Goal: Task Accomplishment & Management: Use online tool/utility

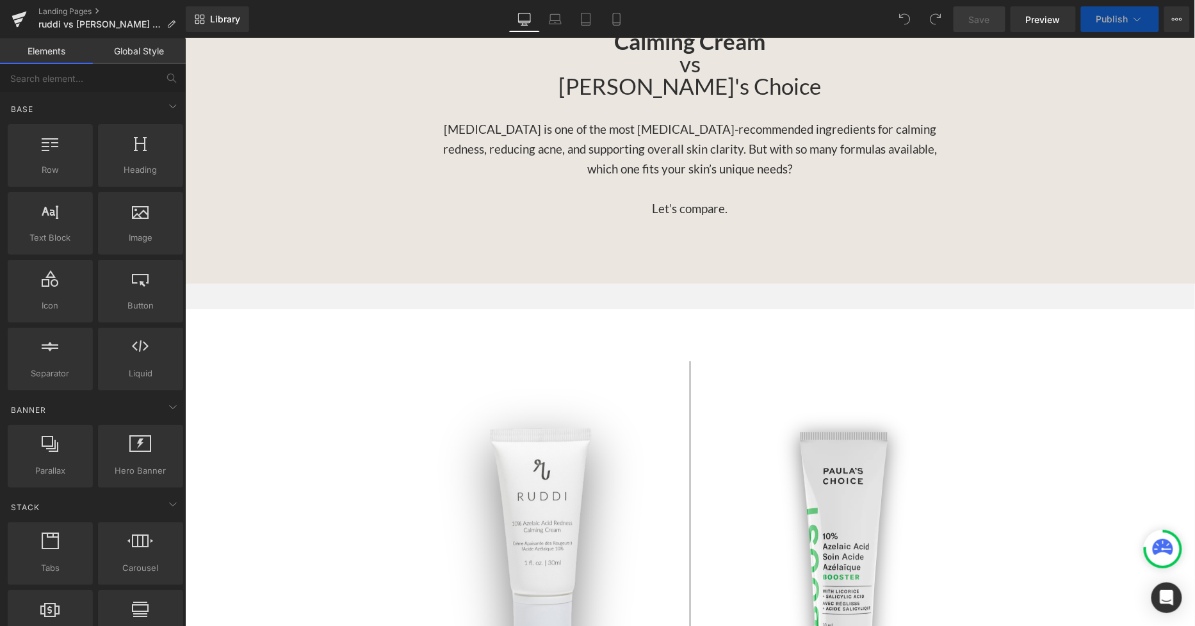
scroll to position [1351, 0]
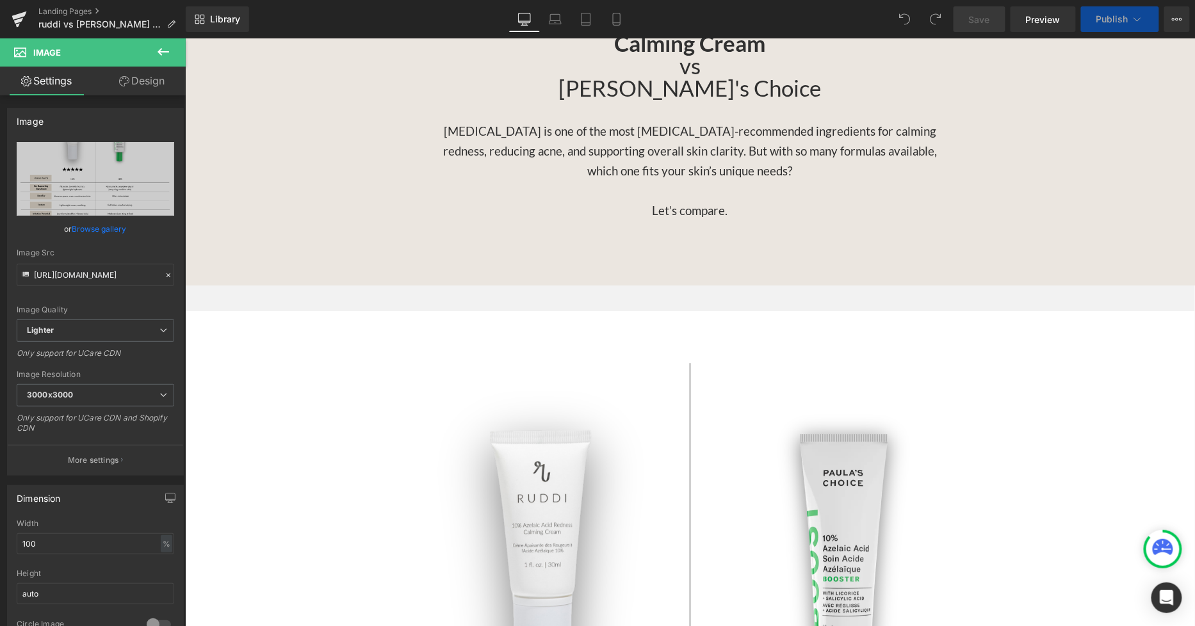
drag, startPoint x: 163, startPoint y: 48, endPoint x: 149, endPoint y: 58, distance: 17.4
click at [163, 48] on icon at bounding box center [163, 51] width 15 height 15
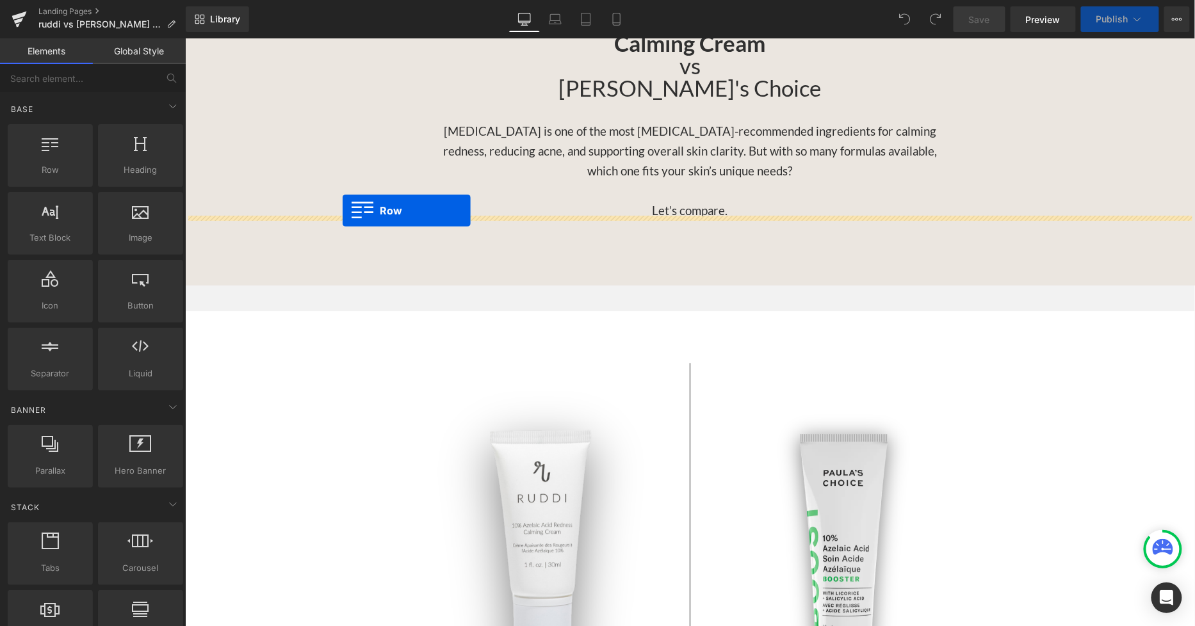
drag, startPoint x: 213, startPoint y: 179, endPoint x: 341, endPoint y: 209, distance: 131.5
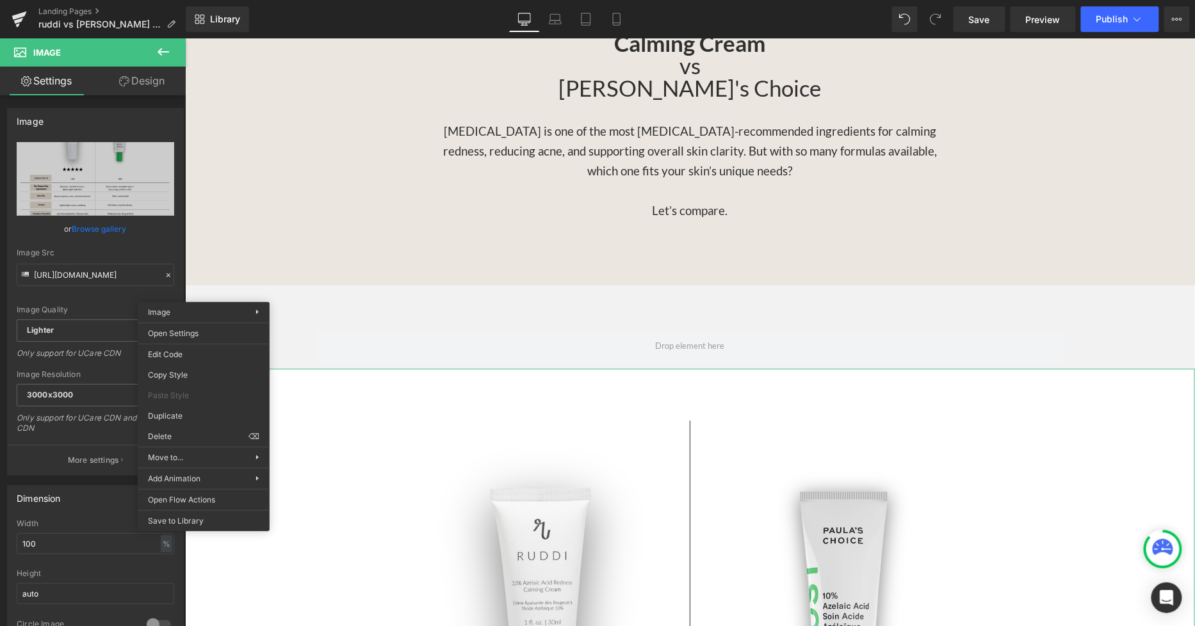
click at [158, 82] on link "Design" at bounding box center [141, 81] width 93 height 29
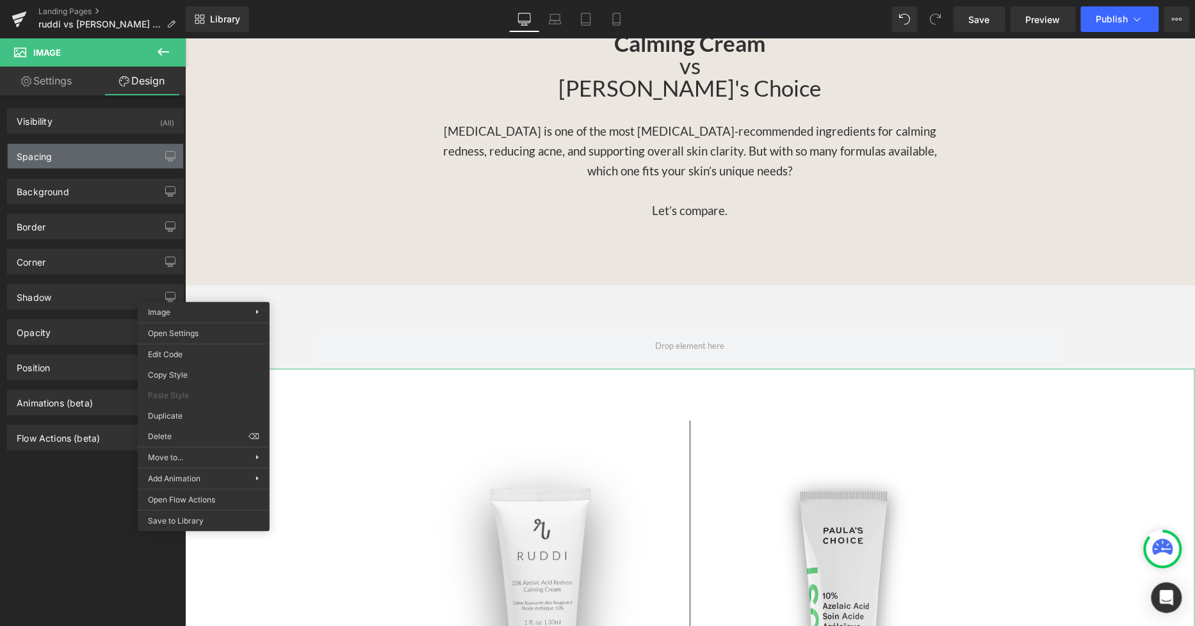
click at [104, 163] on div "Spacing" at bounding box center [95, 156] width 175 height 24
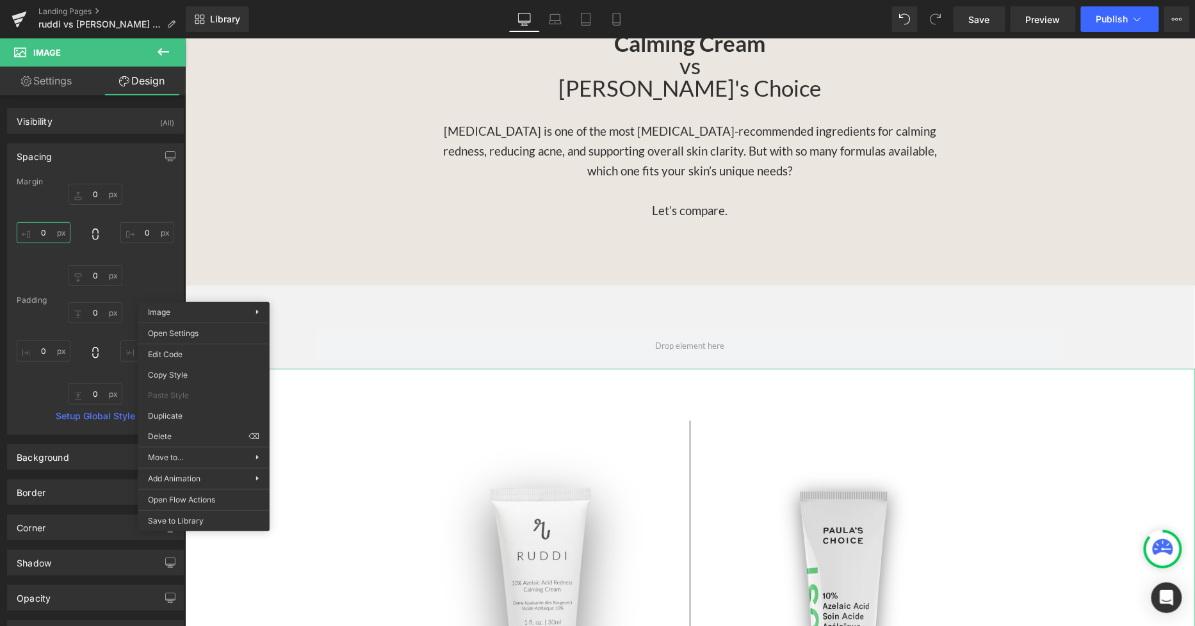
click at [49, 229] on input "0" at bounding box center [44, 232] width 54 height 21
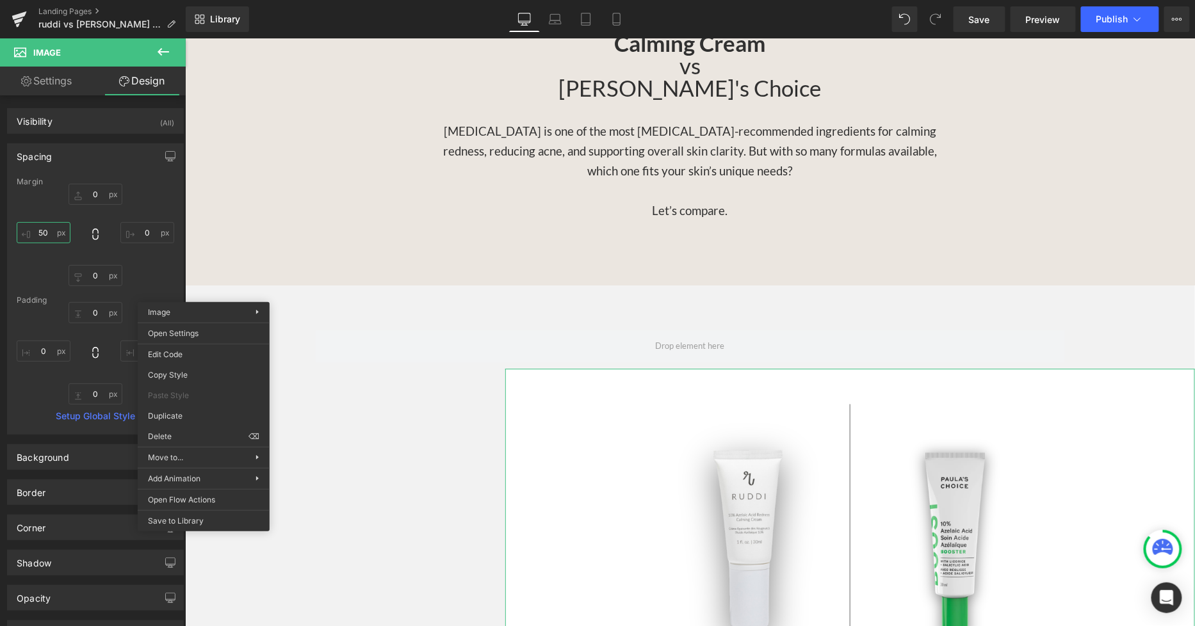
type input "5"
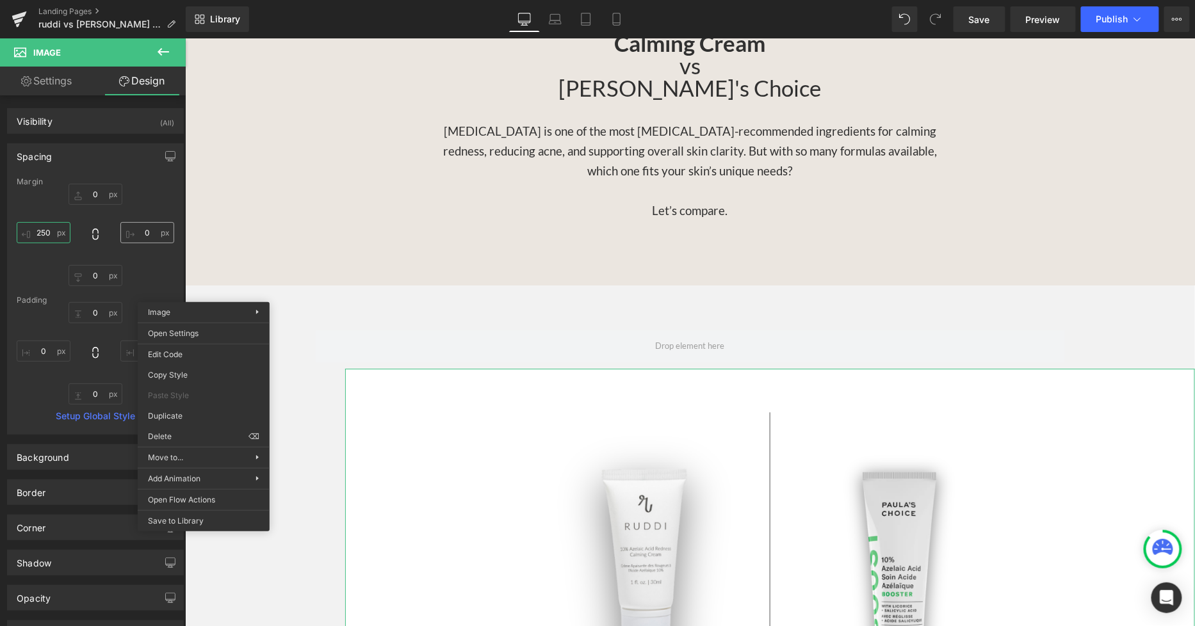
type input "250"
click at [150, 232] on input "0" at bounding box center [147, 232] width 54 height 21
type input "250"
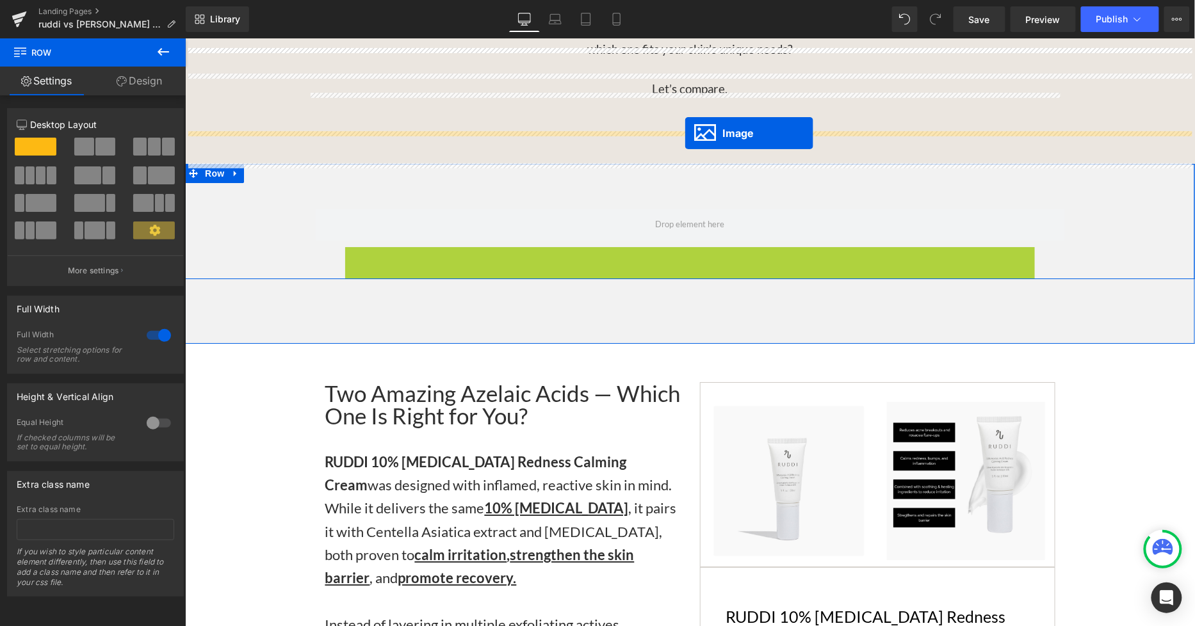
scroll to position [1422, 0]
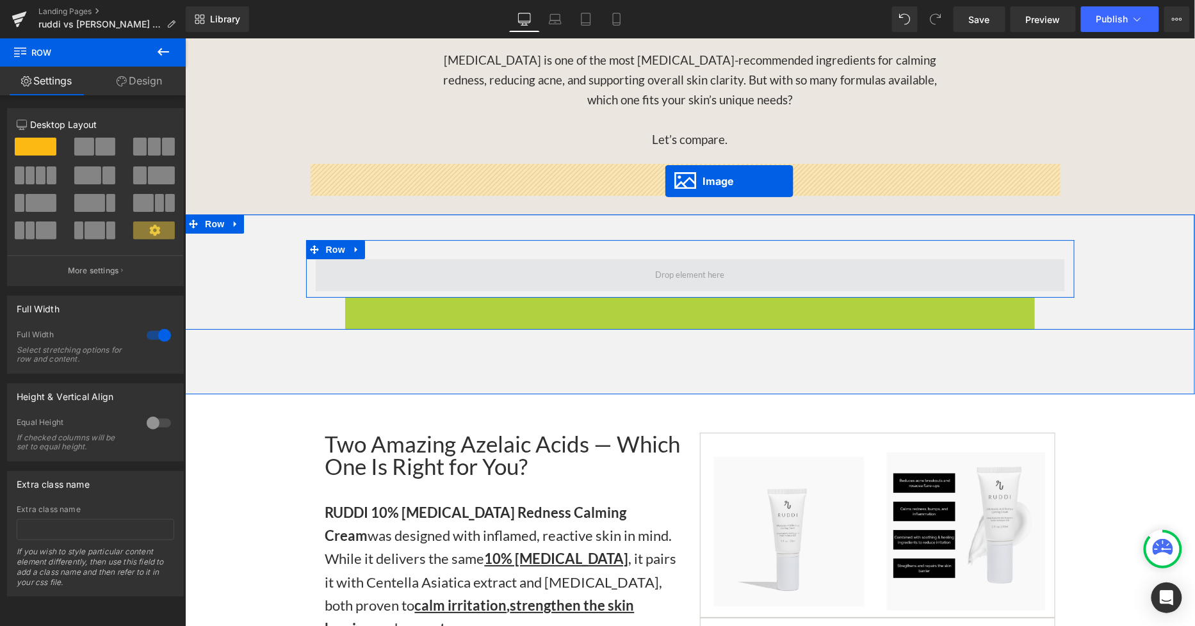
drag, startPoint x: 665, startPoint y: 475, endPoint x: 664, endPoint y: 181, distance: 294.5
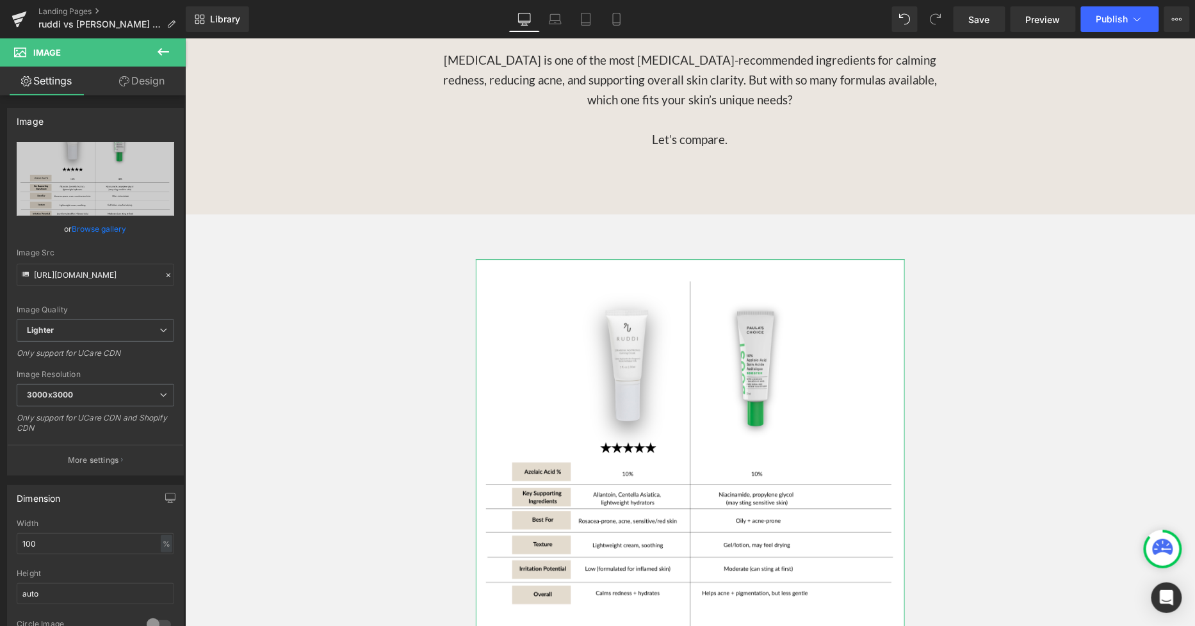
click at [131, 82] on link "Design" at bounding box center [141, 81] width 93 height 29
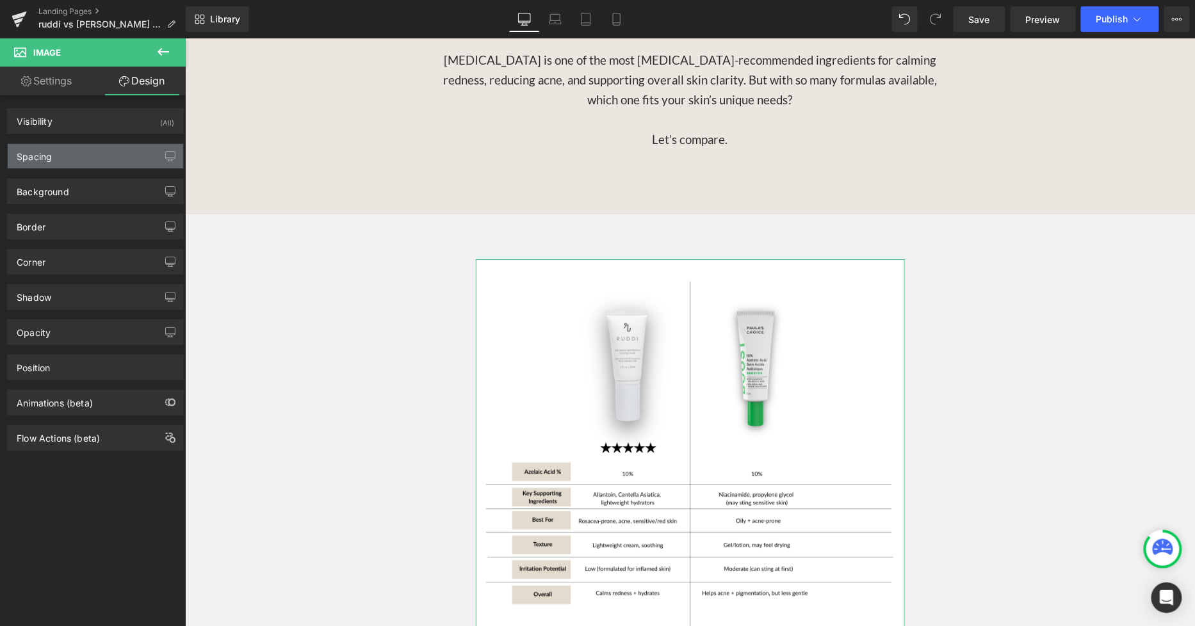
click at [68, 163] on div "Spacing" at bounding box center [95, 156] width 175 height 24
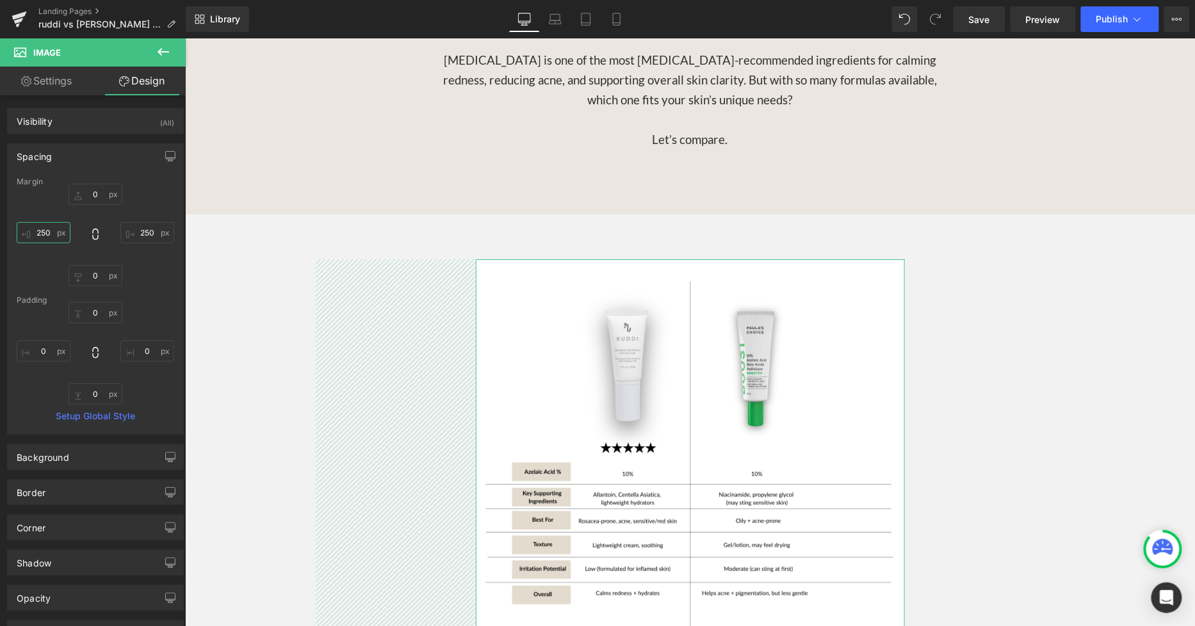
click at [56, 236] on input "250" at bounding box center [44, 232] width 54 height 21
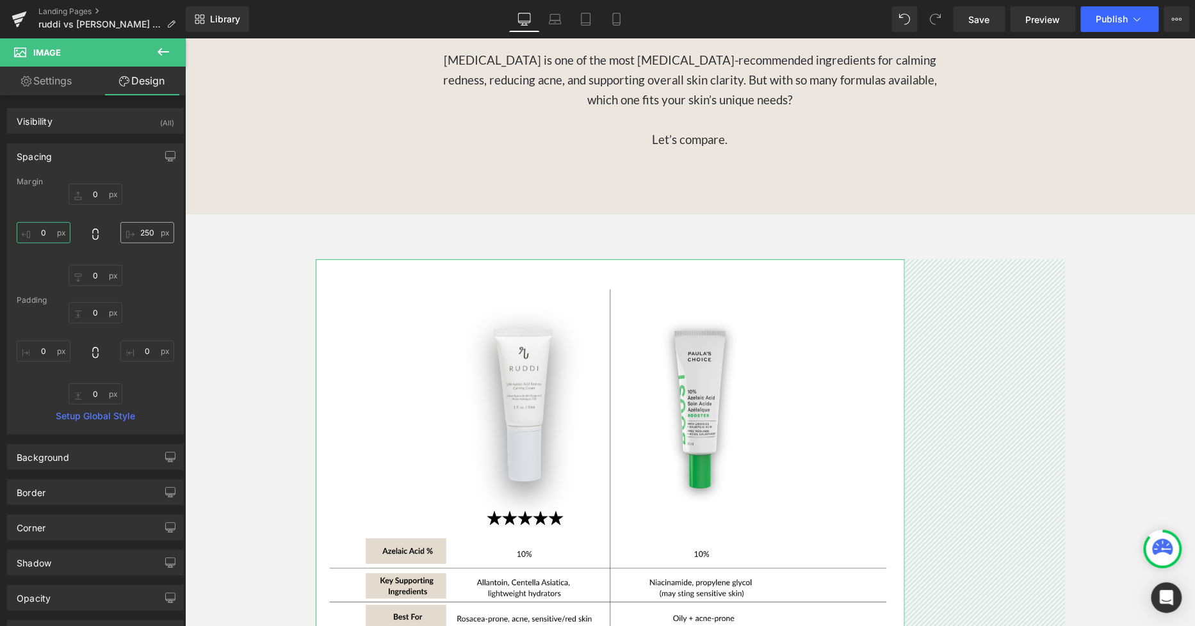
type input "0"
click at [155, 240] on input "250" at bounding box center [147, 232] width 54 height 21
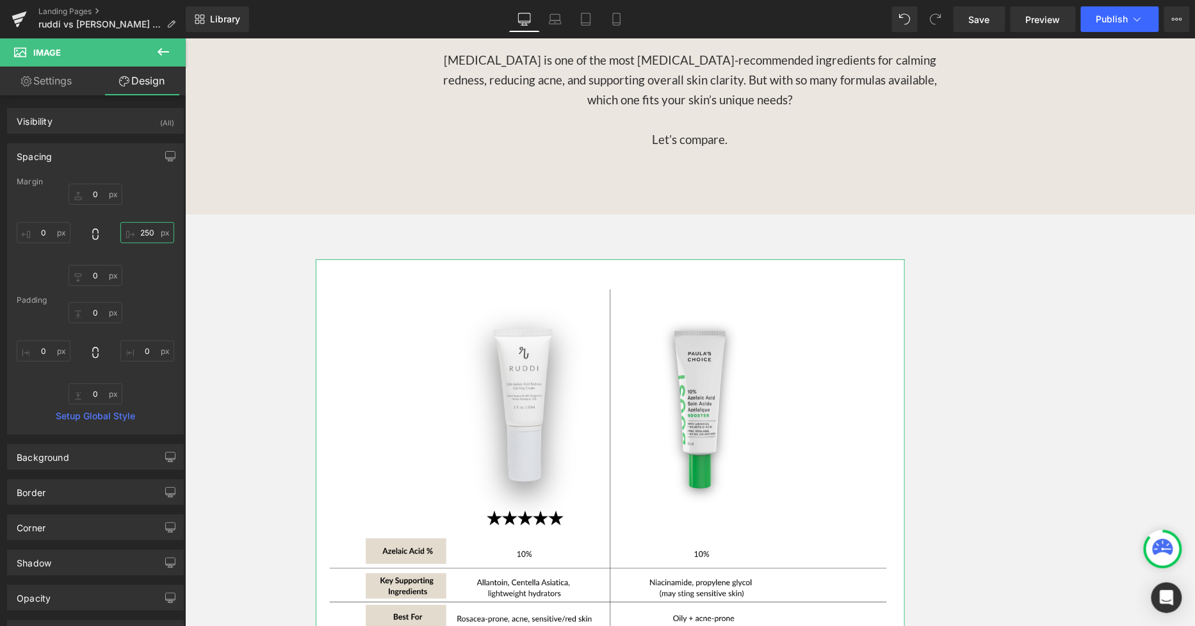
type input "0"
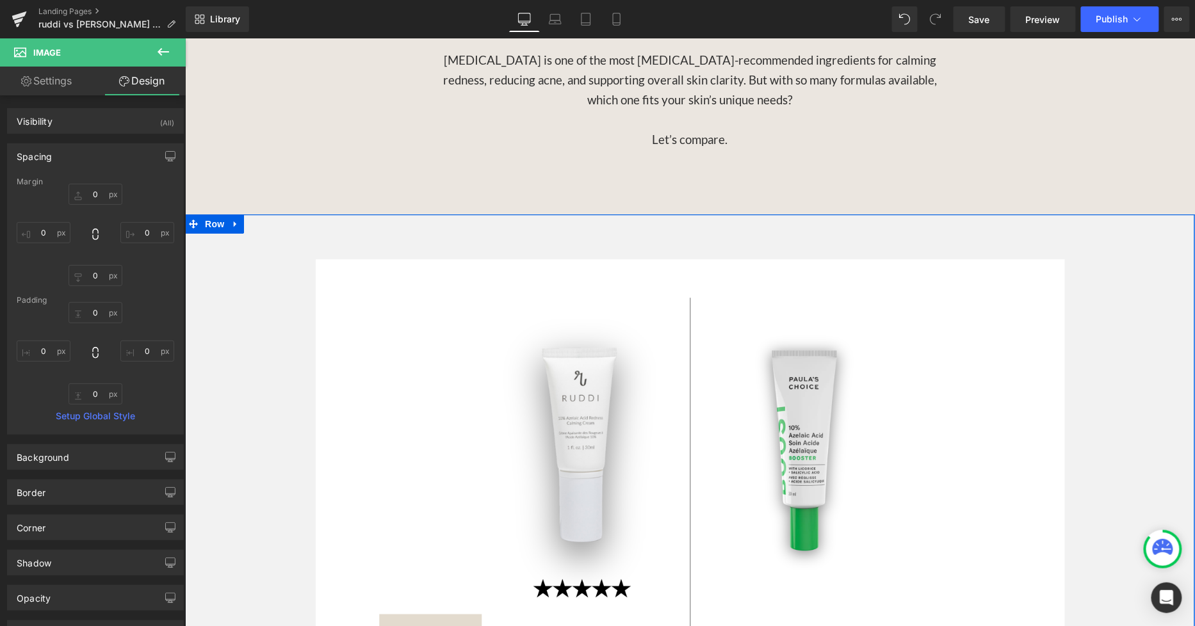
click at [1090, 214] on div "Let's compare [PERSON_NAME]'s 10% [MEDICAL_DATA] Redness Calming Cream to [PERS…" at bounding box center [689, 614] width 1010 height 800
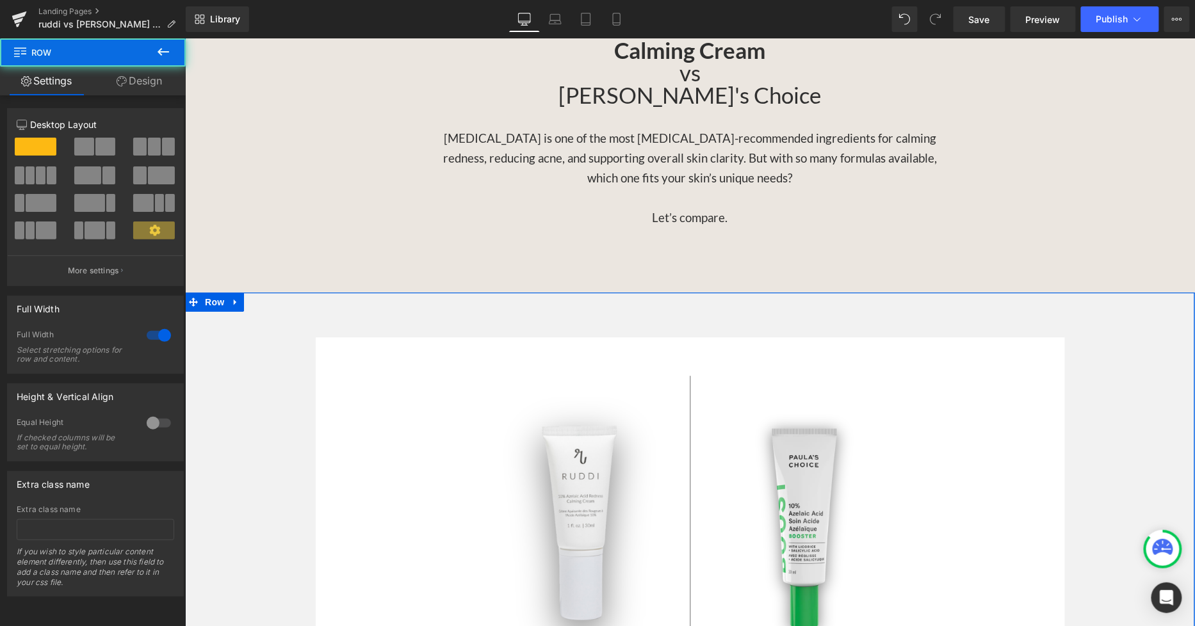
scroll to position [1280, 0]
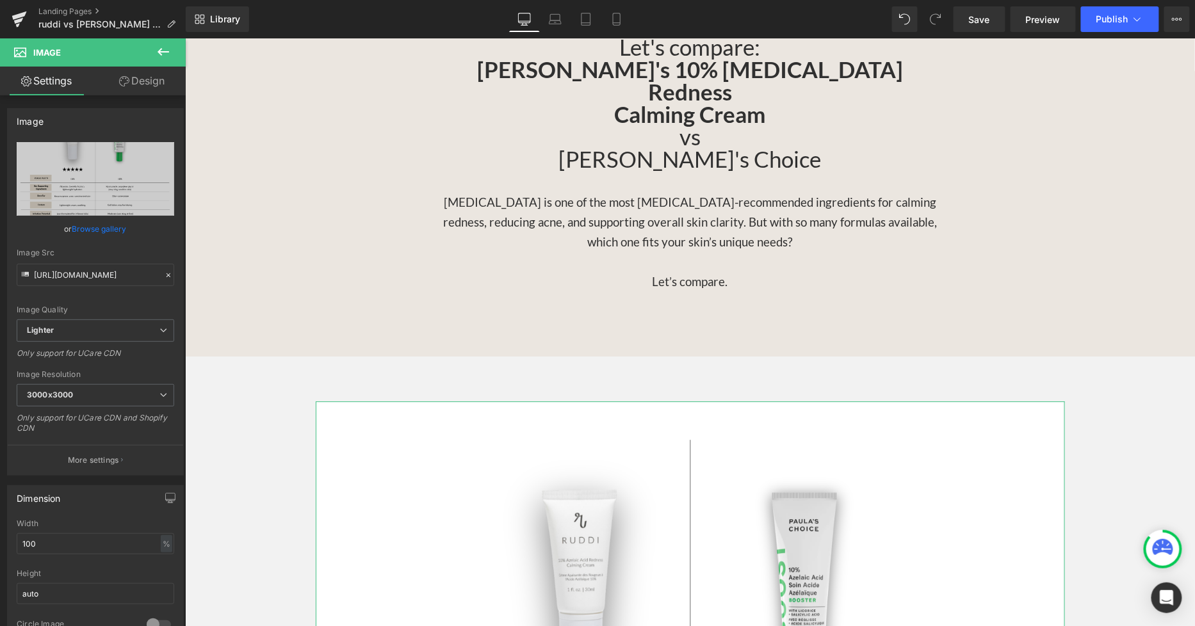
click at [150, 83] on link "Design" at bounding box center [141, 81] width 93 height 29
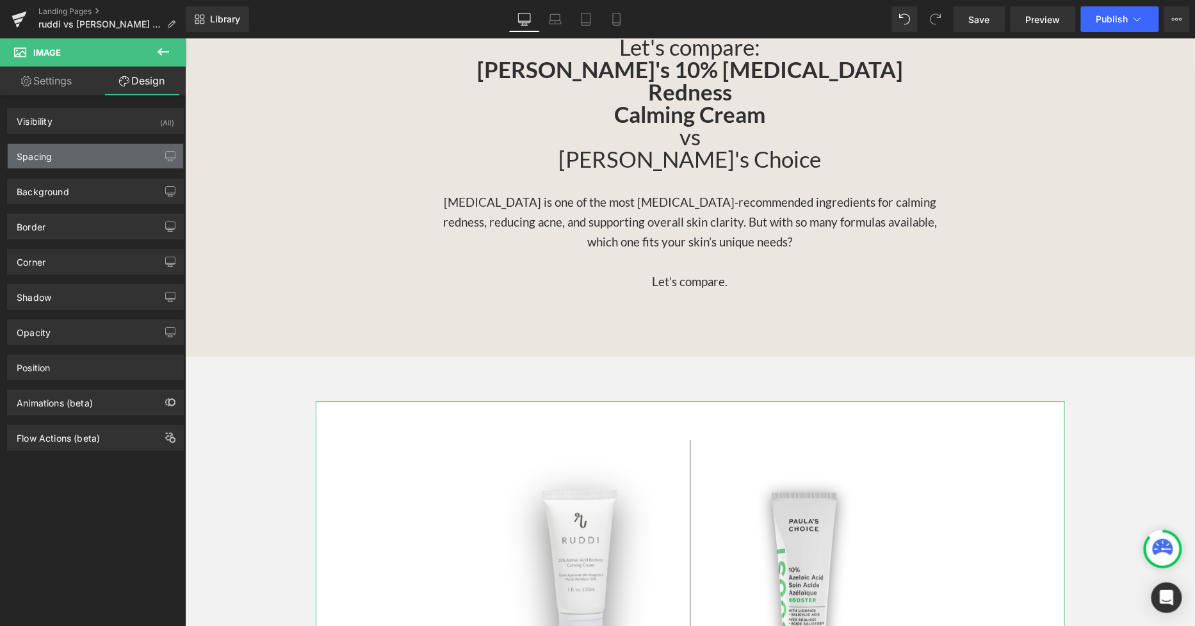
click at [73, 152] on div "Spacing" at bounding box center [95, 156] width 175 height 24
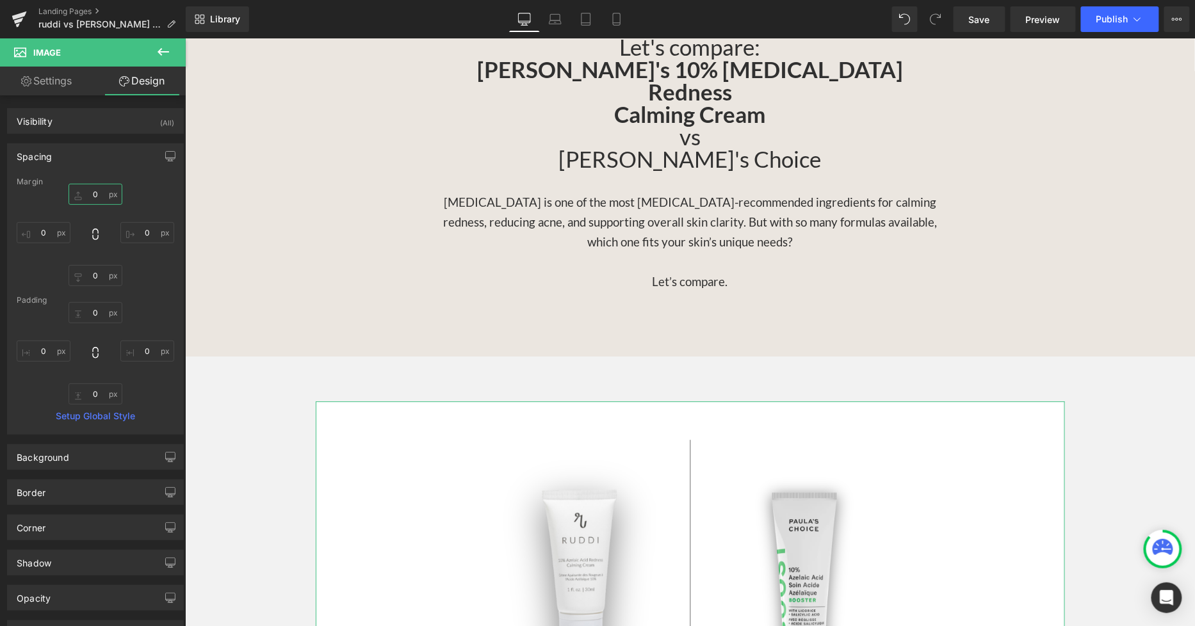
click at [105, 189] on input "0" at bounding box center [95, 194] width 54 height 21
type input "-125"
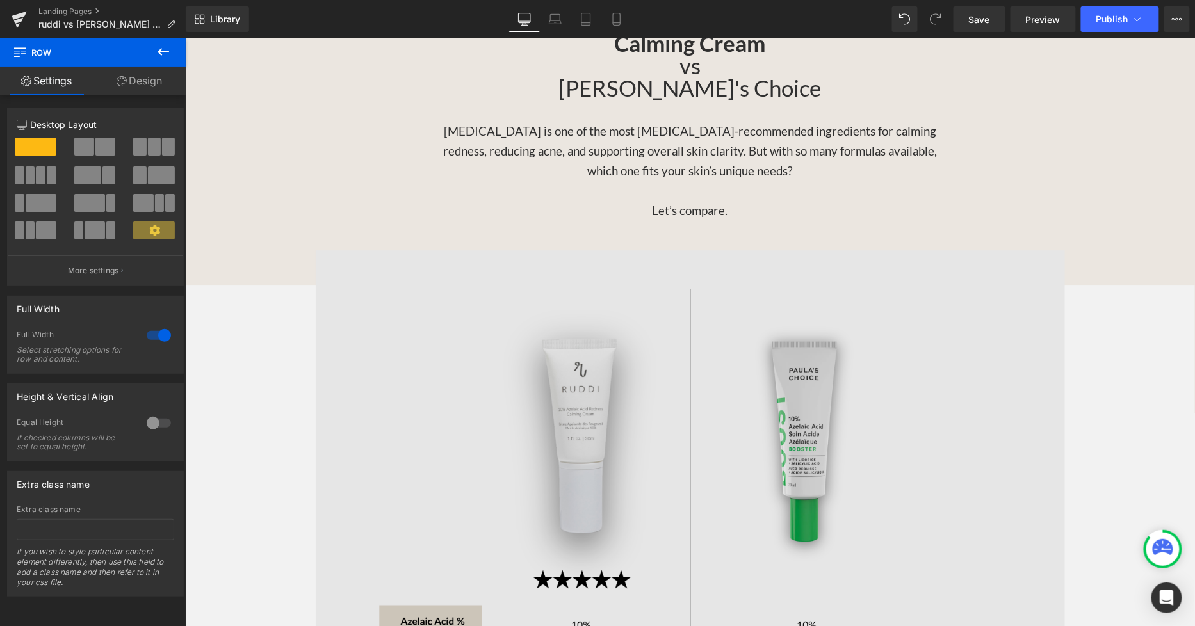
scroll to position [1067, 0]
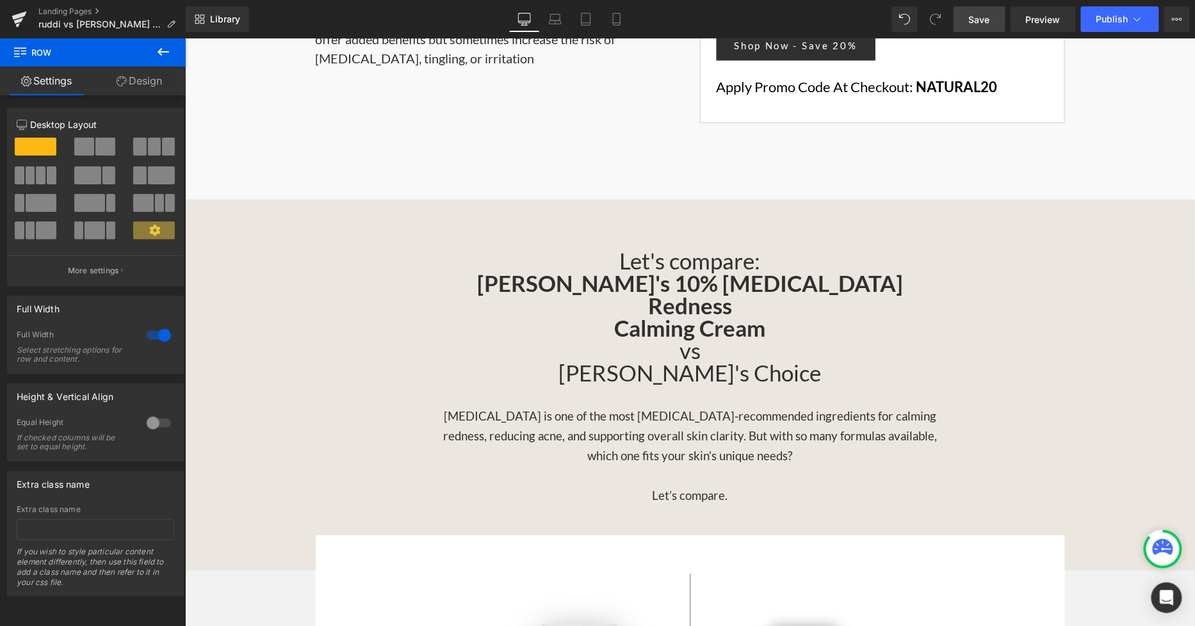
click at [983, 20] on span "Save" at bounding box center [979, 19] width 21 height 13
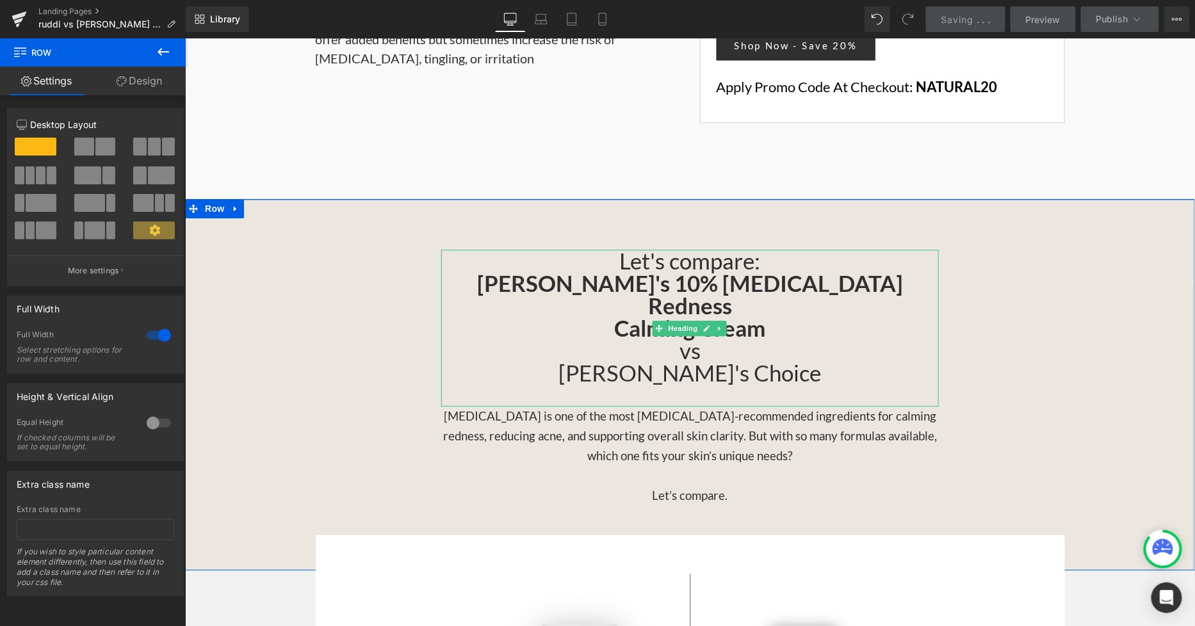
click at [754, 249] on h3 "Let's compare: RUDDI's 10% Azelaic Acid Redness" at bounding box center [688, 282] width 497 height 67
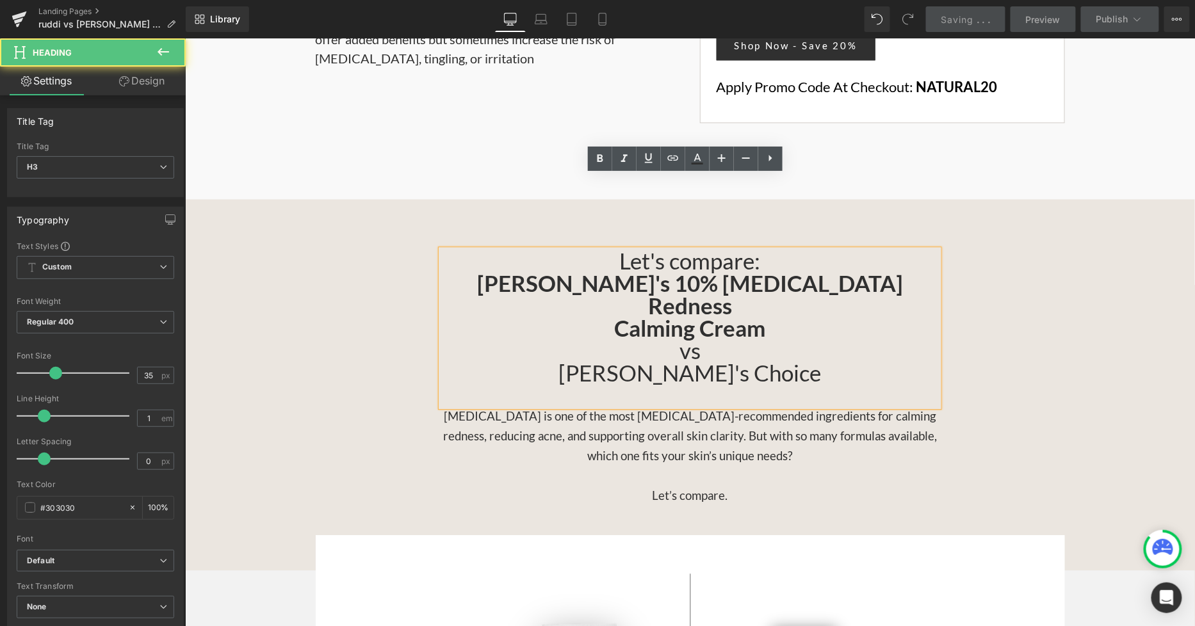
click at [759, 249] on h3 "Let's compare: RUDDI's 10% Azelaic Acid Redness" at bounding box center [688, 282] width 497 height 67
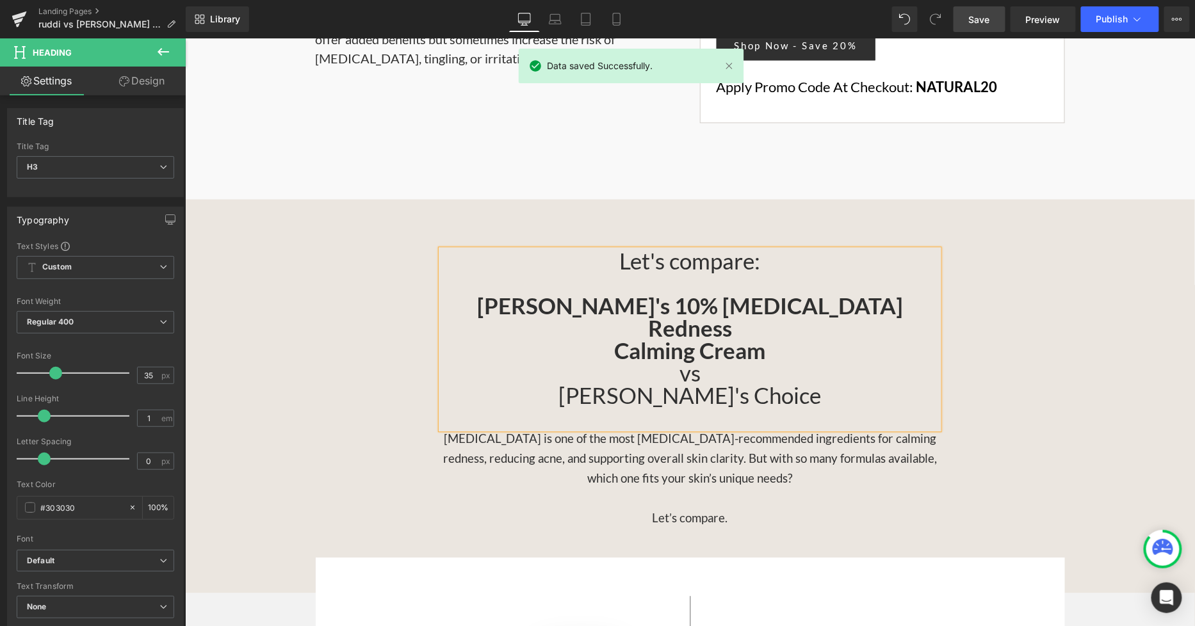
click at [1061, 278] on div "Let's compare: RUDDI's 10% Azelaic Acid Redness Calming Cream vs Paula's Choice…" at bounding box center [689, 388] width 1010 height 278
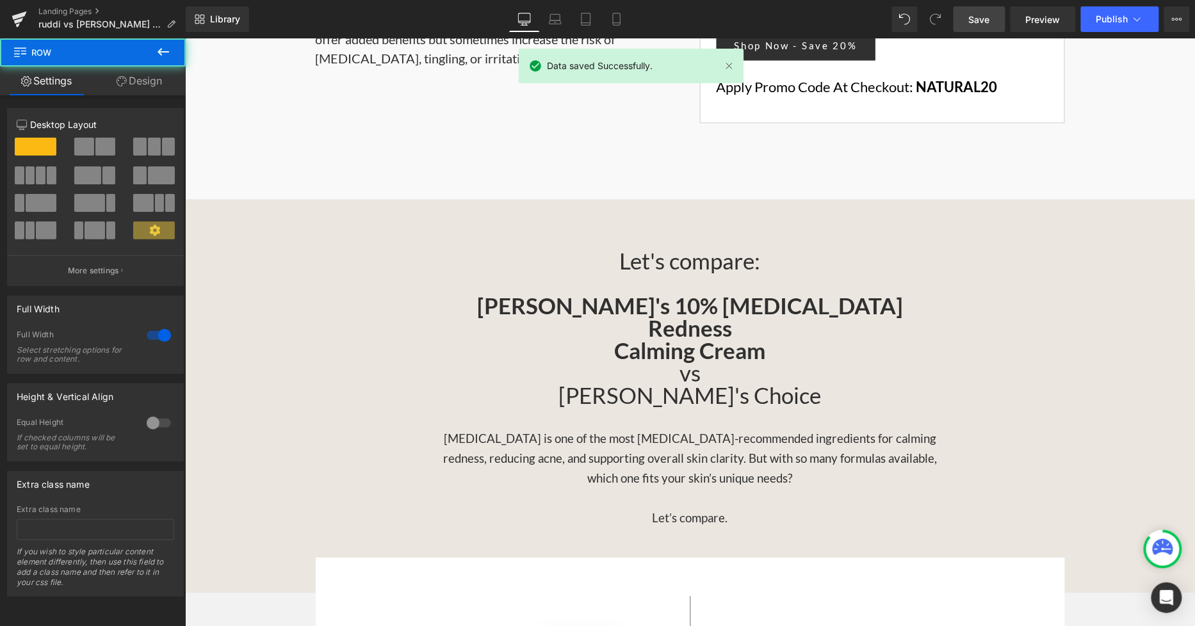
click at [959, 17] on link "Save" at bounding box center [979, 19] width 52 height 26
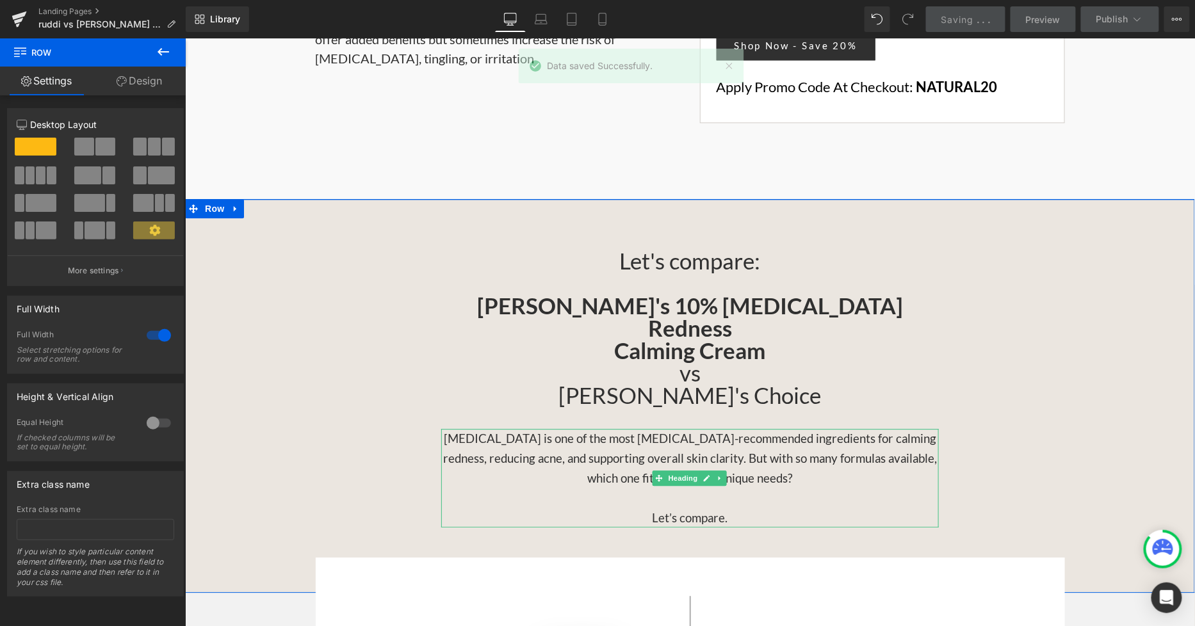
click at [731, 428] on h3 "Azelaic Acid is one of the most dermatologist-recommended ingredients for calmi…" at bounding box center [688, 477] width 497 height 99
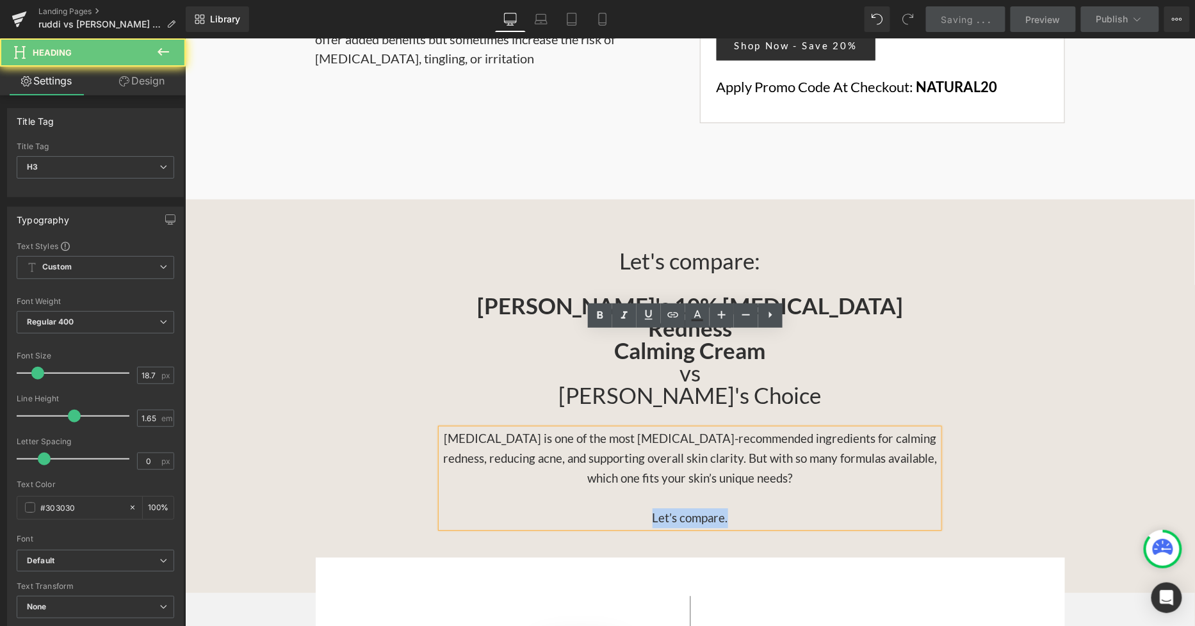
drag, startPoint x: 731, startPoint y: 417, endPoint x: 626, endPoint y: 424, distance: 105.2
click at [626, 428] on h3 "Azelaic Acid is one of the most dermatologist-recommended ingredients for calmi…" at bounding box center [688, 477] width 497 height 99
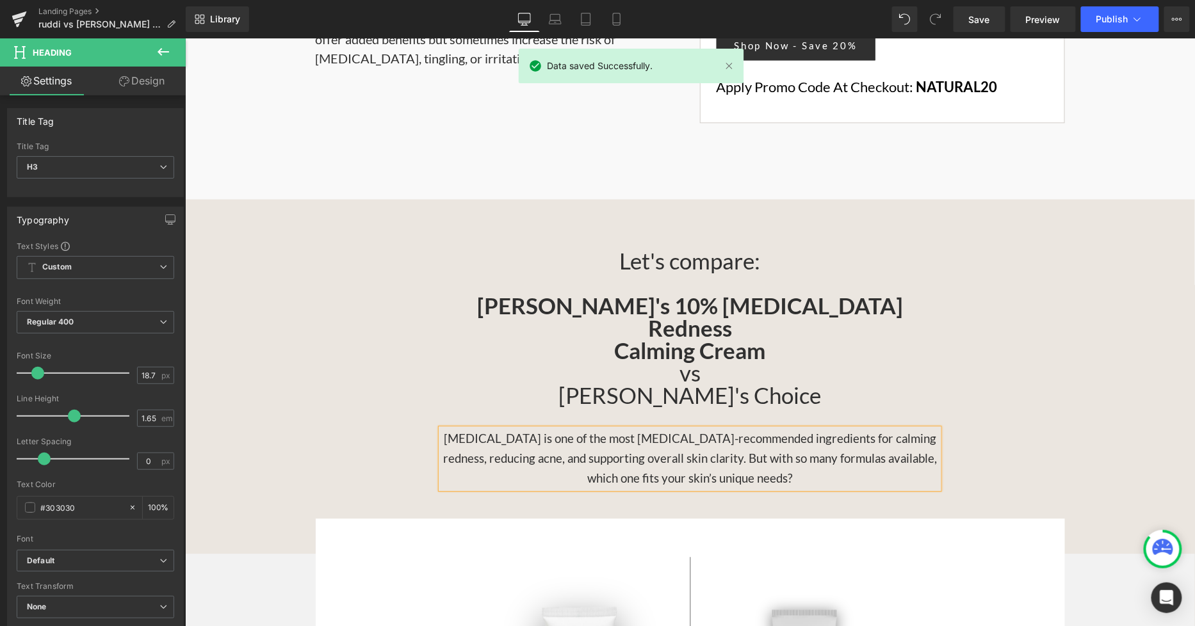
click at [991, 289] on div "Let's compare: RUDDI's 10% Azelaic Acid Redness Calming Cream vs Paula's Choice…" at bounding box center [689, 368] width 1010 height 239
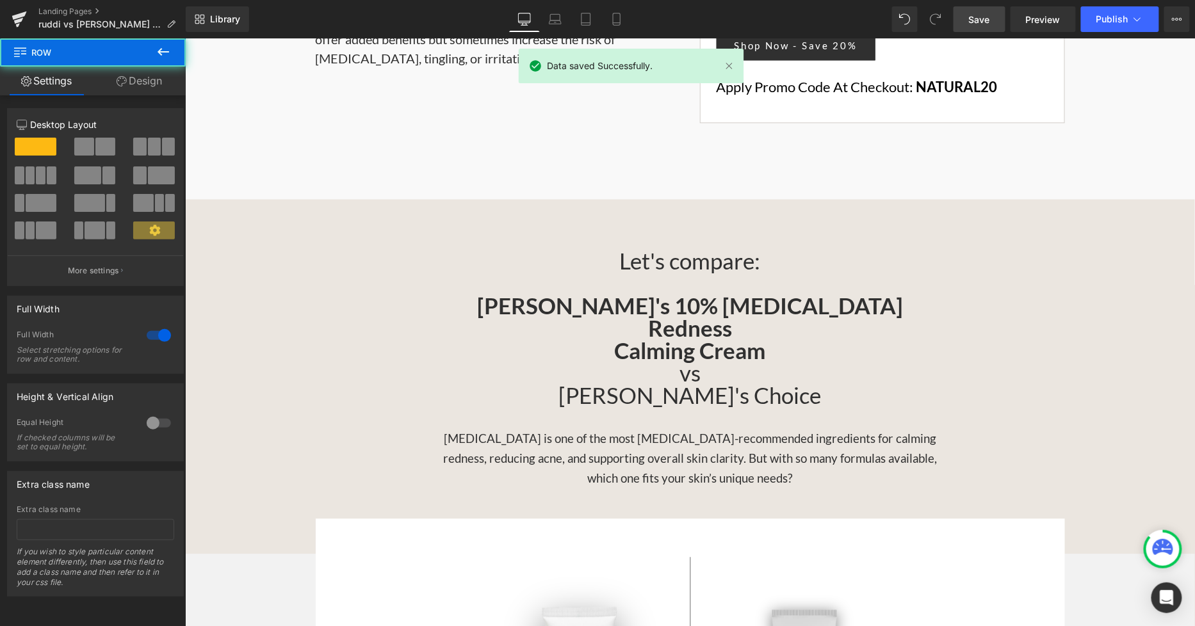
click at [983, 20] on span "Save" at bounding box center [979, 19] width 21 height 13
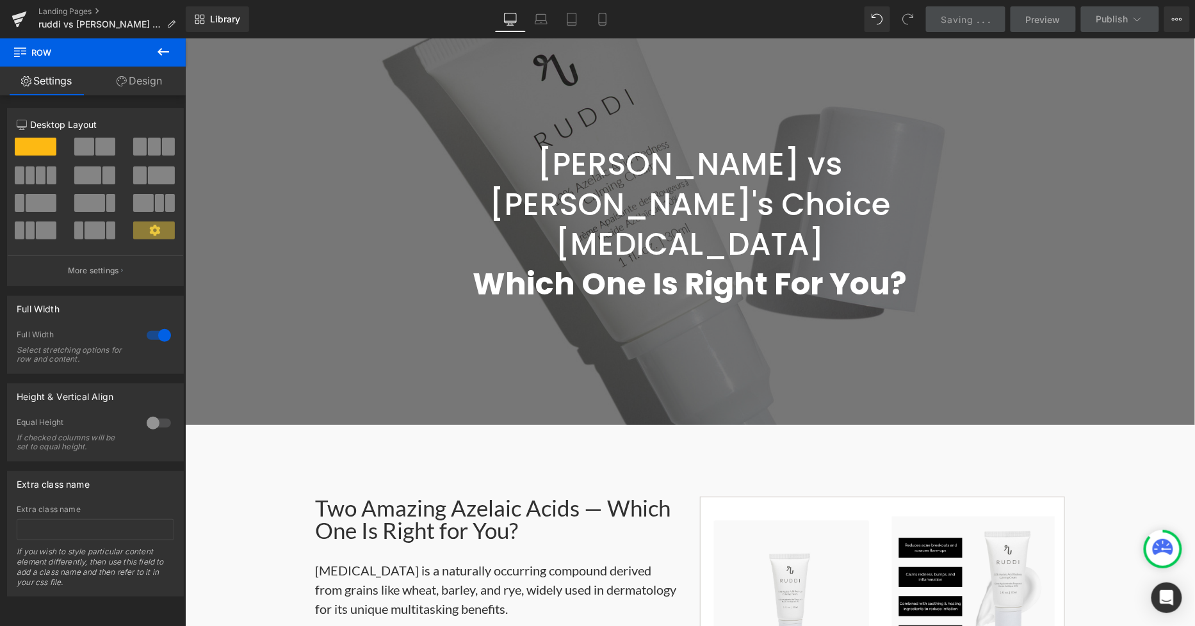
scroll to position [0, 0]
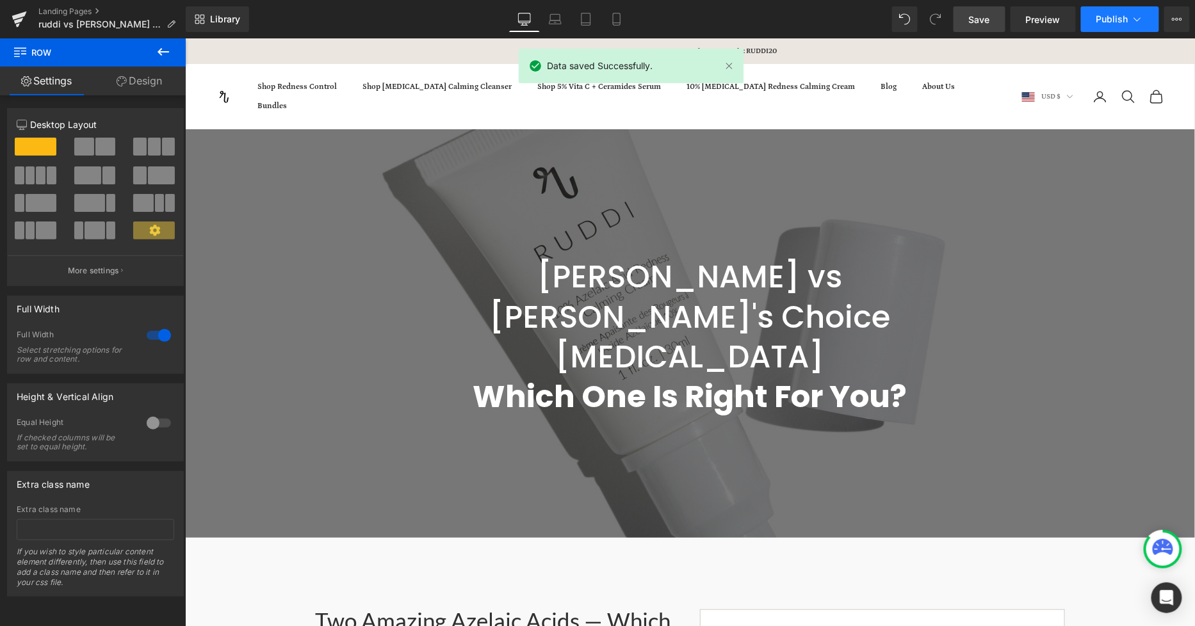
click at [1115, 20] on span "Publish" at bounding box center [1112, 19] width 32 height 10
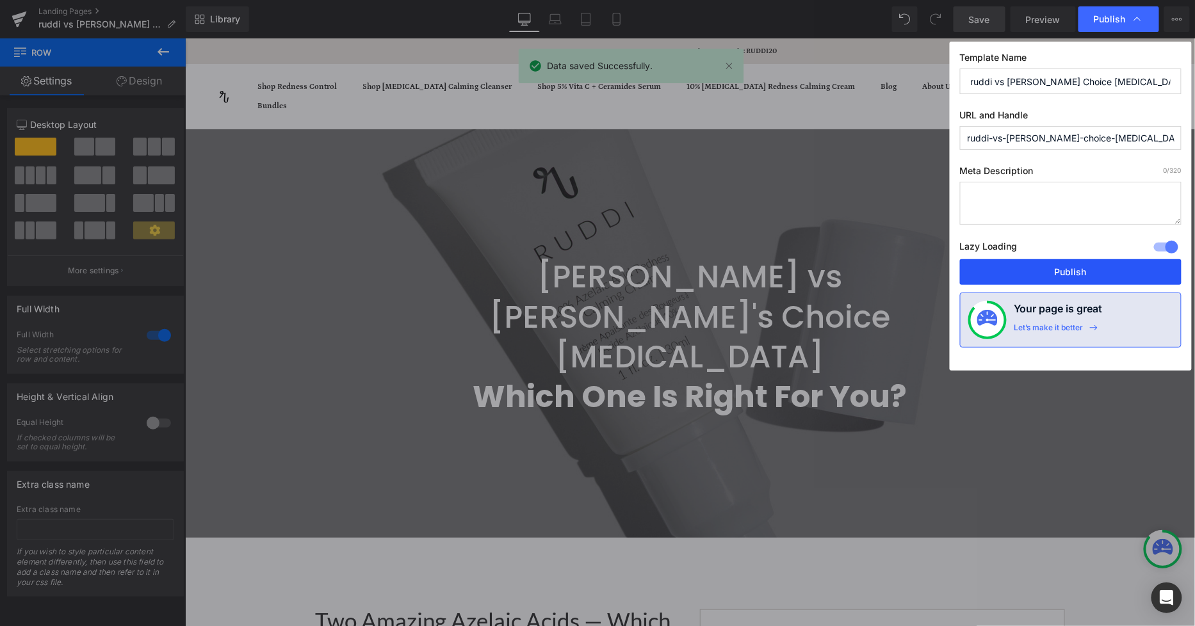
click at [1048, 267] on button "Publish" at bounding box center [1070, 272] width 221 height 26
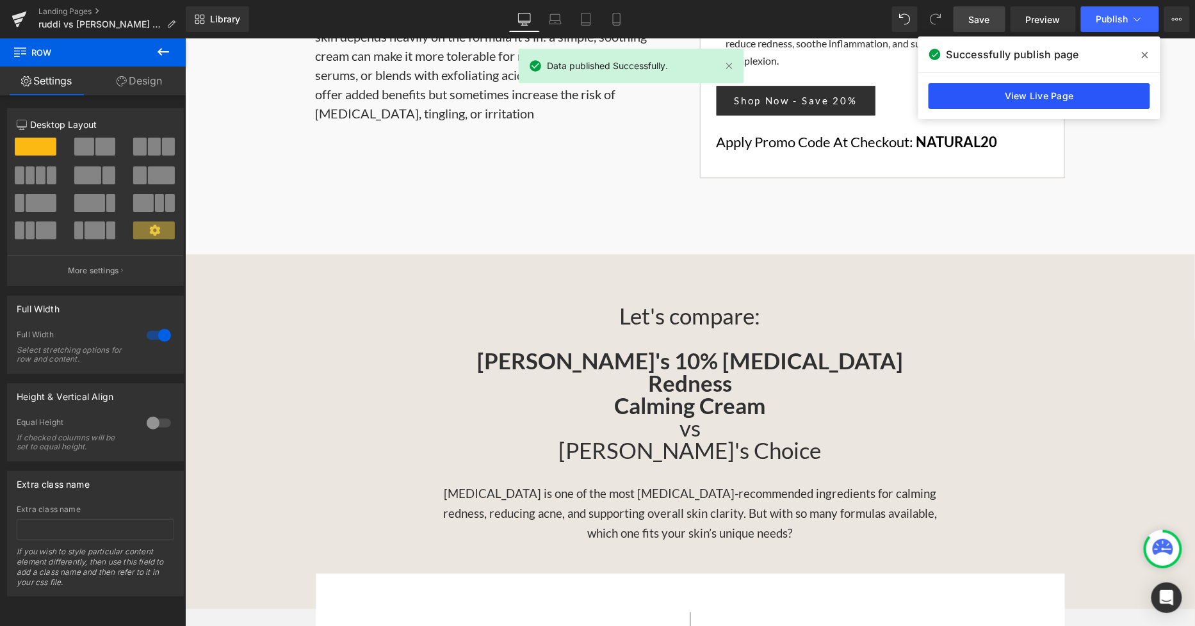
scroll to position [995, 0]
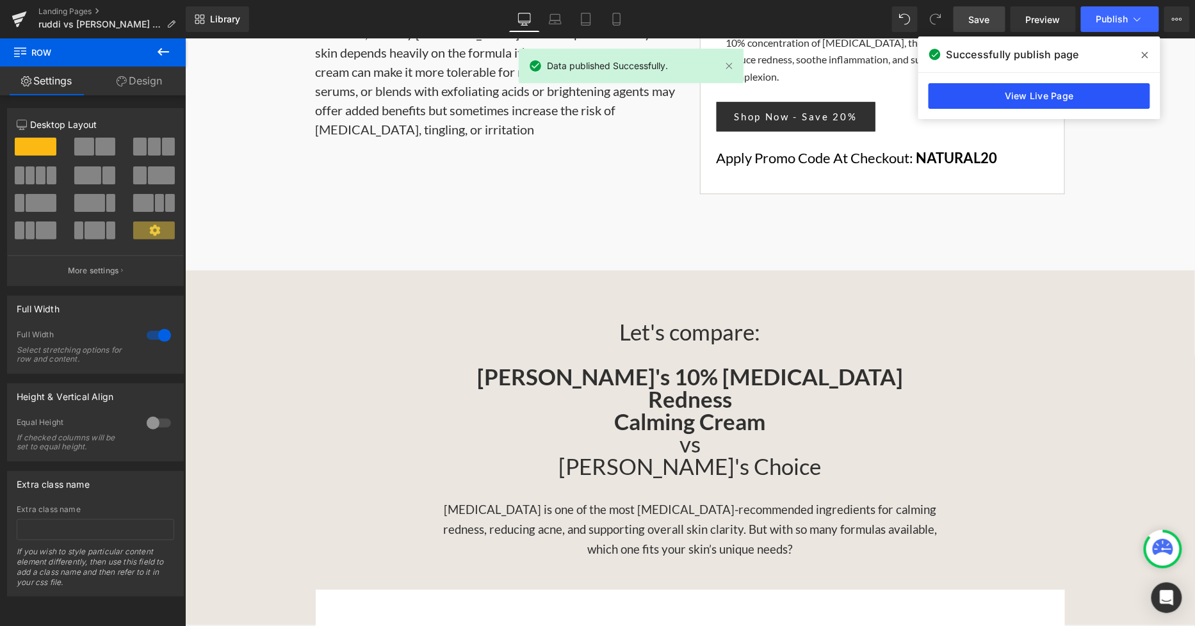
drag, startPoint x: 807, startPoint y: 56, endPoint x: 992, endPoint y: 95, distance: 189.6
click at [992, 95] on link "View Live Page" at bounding box center [1038, 96] width 221 height 26
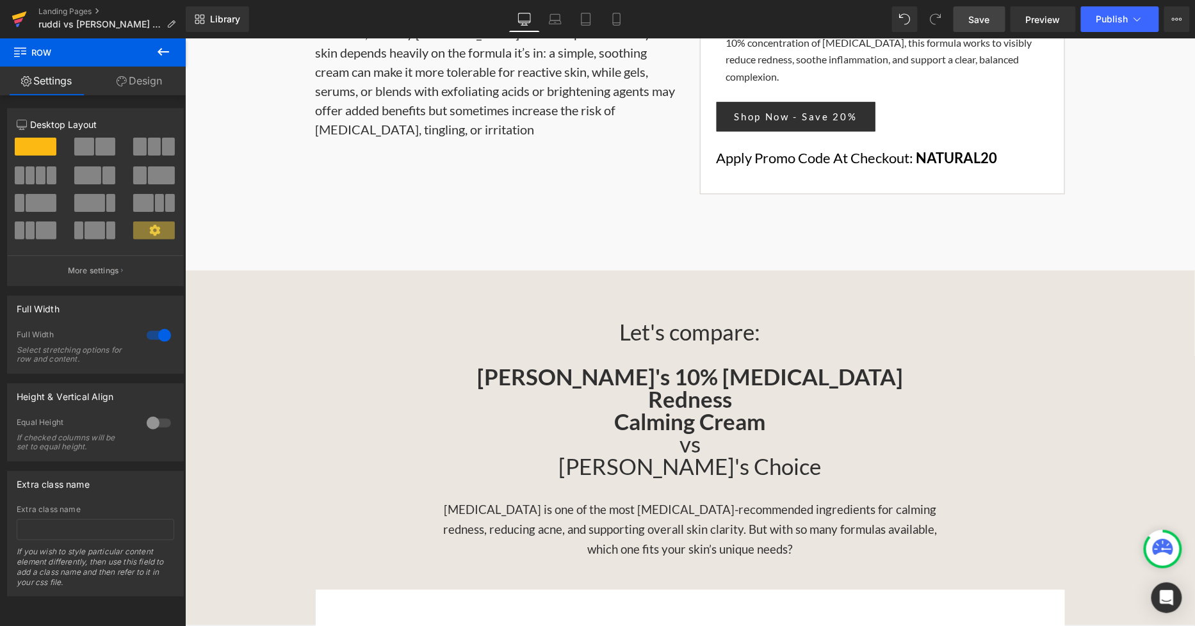
click at [13, 16] on icon at bounding box center [19, 16] width 15 height 8
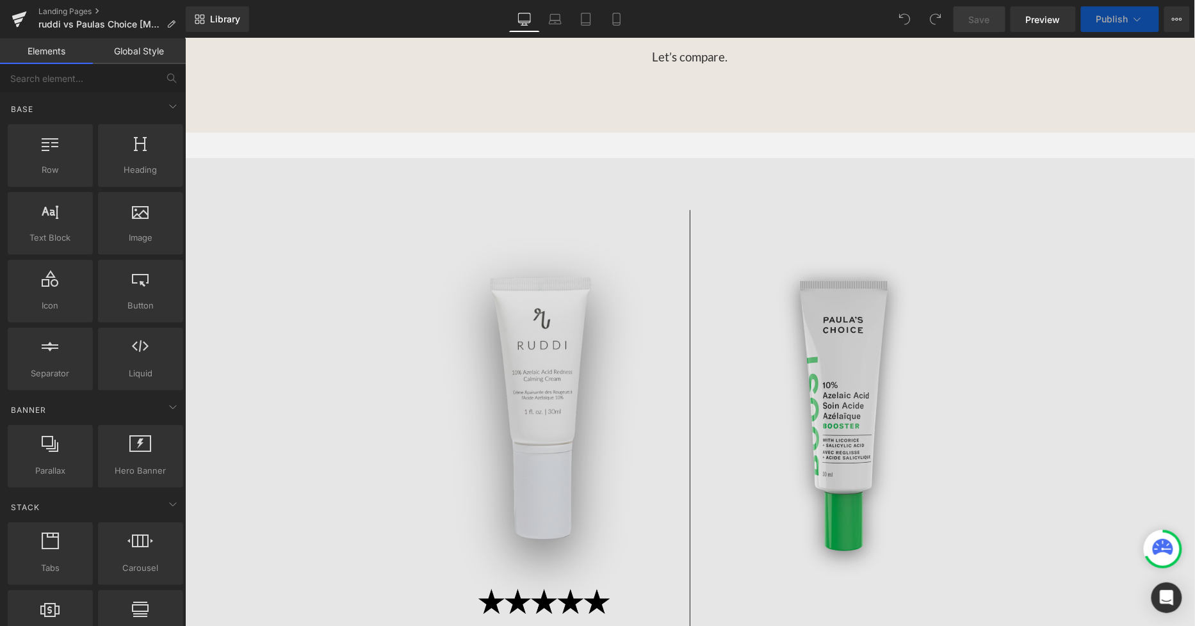
scroll to position [1422, 0]
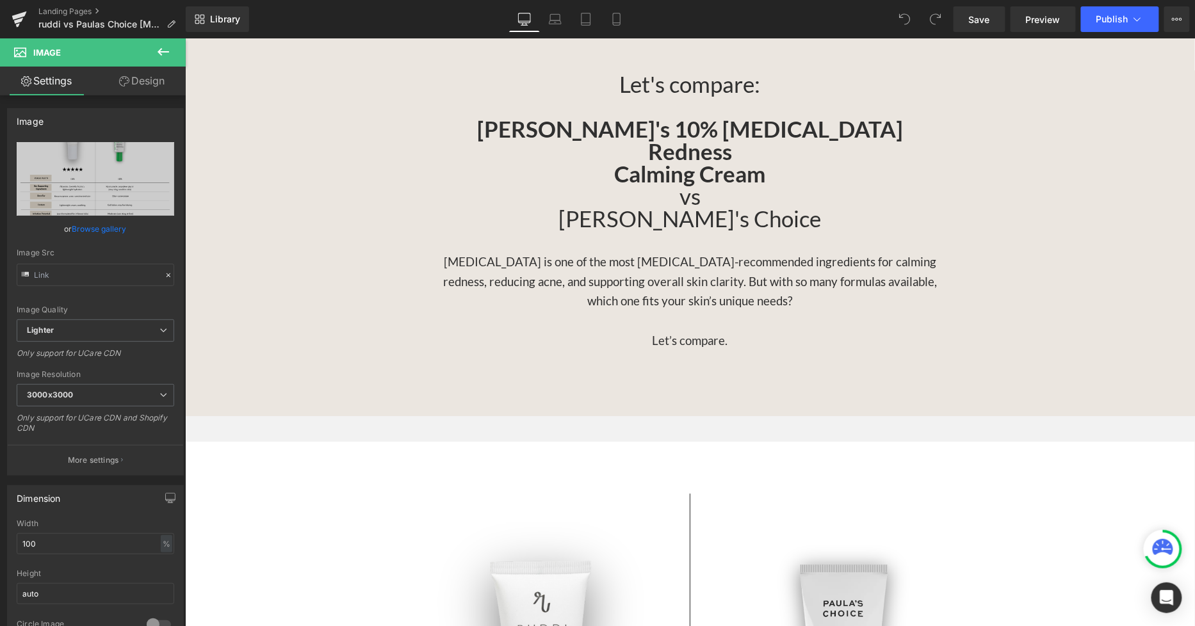
scroll to position [1280, 0]
click at [156, 54] on icon at bounding box center [163, 51] width 15 height 15
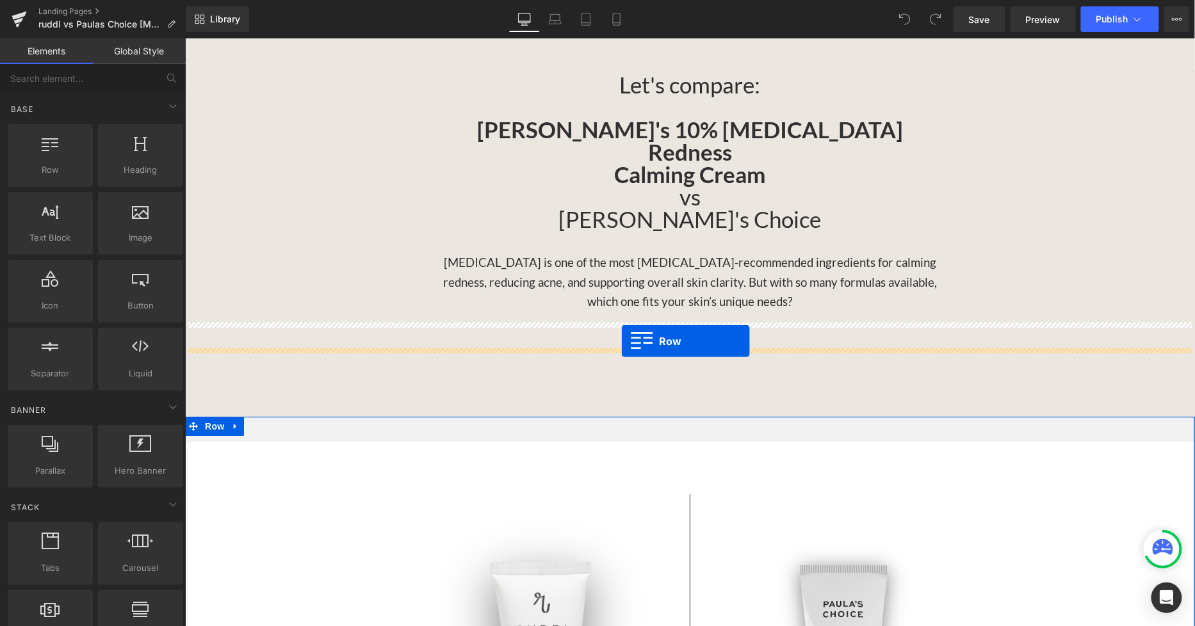
drag, startPoint x: 360, startPoint y: 249, endPoint x: 620, endPoint y: 341, distance: 276.2
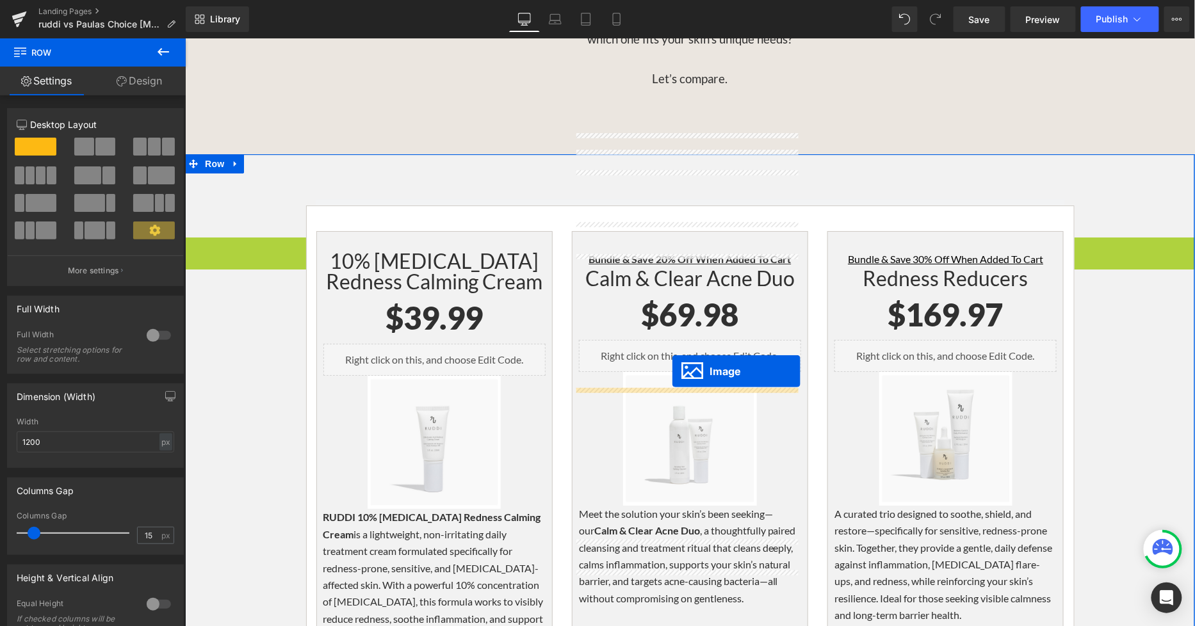
scroll to position [1494, 0]
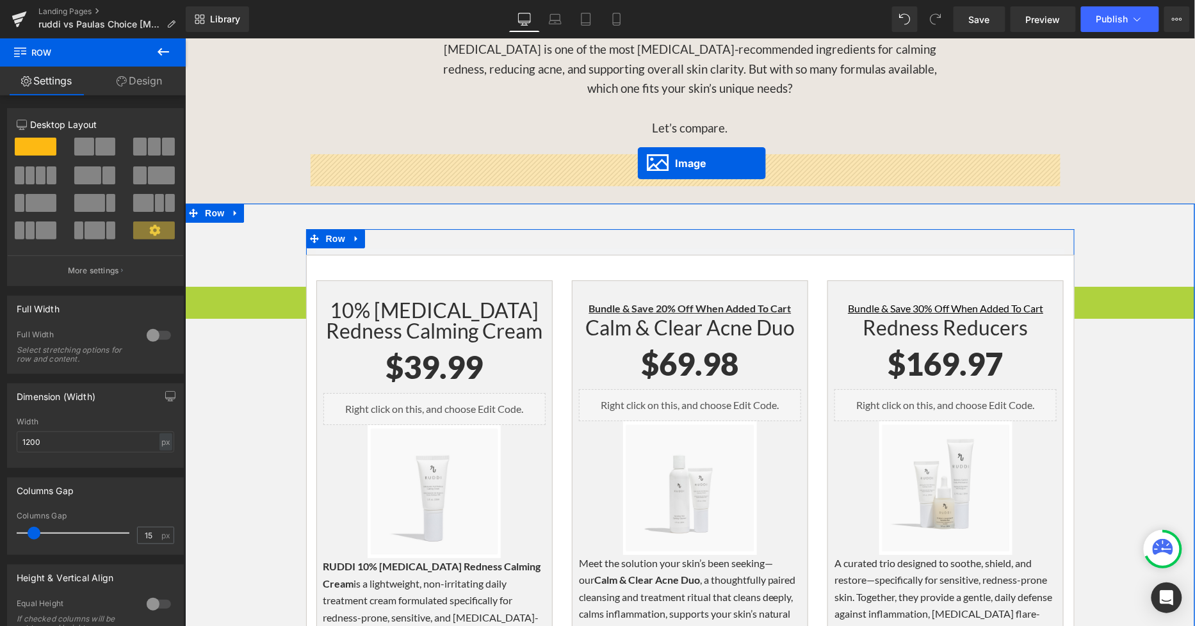
drag, startPoint x: 663, startPoint y: 486, endPoint x: 636, endPoint y: 163, distance: 324.4
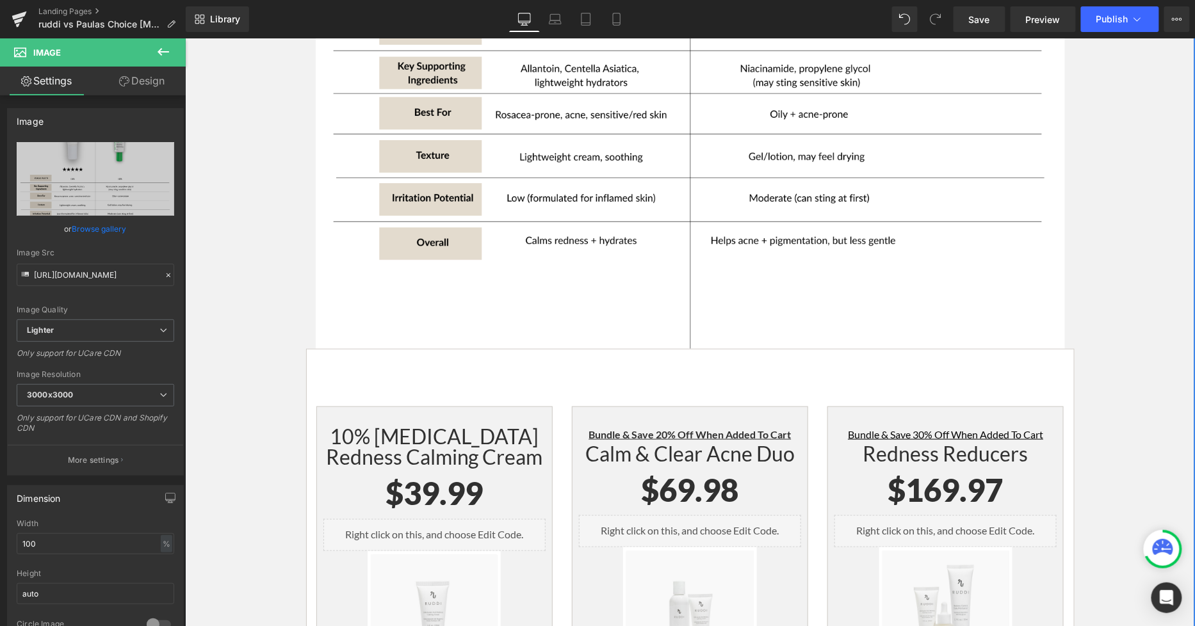
scroll to position [2063, 0]
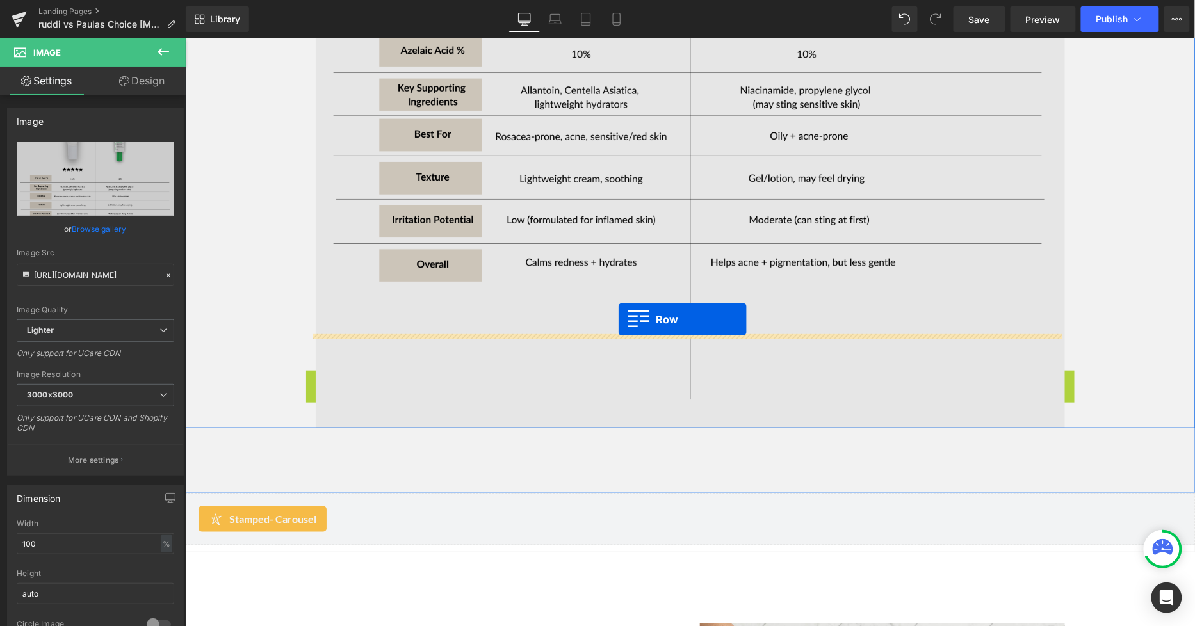
drag, startPoint x: 327, startPoint y: 288, endPoint x: 617, endPoint y: 318, distance: 291.6
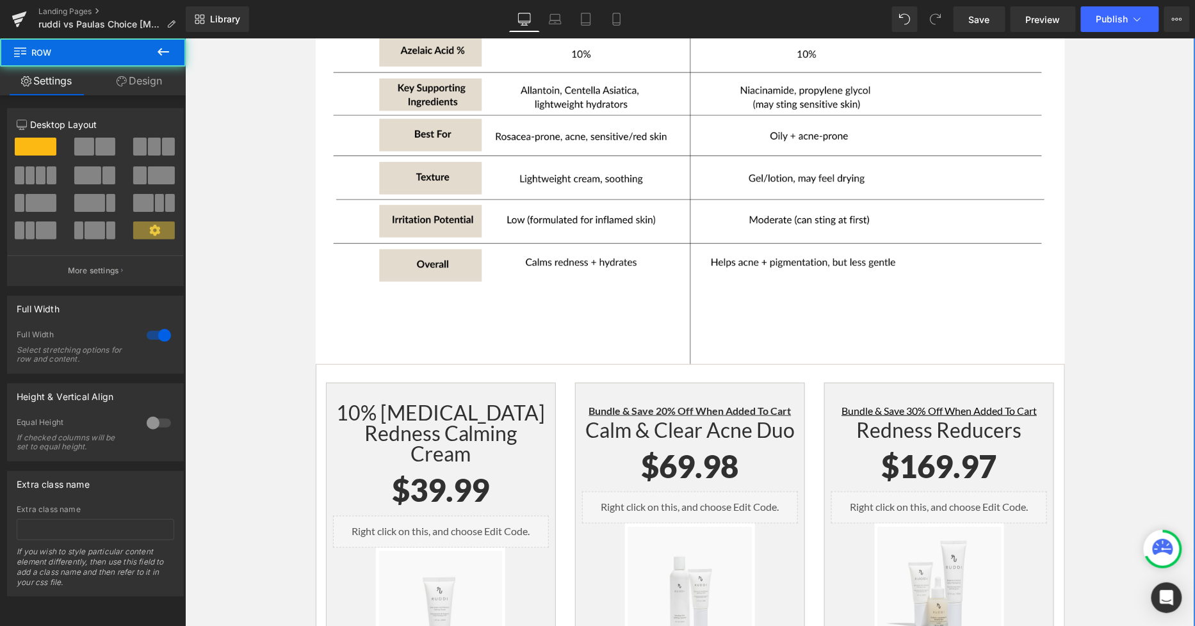
click at [1120, 332] on div "Let's compare [PERSON_NAME]'s 10% [MEDICAL_DATA] Redness Calming Cream to [PERS…" at bounding box center [689, 272] width 1010 height 1276
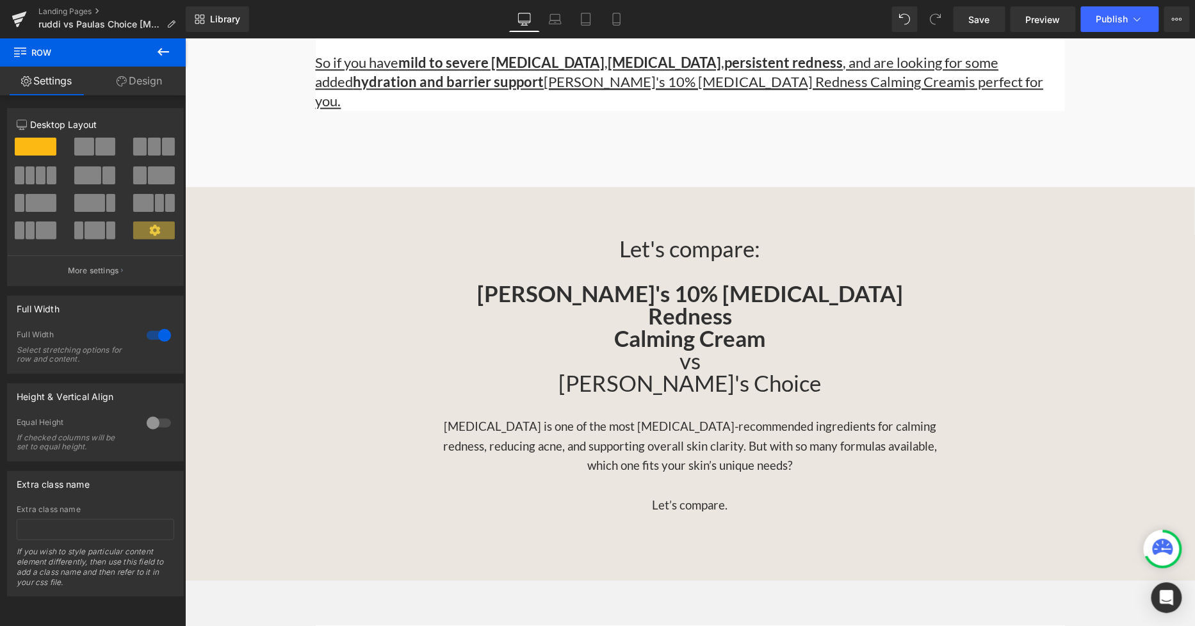
scroll to position [1067, 0]
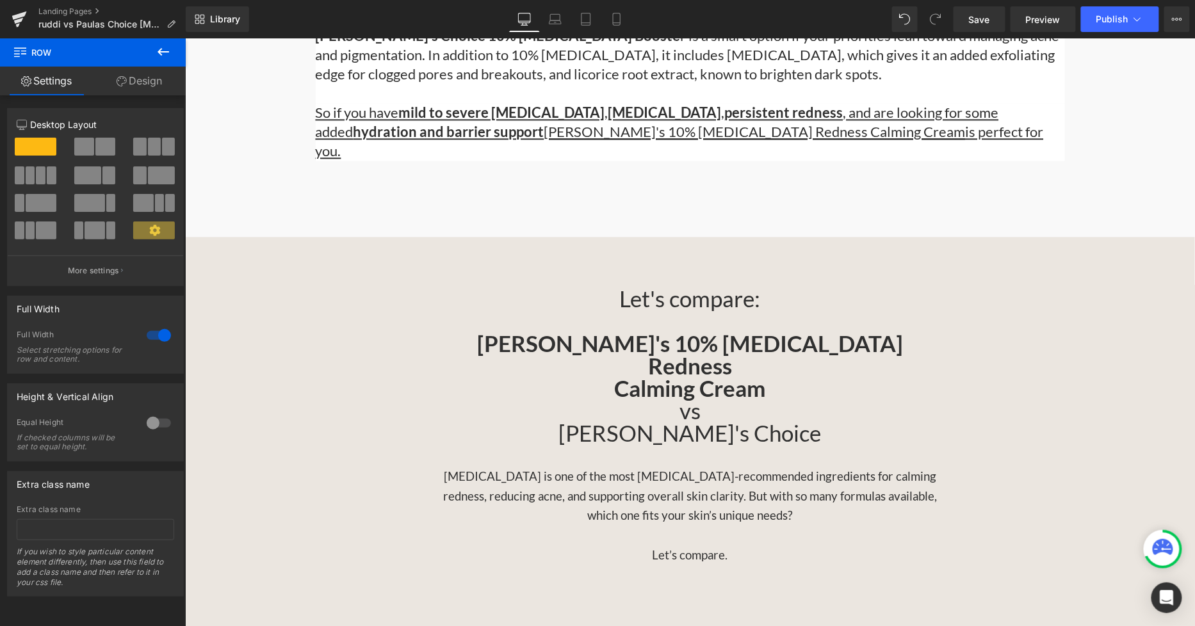
click at [739, 466] on h3 "Azelaic Acid is one of the most dermatologist-recommended ingredients for calmi…" at bounding box center [688, 515] width 497 height 99
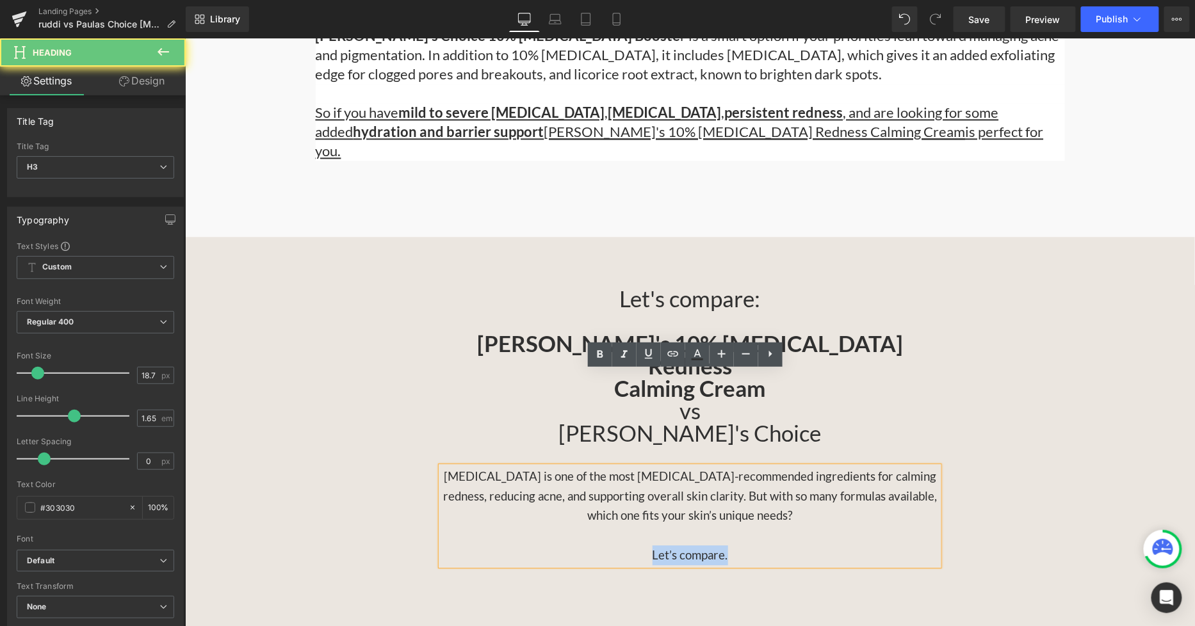
drag, startPoint x: 736, startPoint y: 462, endPoint x: 631, endPoint y: 467, distance: 105.1
click at [631, 467] on h3 "Azelaic Acid is one of the most dermatologist-recommended ingredients for calmi…" at bounding box center [688, 515] width 497 height 99
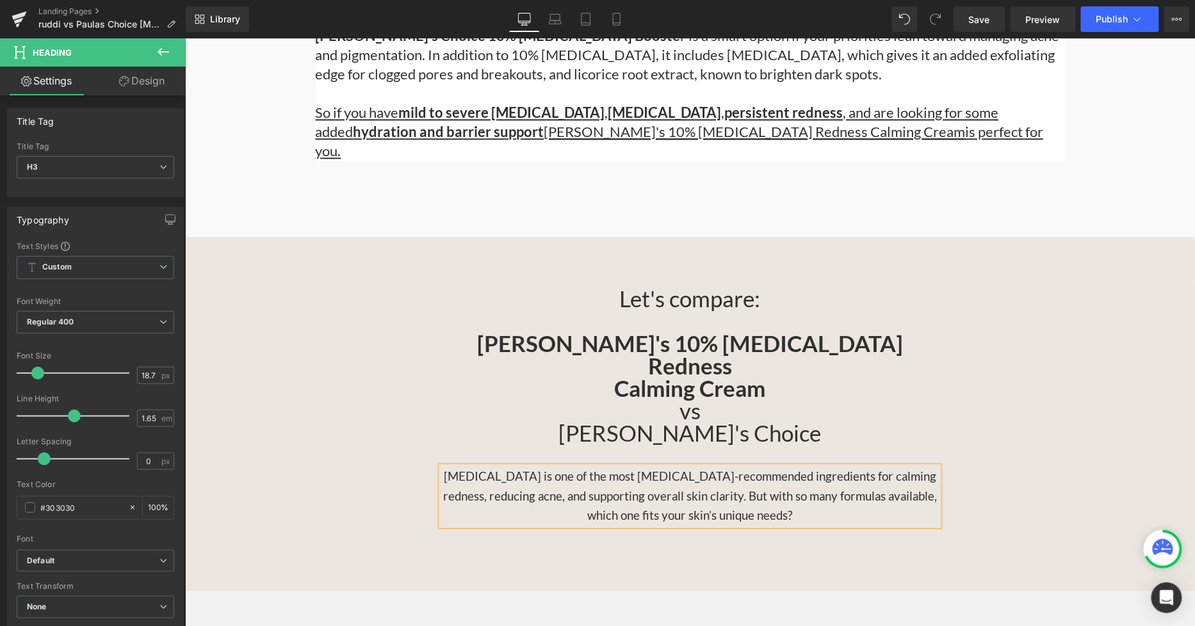
click at [1009, 357] on div "Let's compare: RUDDI's 10% Azelaic Acid Redness Calming Cream vs Paula's Choice…" at bounding box center [689, 406] width 1010 height 239
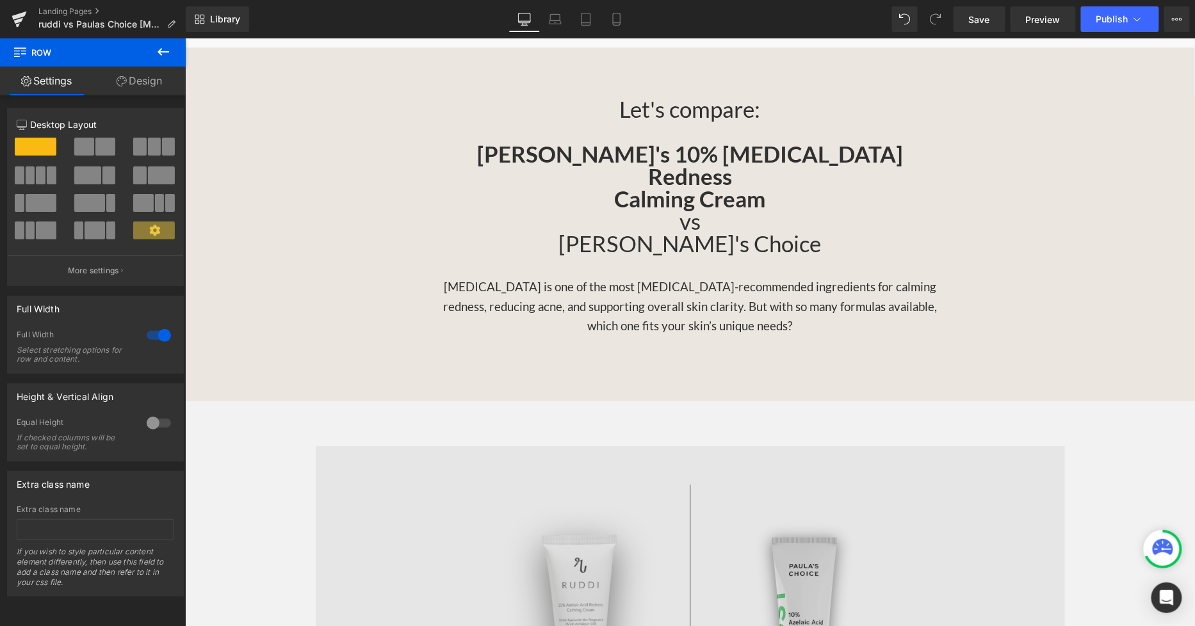
scroll to position [1280, 0]
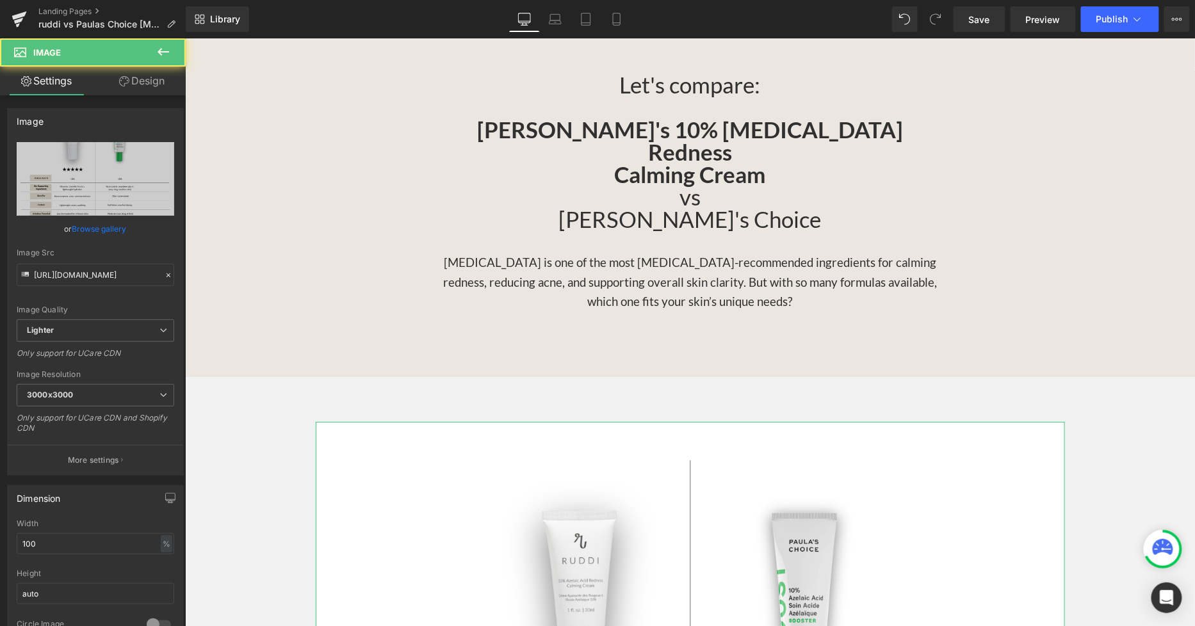
click at [143, 86] on link "Design" at bounding box center [141, 81] width 93 height 29
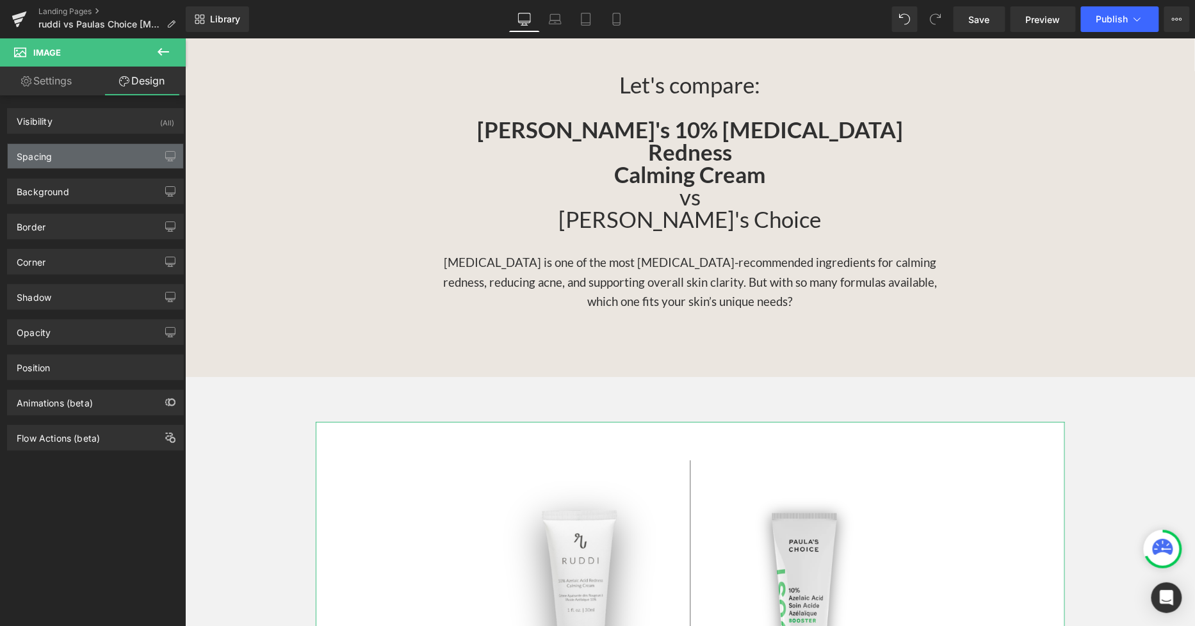
drag, startPoint x: 91, startPoint y: 154, endPoint x: 93, endPoint y: 165, distance: 11.1
click at [91, 154] on div "Spacing" at bounding box center [95, 156] width 175 height 24
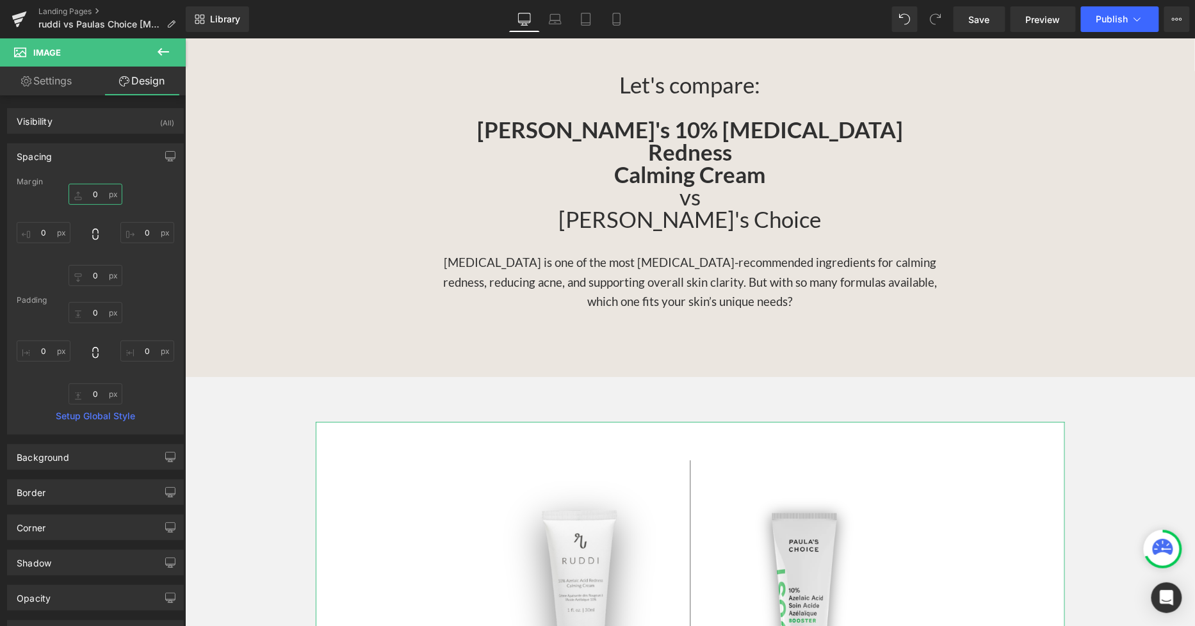
click at [94, 193] on input "0" at bounding box center [95, 194] width 54 height 21
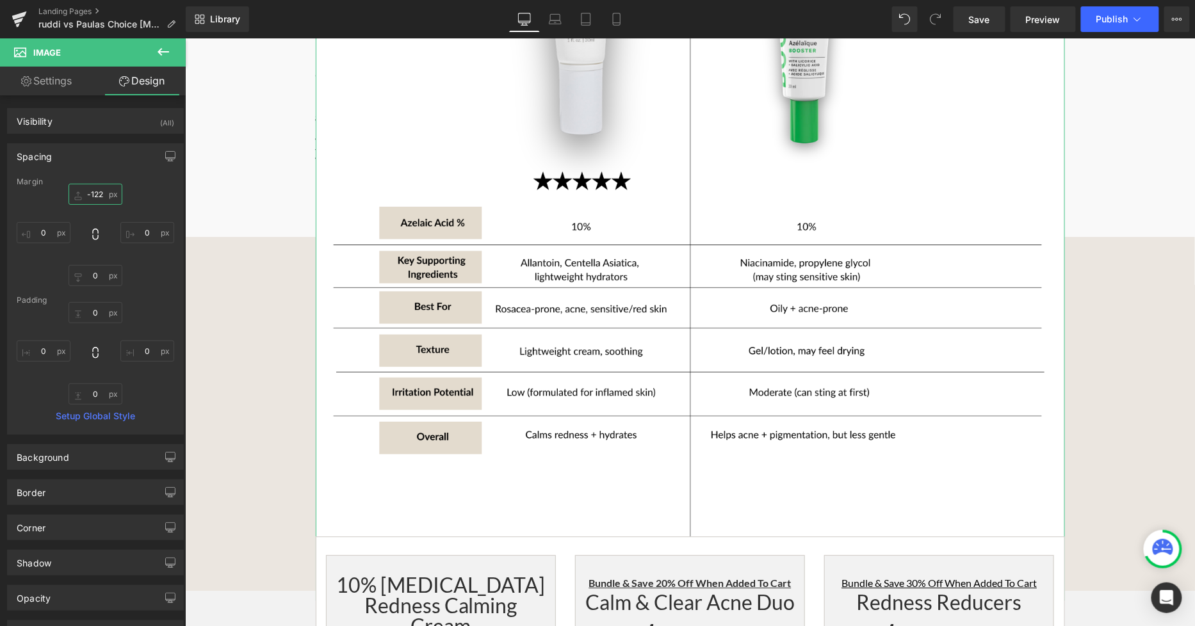
scroll to position [0, 0]
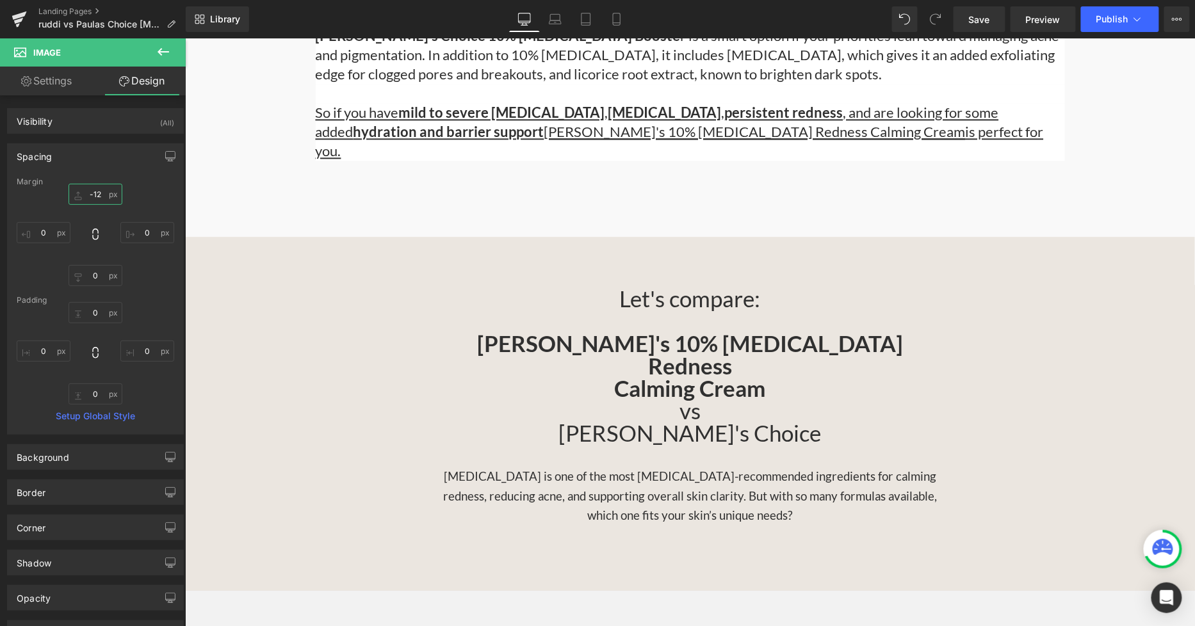
type input "-125"
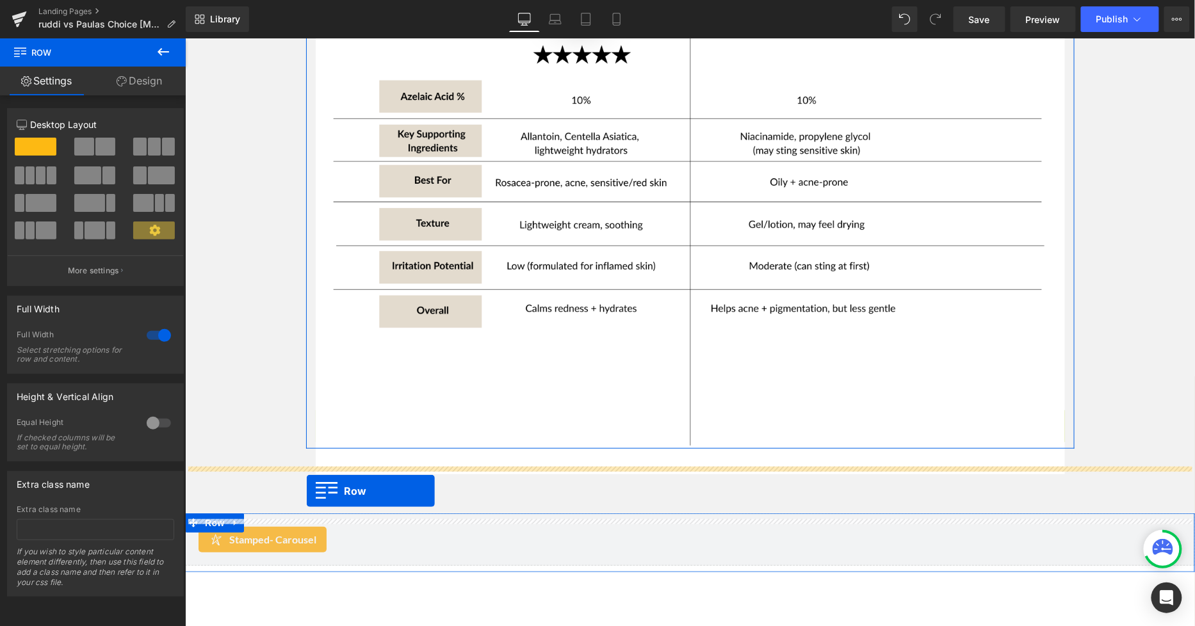
scroll to position [1920, 0]
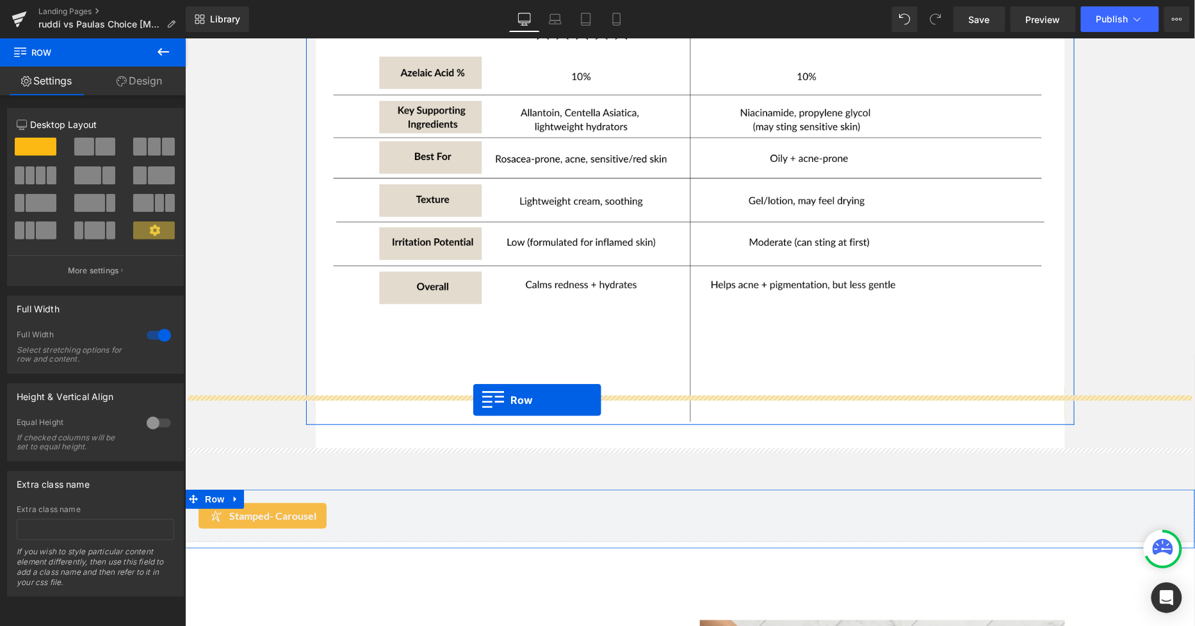
drag, startPoint x: 315, startPoint y: 371, endPoint x: 472, endPoint y: 399, distance: 159.3
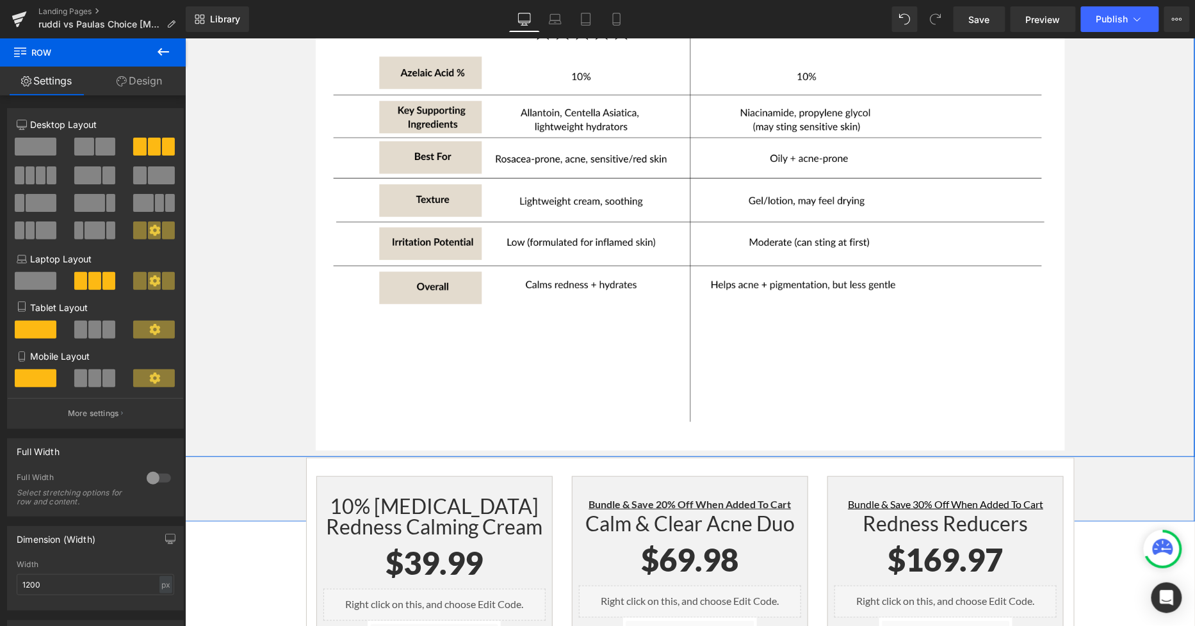
click at [1144, 305] on div "Let's compare [PERSON_NAME]'s 10% [MEDICAL_DATA] Redness Calming Cream to [PERS…" at bounding box center [689, 96] width 1010 height 720
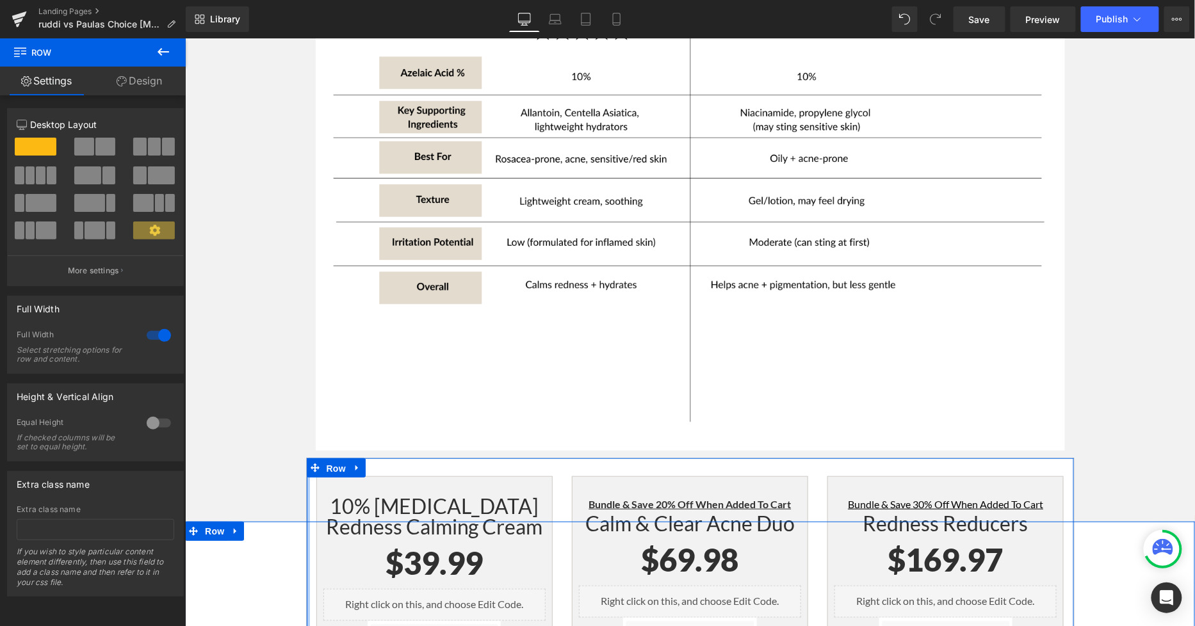
drag, startPoint x: 326, startPoint y: 377, endPoint x: 287, endPoint y: 327, distance: 63.8
click at [326, 458] on span "Row" at bounding box center [336, 467] width 26 height 19
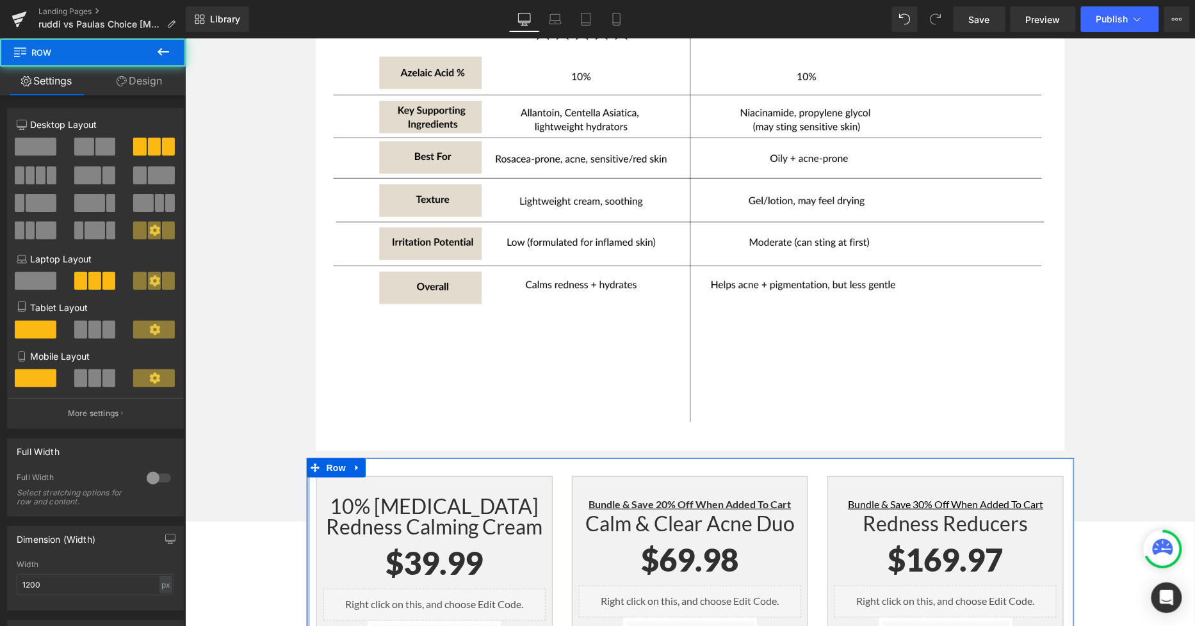
click at [136, 81] on link "Design" at bounding box center [139, 81] width 93 height 29
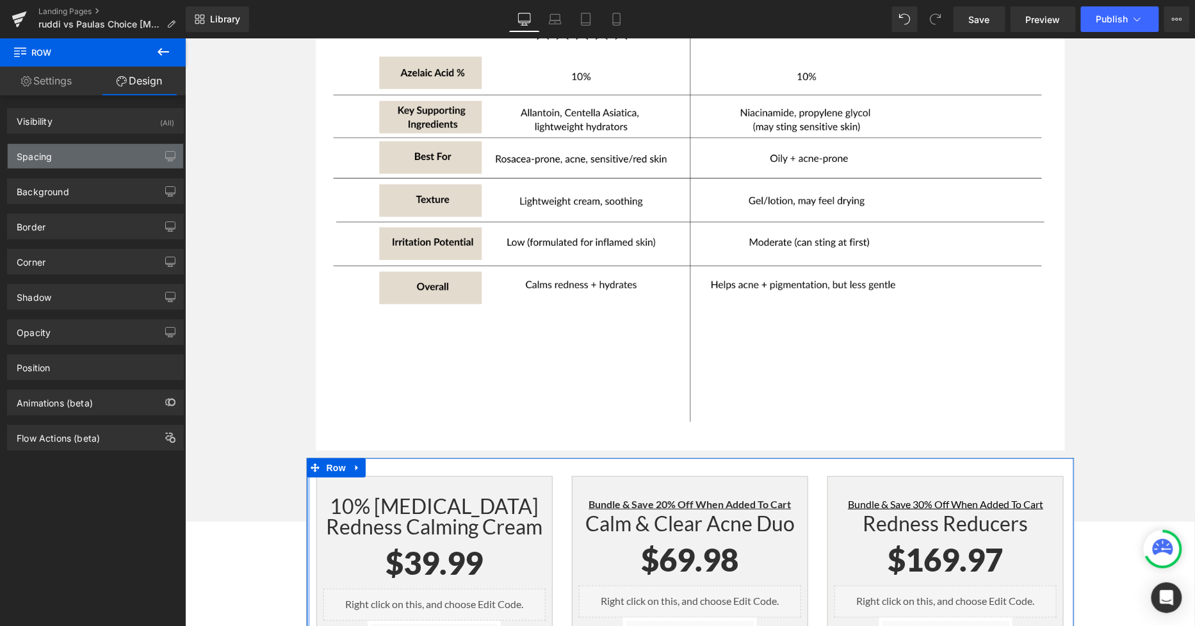
click at [75, 165] on div "Spacing" at bounding box center [95, 156] width 175 height 24
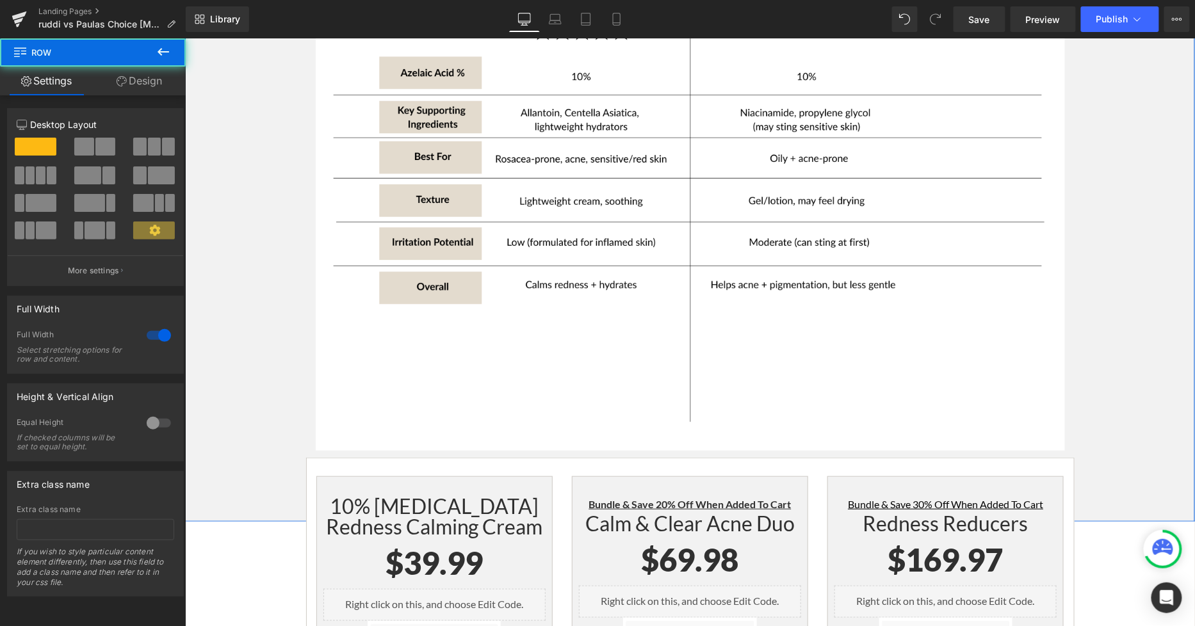
click at [1110, 367] on div "Let's compare [PERSON_NAME]'s 10% [MEDICAL_DATA] Redness Calming Cream to [PERS…" at bounding box center [689, 128] width 1010 height 785
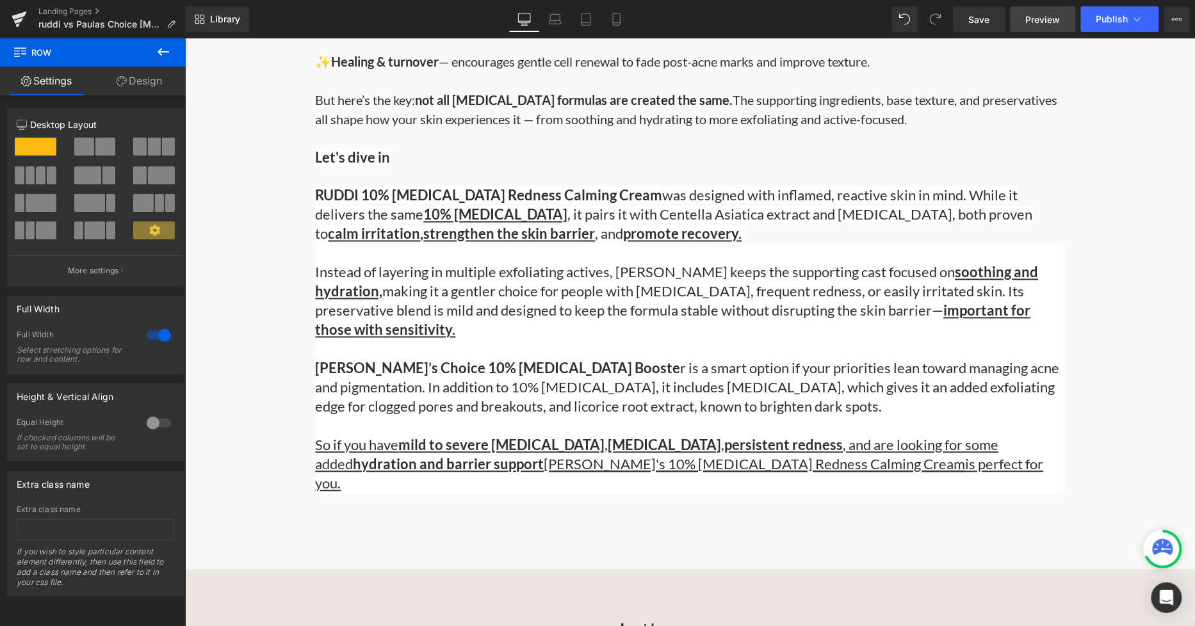
scroll to position [711, 0]
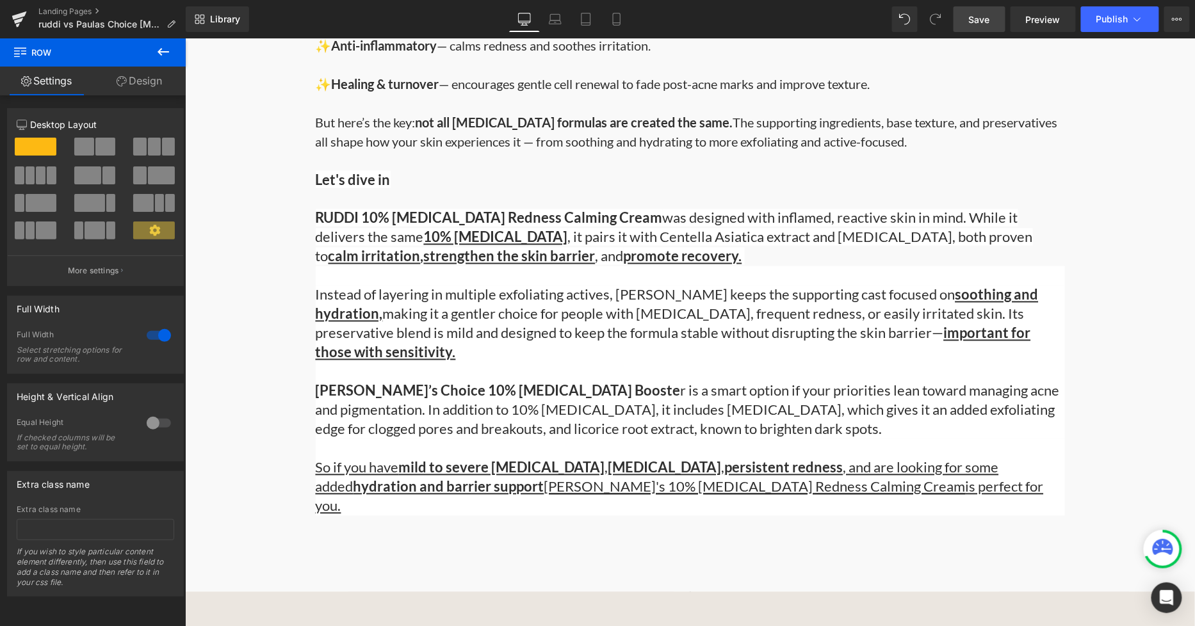
click at [991, 27] on link "Save" at bounding box center [979, 19] width 52 height 26
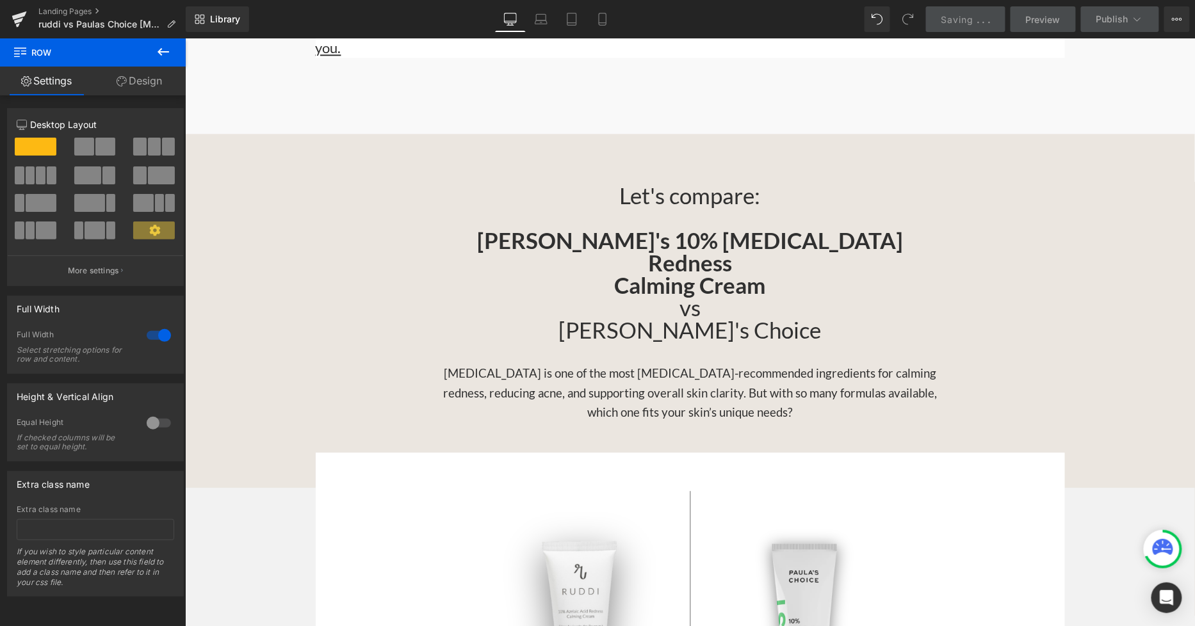
scroll to position [1067, 0]
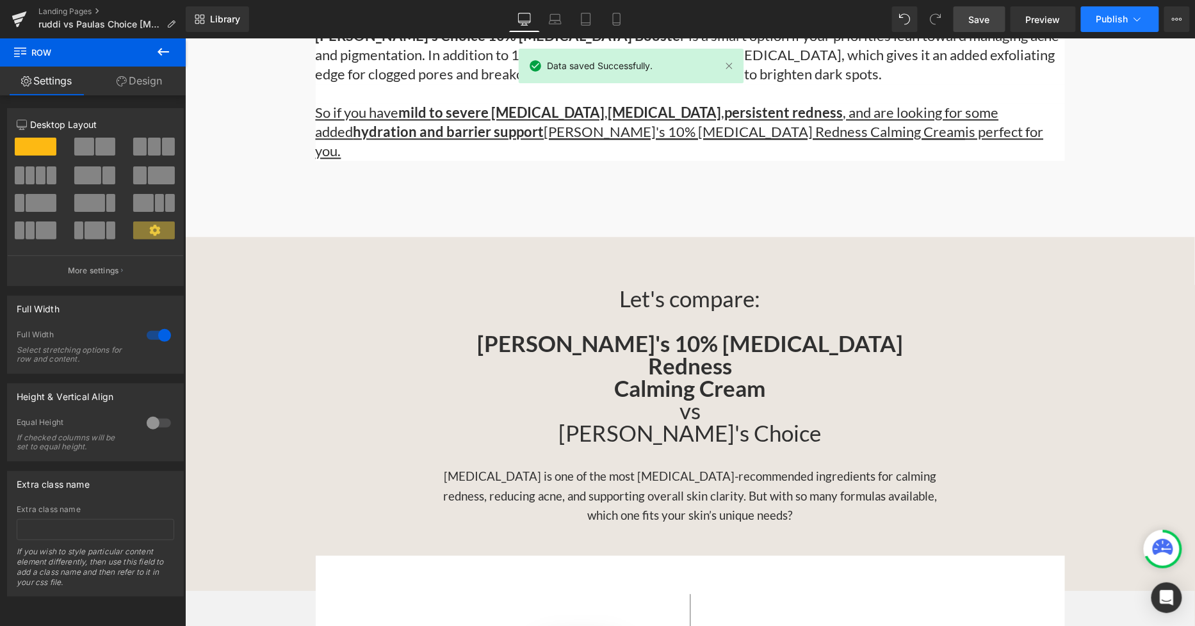
click at [1112, 22] on span "Publish" at bounding box center [1112, 19] width 32 height 10
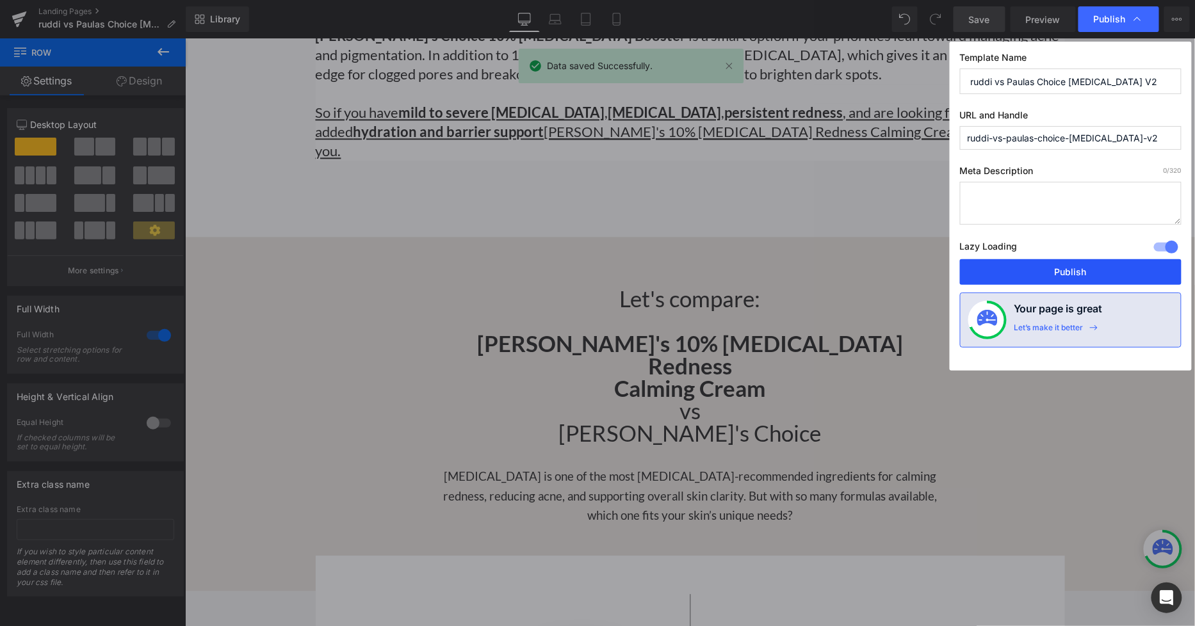
drag, startPoint x: 1067, startPoint y: 274, endPoint x: 744, endPoint y: 286, distance: 323.5
click at [1067, 274] on button "Publish" at bounding box center [1070, 272] width 221 height 26
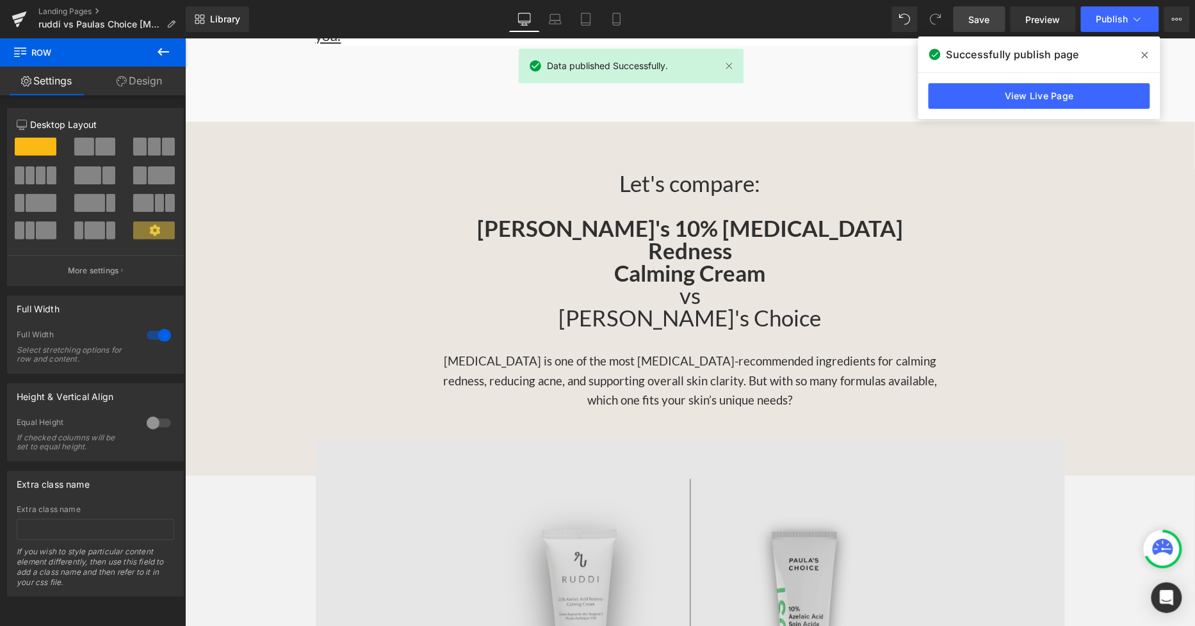
scroll to position [1181, 0]
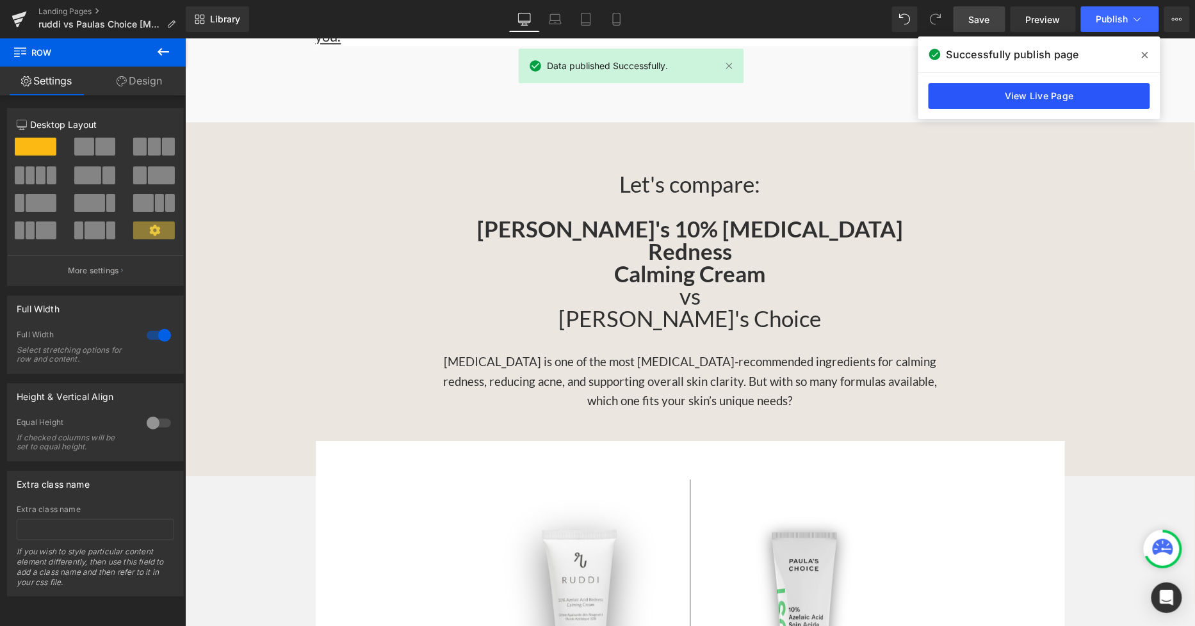
click at [1063, 88] on link "View Live Page" at bounding box center [1038, 96] width 221 height 26
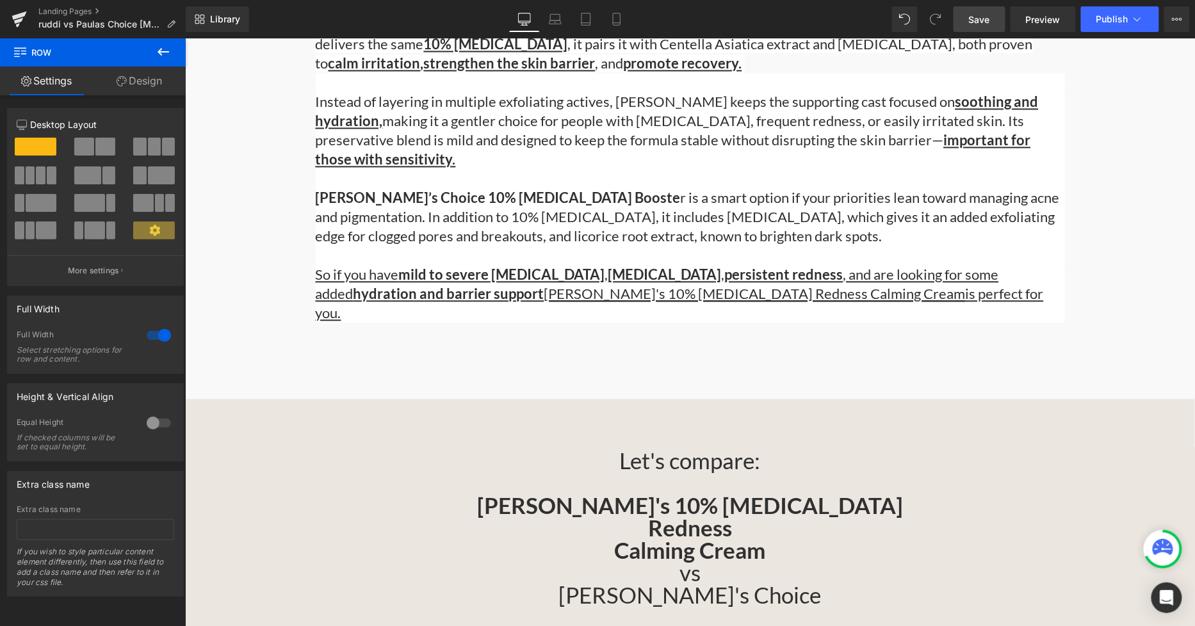
scroll to position [826, 0]
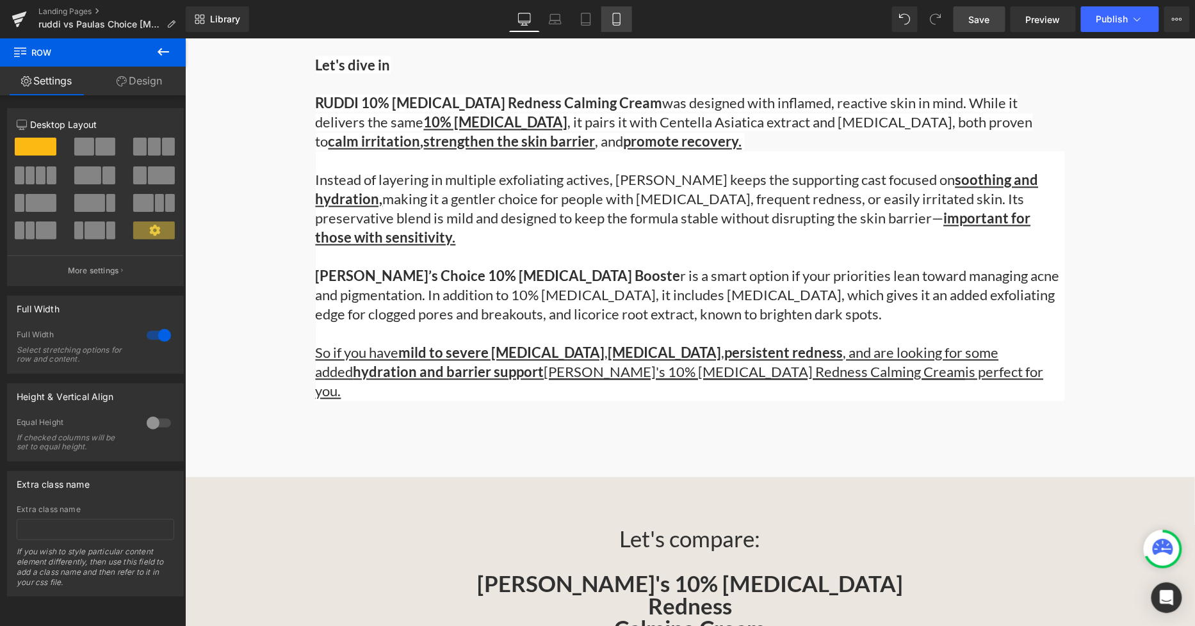
click at [619, 20] on icon at bounding box center [616, 19] width 7 height 12
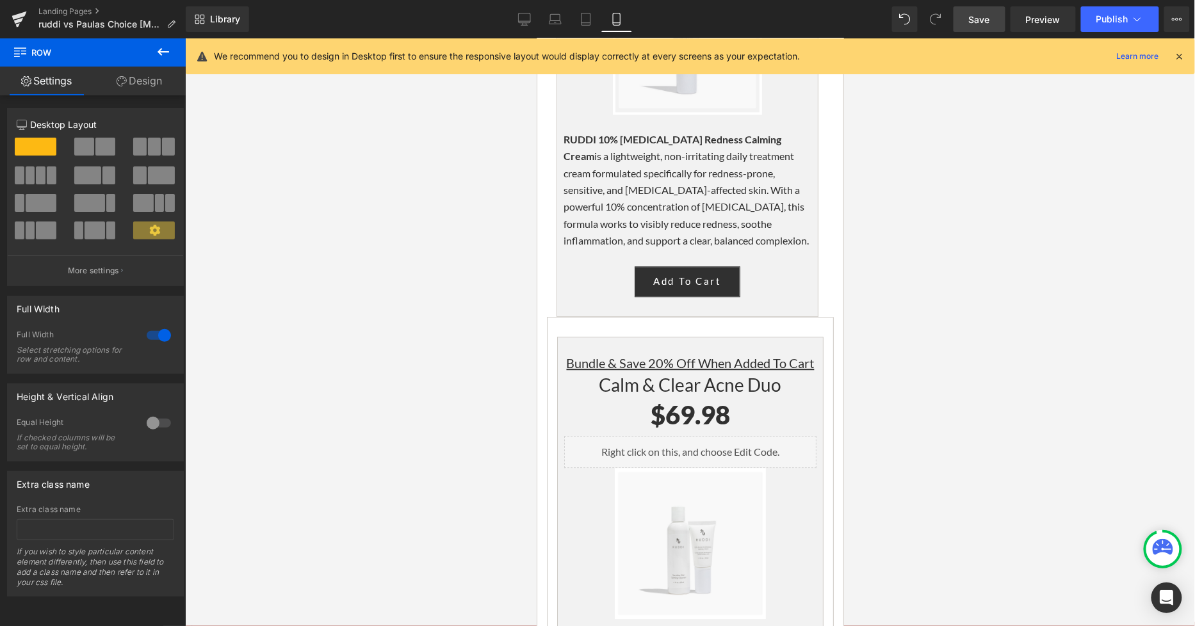
scroll to position [2703, 0]
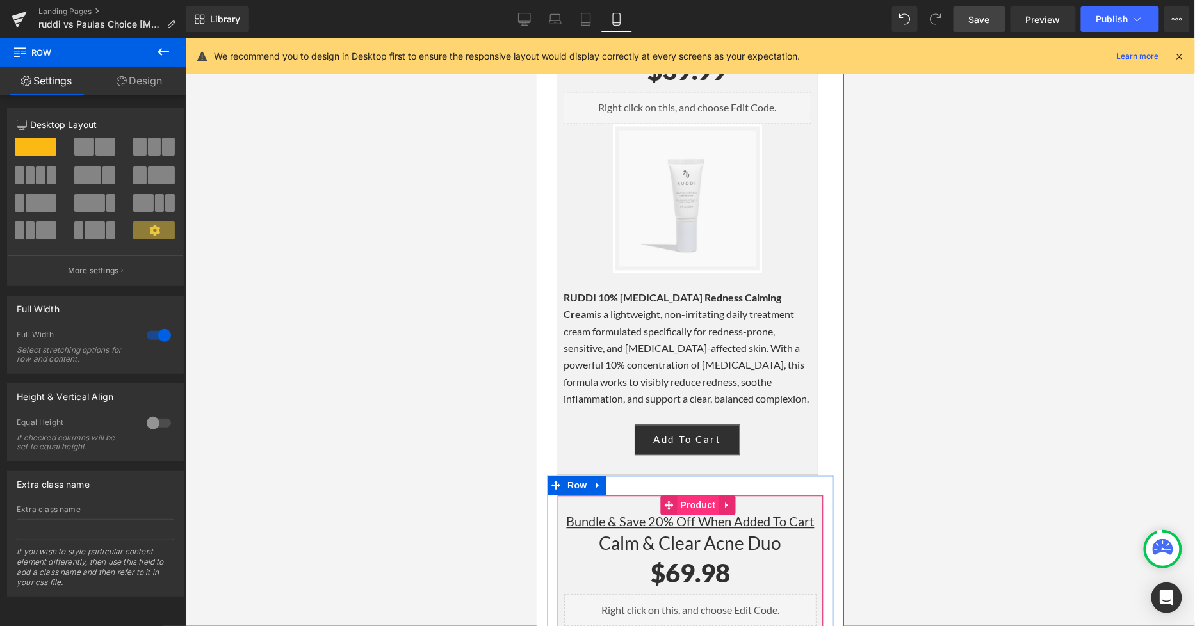
click at [690, 495] on span "Product" at bounding box center [697, 504] width 42 height 19
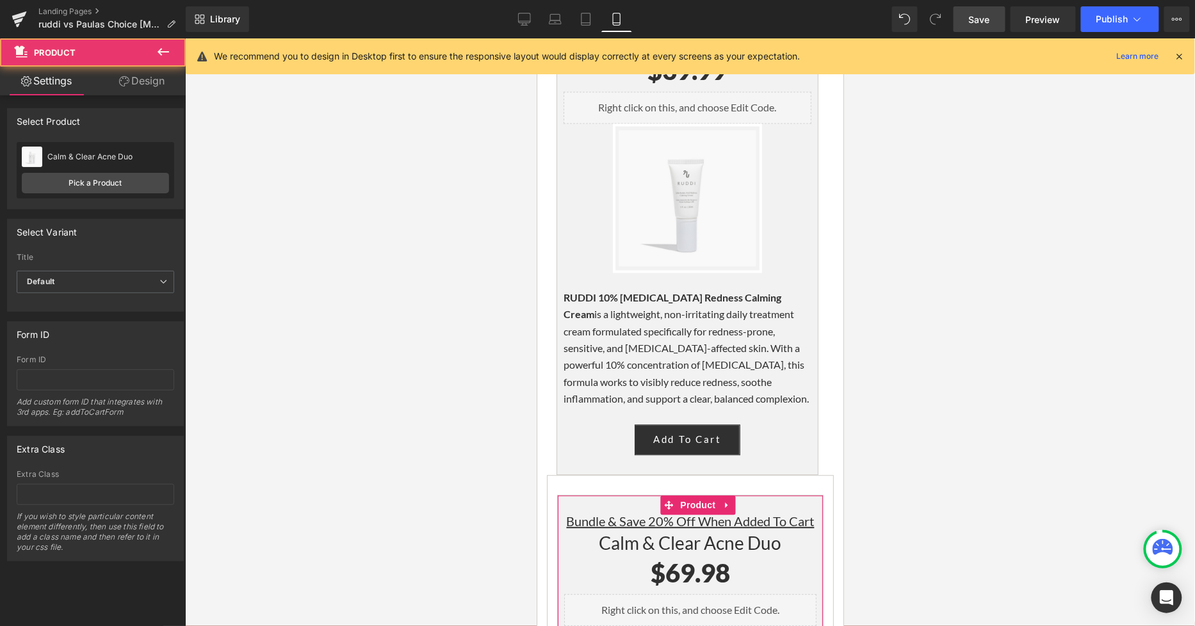
click at [151, 81] on link "Design" at bounding box center [141, 81] width 93 height 29
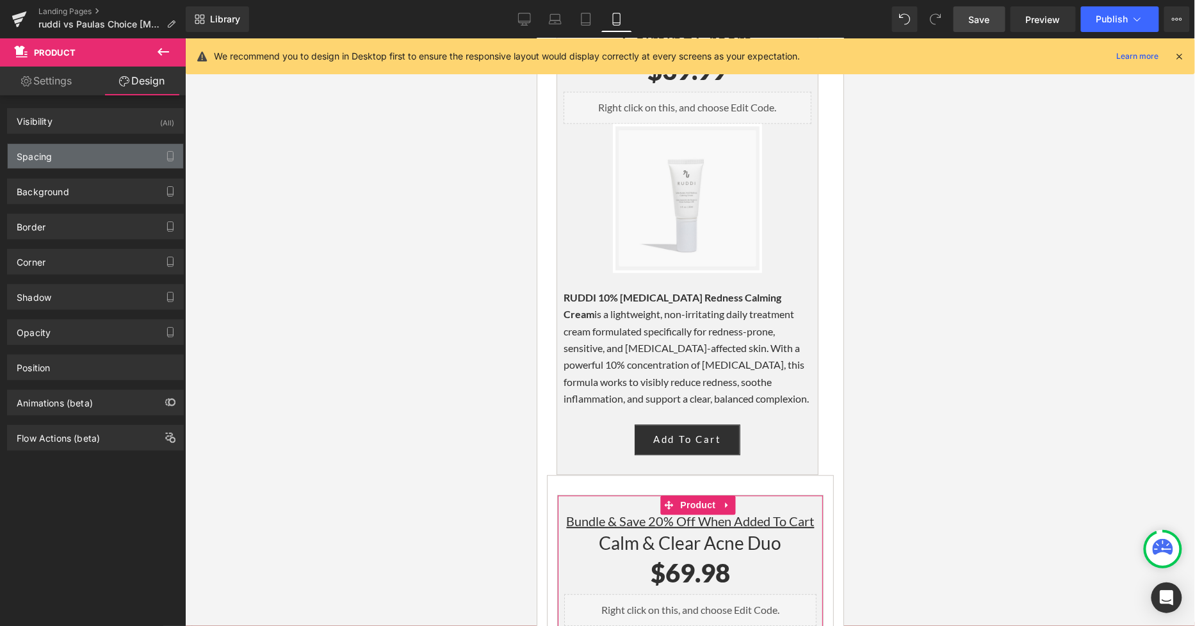
click at [63, 155] on div "Spacing" at bounding box center [95, 156] width 175 height 24
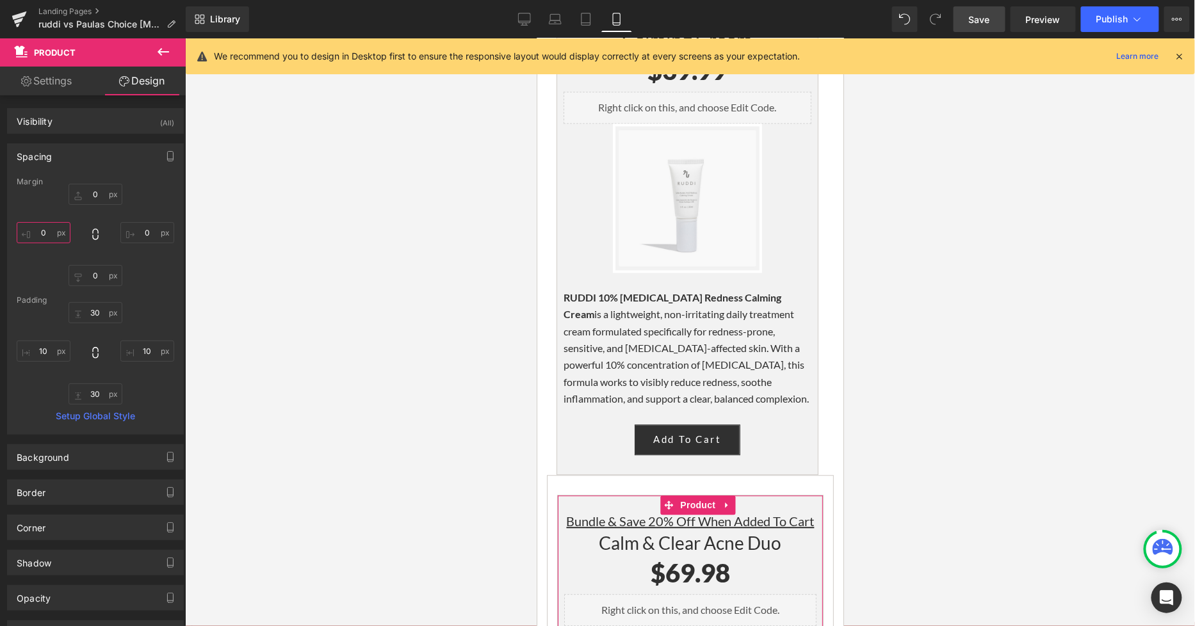
click at [46, 228] on input "0" at bounding box center [44, 232] width 54 height 21
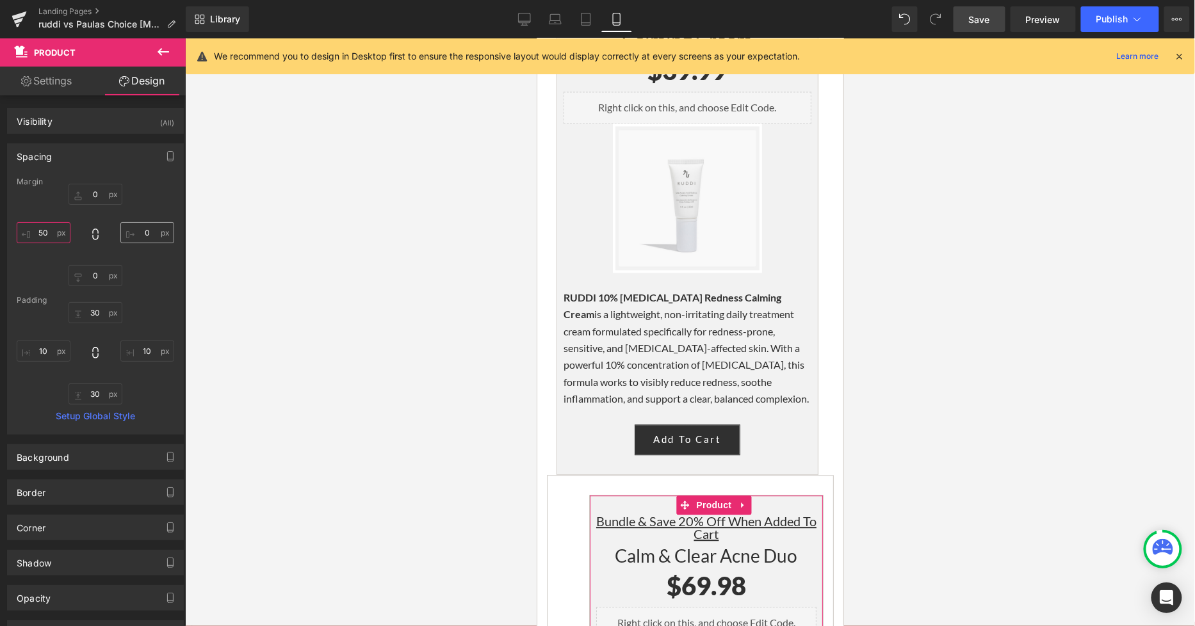
type input "50"
click at [152, 239] on input "0" at bounding box center [147, 232] width 54 height 21
type input "50"
click at [99, 199] on input "0" at bounding box center [95, 194] width 54 height 21
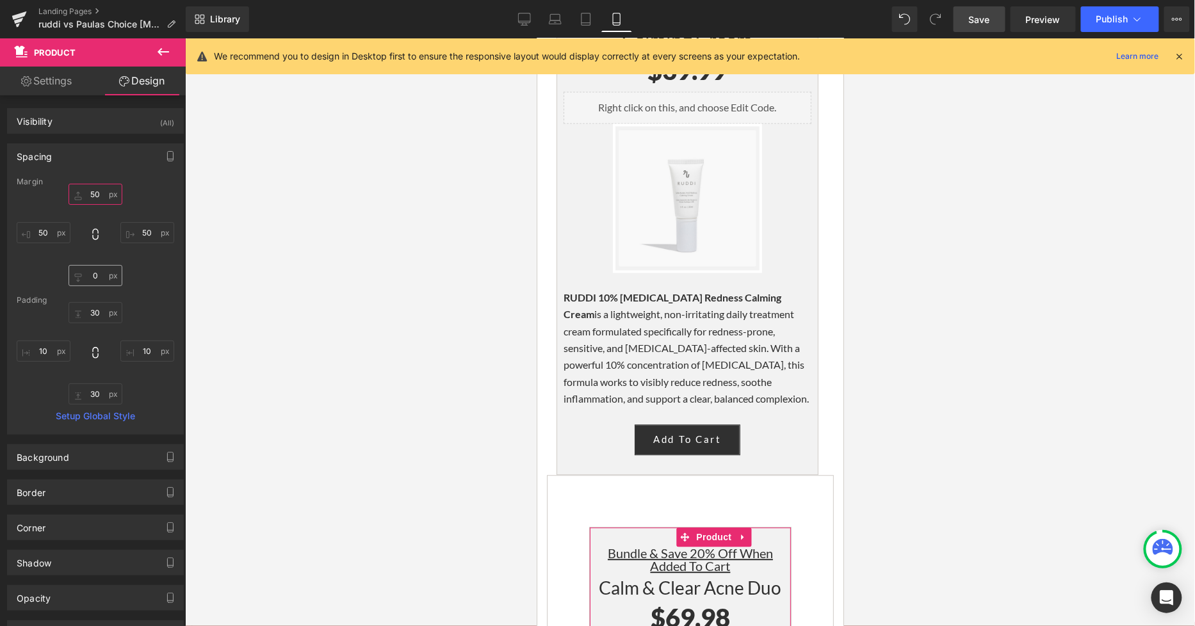
type input "50"
click at [97, 271] on input "0" at bounding box center [95, 275] width 54 height 21
type input "50"
click at [1020, 392] on div at bounding box center [690, 332] width 1010 height 588
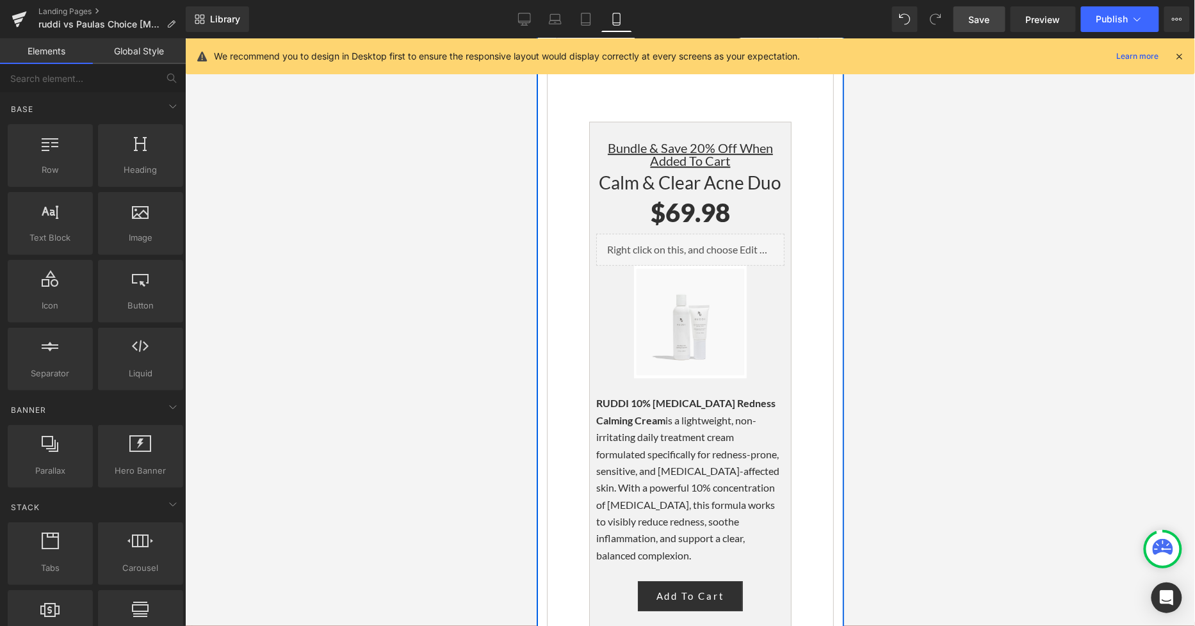
scroll to position [3129, 0]
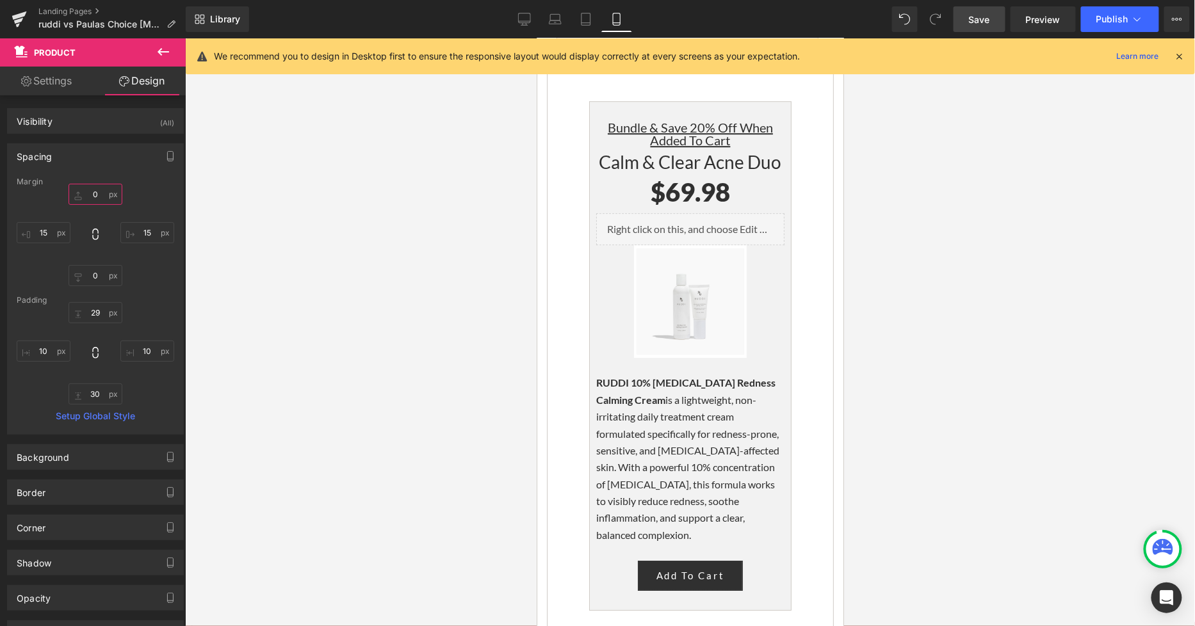
click at [90, 204] on input "text" at bounding box center [95, 194] width 54 height 21
click at [93, 199] on input "text" at bounding box center [95, 194] width 54 height 21
type input "50"
click at [146, 235] on input "text" at bounding box center [147, 232] width 54 height 21
type input "50"
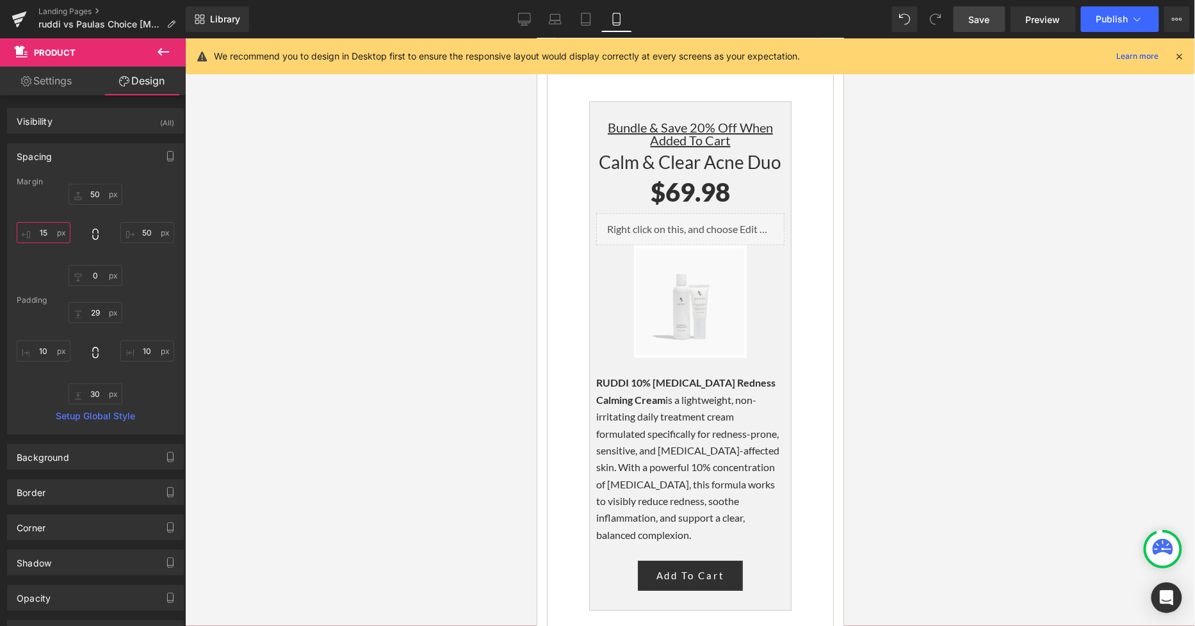
click at [47, 233] on input "text" at bounding box center [44, 232] width 54 height 21
type input "50"
click at [867, 451] on div at bounding box center [690, 332] width 1010 height 588
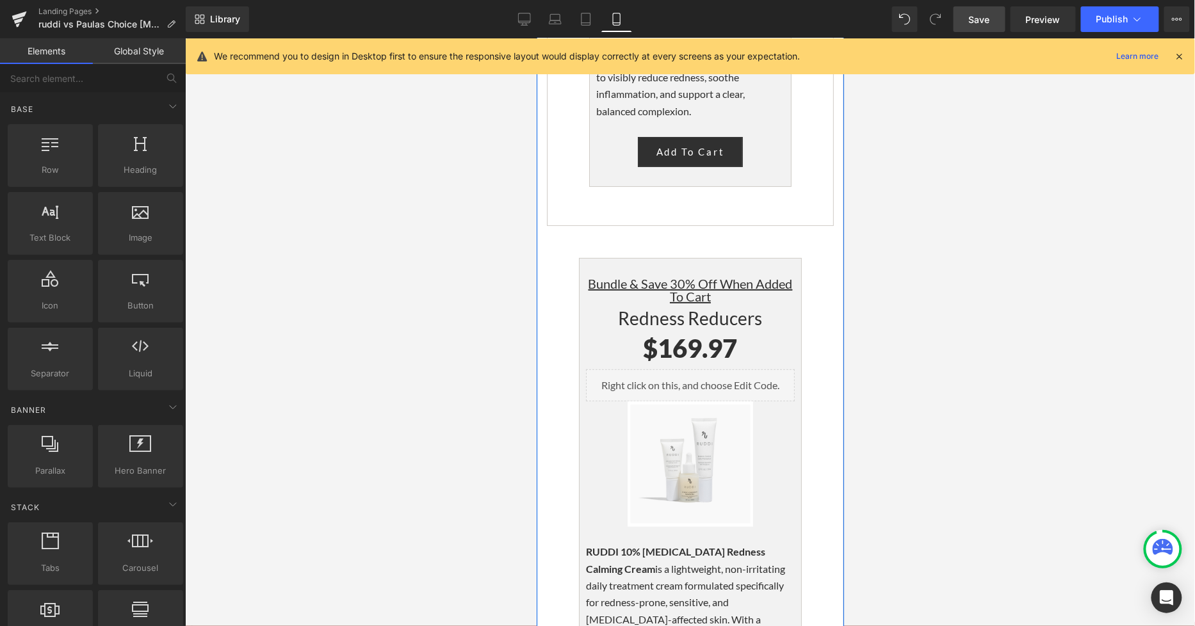
scroll to position [3698, 0]
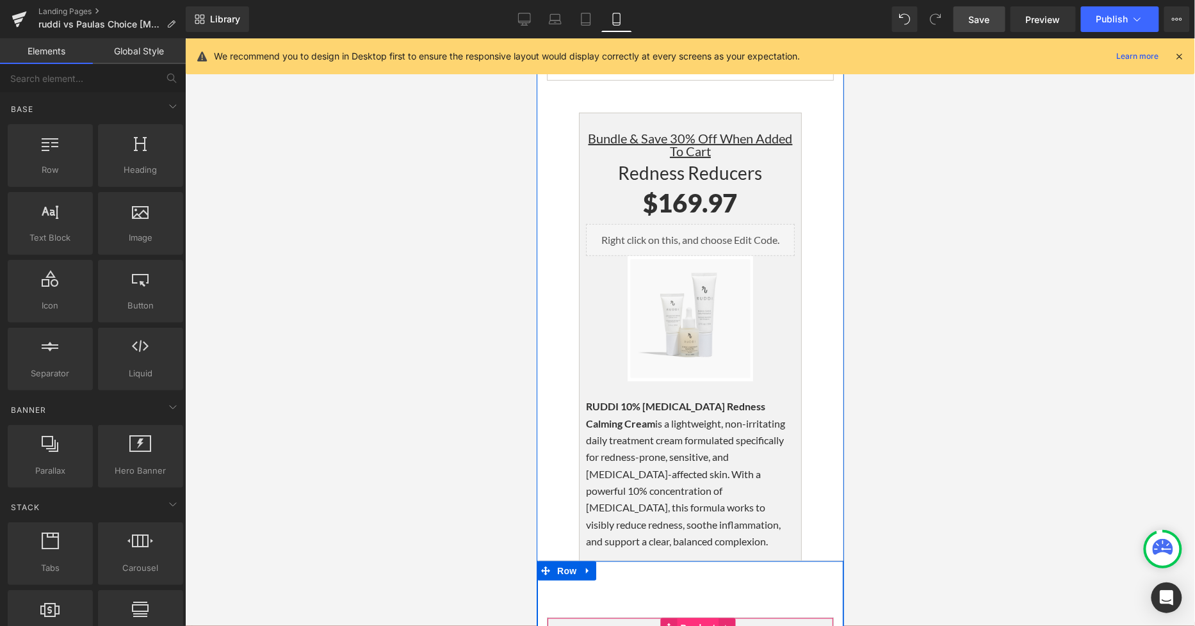
click at [684, 618] on span "Product" at bounding box center [698, 627] width 42 height 19
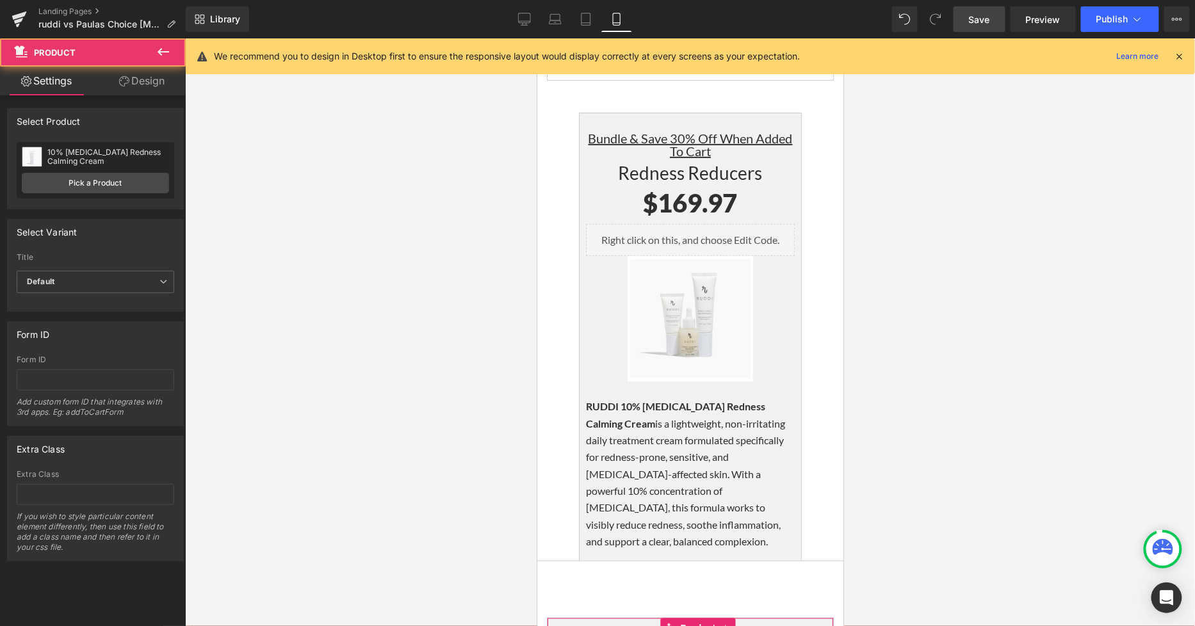
click at [132, 86] on link "Design" at bounding box center [141, 81] width 93 height 29
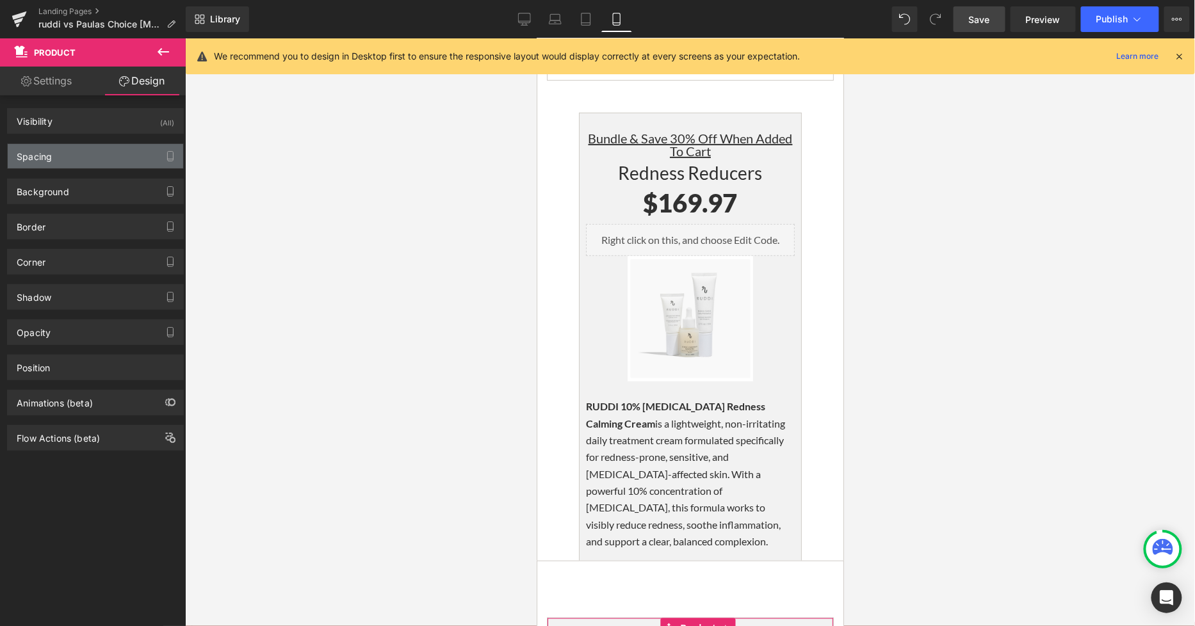
click at [70, 161] on div "Spacing" at bounding box center [95, 156] width 175 height 24
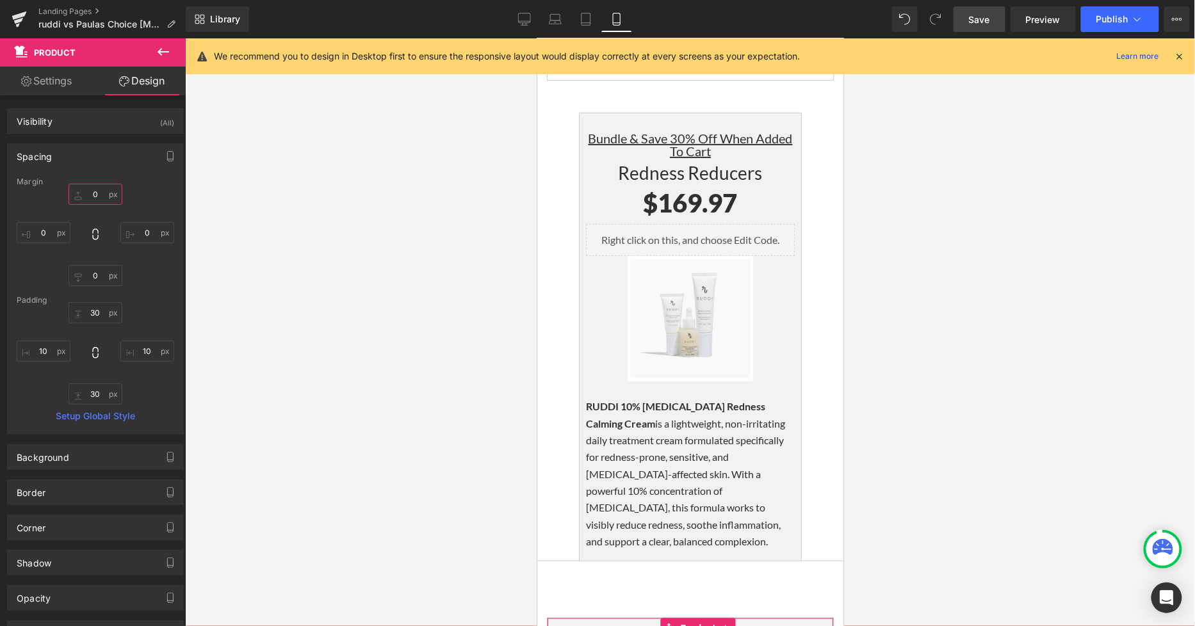
click at [98, 187] on input "0" at bounding box center [95, 194] width 54 height 21
type input "5"
click at [136, 234] on input "0" at bounding box center [147, 232] width 54 height 21
type input "50"
click at [45, 228] on input "0" at bounding box center [44, 232] width 54 height 21
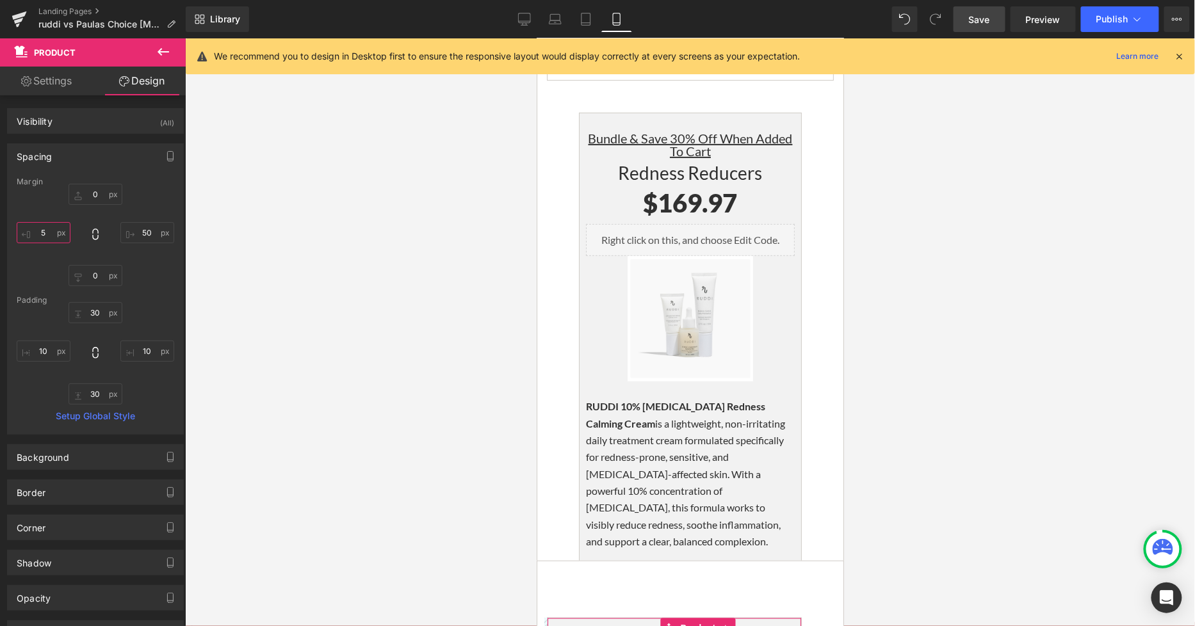
type input "50"
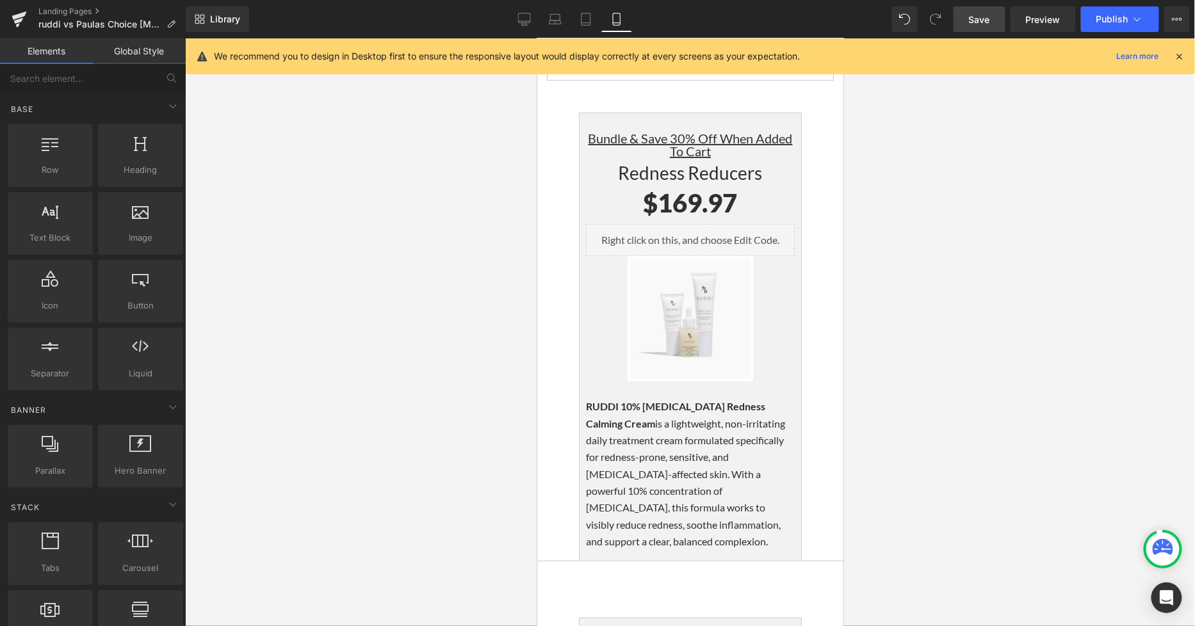
click at [845, 388] on div at bounding box center [690, 332] width 1010 height 588
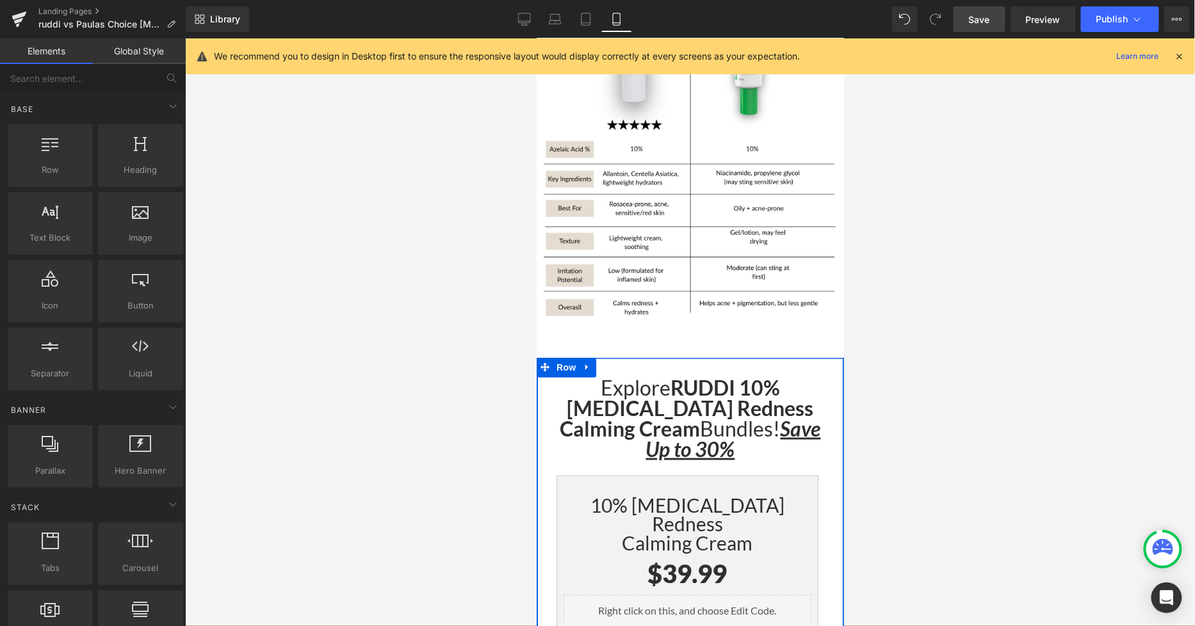
scroll to position [2205, 0]
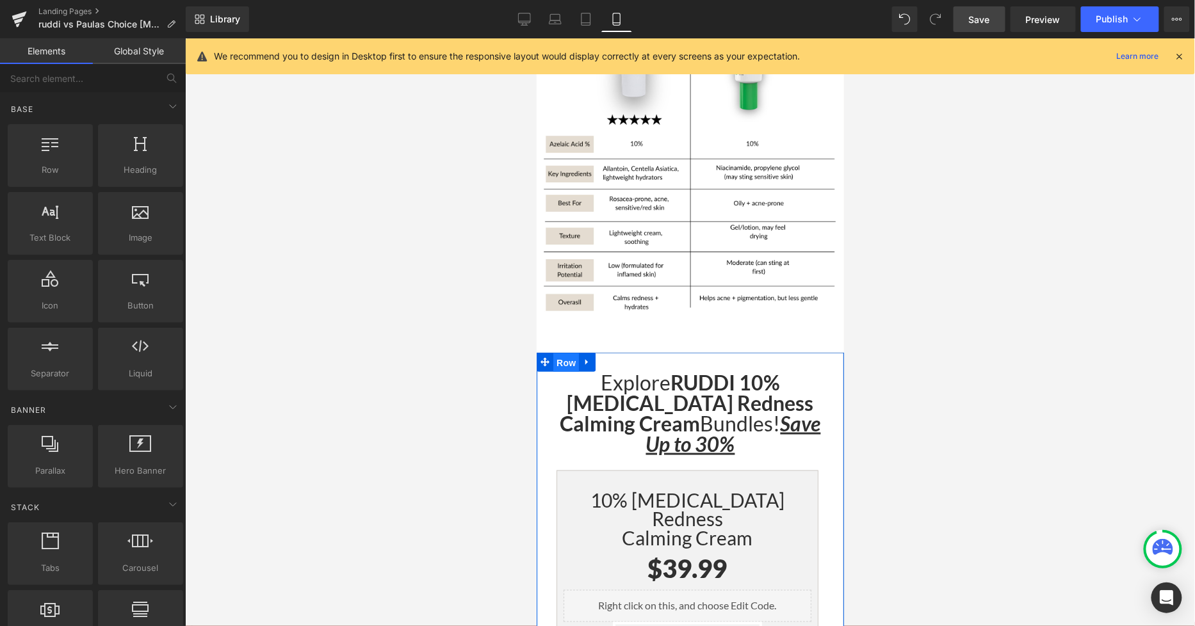
click at [562, 353] on span "Row" at bounding box center [565, 362] width 26 height 19
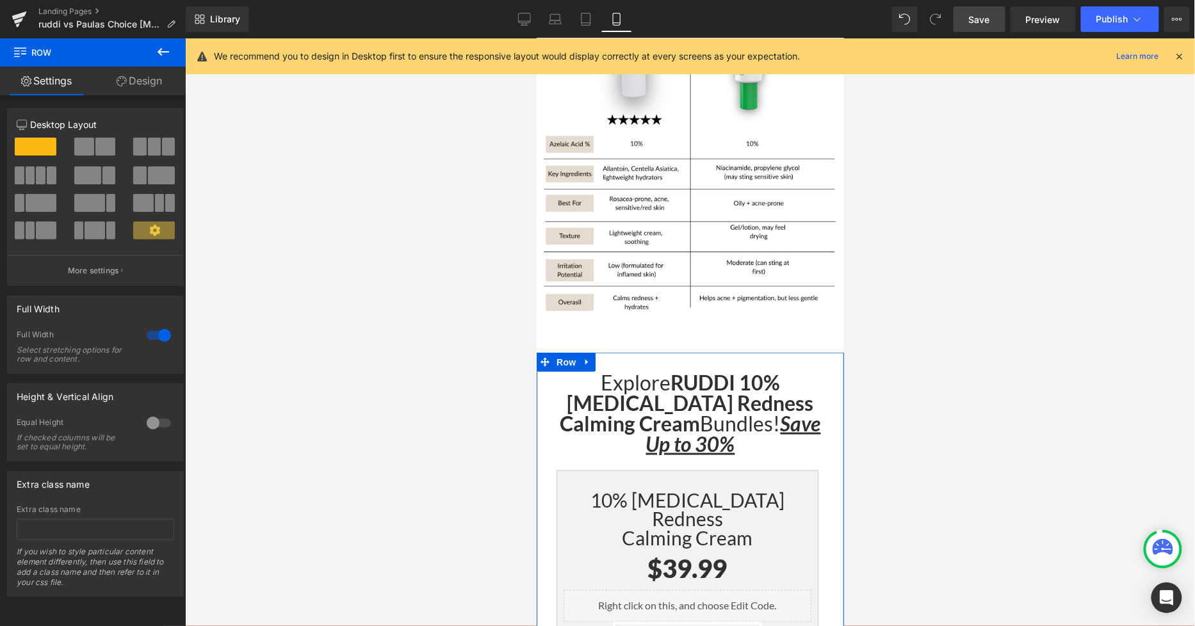
click at [160, 79] on link "Design" at bounding box center [139, 81] width 93 height 29
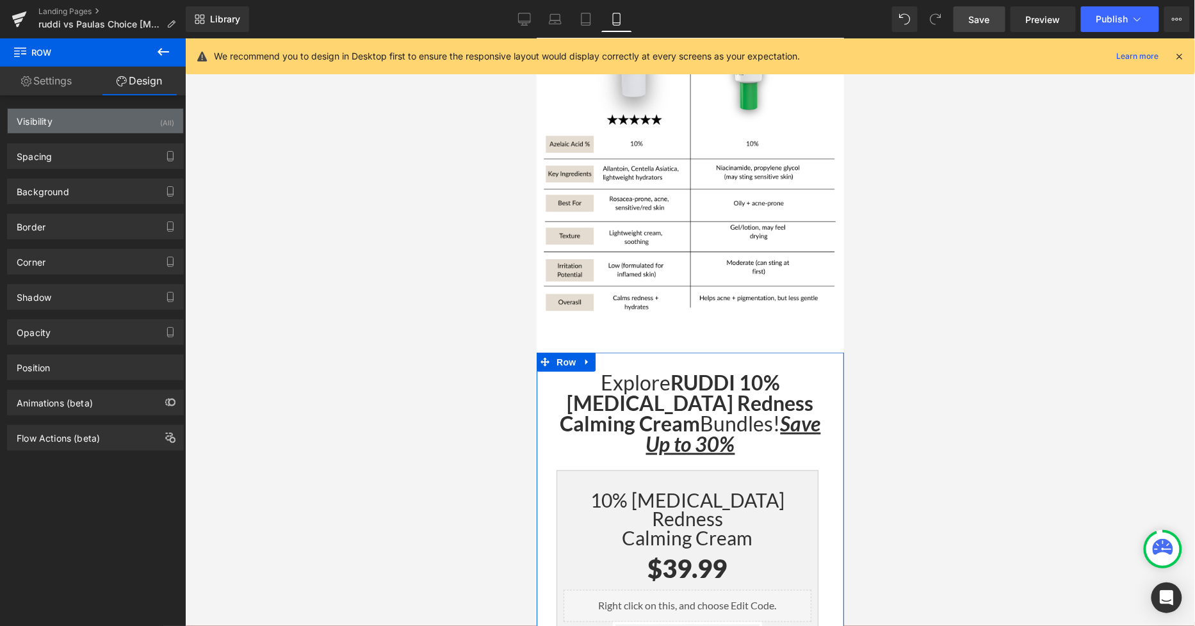
click at [150, 126] on div "Visibility (All)" at bounding box center [95, 121] width 175 height 24
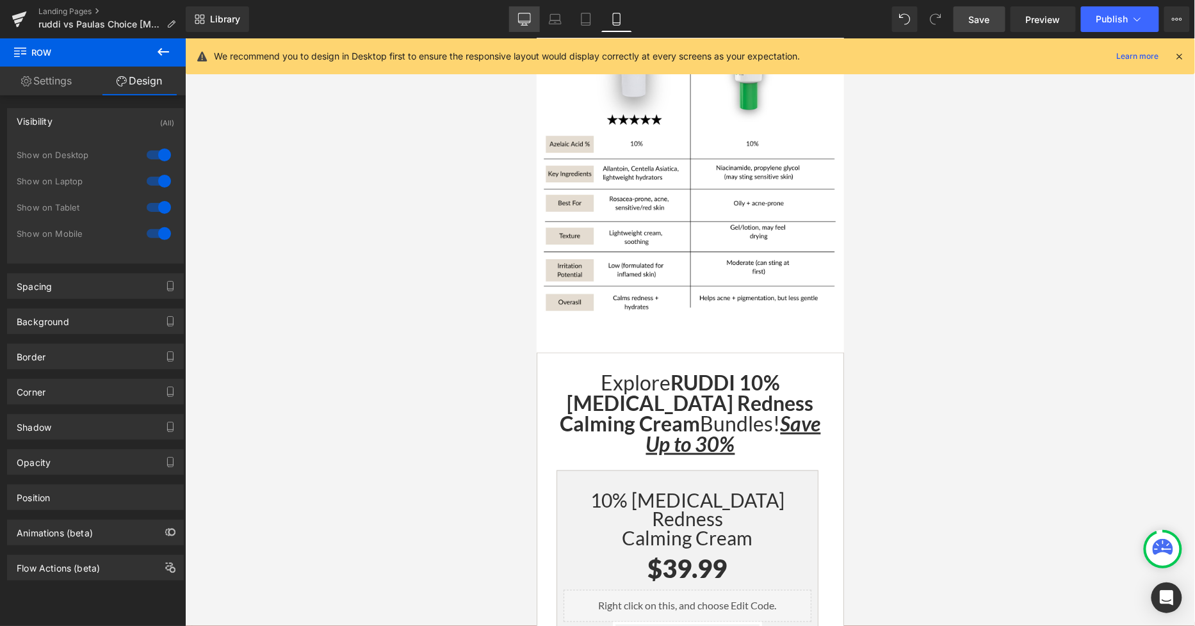
click at [522, 22] on icon at bounding box center [524, 19] width 13 height 13
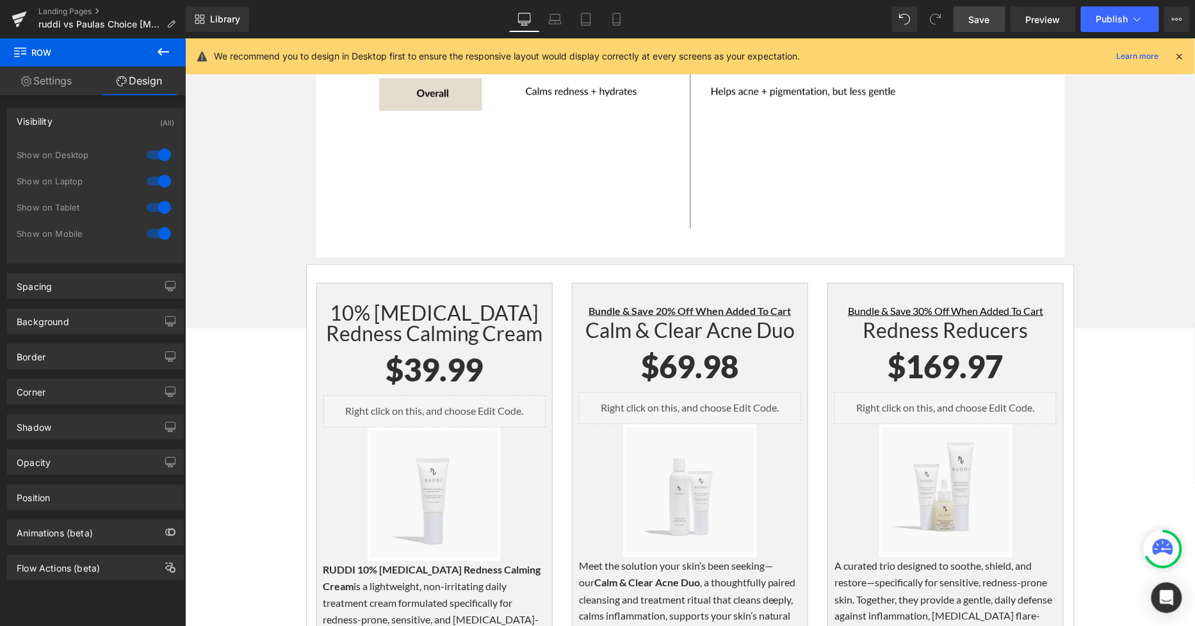
scroll to position [2095, 0]
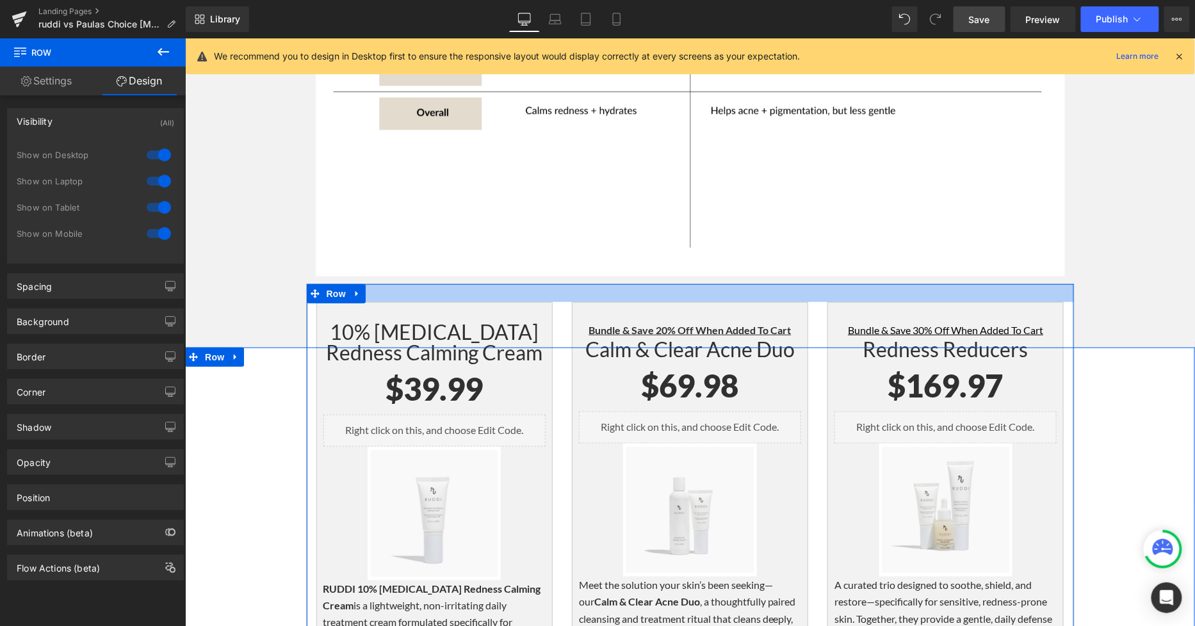
click at [423, 284] on div at bounding box center [689, 293] width 767 height 18
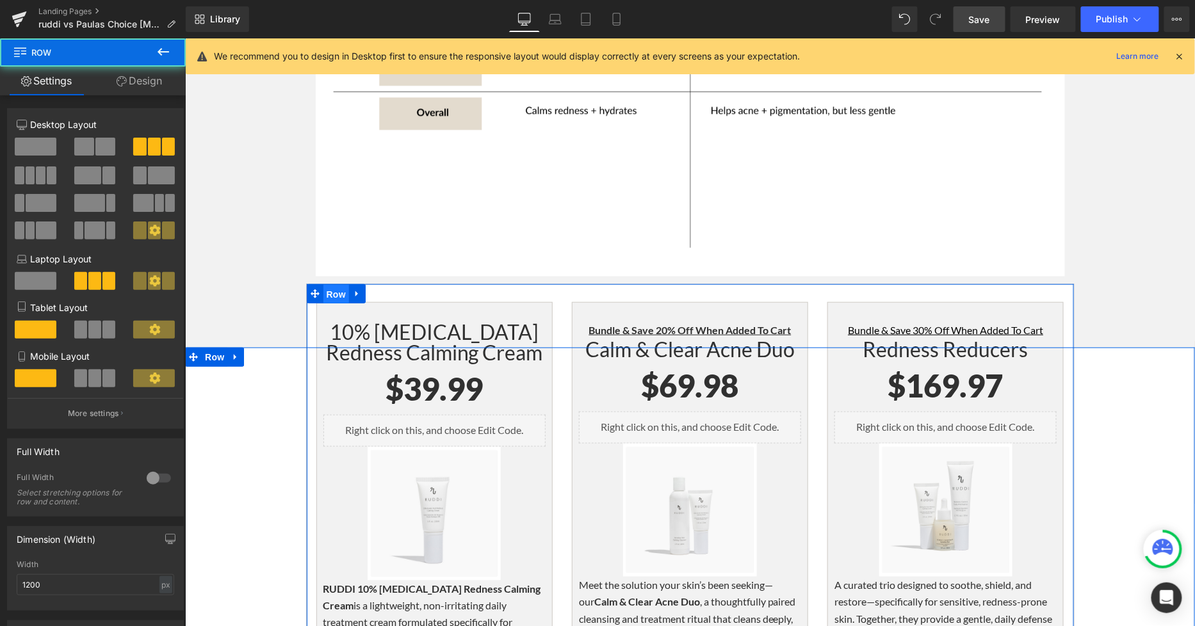
click at [337, 284] on span "Row" at bounding box center [336, 293] width 26 height 19
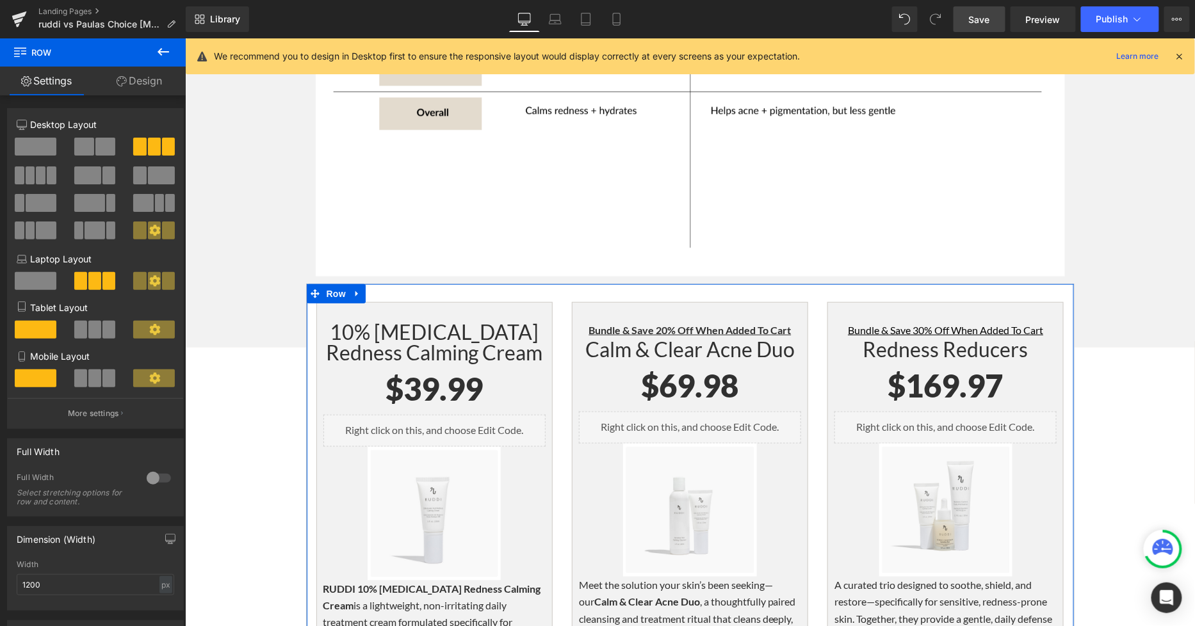
click at [136, 80] on link "Design" at bounding box center [139, 81] width 93 height 29
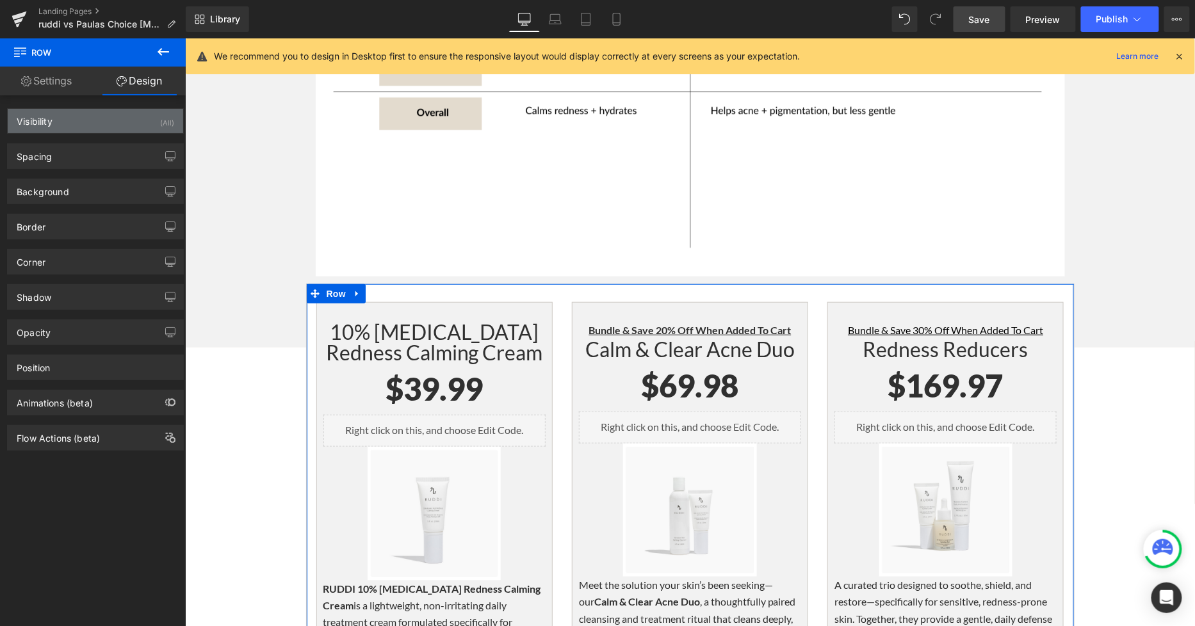
click at [71, 124] on div "Visibility (All)" at bounding box center [95, 121] width 175 height 24
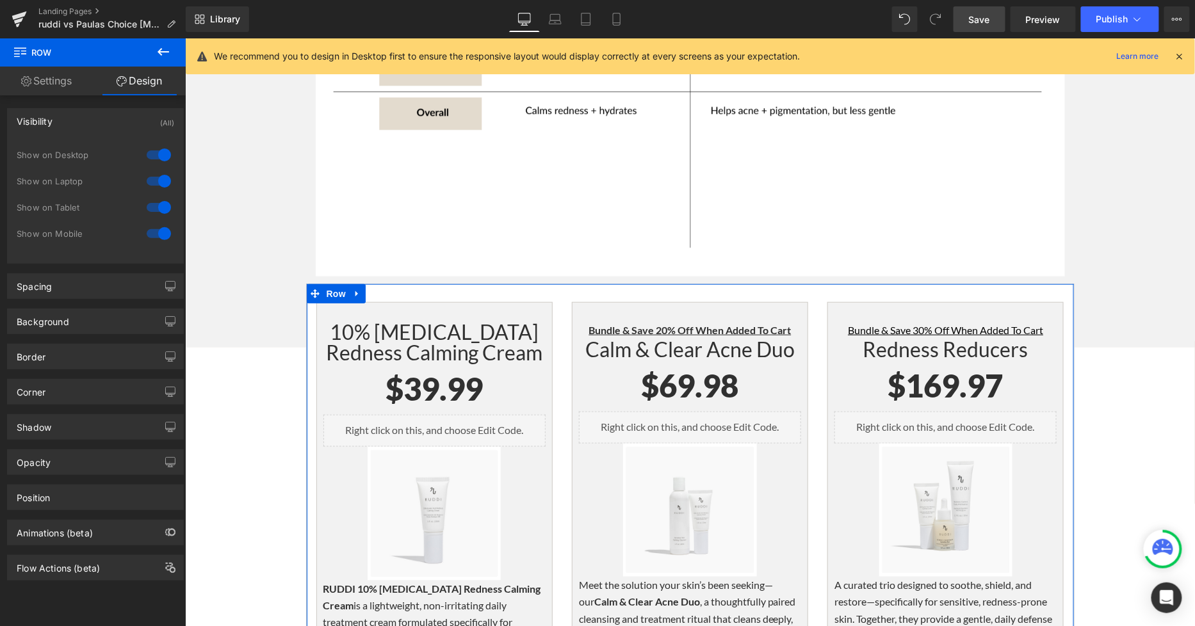
click at [154, 233] on div at bounding box center [158, 233] width 31 height 20
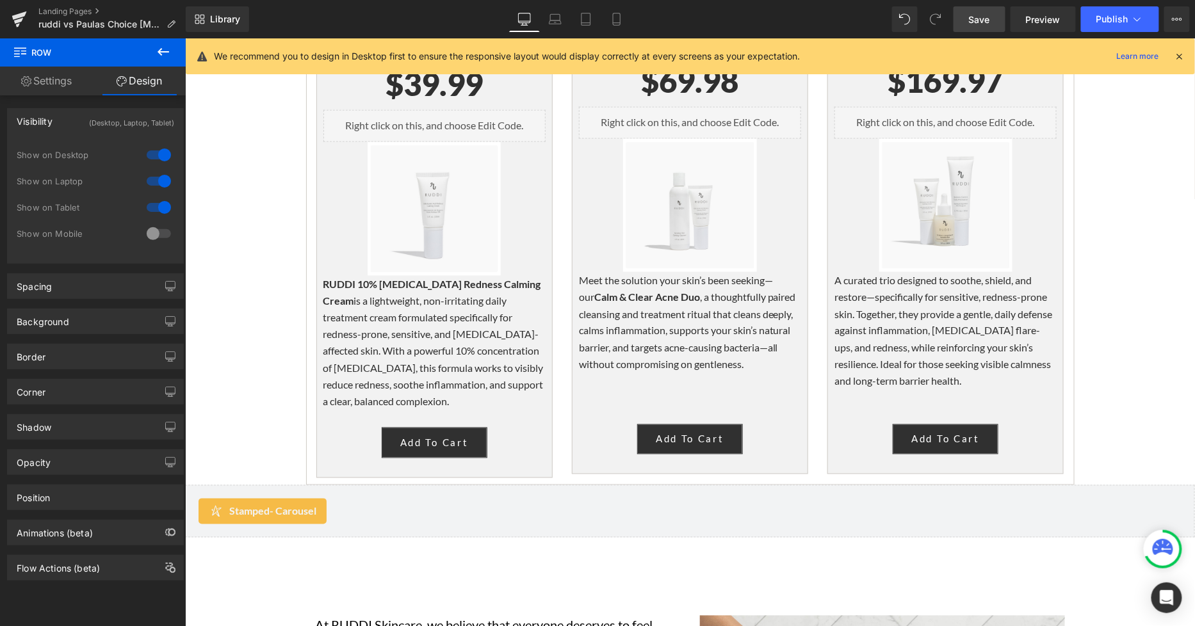
scroll to position [2237, 0]
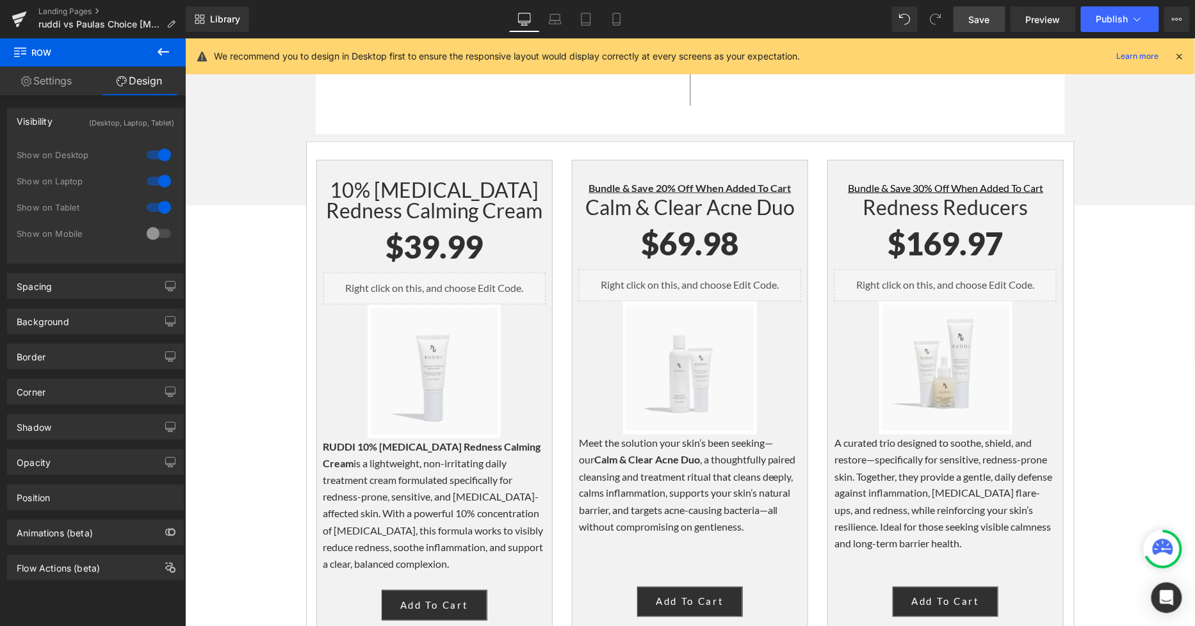
click at [982, 20] on span "Save" at bounding box center [979, 19] width 21 height 13
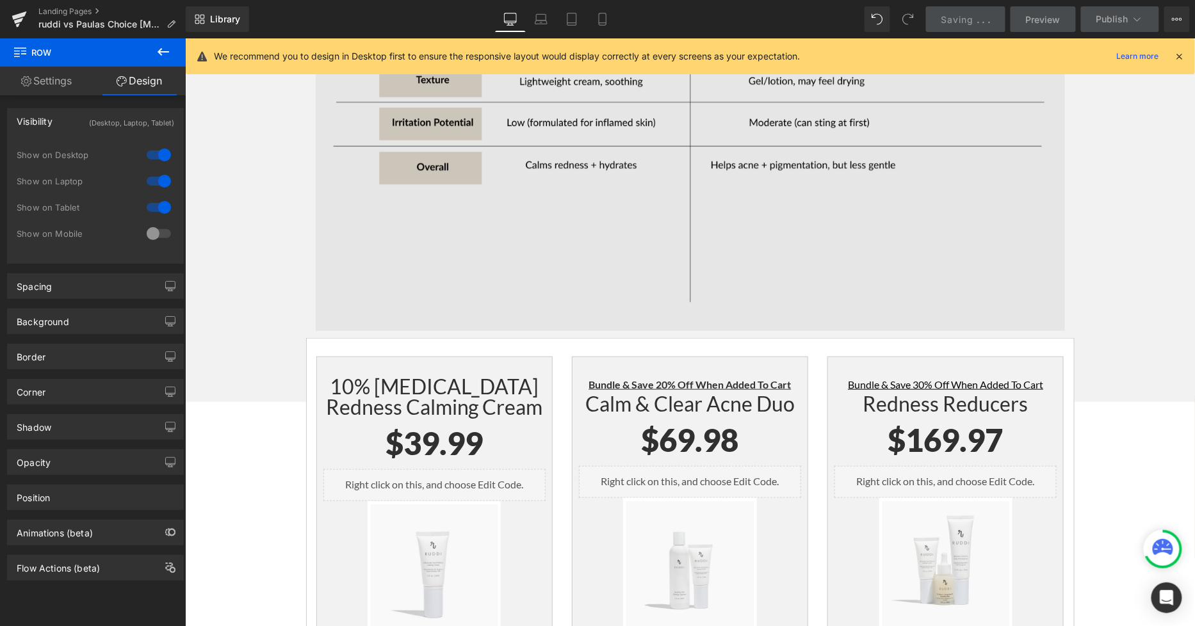
scroll to position [2024, 0]
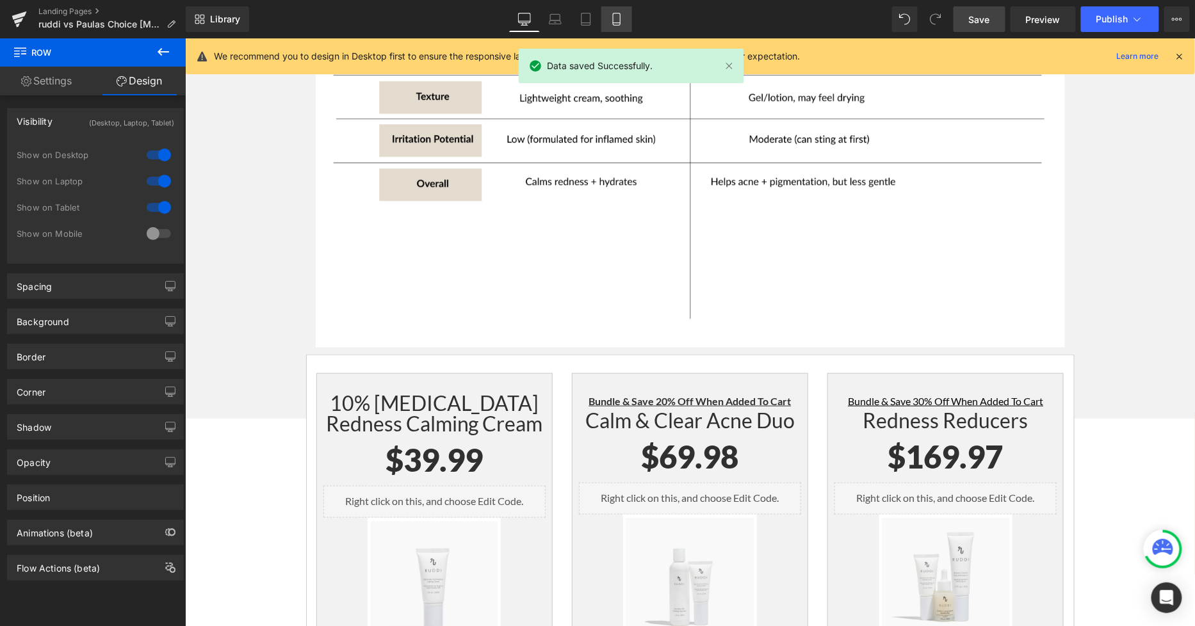
click at [622, 19] on link "Mobile" at bounding box center [616, 19] width 31 height 26
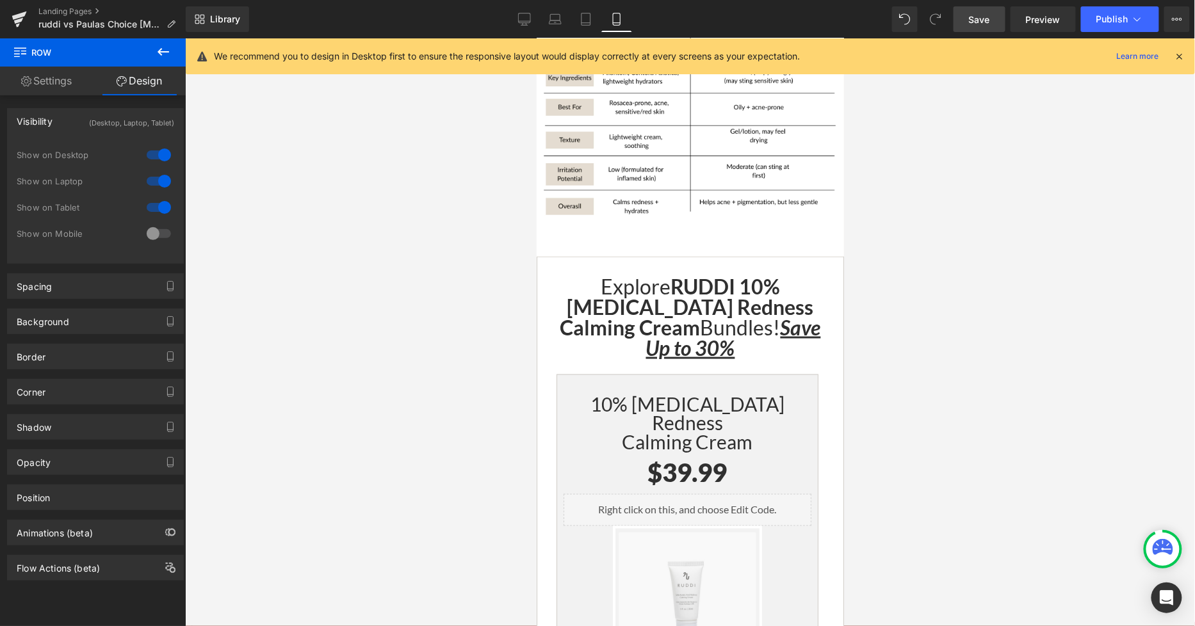
scroll to position [2276, 0]
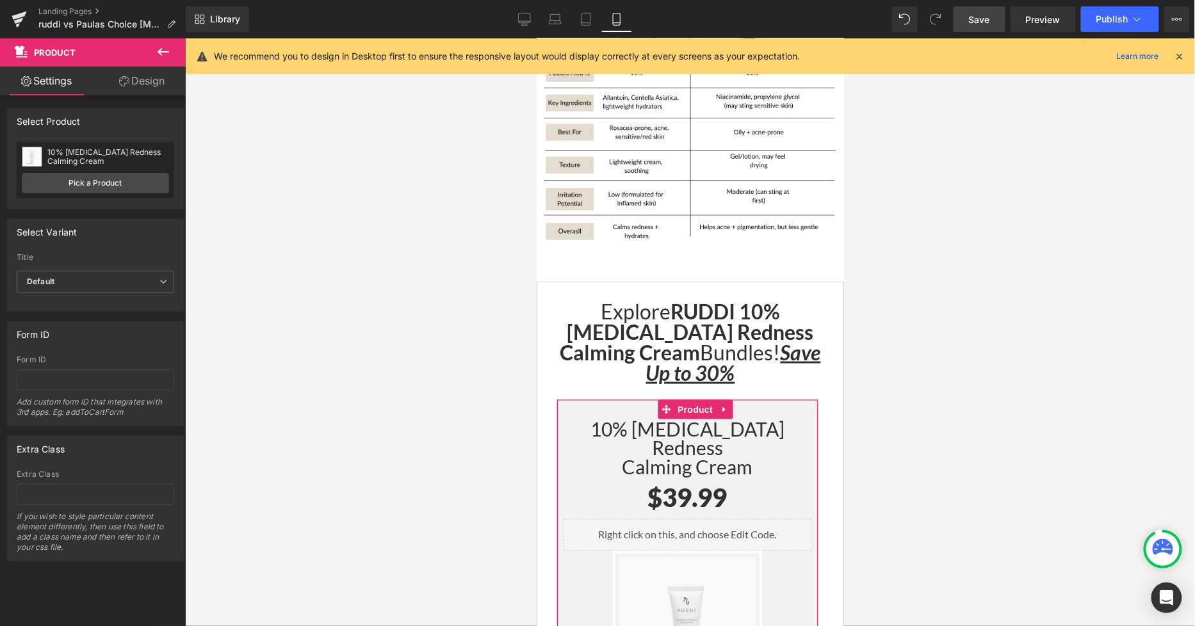
click at [152, 92] on link "Design" at bounding box center [141, 81] width 93 height 29
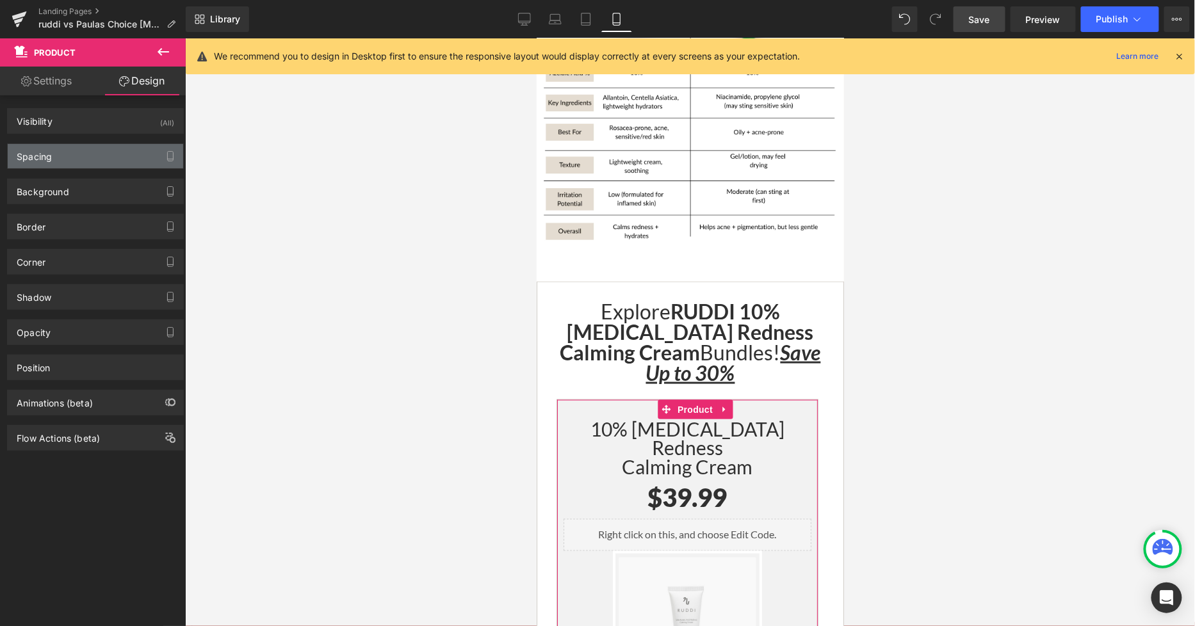
click at [84, 161] on div "Spacing" at bounding box center [95, 156] width 175 height 24
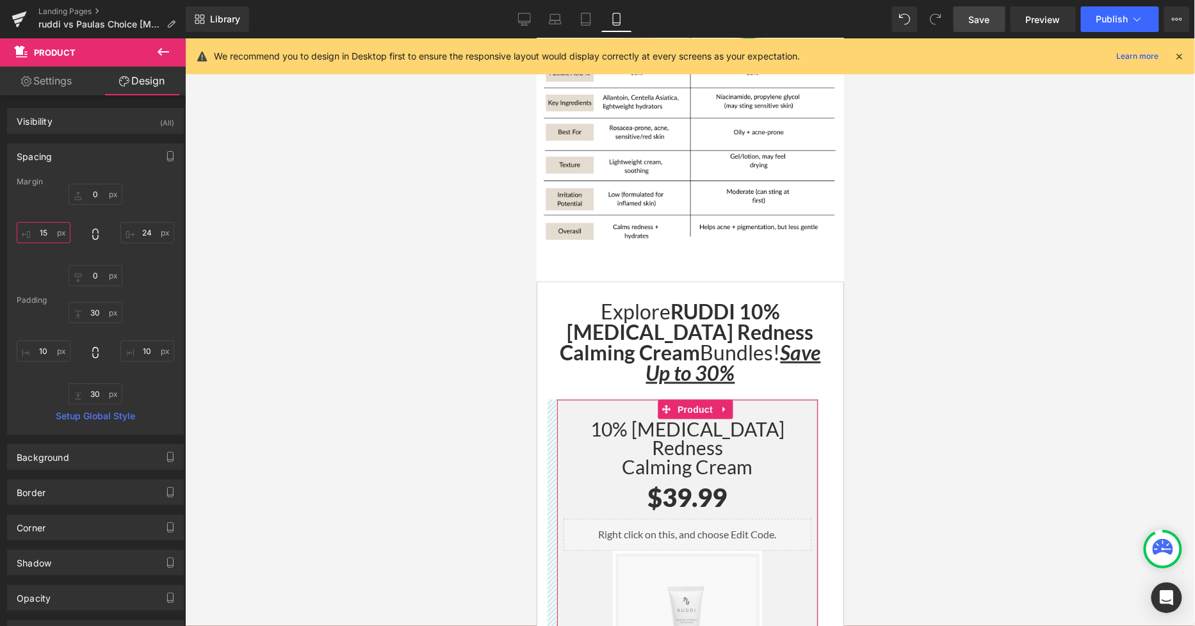
click at [52, 230] on input "text" at bounding box center [44, 232] width 54 height 21
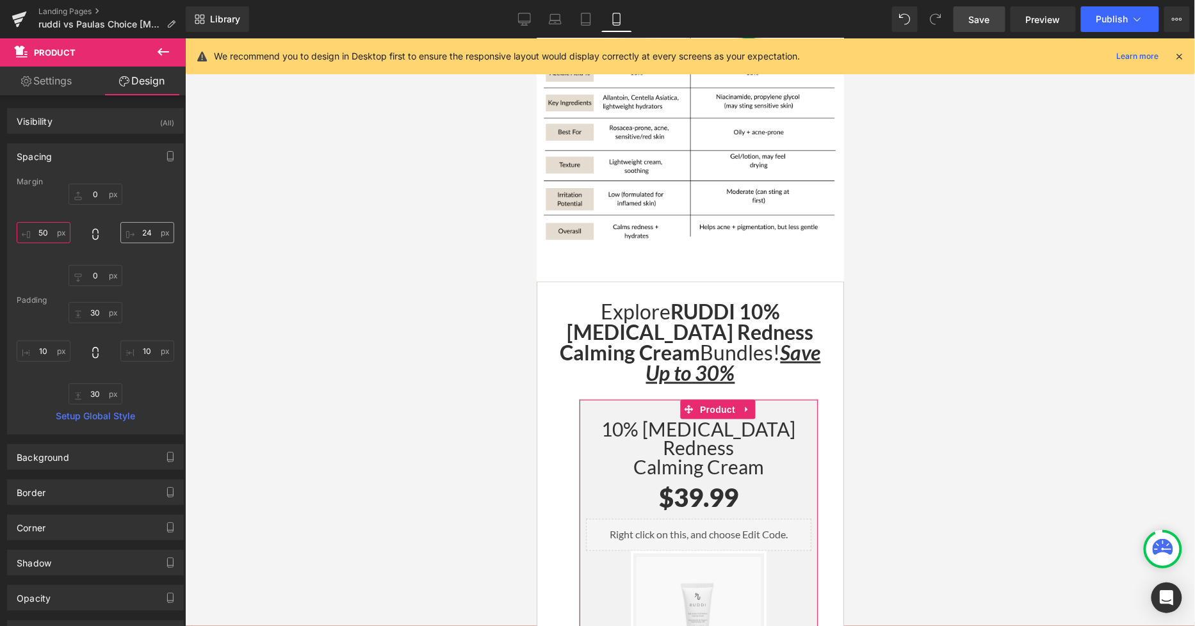
type input "50"
click at [145, 236] on input "text" at bounding box center [147, 232] width 54 height 21
type input "50"
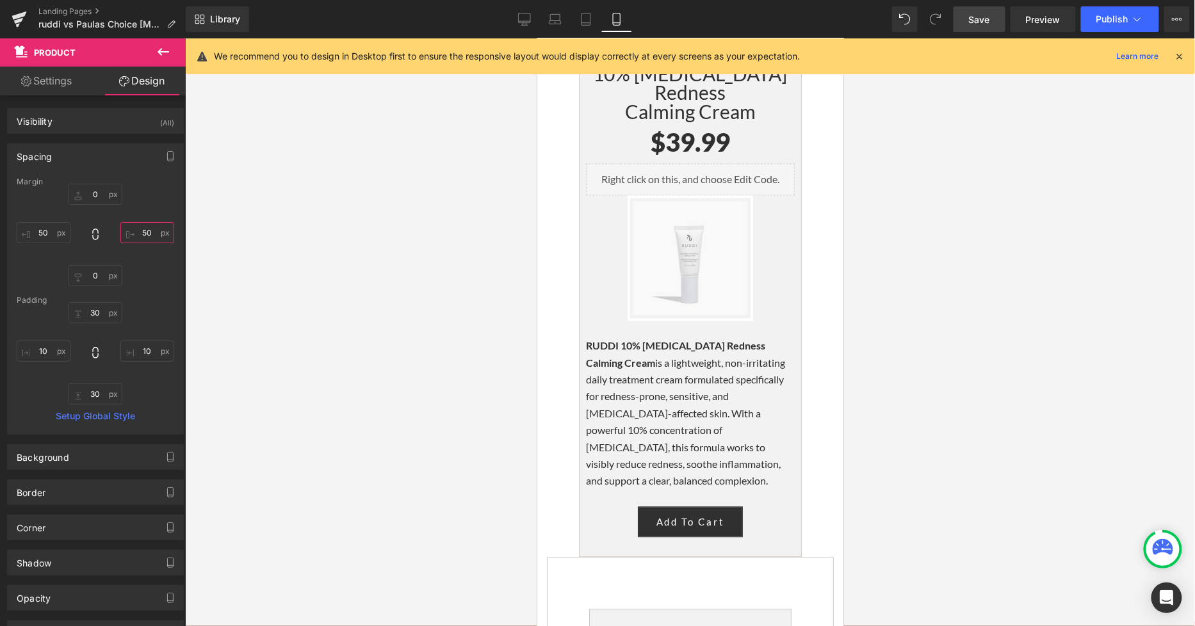
scroll to position [2632, 0]
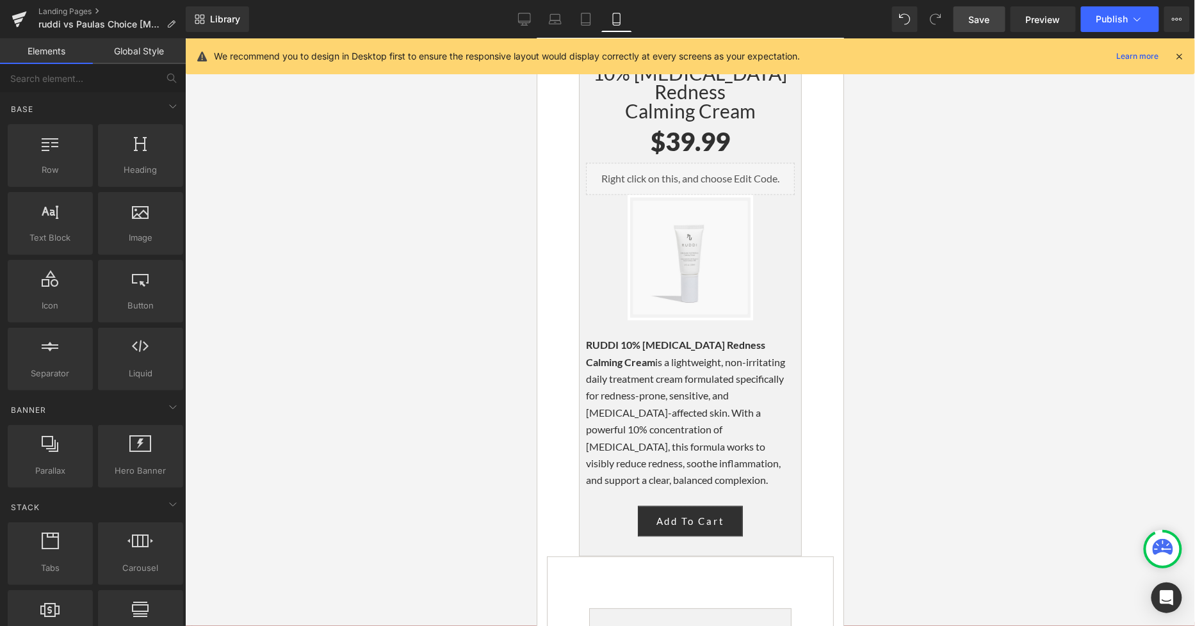
click at [944, 334] on div at bounding box center [690, 332] width 1010 height 588
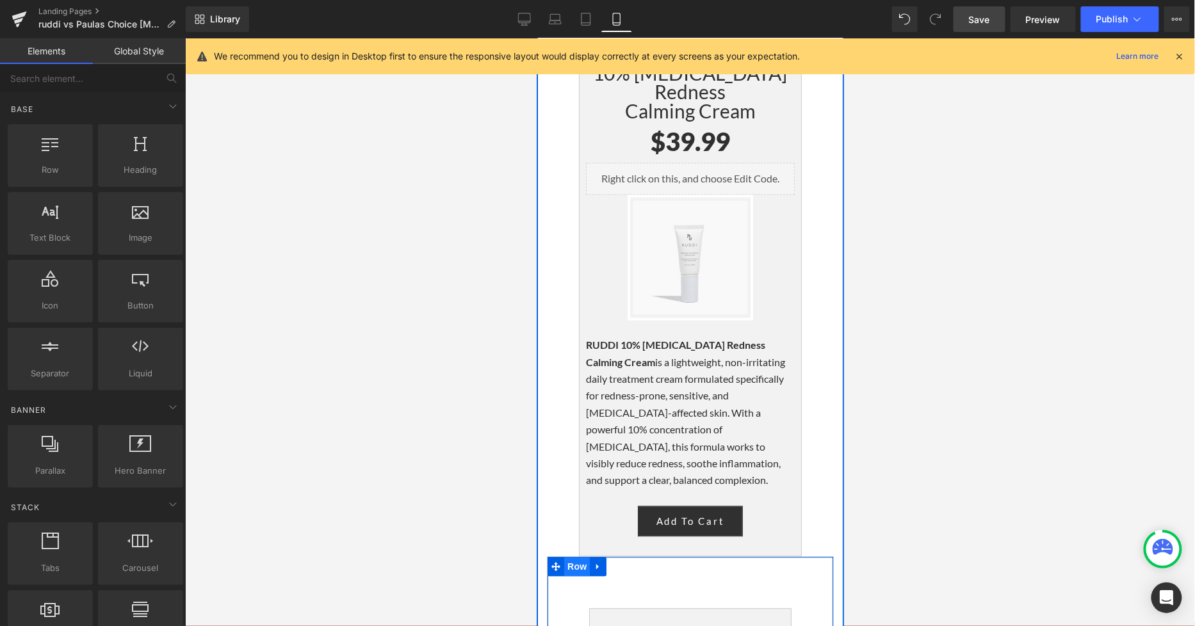
click at [568, 557] on span "Row" at bounding box center [576, 566] width 26 height 19
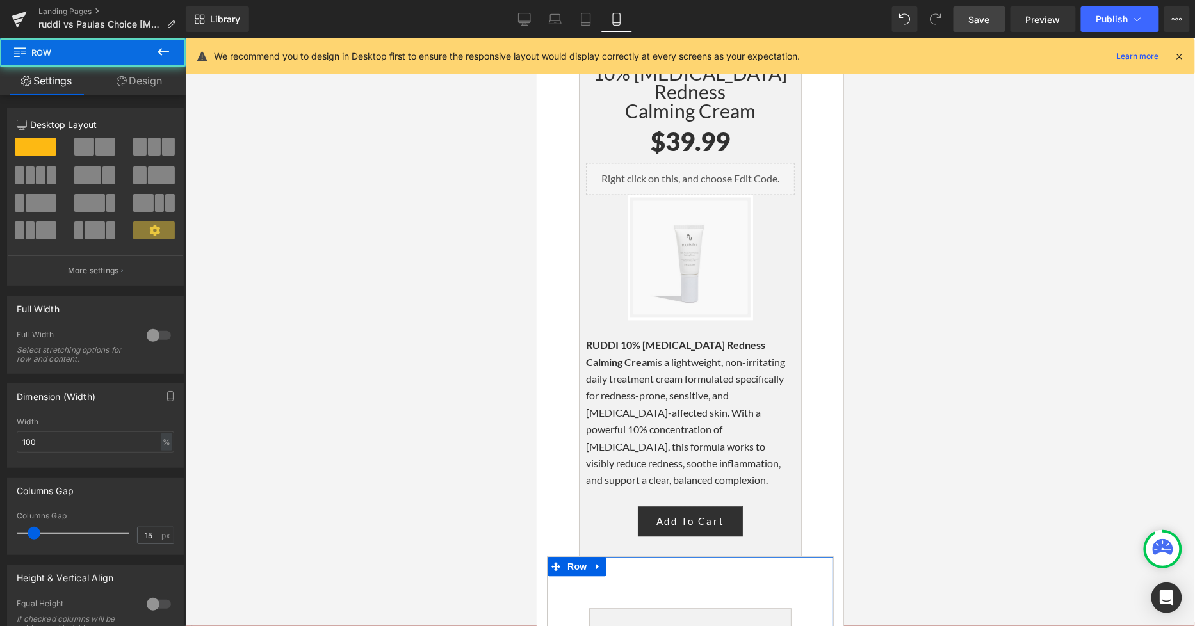
click at [150, 97] on div "12 12 12 Column Size Customizer 12 Desktop Layout Laptop Layout Tablet Layout M…" at bounding box center [95, 436] width 191 height 682
click at [146, 90] on link "Design" at bounding box center [139, 81] width 93 height 29
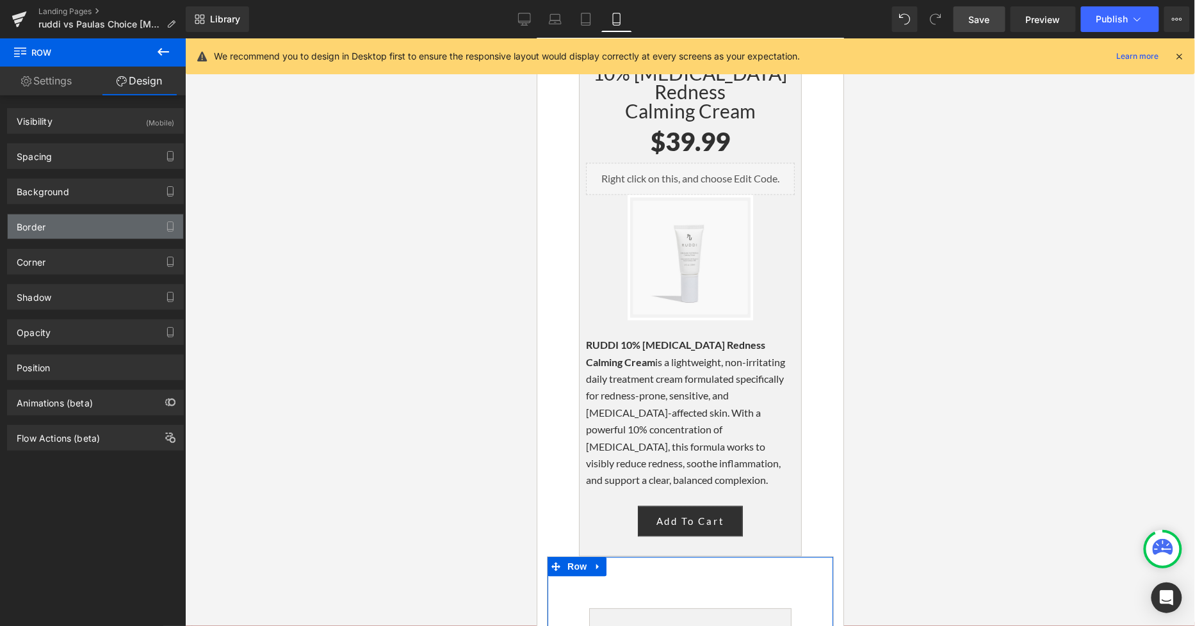
click at [55, 229] on div "Border" at bounding box center [95, 226] width 175 height 24
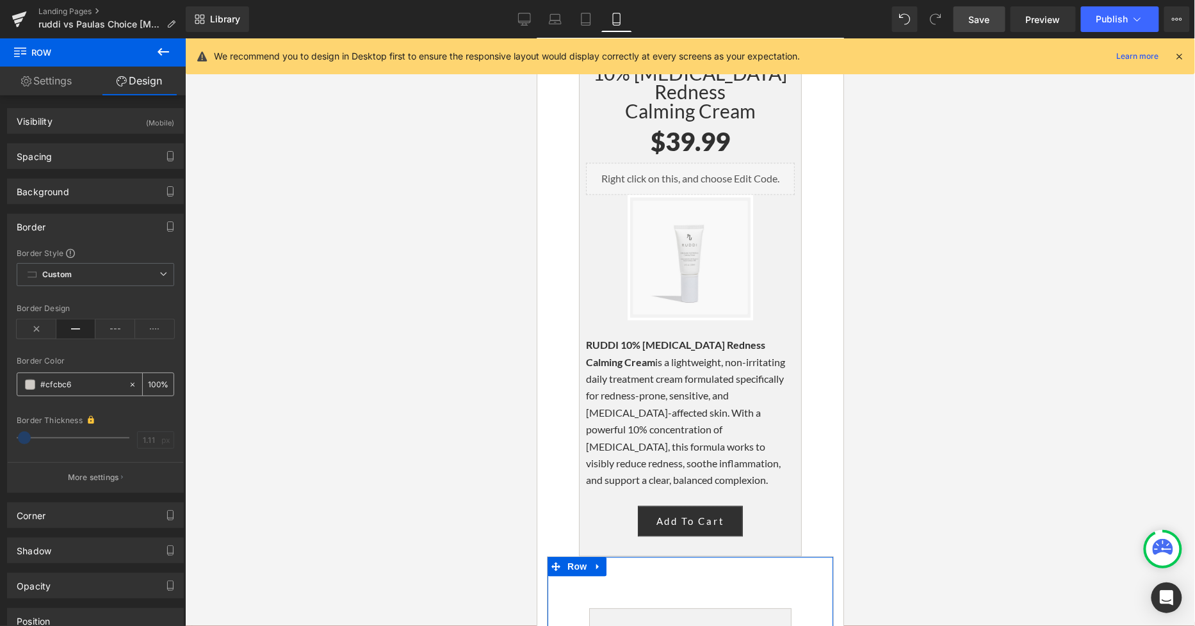
click at [131, 385] on icon at bounding box center [133, 384] width 4 height 4
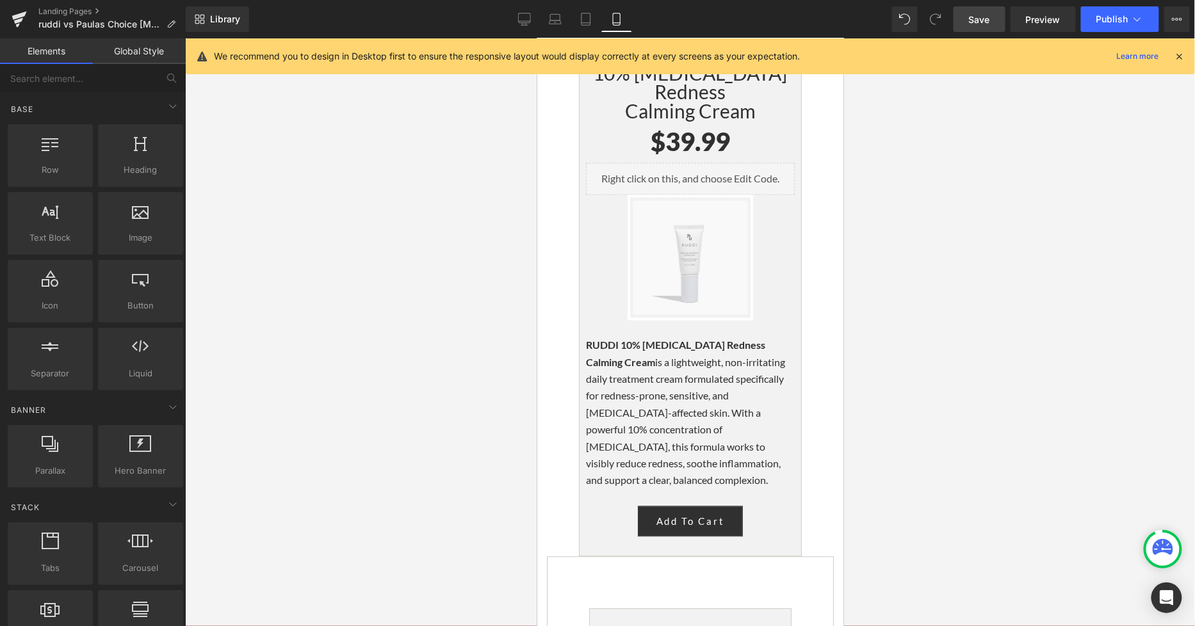
click at [1061, 443] on div at bounding box center [690, 332] width 1010 height 588
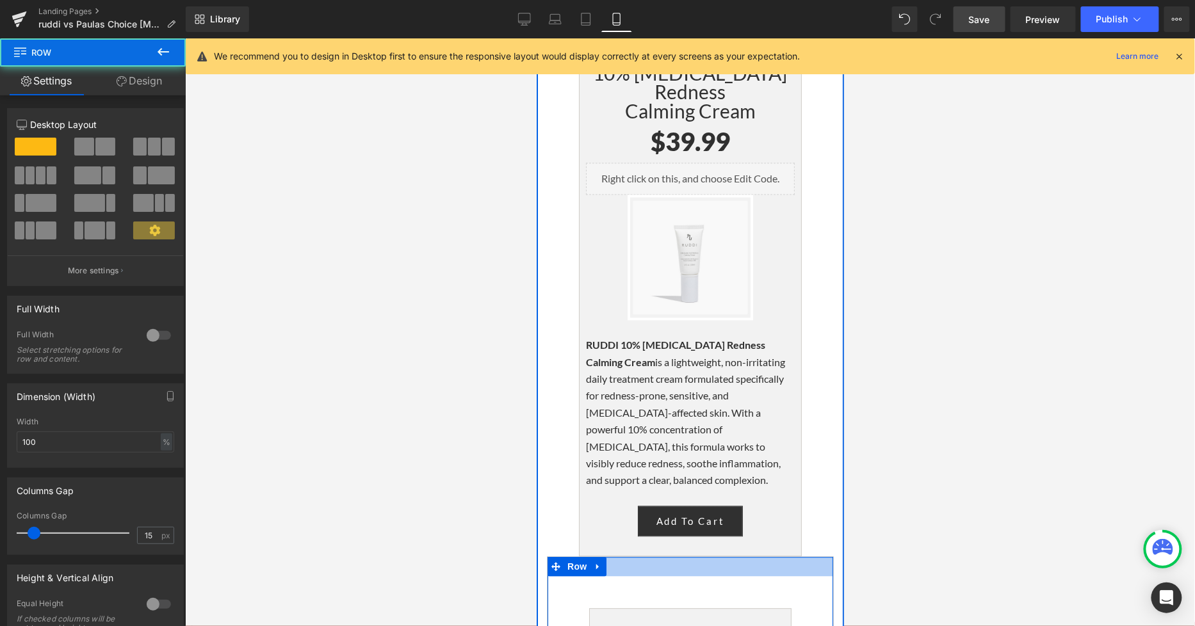
click at [808, 557] on div at bounding box center [690, 566] width 286 height 19
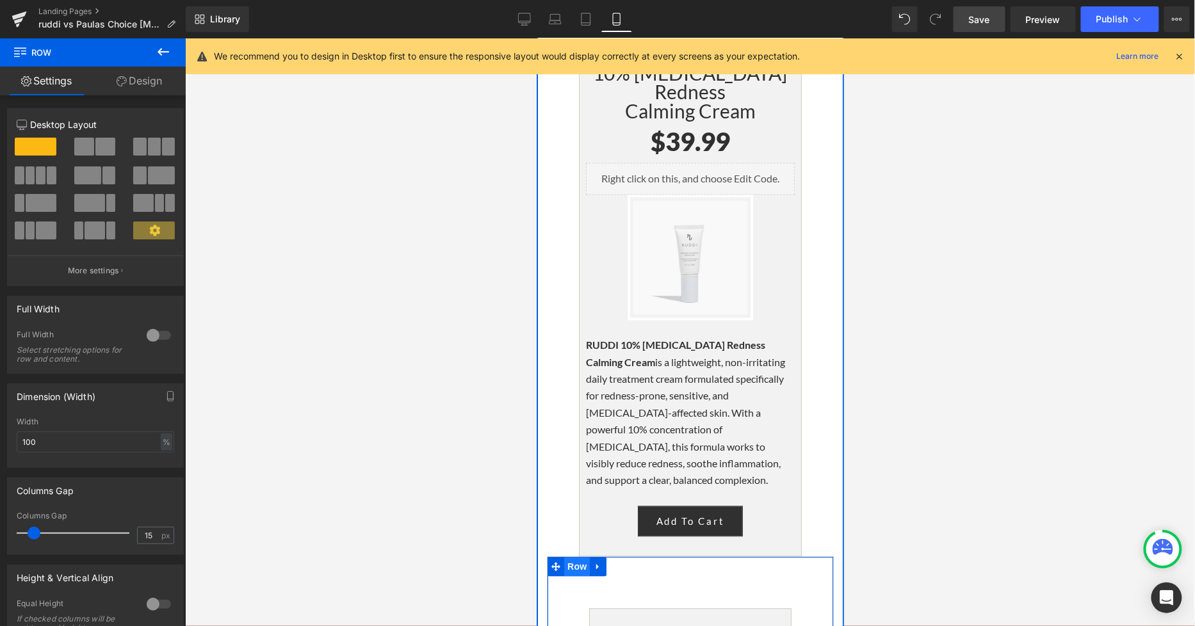
click at [567, 557] on span "Row" at bounding box center [576, 566] width 26 height 19
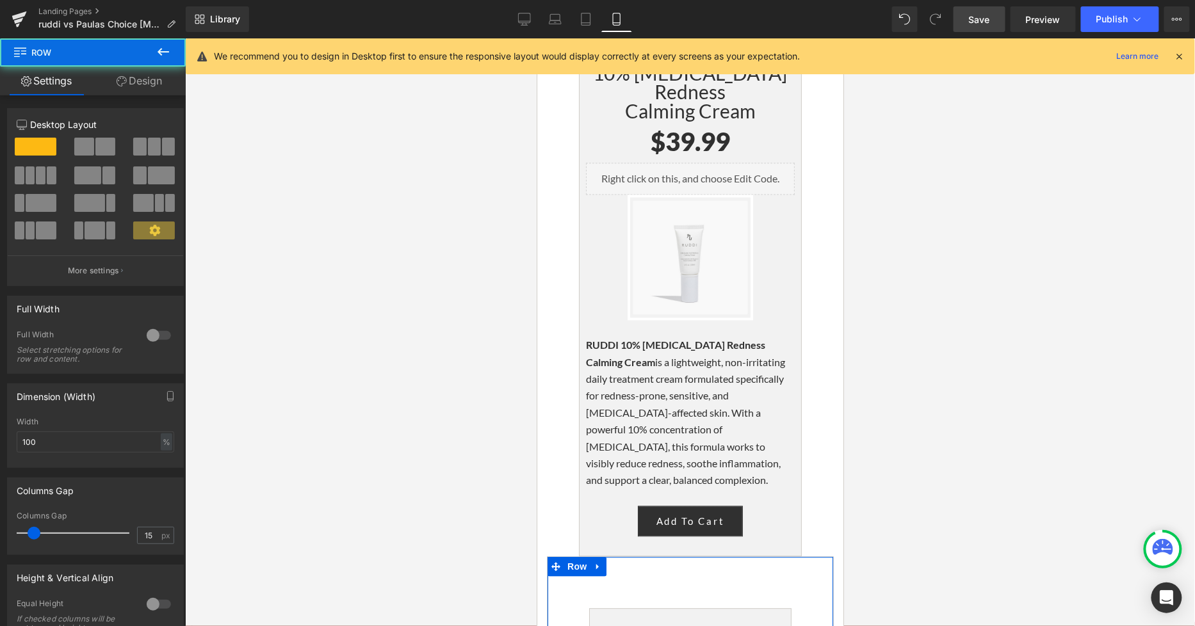
click at [131, 78] on link "Design" at bounding box center [139, 81] width 93 height 29
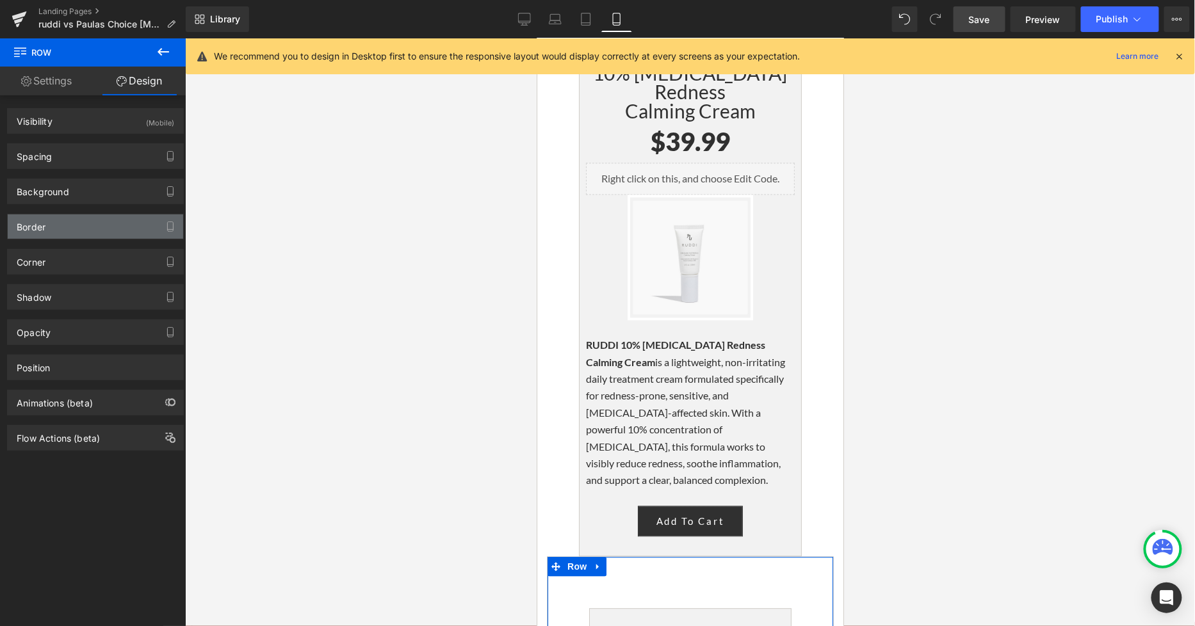
click at [75, 227] on div "Border" at bounding box center [95, 226] width 175 height 24
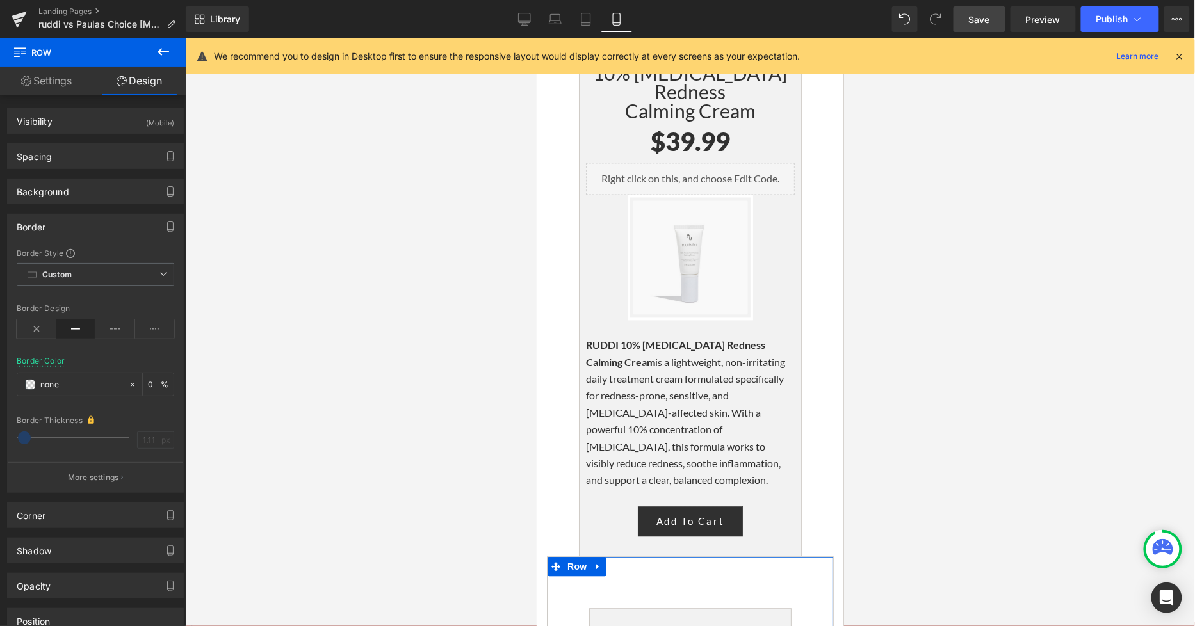
click at [17, 432] on div "Border Thickness 1.11 px" at bounding box center [95, 436] width 157 height 45
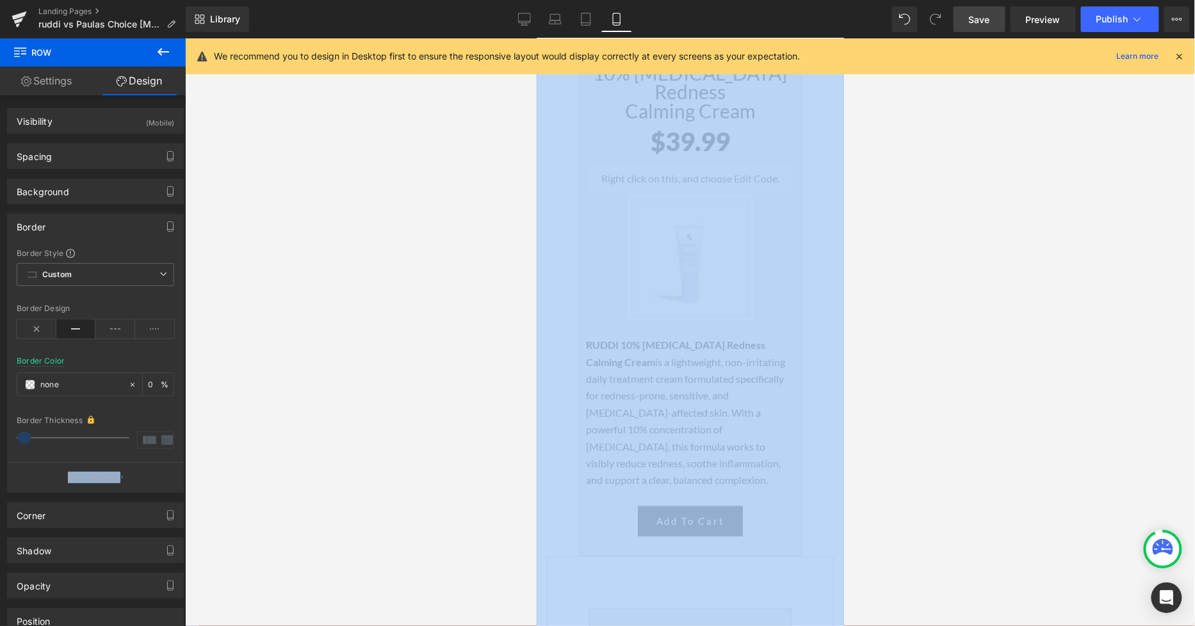
drag, startPoint x: 20, startPoint y: 438, endPoint x: -39, endPoint y: 433, distance: 59.1
click at [0, 433] on html "Row You are previewing how the will restyle your page. You can not edit Element…" at bounding box center [597, 313] width 1195 height 626
click at [95, 418] on div at bounding box center [91, 420] width 13 height 11
click at [88, 424] on icon at bounding box center [91, 420] width 6 height 8
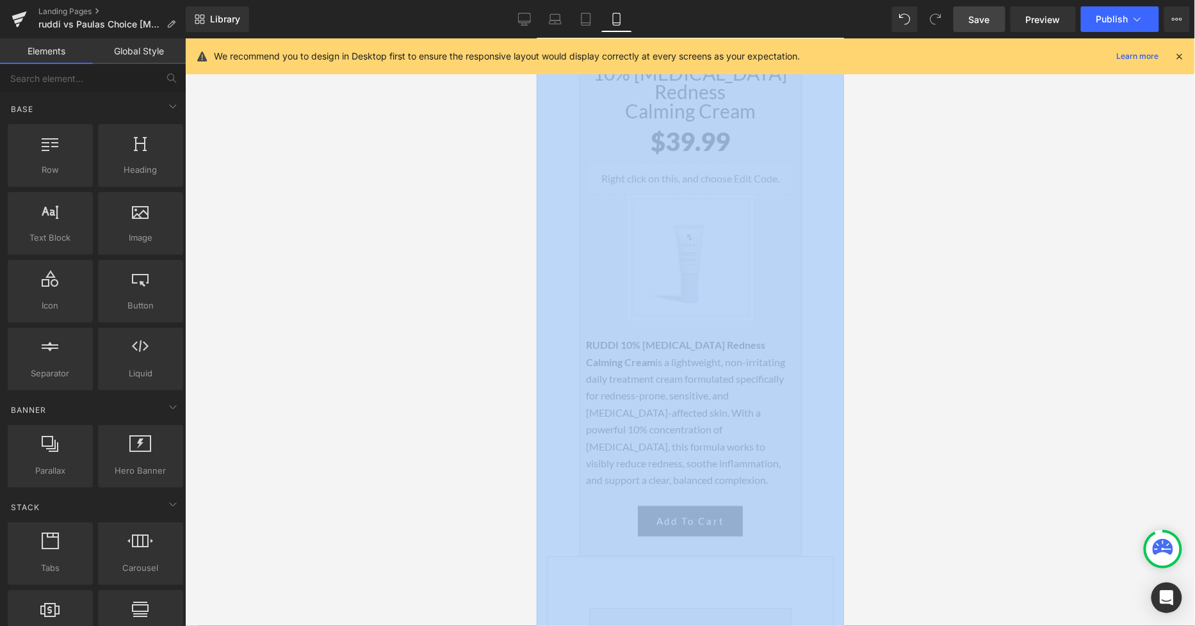
click at [251, 355] on div at bounding box center [690, 332] width 1010 height 588
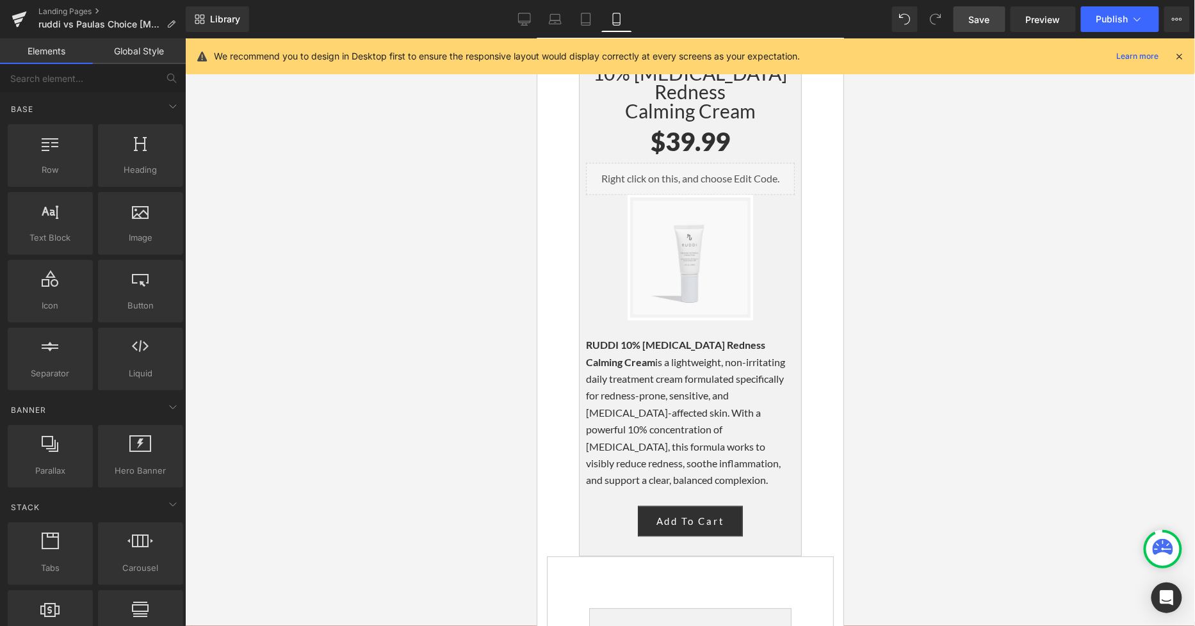
drag, startPoint x: 1067, startPoint y: 425, endPoint x: 878, endPoint y: 397, distance: 191.6
click at [1065, 423] on div at bounding box center [690, 332] width 1010 height 588
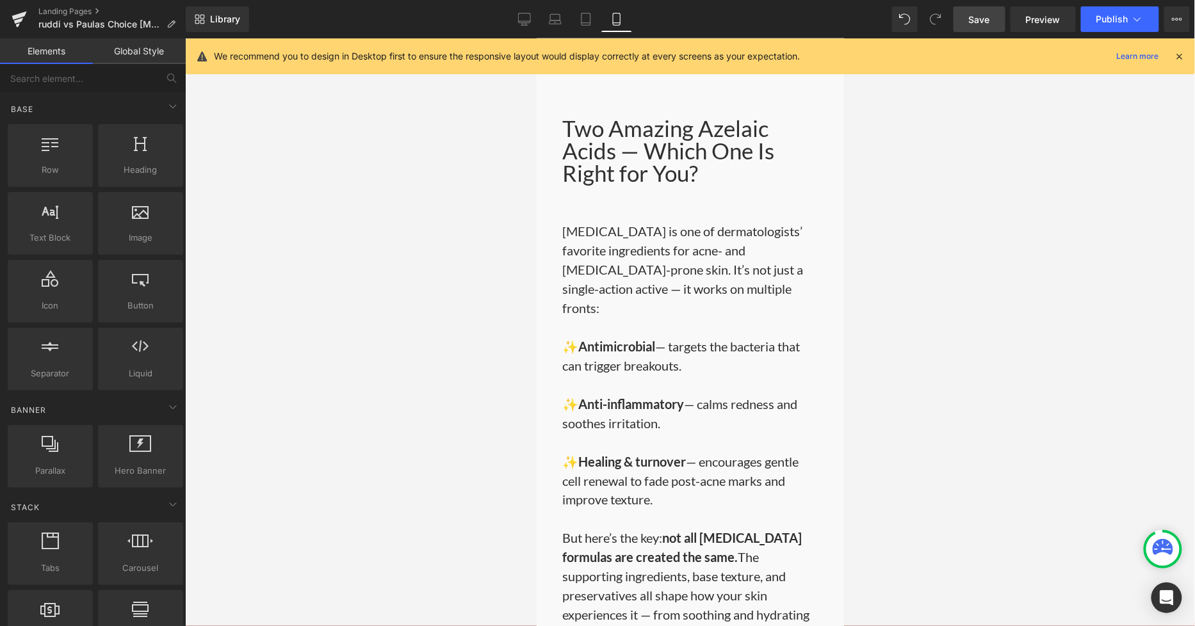
scroll to position [284, 0]
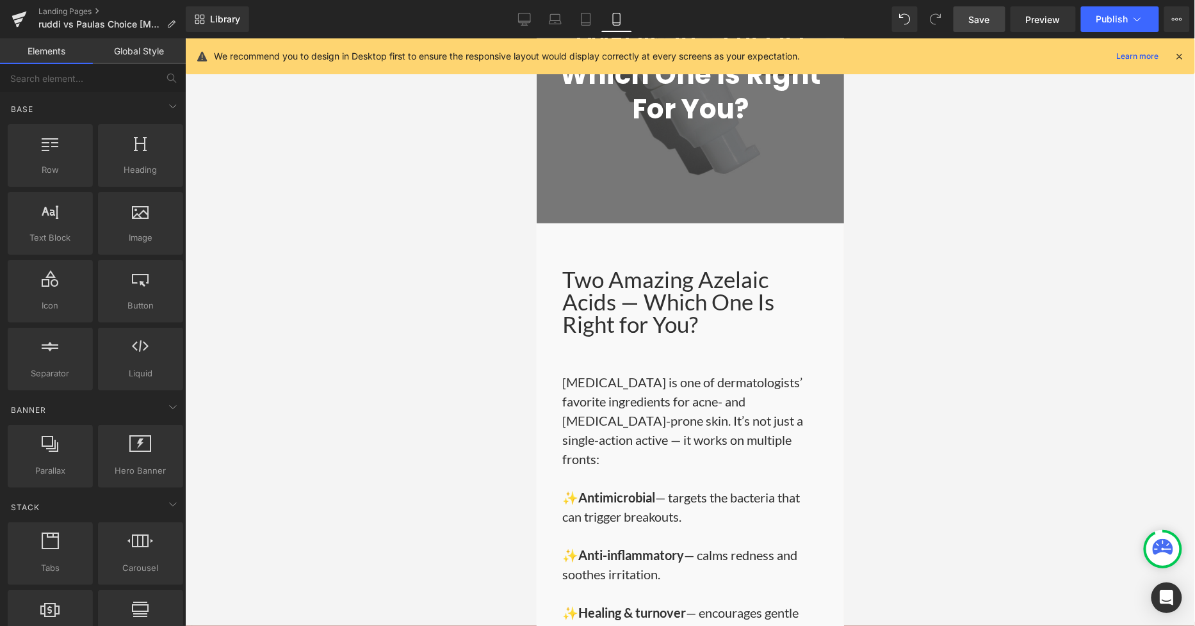
click at [986, 23] on span "Save" at bounding box center [979, 19] width 21 height 13
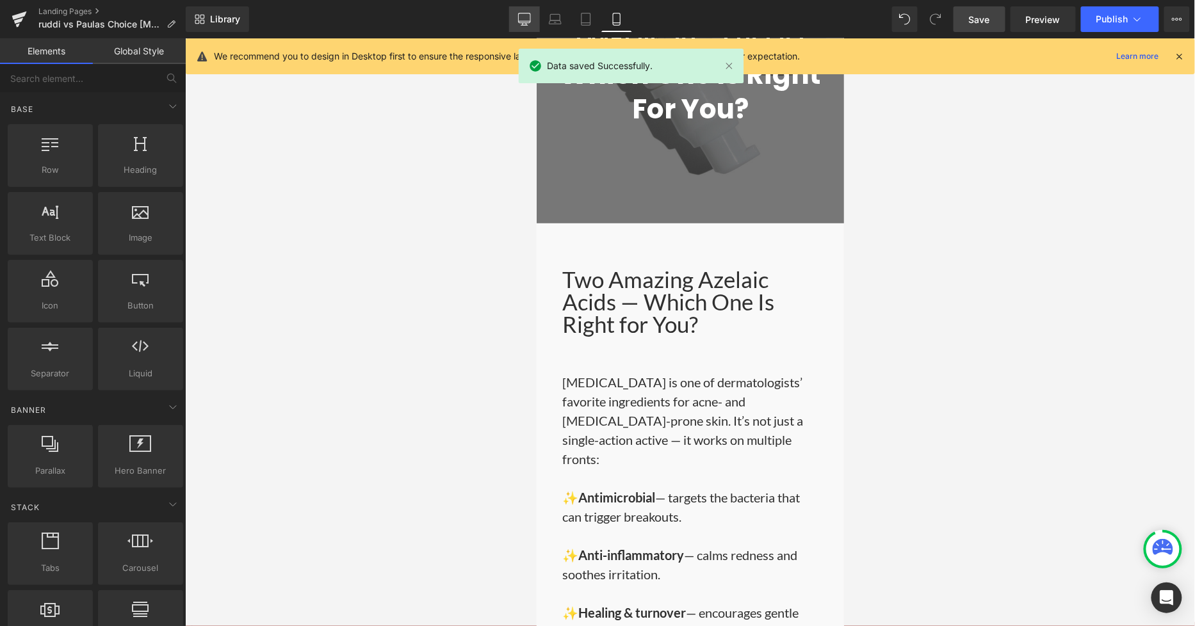
click at [514, 19] on link "Desktop" at bounding box center [524, 19] width 31 height 26
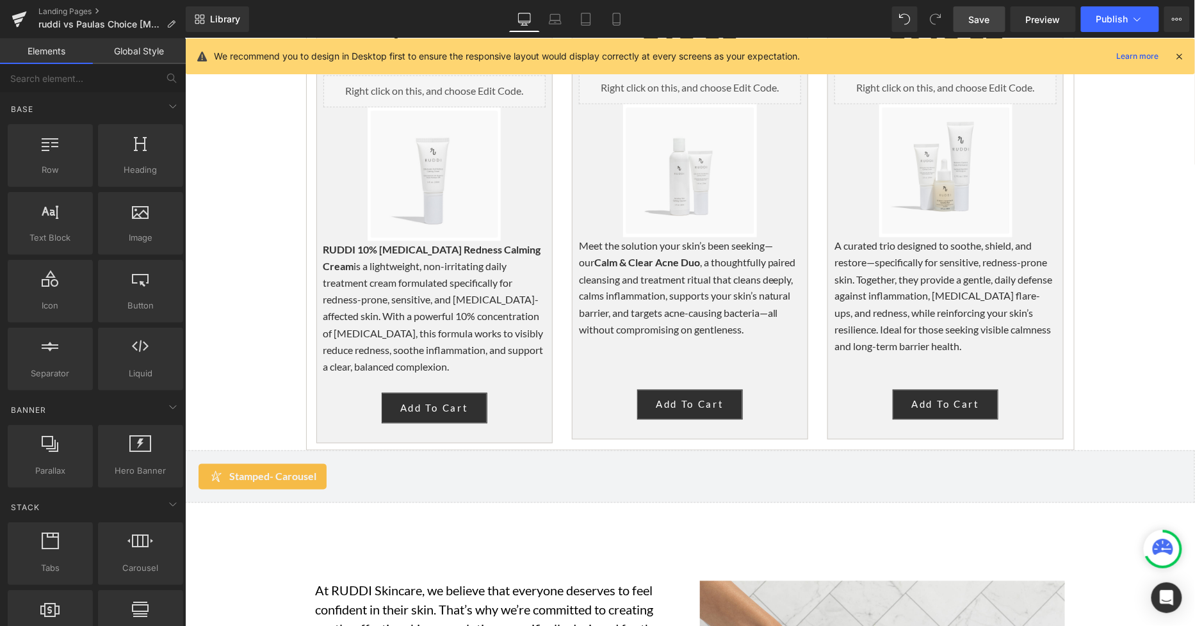
click at [625, 4] on div "Library Desktop Desktop Laptop Tablet Mobile Save Preview Publish Scheduled Vie…" at bounding box center [690, 19] width 1009 height 38
drag, startPoint x: 622, startPoint y: 20, endPoint x: 122, endPoint y: 318, distance: 581.6
click at [622, 20] on link "Mobile" at bounding box center [616, 19] width 31 height 26
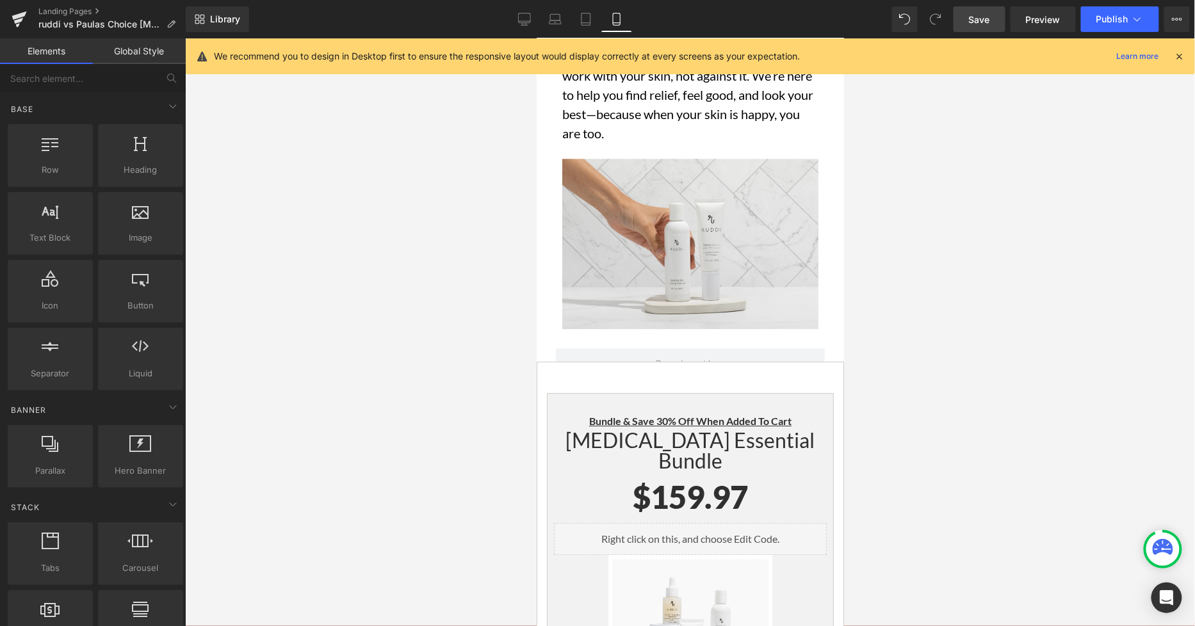
scroll to position [4758, 0]
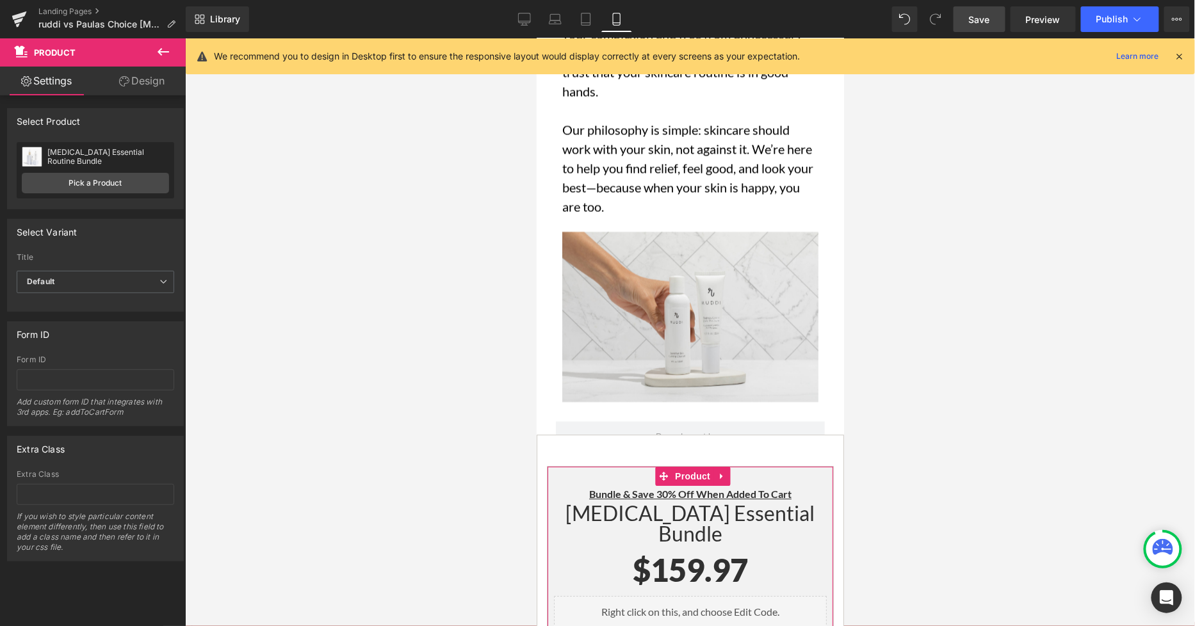
click at [158, 77] on link "Design" at bounding box center [141, 81] width 93 height 29
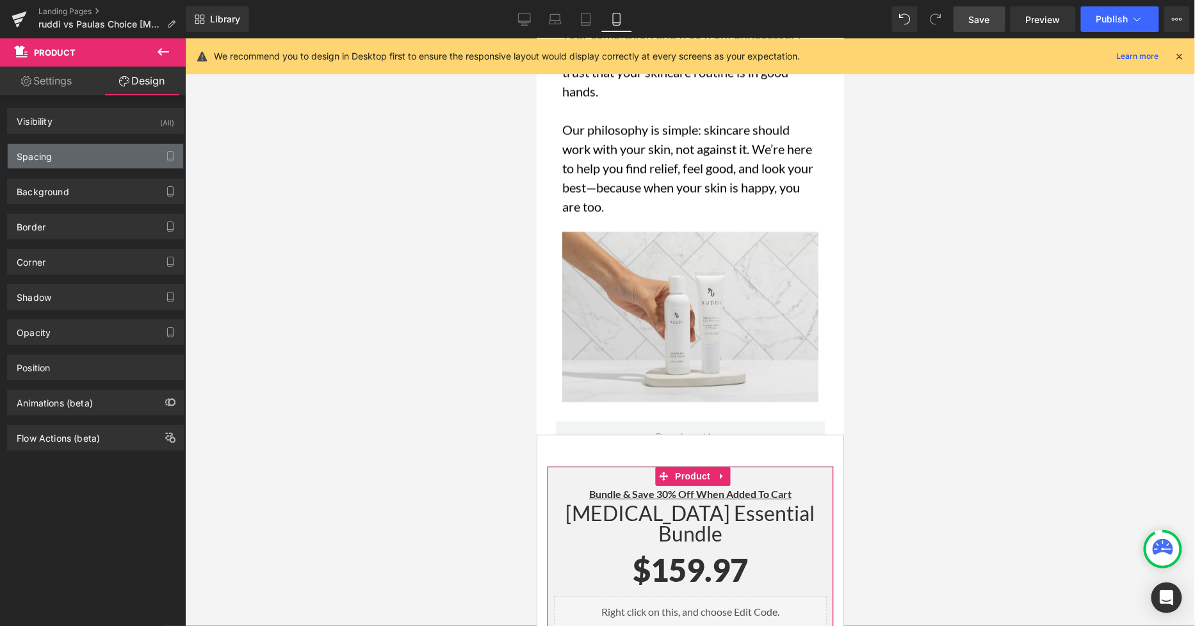
click at [90, 150] on div "Spacing" at bounding box center [95, 156] width 175 height 24
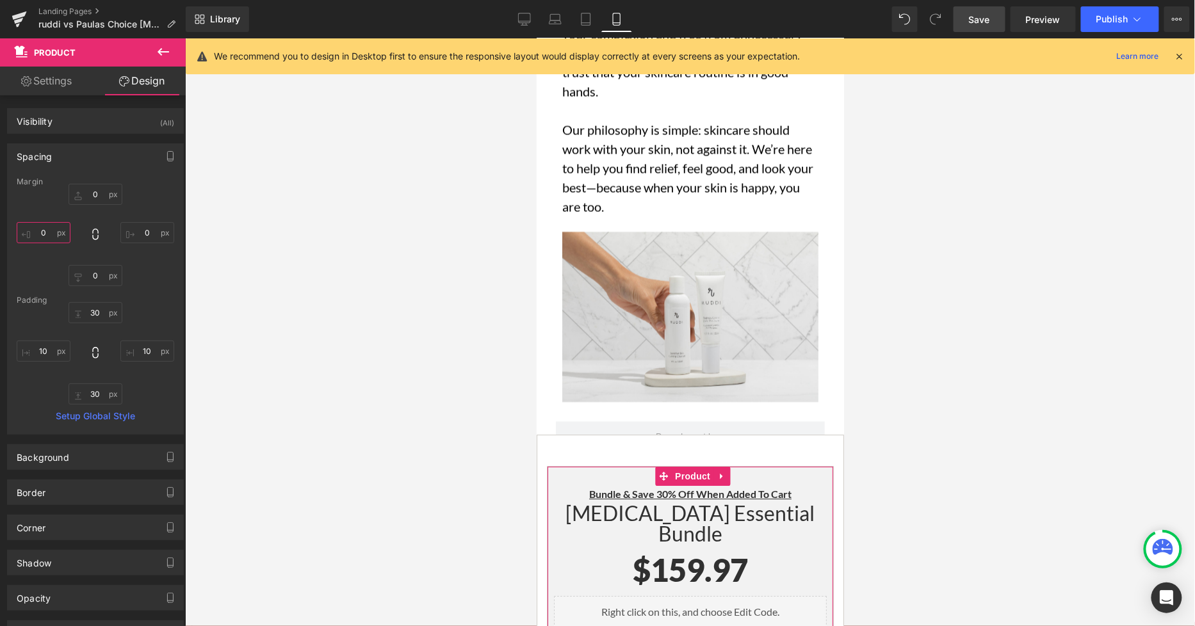
click at [49, 225] on input "0" at bounding box center [44, 232] width 54 height 21
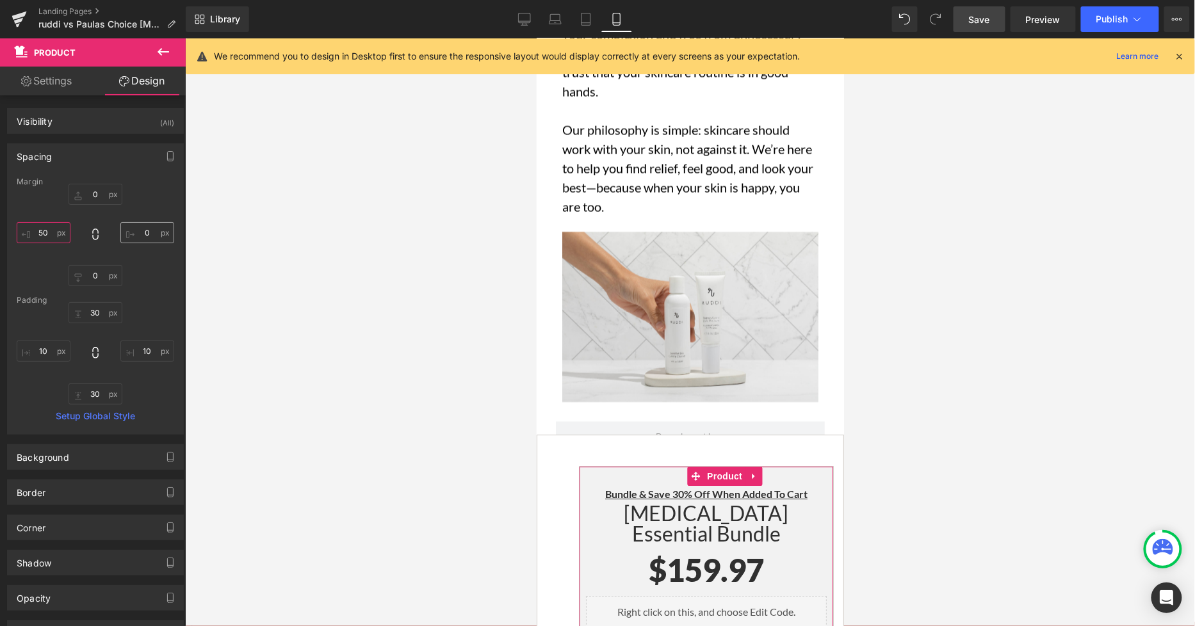
type input "50"
click at [146, 232] on input "0" at bounding box center [147, 232] width 54 height 21
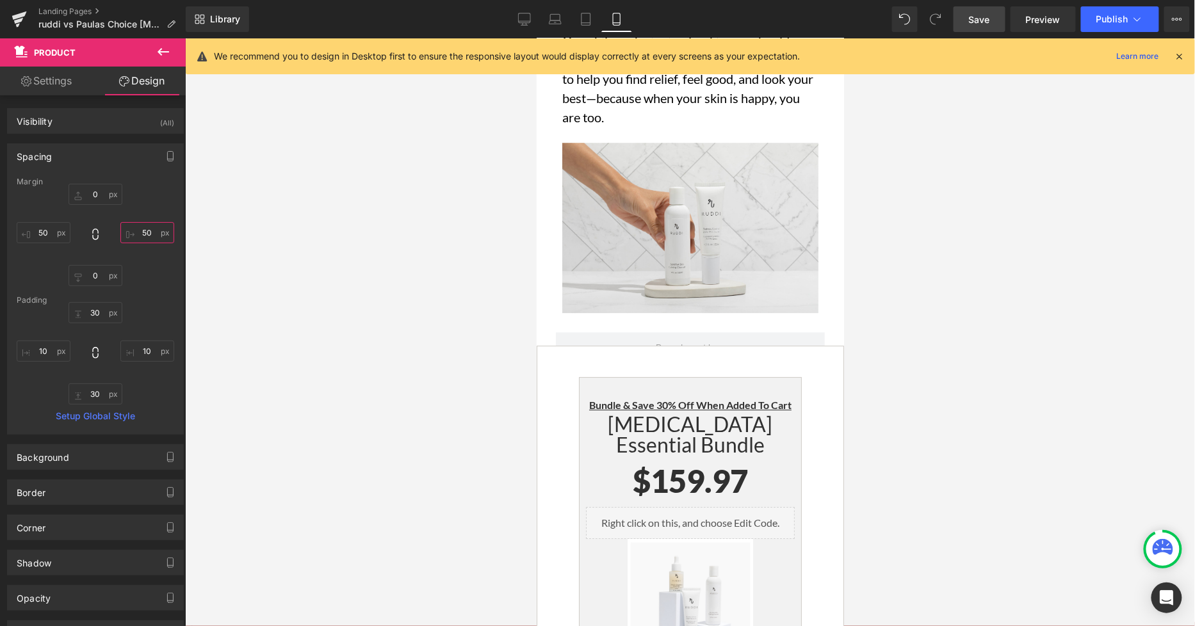
scroll to position [4971, 0]
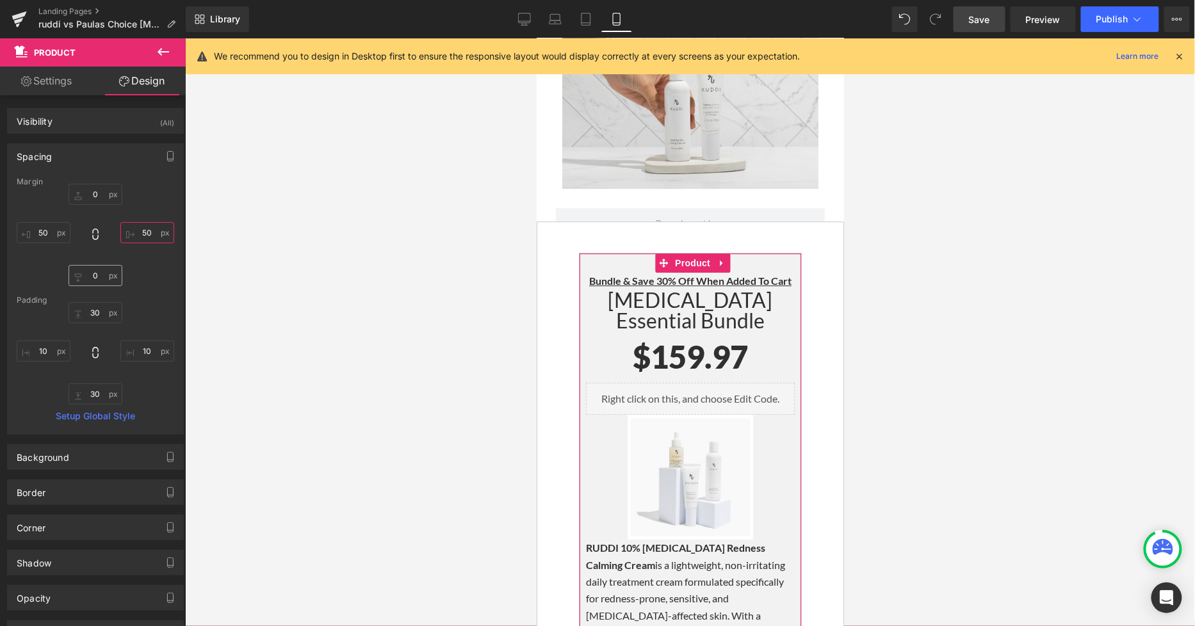
type input "50"
click at [84, 282] on input "0" at bounding box center [95, 275] width 54 height 21
type input "50"
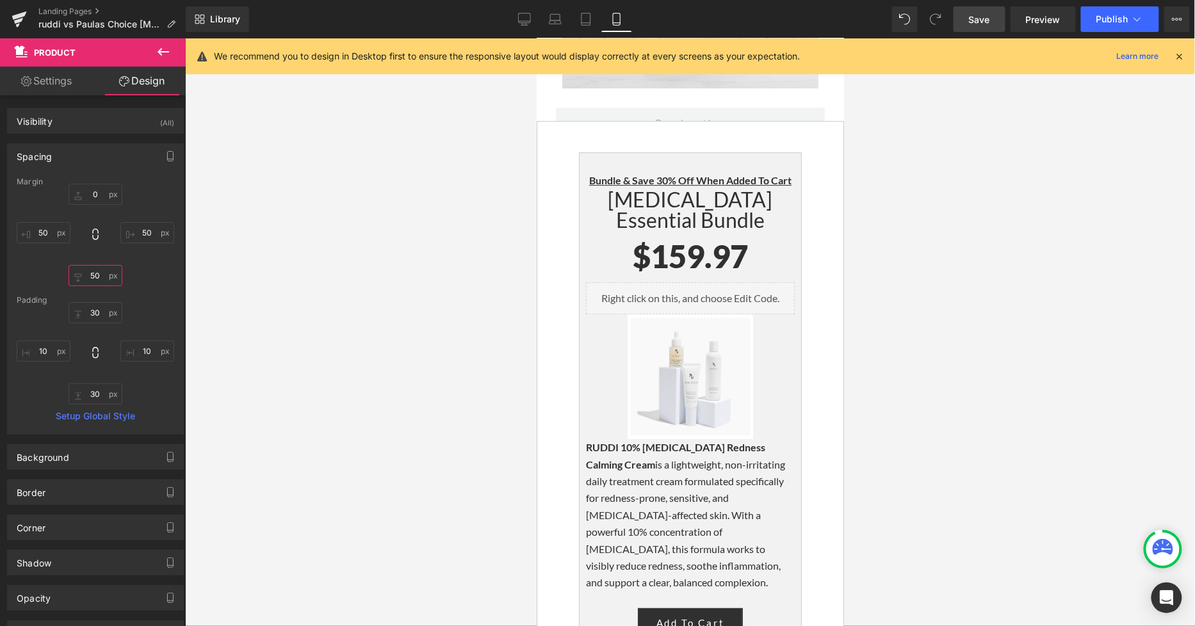
scroll to position [5113, 0]
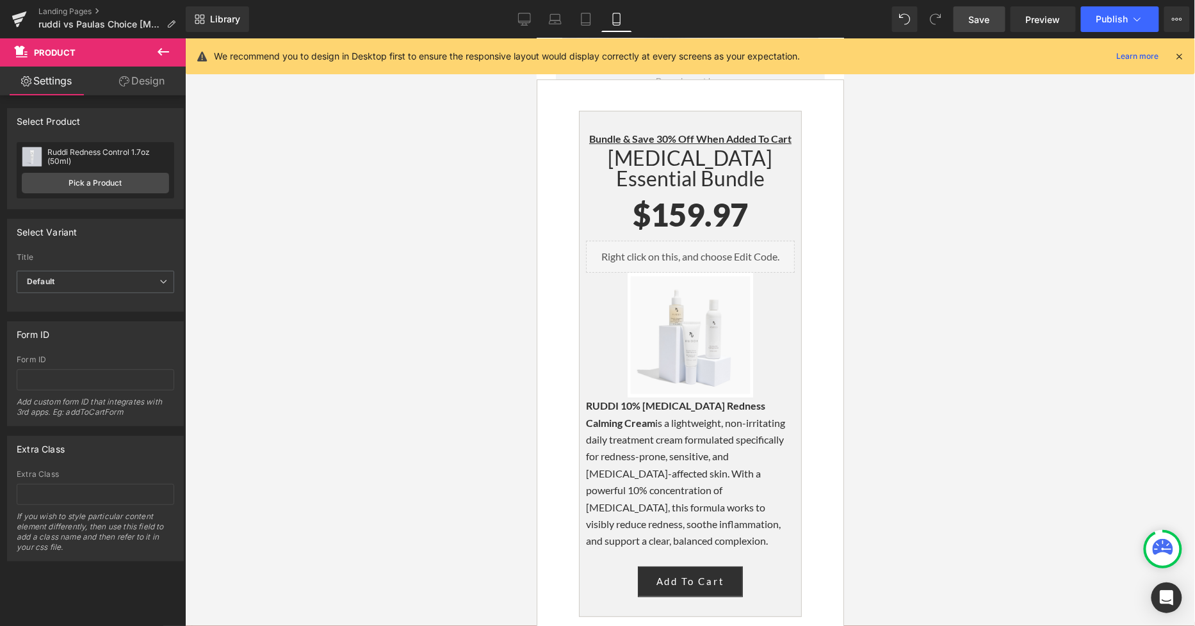
click at [152, 83] on link "Design" at bounding box center [141, 81] width 93 height 29
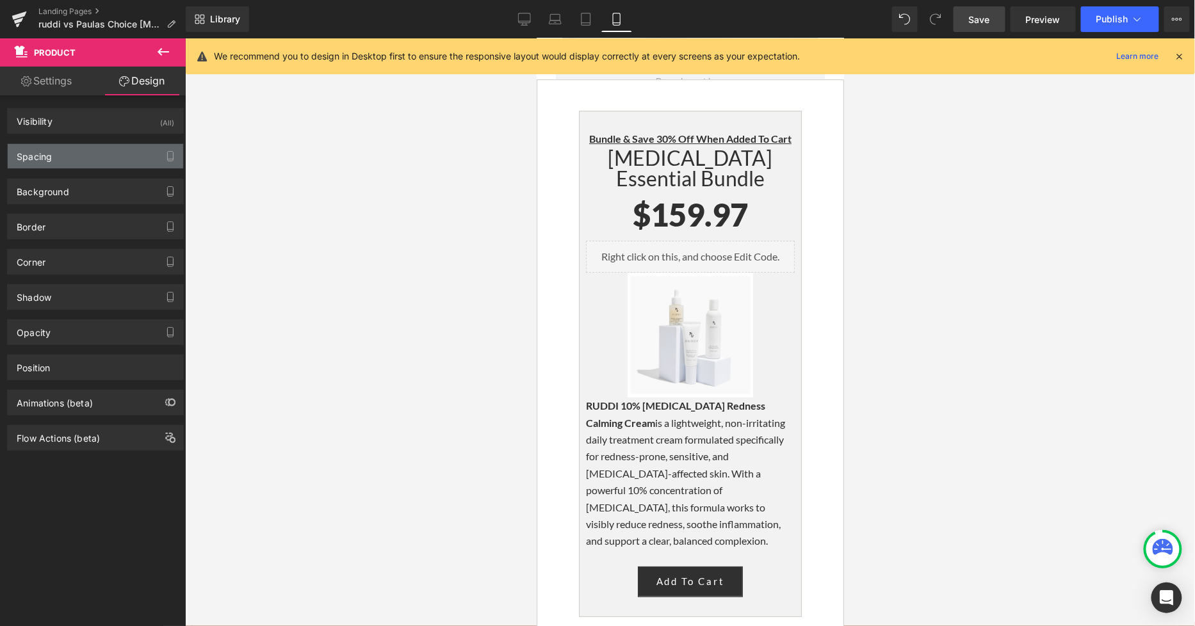
click at [76, 165] on div "Spacing" at bounding box center [95, 156] width 175 height 24
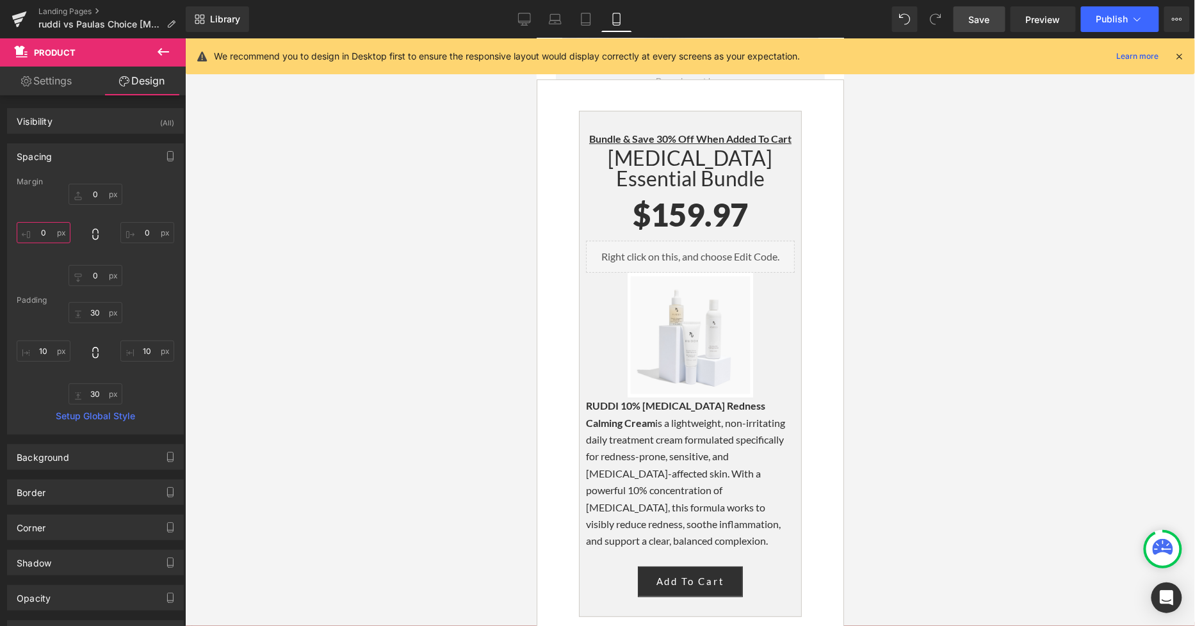
click at [53, 232] on input "0" at bounding box center [44, 232] width 54 height 21
type input "50"
click at [139, 238] on input "0" at bounding box center [147, 232] width 54 height 21
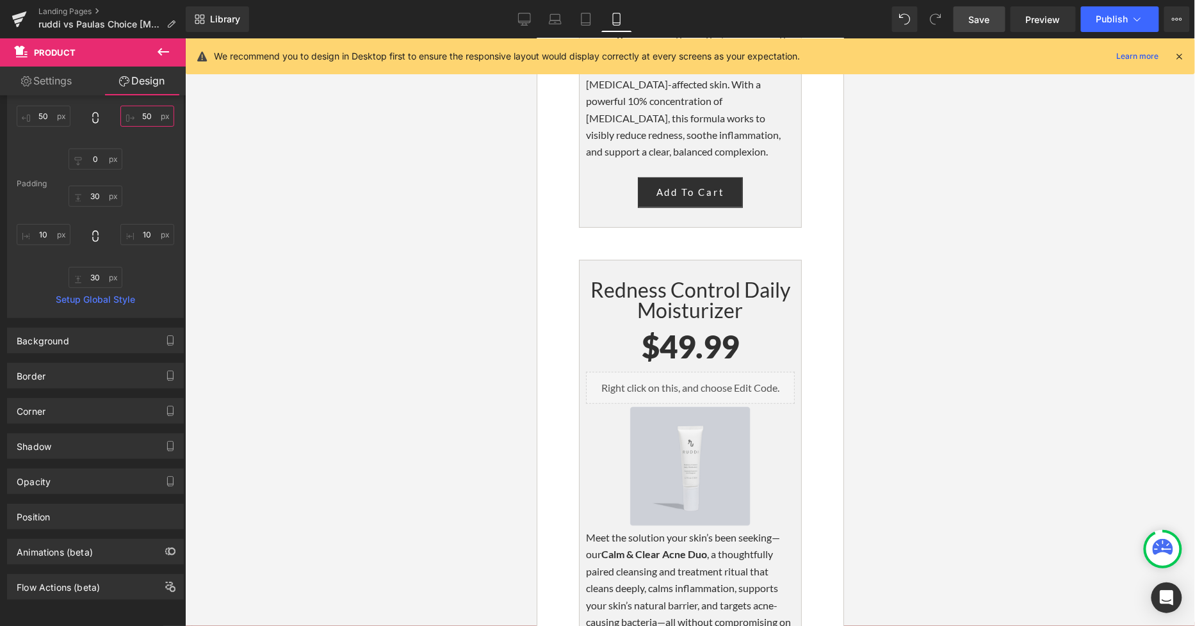
scroll to position [5611, 0]
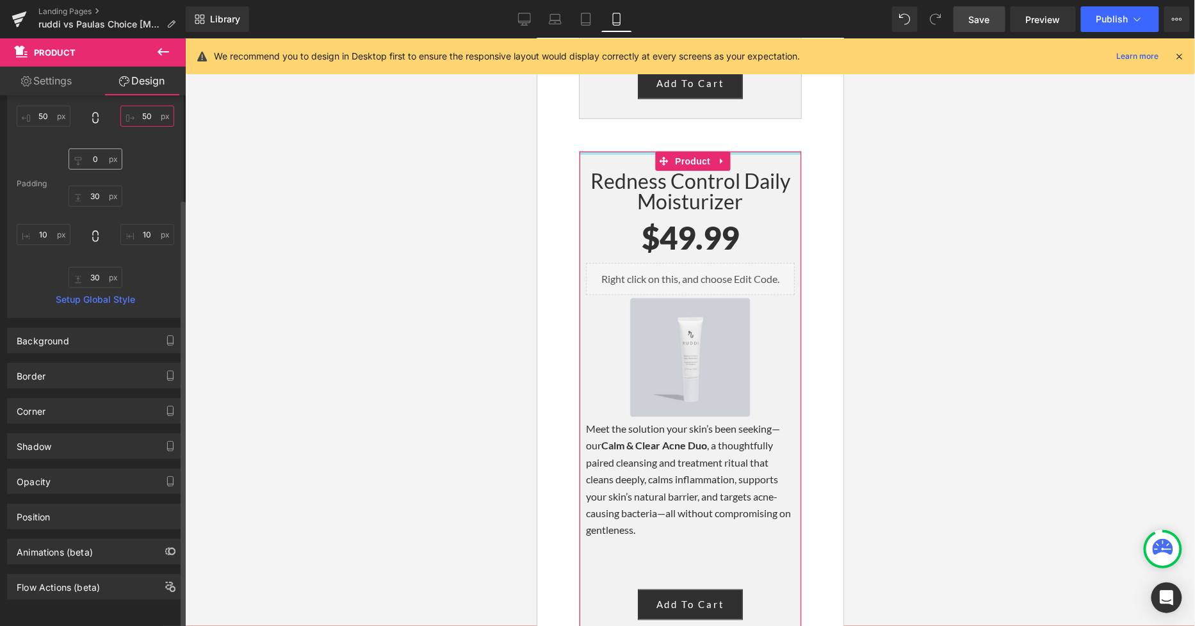
type input "50"
click at [99, 156] on input "0" at bounding box center [95, 159] width 54 height 21
type input "50"
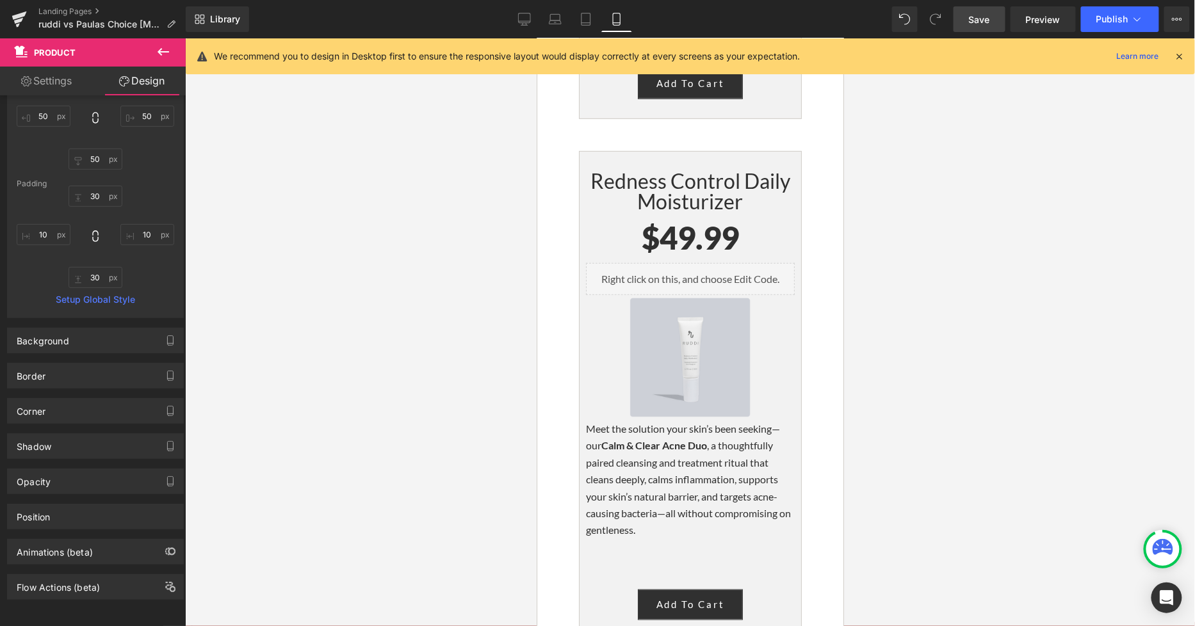
click at [864, 378] on div at bounding box center [690, 332] width 1010 height 588
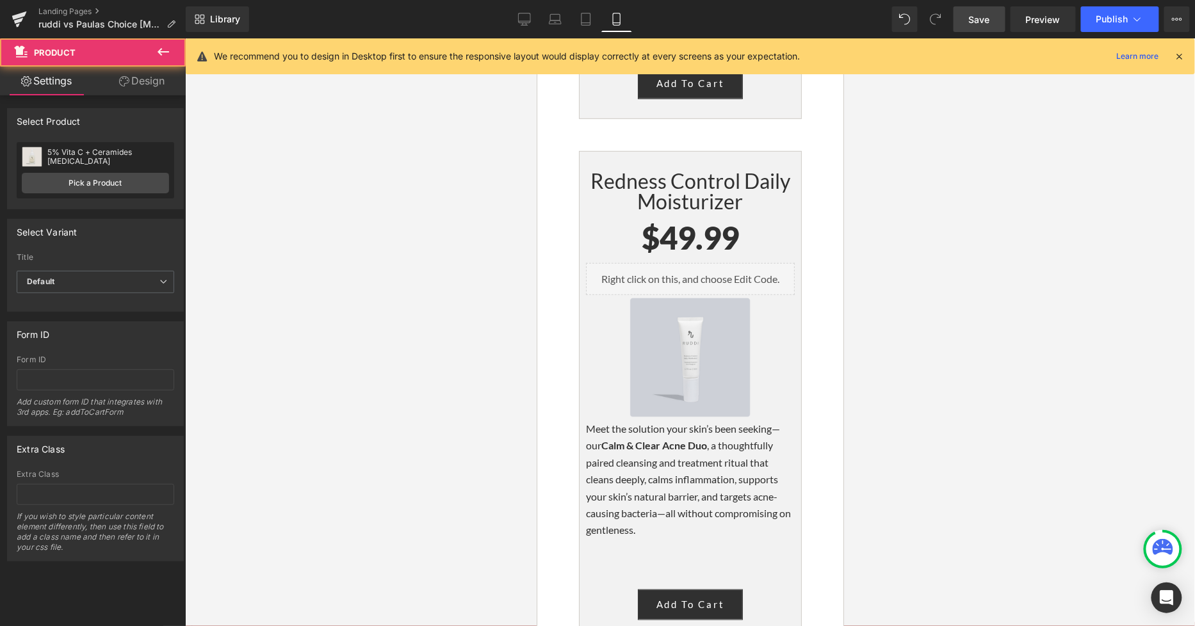
click at [134, 74] on link "Design" at bounding box center [141, 81] width 93 height 29
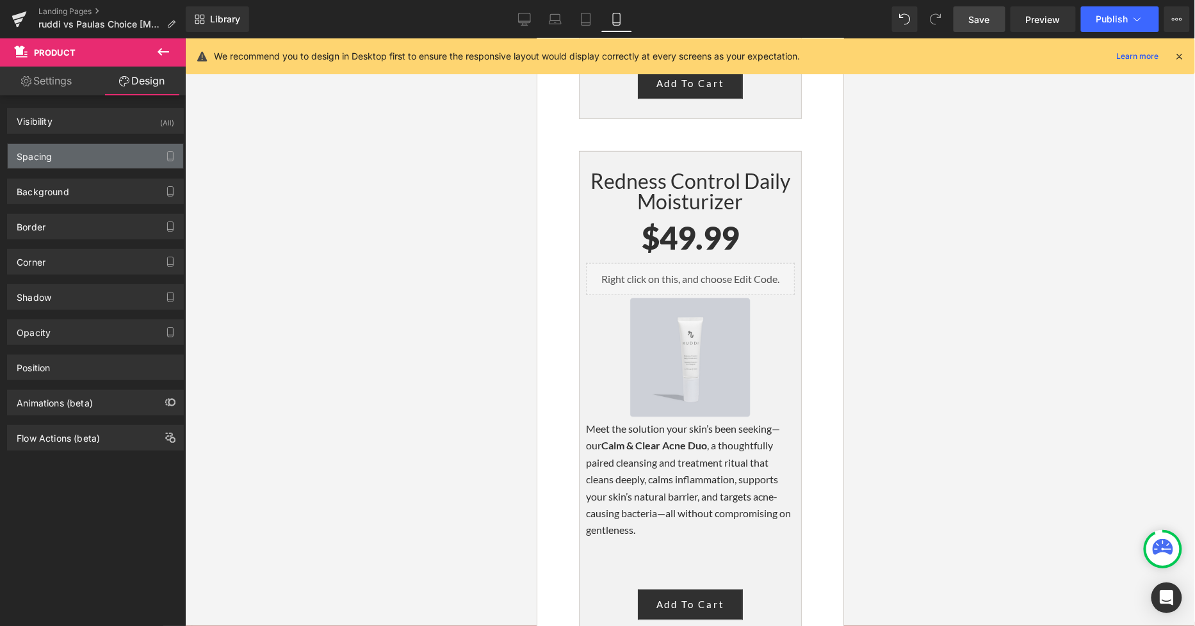
click at [66, 152] on div "Spacing" at bounding box center [95, 156] width 175 height 24
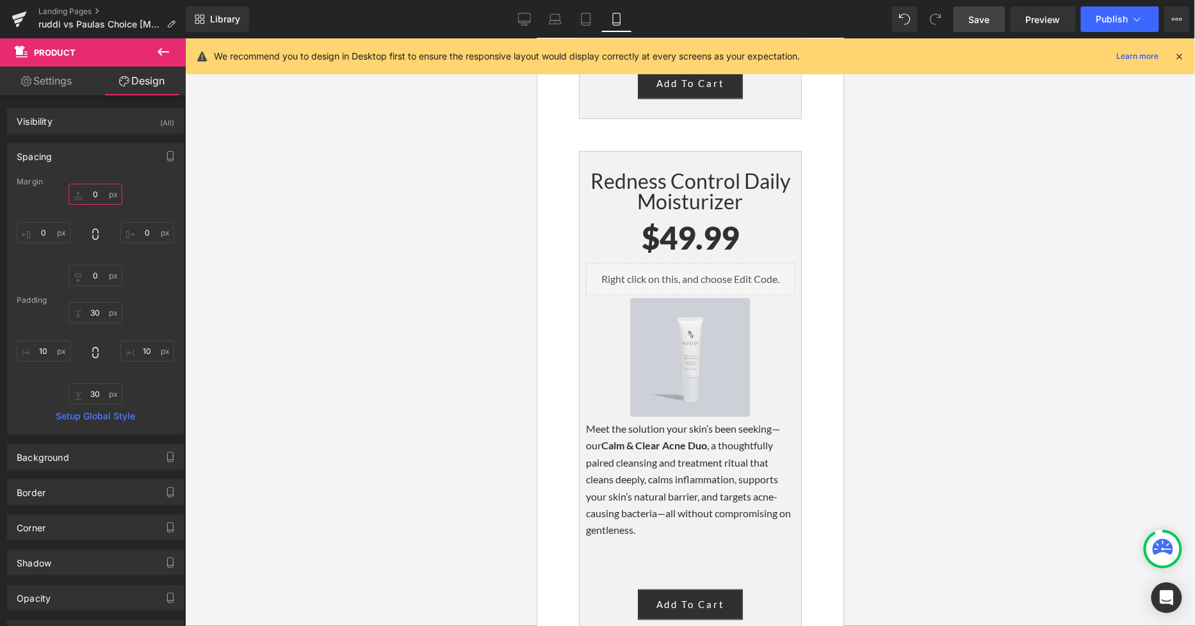
click at [102, 195] on input "0" at bounding box center [95, 194] width 54 height 21
click at [152, 234] on input "0" at bounding box center [147, 232] width 54 height 21
type input "50"
click at [47, 234] on input "0" at bounding box center [44, 232] width 54 height 21
type input "50"
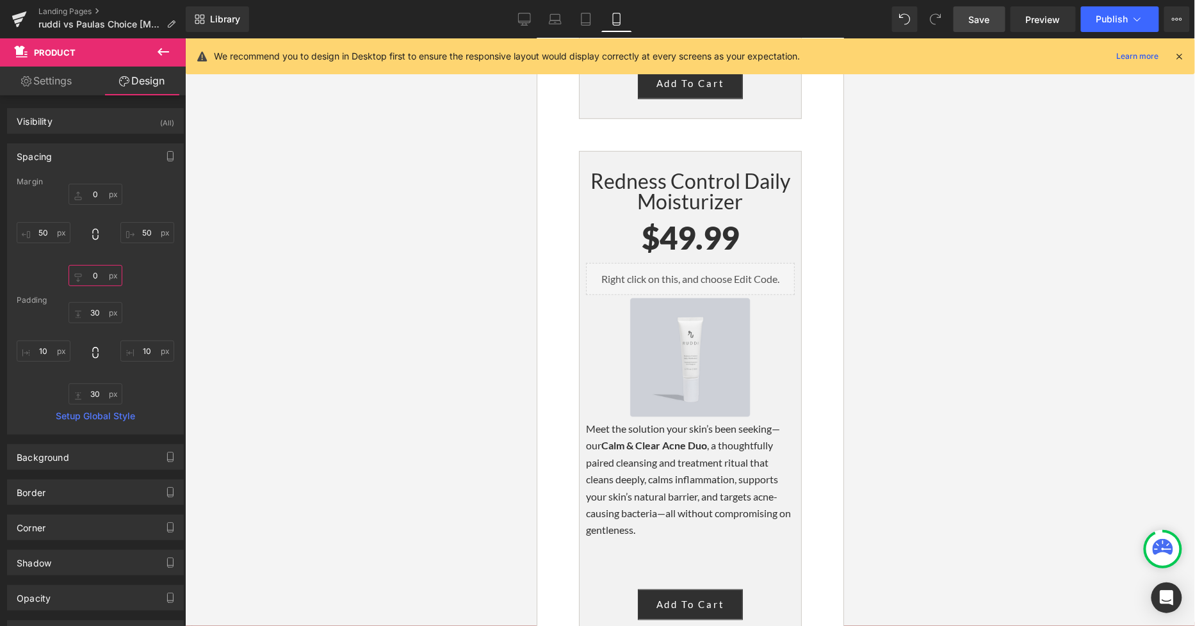
click at [93, 271] on input "0" at bounding box center [95, 275] width 54 height 21
type input "50"
click at [1058, 462] on div at bounding box center [690, 332] width 1010 height 588
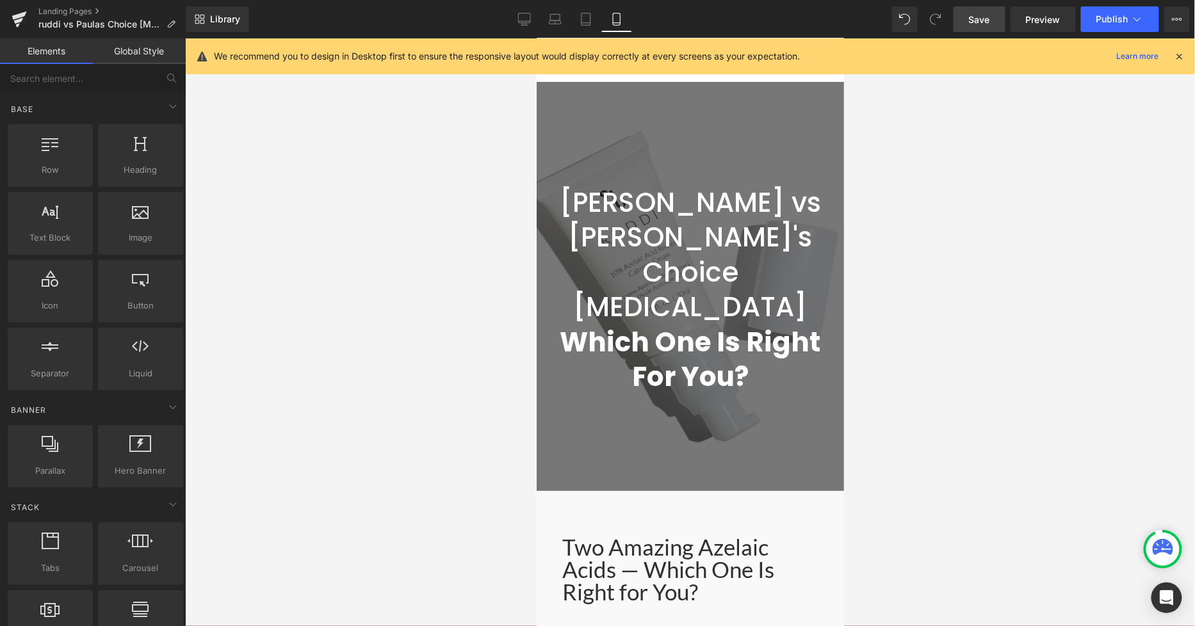
scroll to position [0, 0]
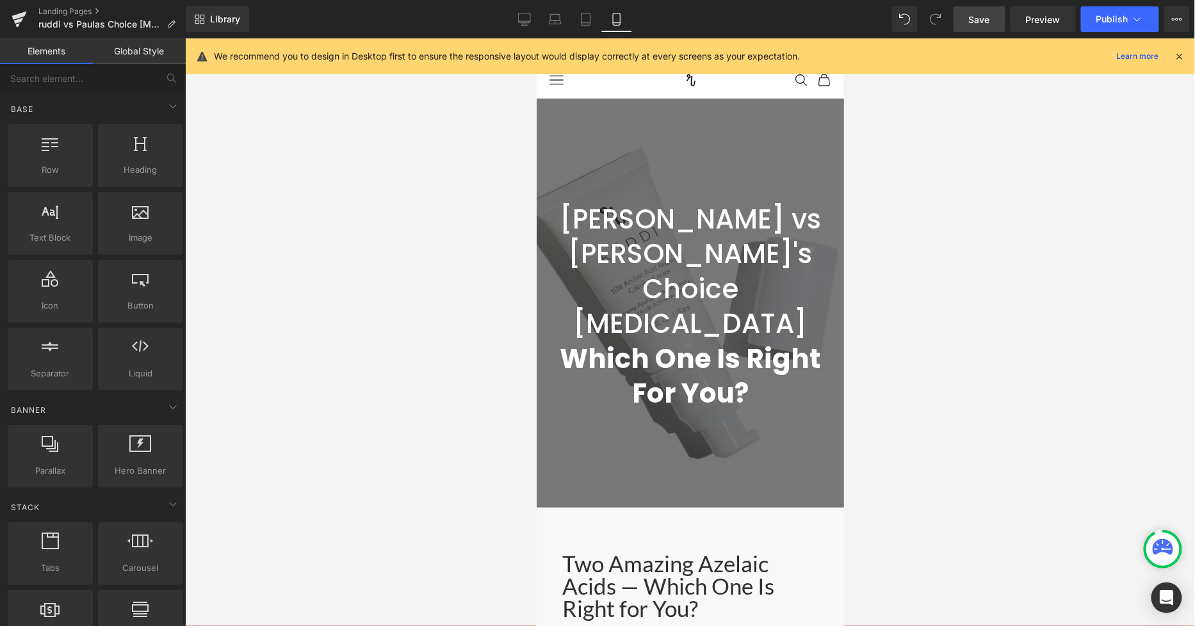
click at [981, 10] on link "Save" at bounding box center [979, 19] width 52 height 26
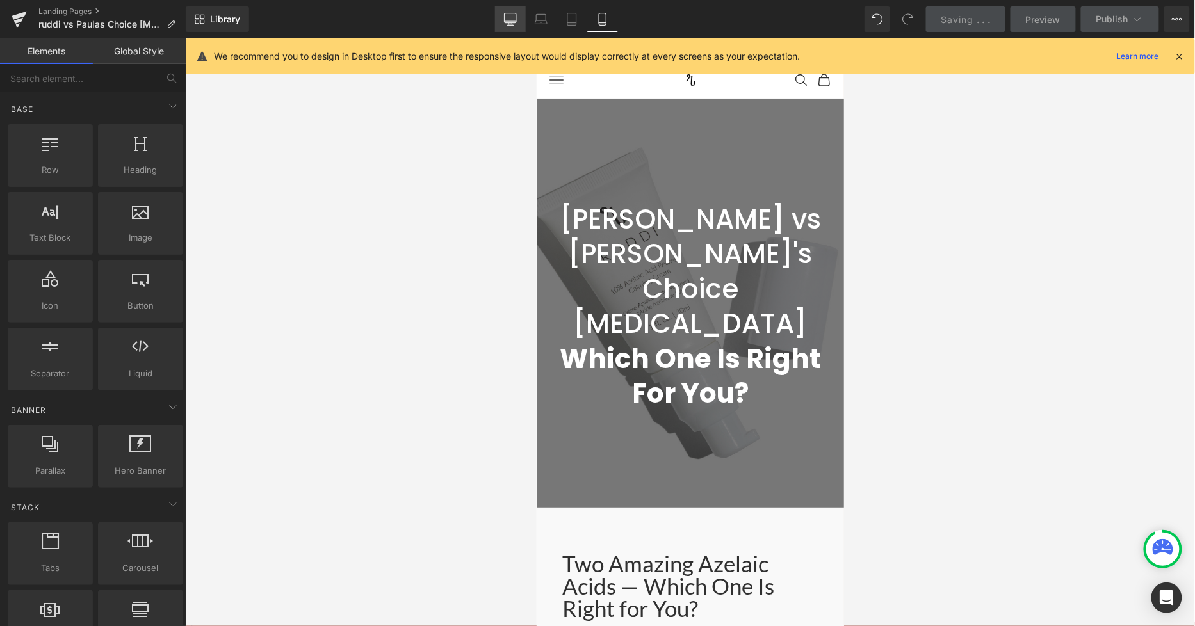
click at [504, 20] on link "Desktop" at bounding box center [510, 19] width 31 height 26
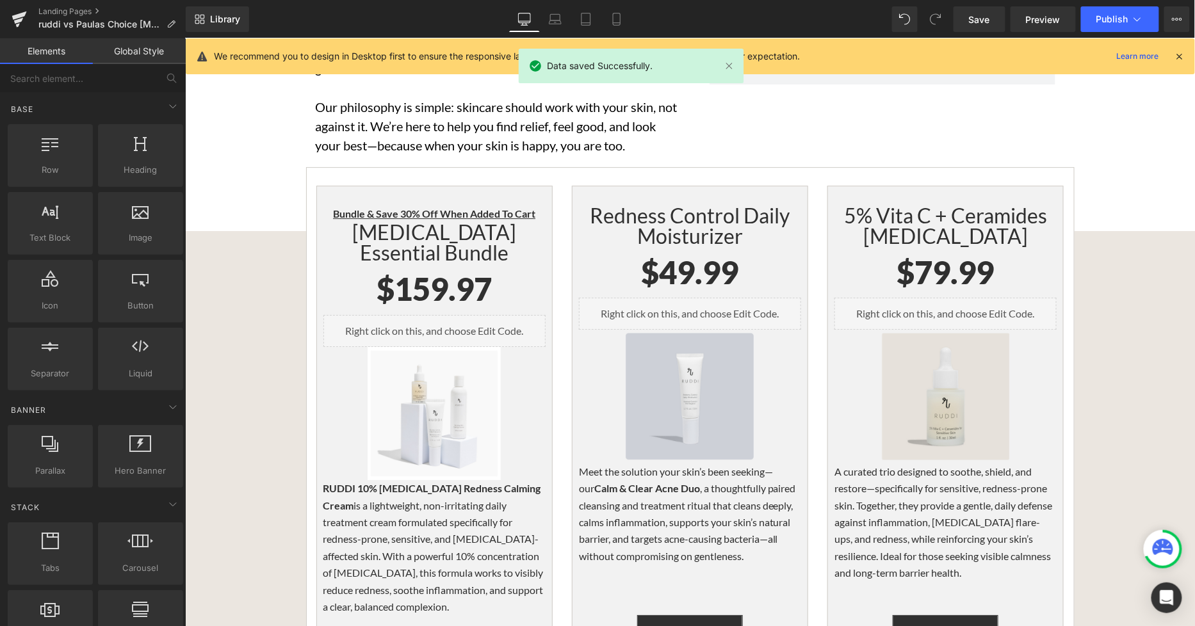
scroll to position [2991, 0]
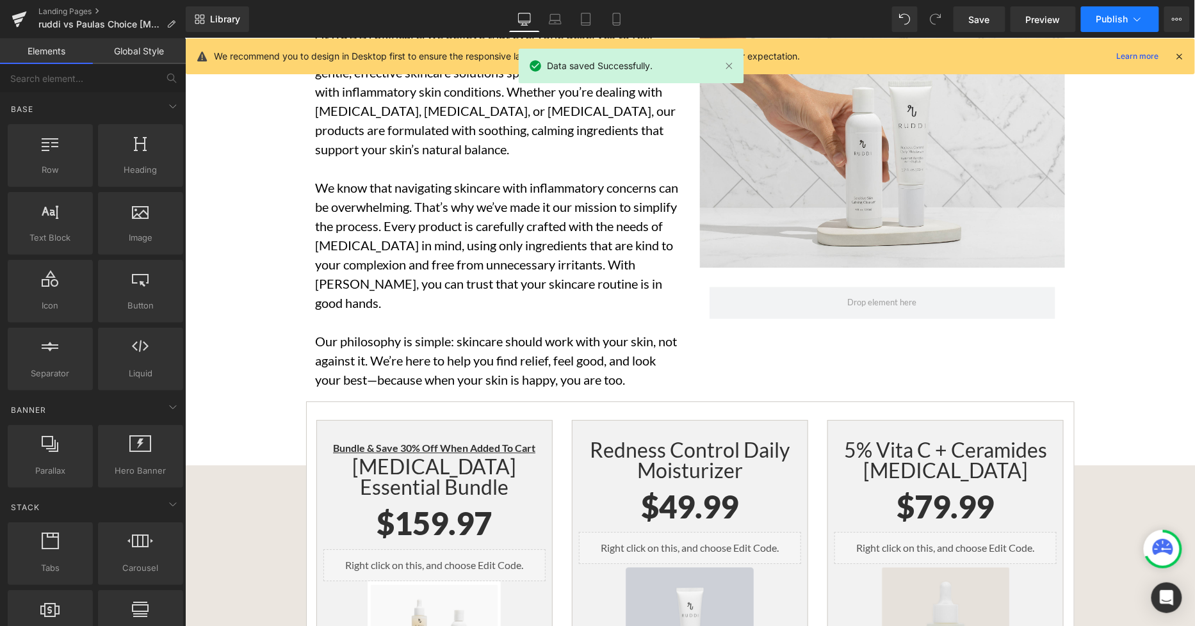
click at [1111, 22] on span "Publish" at bounding box center [1112, 19] width 32 height 10
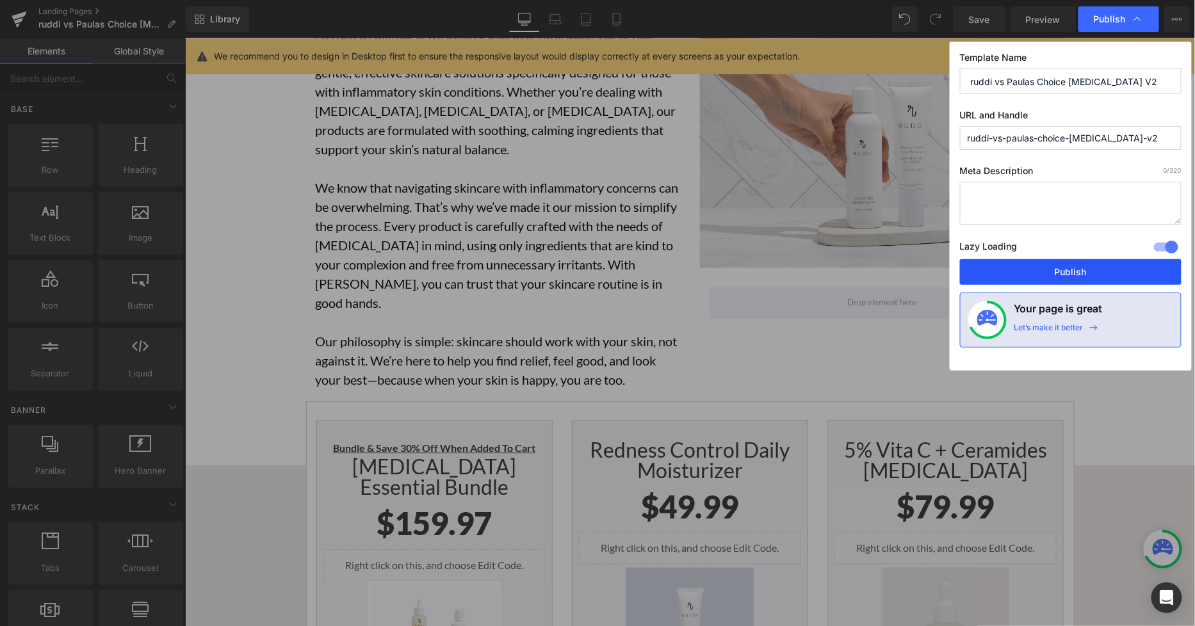
drag, startPoint x: 1056, startPoint y: 277, endPoint x: 866, endPoint y: 238, distance: 194.2
click at [1056, 277] on button "Publish" at bounding box center [1070, 272] width 221 height 26
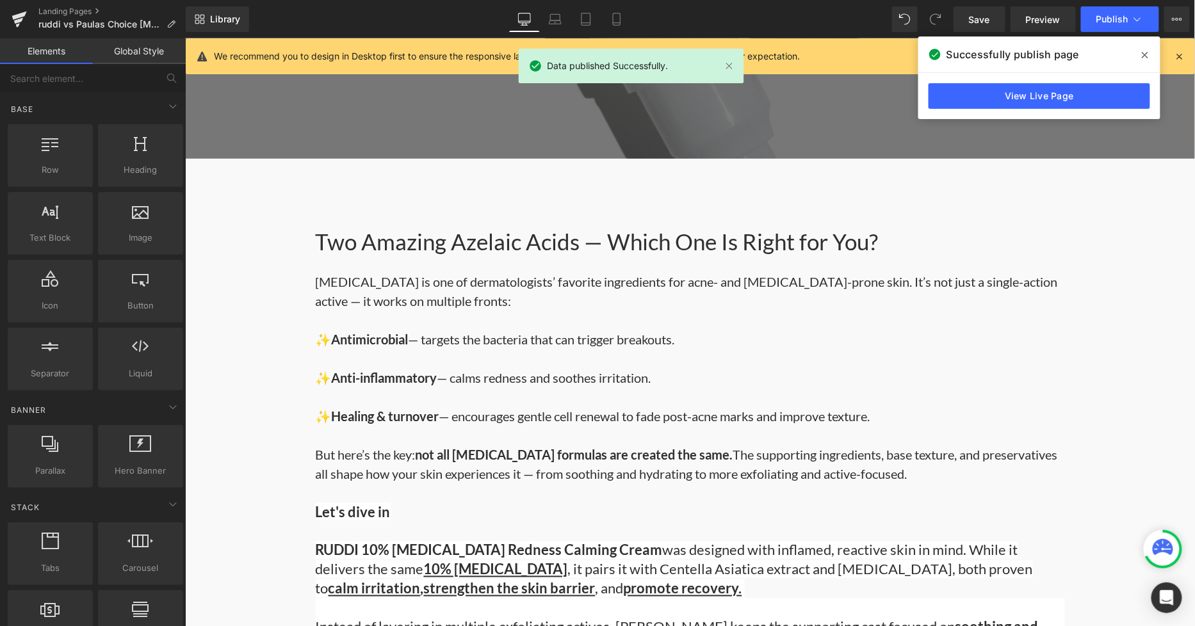
scroll to position [288, 0]
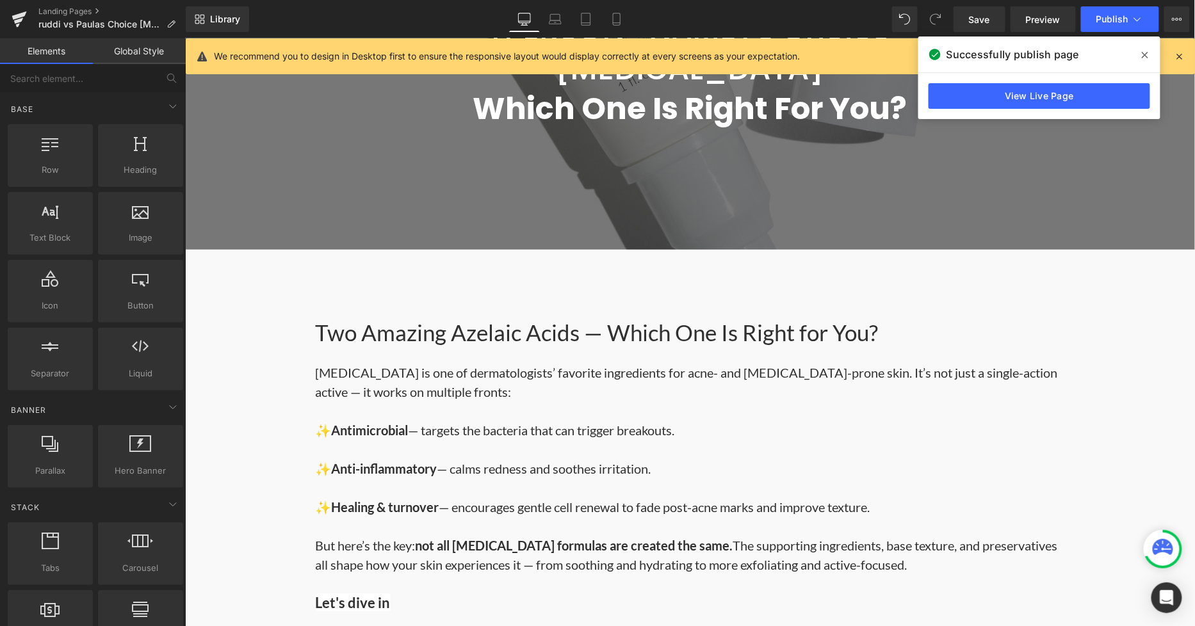
click at [1143, 53] on icon at bounding box center [1144, 55] width 6 height 10
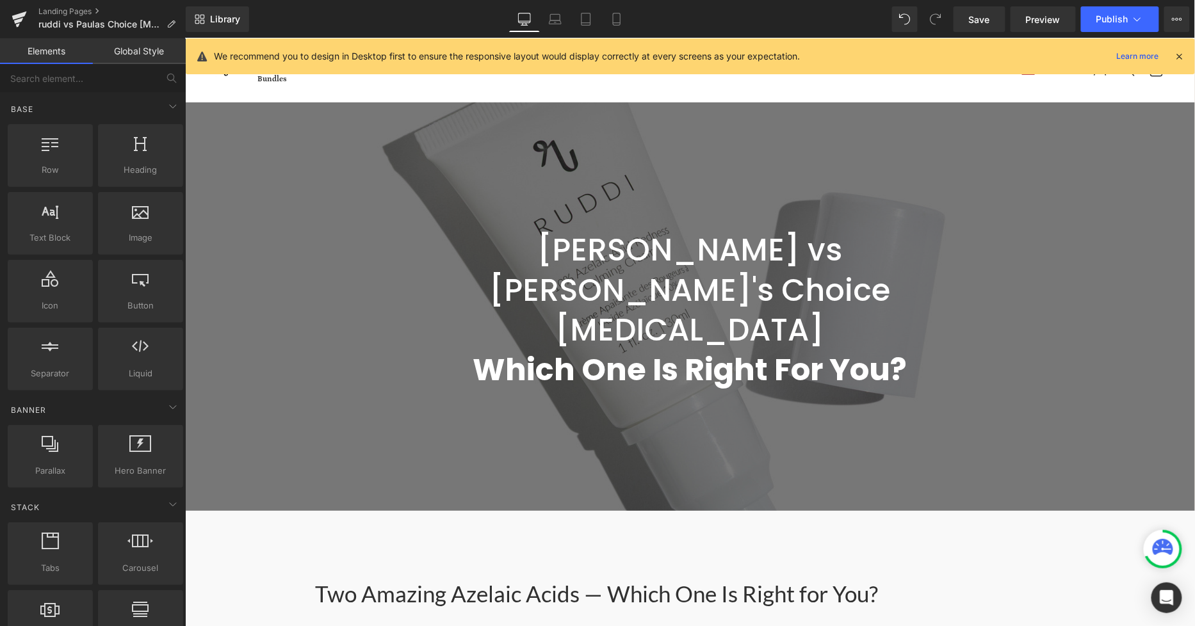
scroll to position [0, 0]
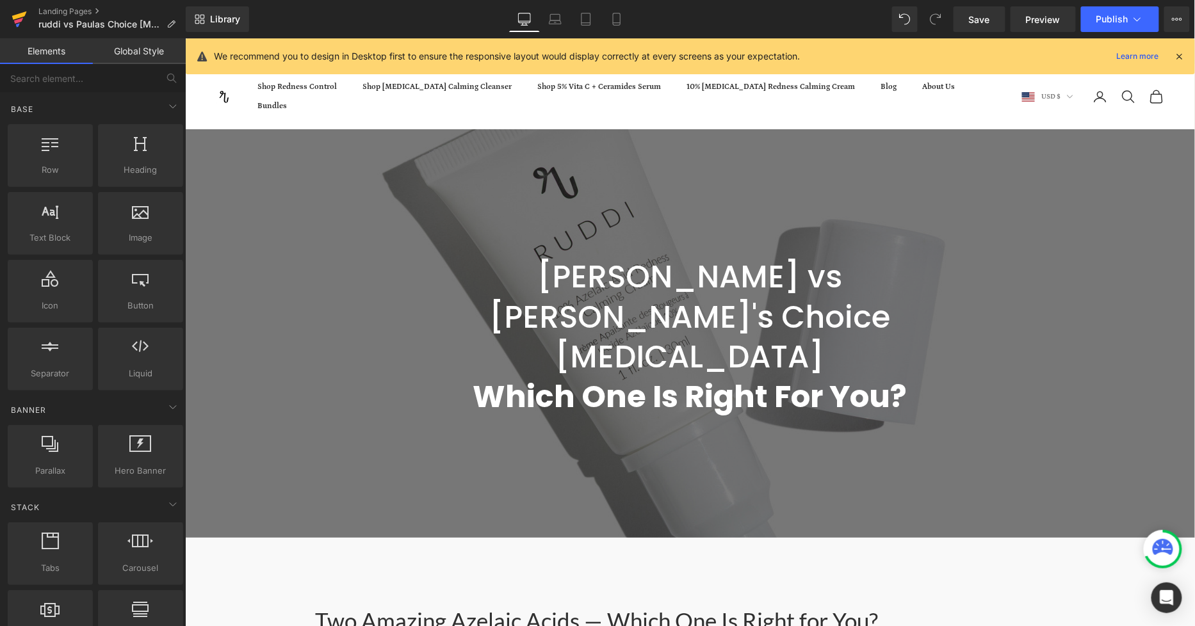
click at [17, 17] on icon at bounding box center [19, 16] width 15 height 8
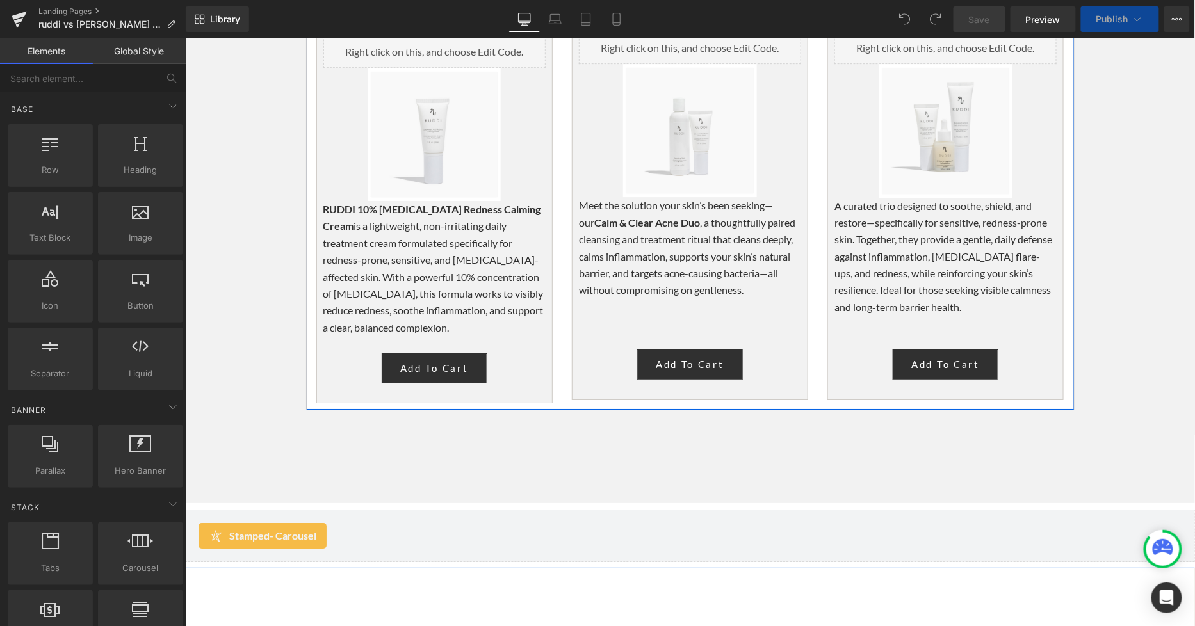
scroll to position [2845, 0]
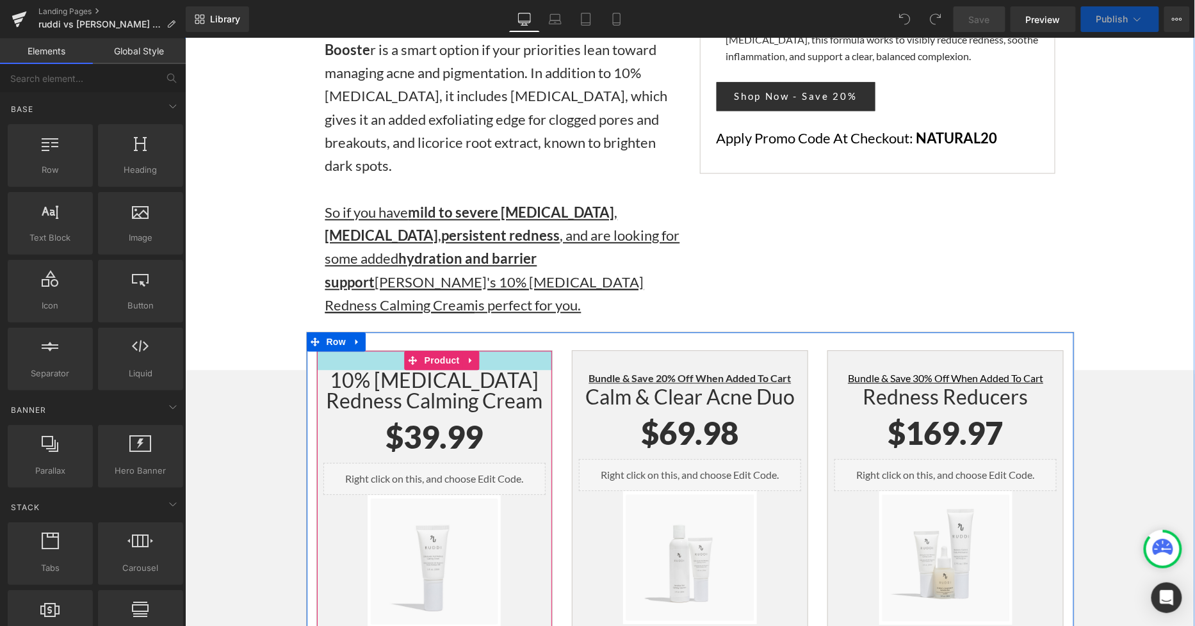
click at [316, 331] on div "10% Azelaic Acid Redness Calming Cream Heading $0 $39.99 (P) Price Liquid Sale …" at bounding box center [689, 584] width 768 height 506
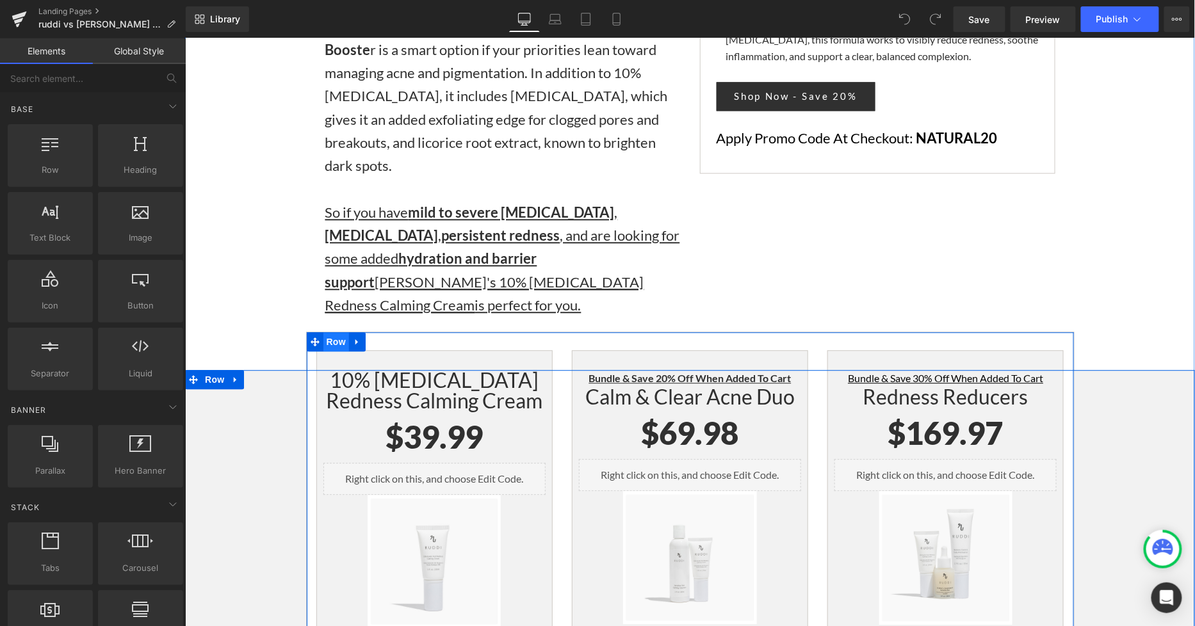
click at [323, 332] on span "Row" at bounding box center [336, 341] width 26 height 19
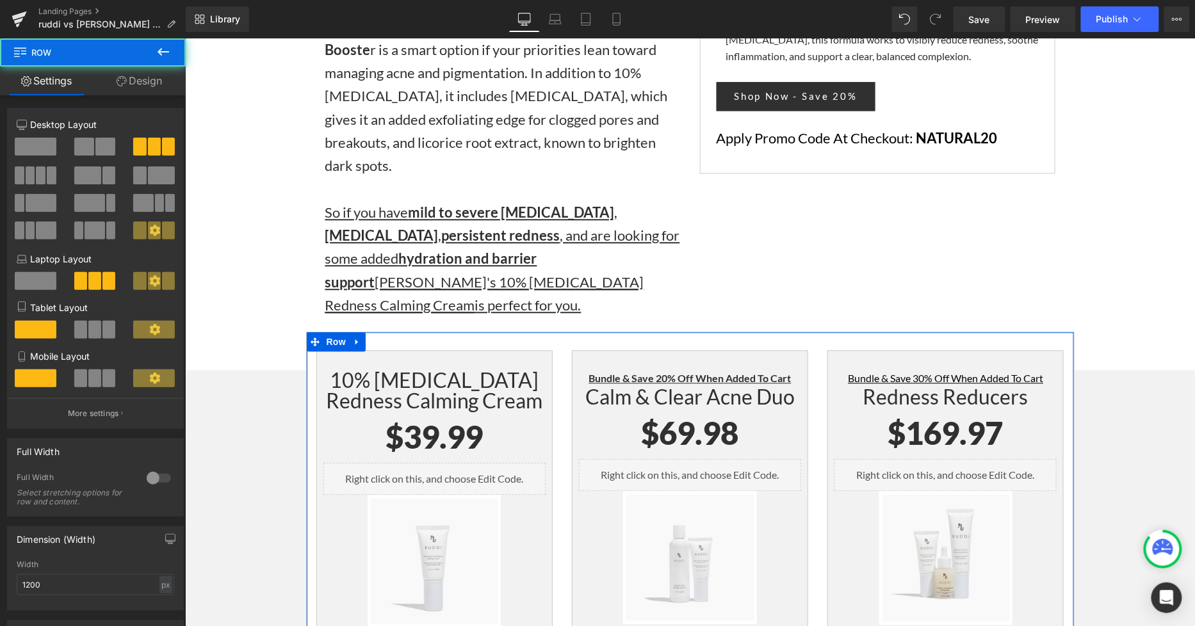
click at [145, 84] on link "Design" at bounding box center [139, 81] width 93 height 29
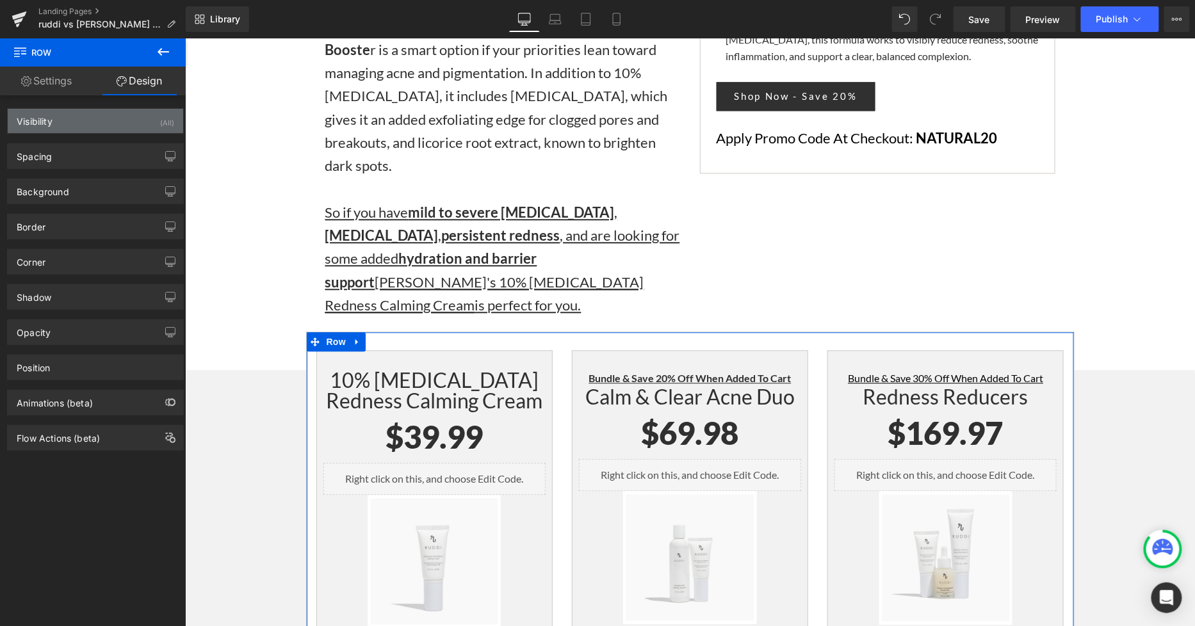
click at [122, 122] on div "Visibility (All)" at bounding box center [95, 121] width 175 height 24
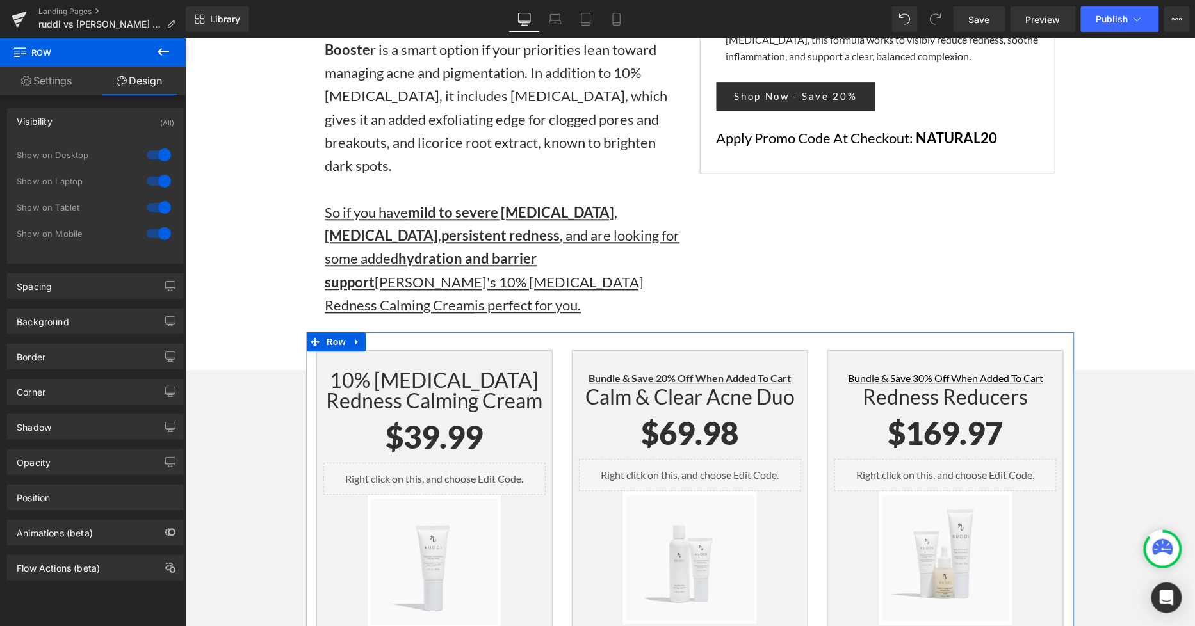
click at [158, 232] on div at bounding box center [158, 233] width 31 height 20
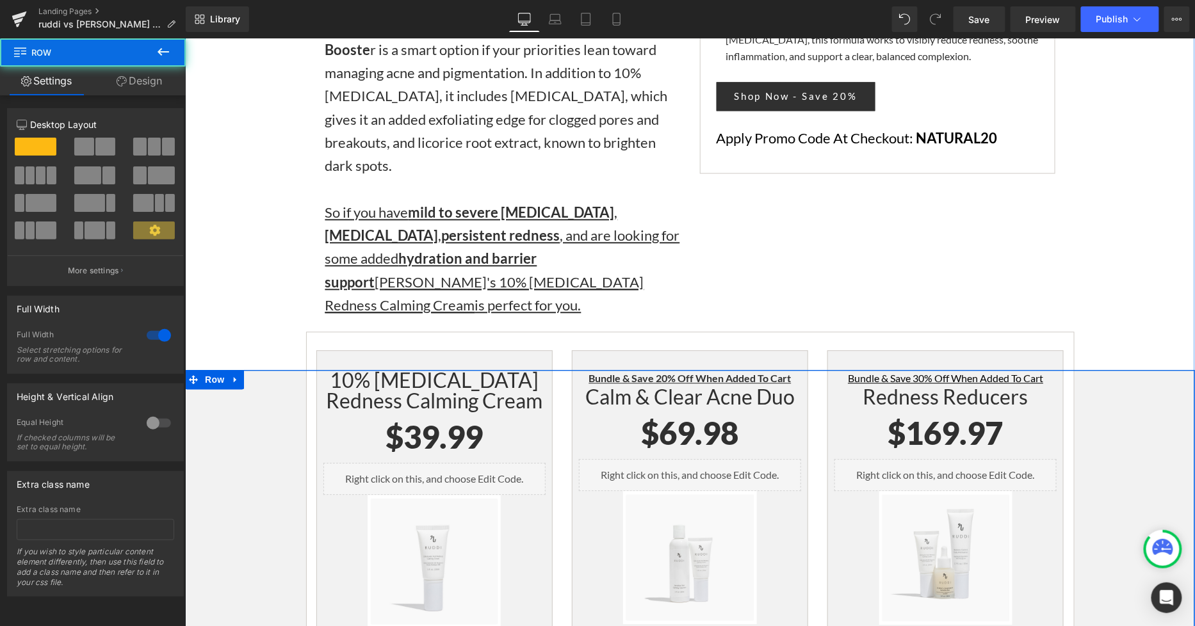
click at [1090, 369] on div "Let's compare [PERSON_NAME]'s 10% [MEDICAL_DATA] Redness Calming Cream to [PERS…" at bounding box center [689, 613] width 1010 height 489
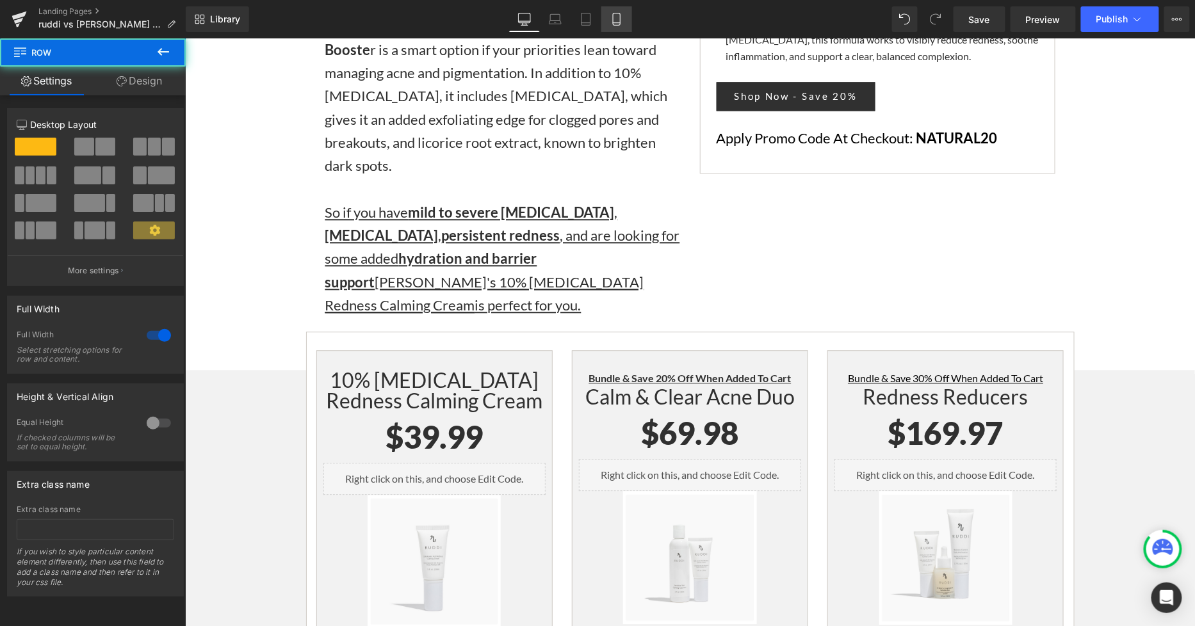
click at [613, 19] on icon at bounding box center [616, 19] width 13 height 13
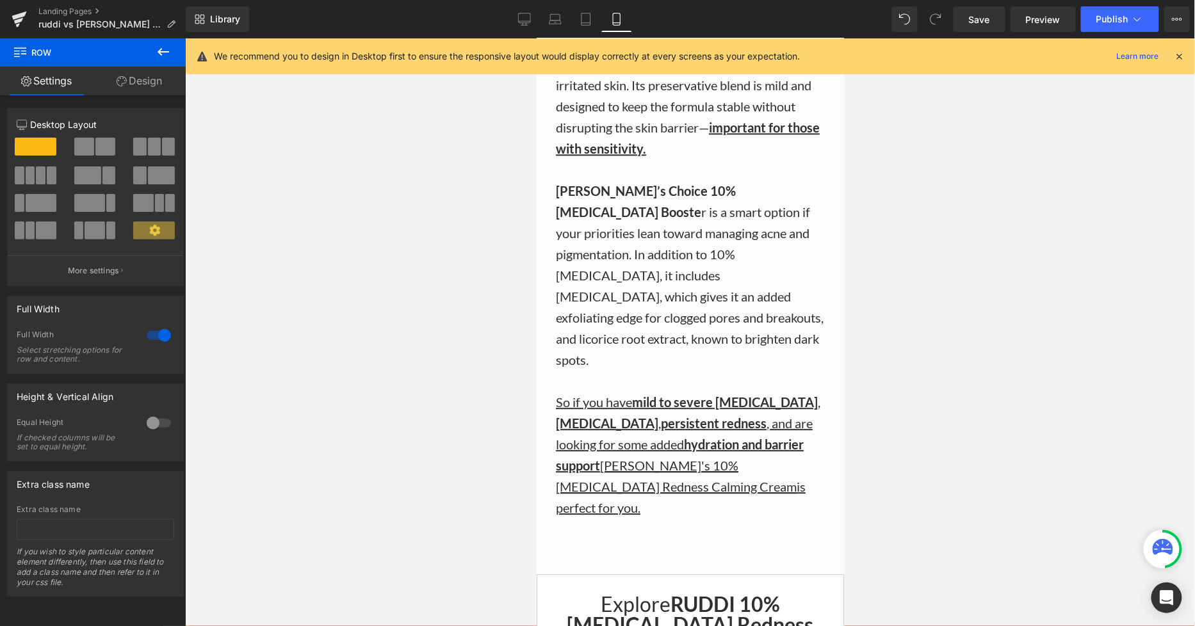
scroll to position [3129, 0]
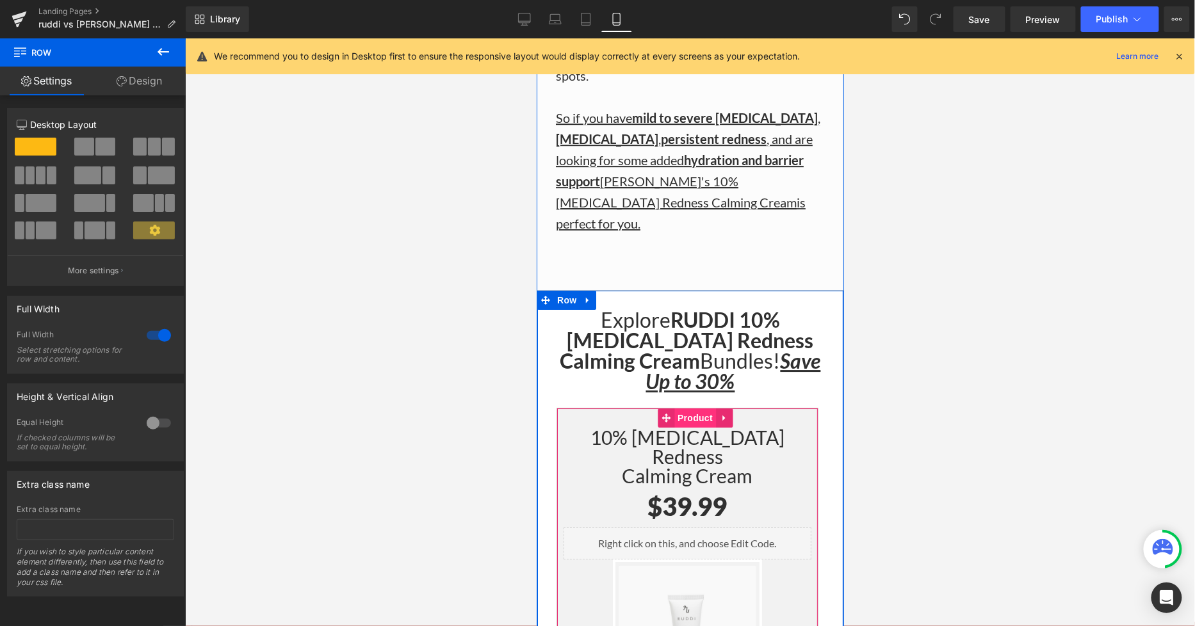
click at [688, 408] on span "Product" at bounding box center [694, 417] width 42 height 19
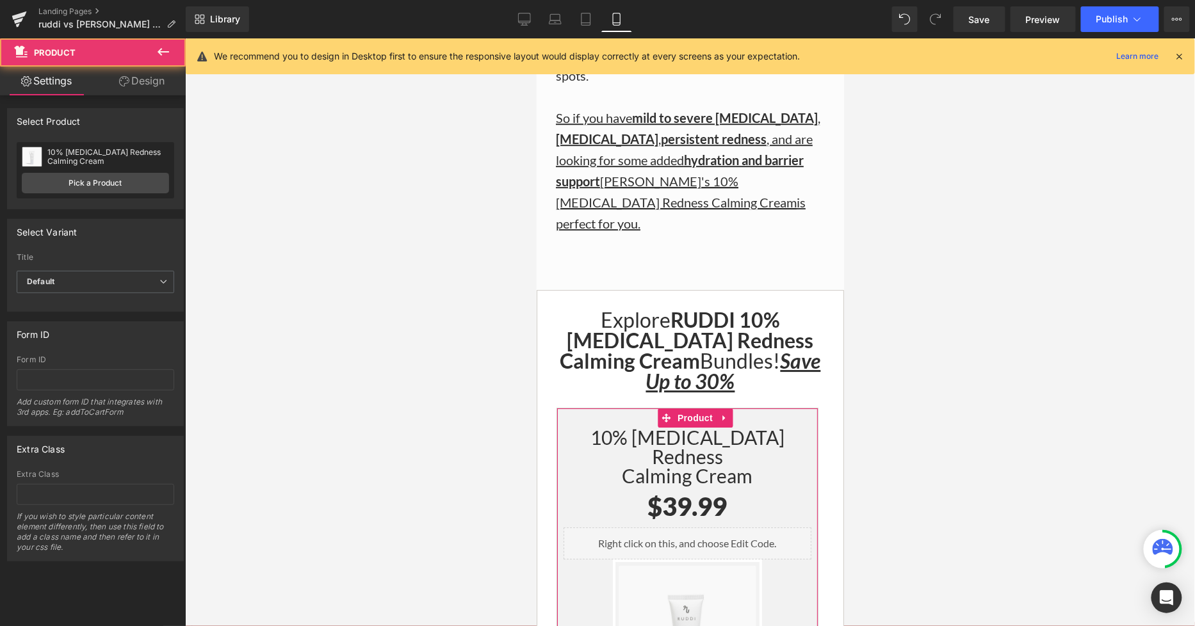
click at [136, 82] on link "Design" at bounding box center [141, 81] width 93 height 29
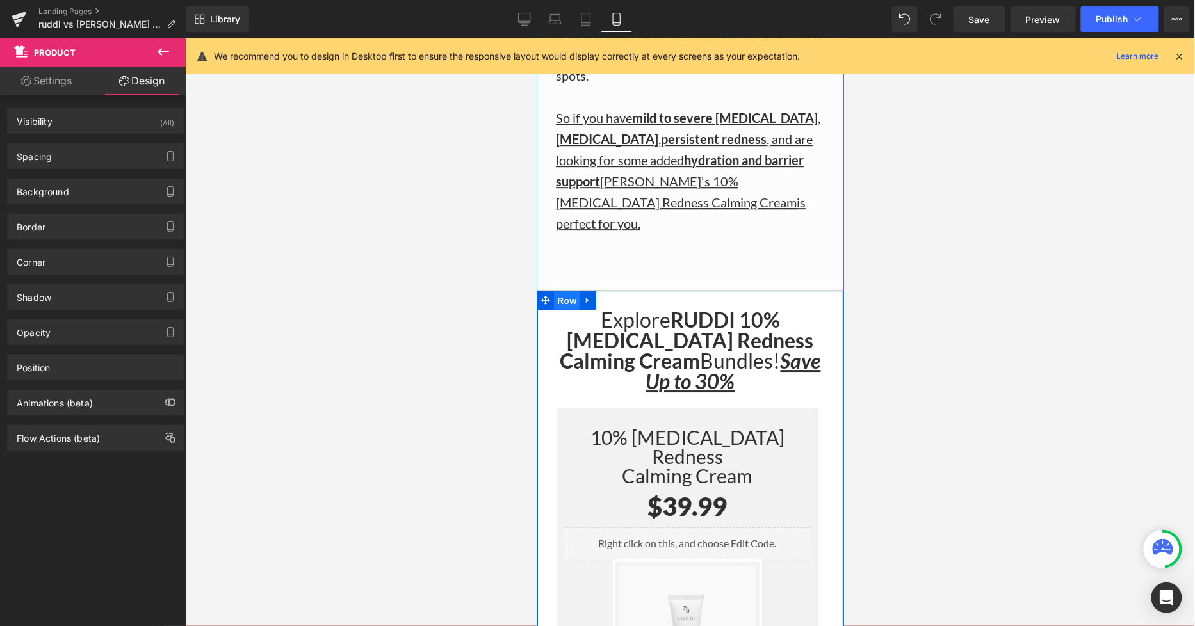
click at [565, 291] on span "Row" at bounding box center [566, 300] width 26 height 19
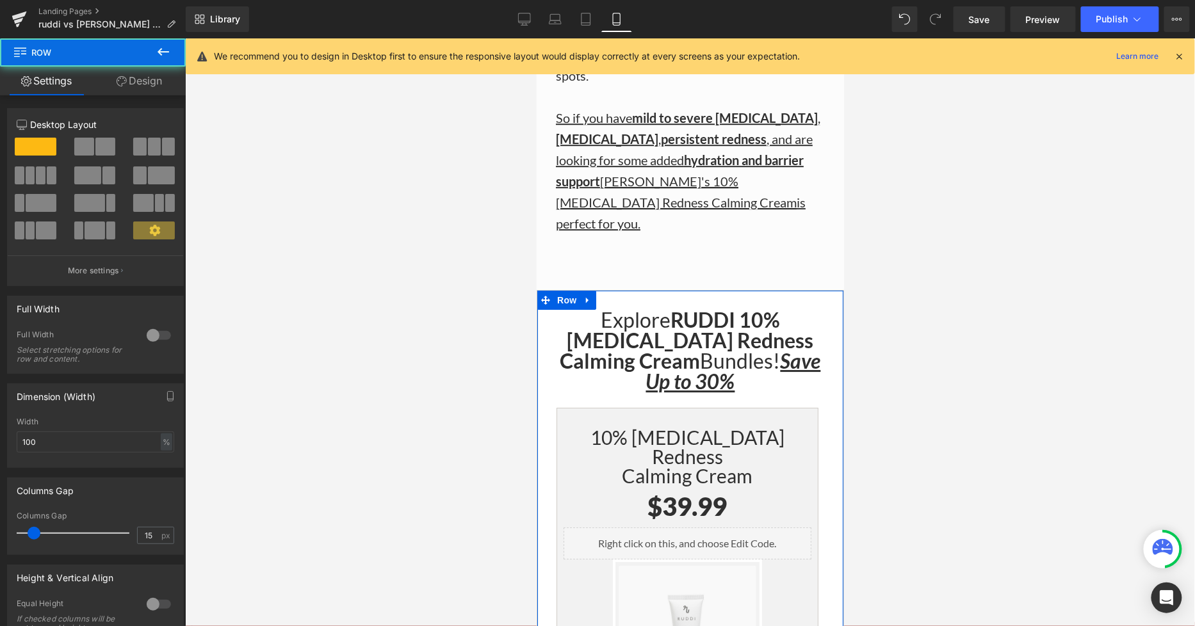
click at [146, 90] on link "Design" at bounding box center [139, 81] width 93 height 29
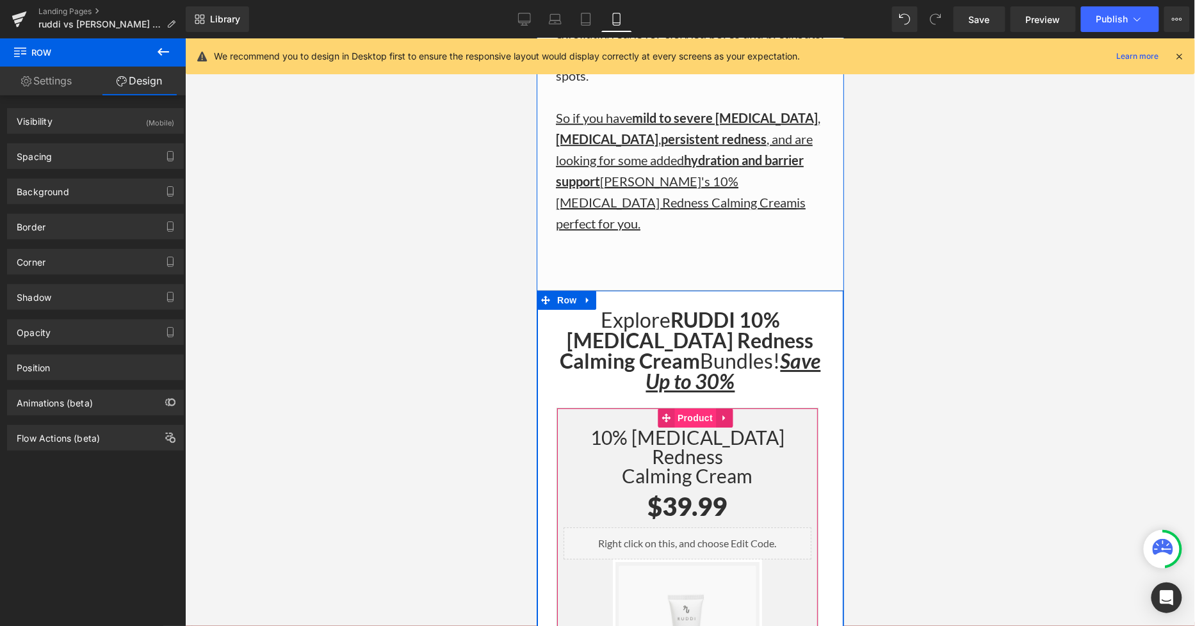
click at [680, 408] on span "Product" at bounding box center [694, 417] width 42 height 19
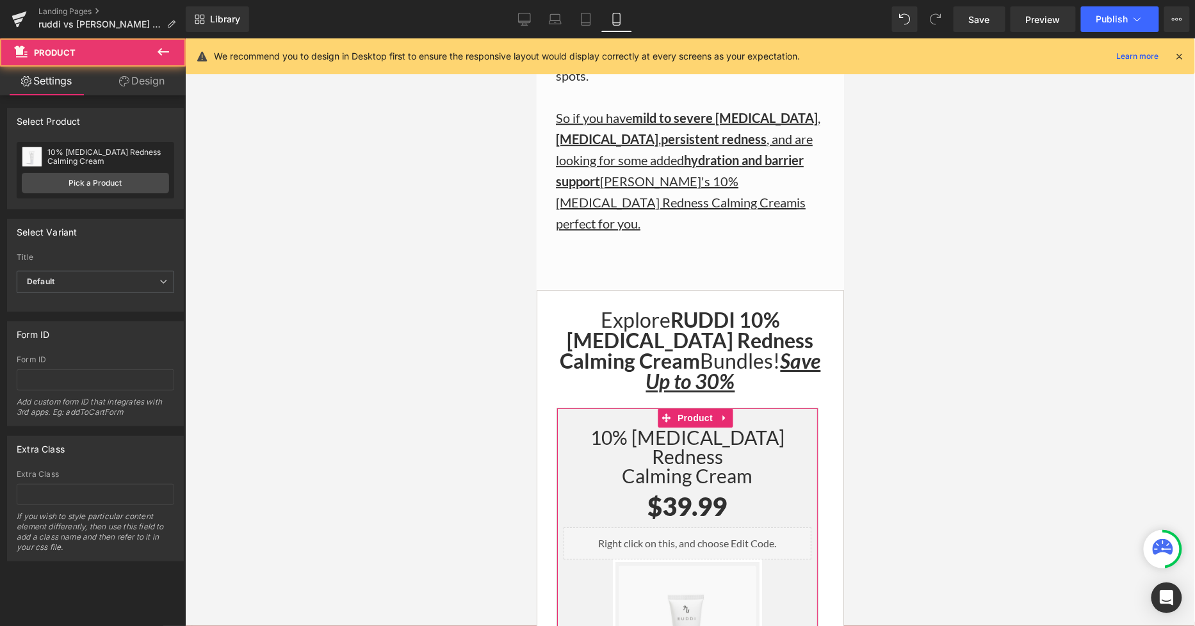
click at [155, 86] on link "Design" at bounding box center [141, 81] width 93 height 29
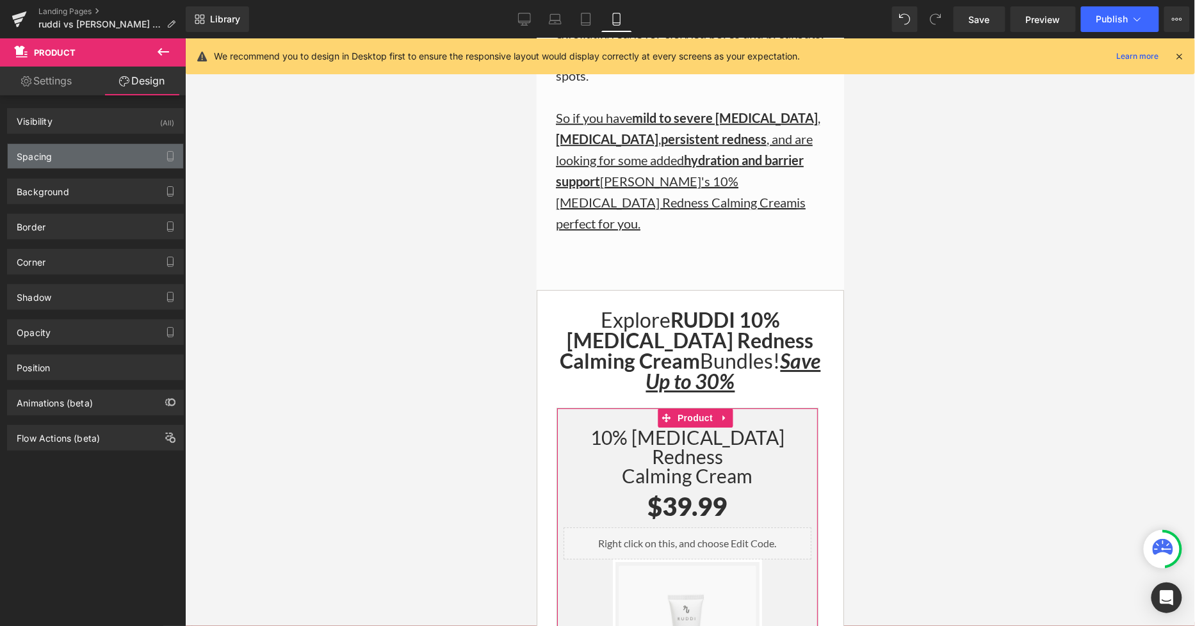
click at [125, 152] on div "Spacing" at bounding box center [95, 156] width 175 height 24
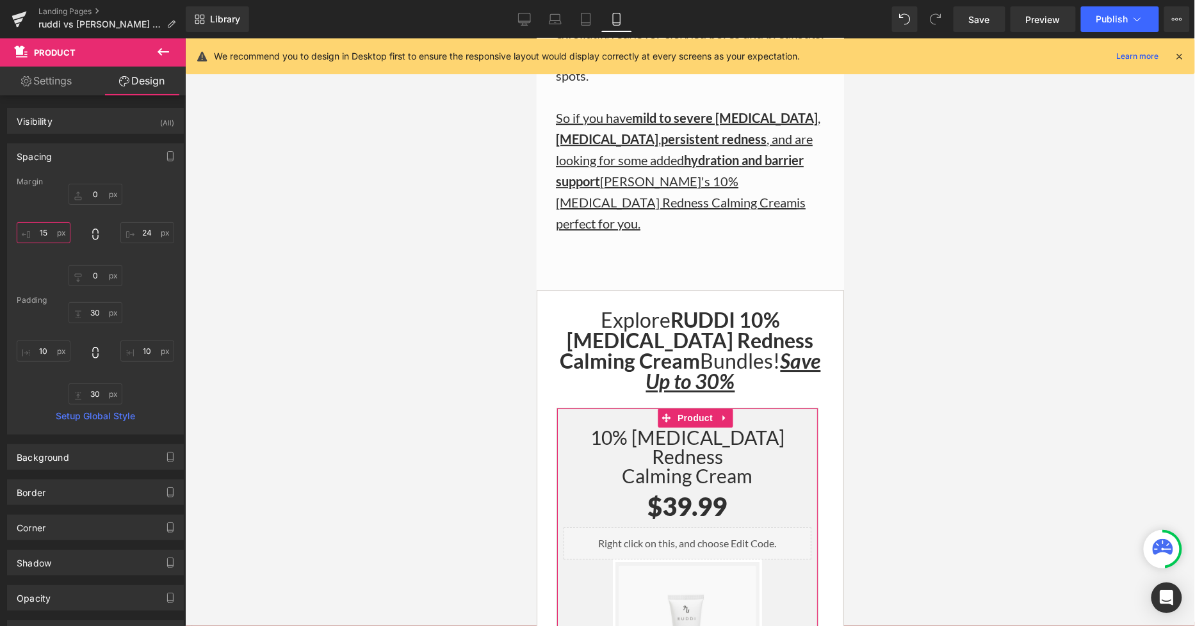
click at [55, 223] on input "15" at bounding box center [44, 232] width 54 height 21
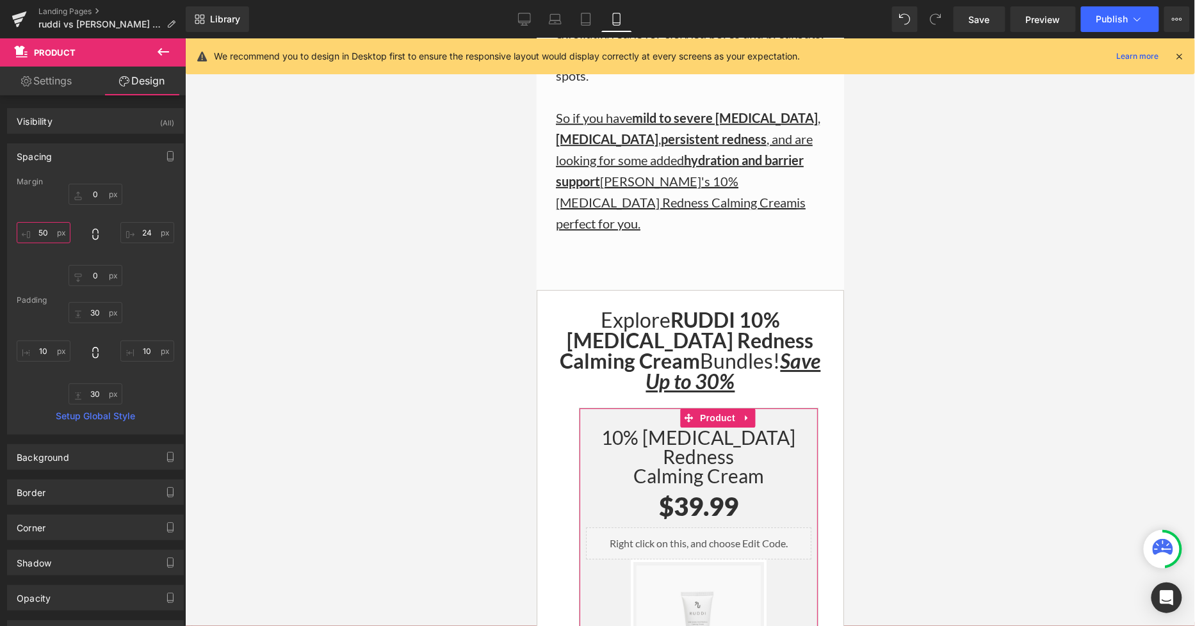
type input "50"
click at [144, 232] on input "24" at bounding box center [147, 232] width 54 height 21
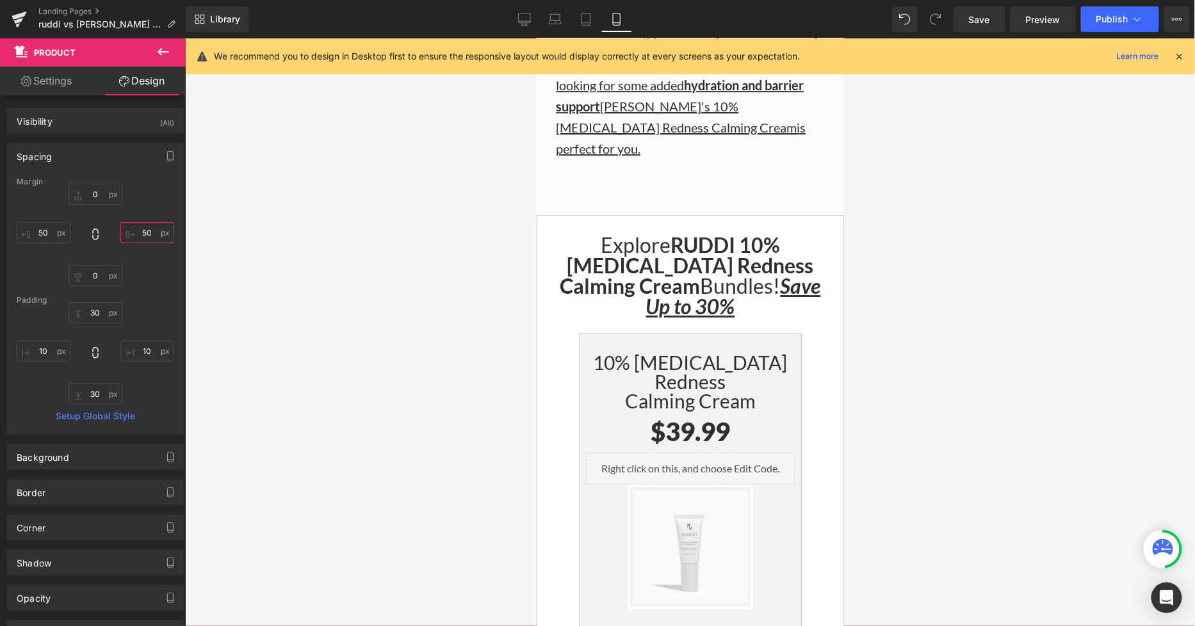
scroll to position [3272, 0]
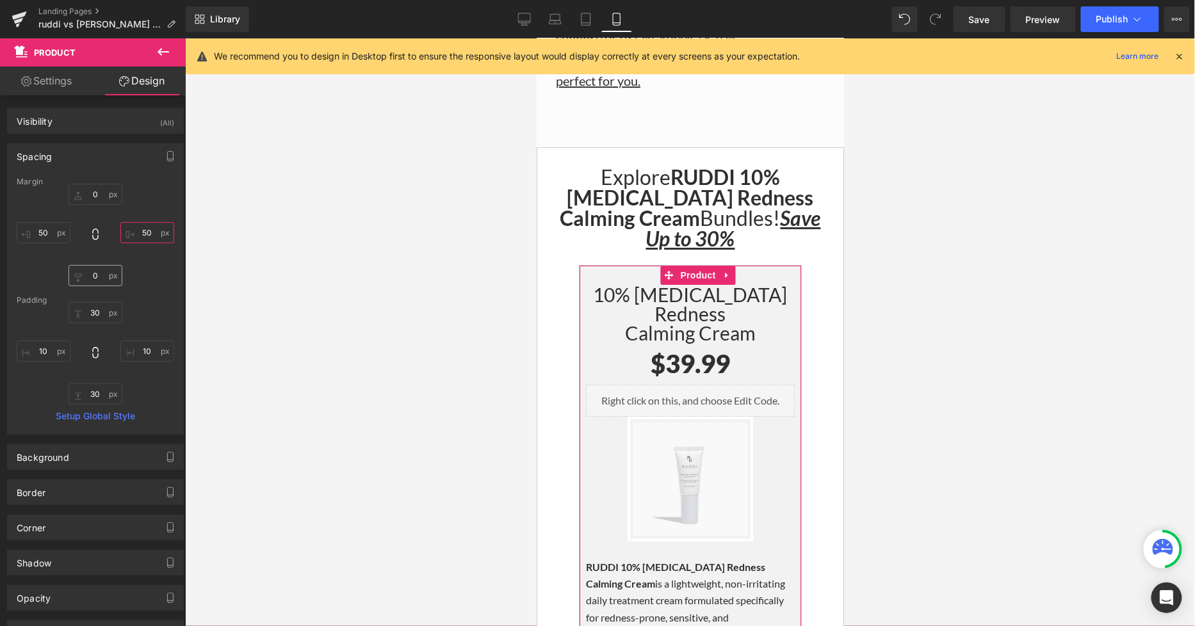
type input "50"
click at [97, 280] on input "0" at bounding box center [95, 275] width 54 height 21
type input "50"
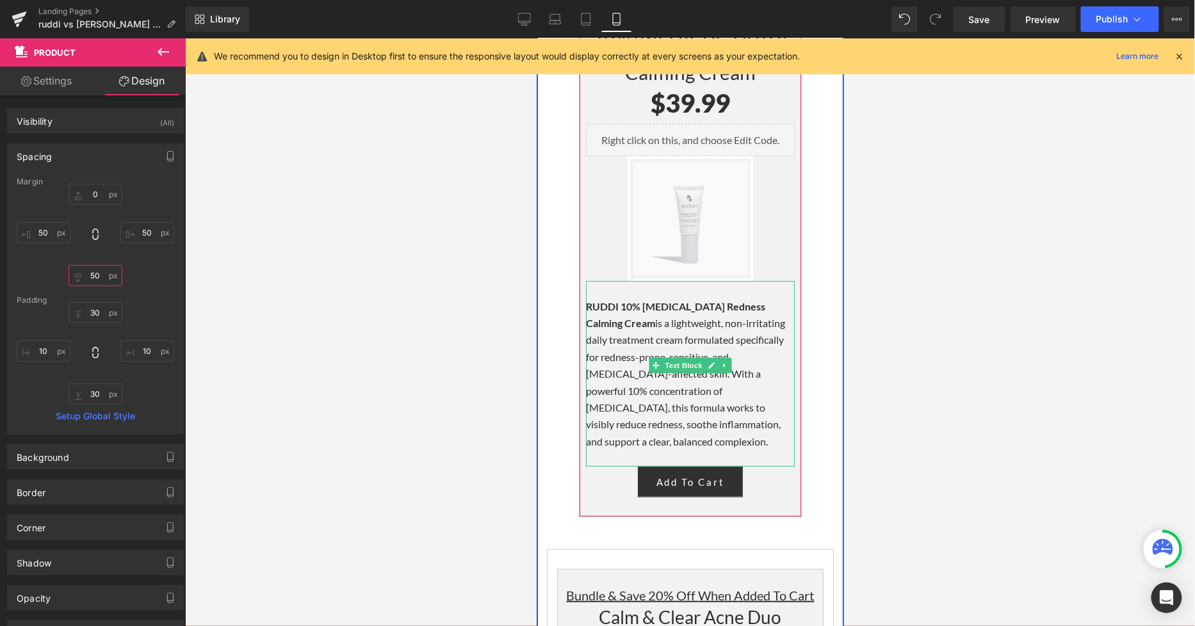
scroll to position [3556, 0]
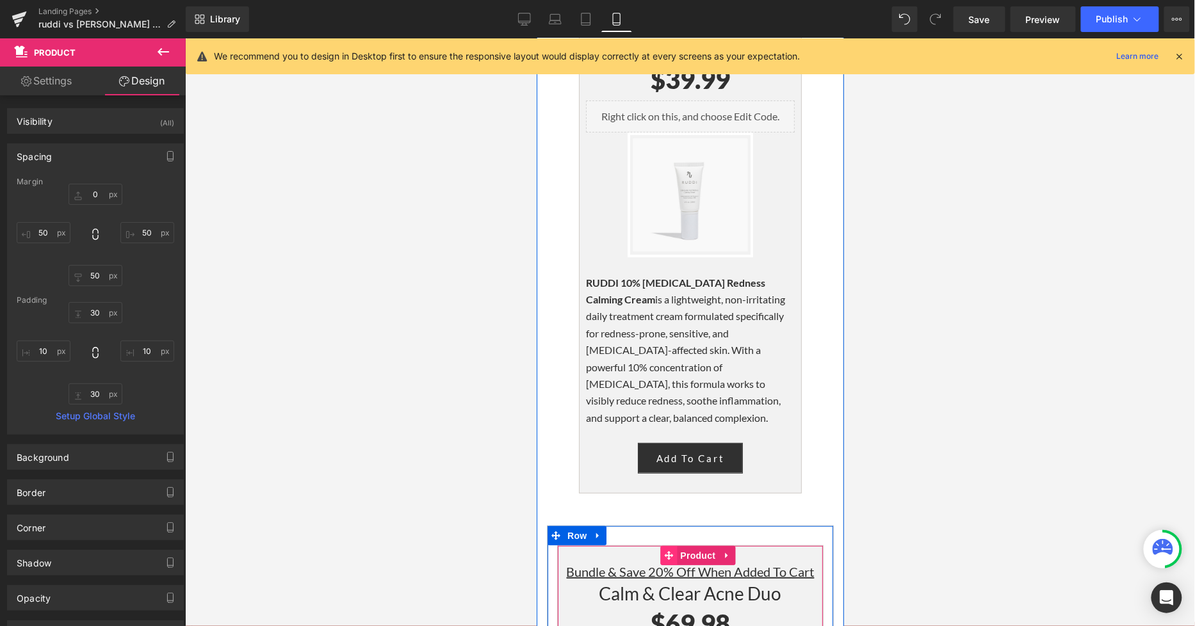
click at [687, 545] on span "Product" at bounding box center [697, 554] width 42 height 19
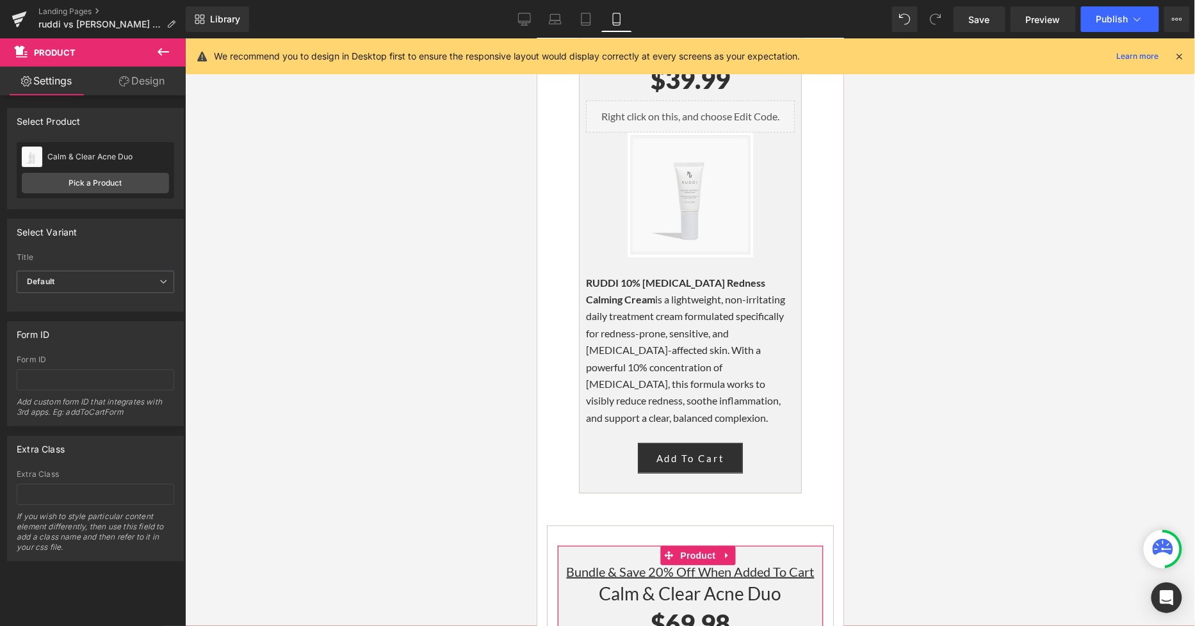
click at [144, 87] on link "Design" at bounding box center [141, 81] width 93 height 29
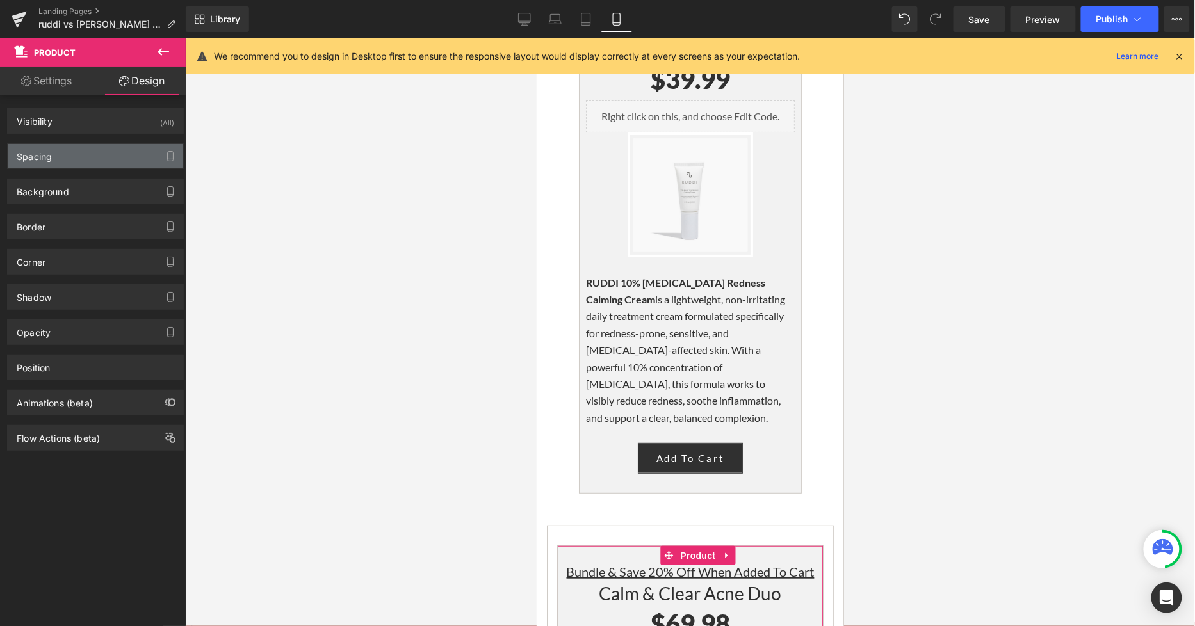
click at [52, 162] on div "Spacing" at bounding box center [95, 156] width 175 height 24
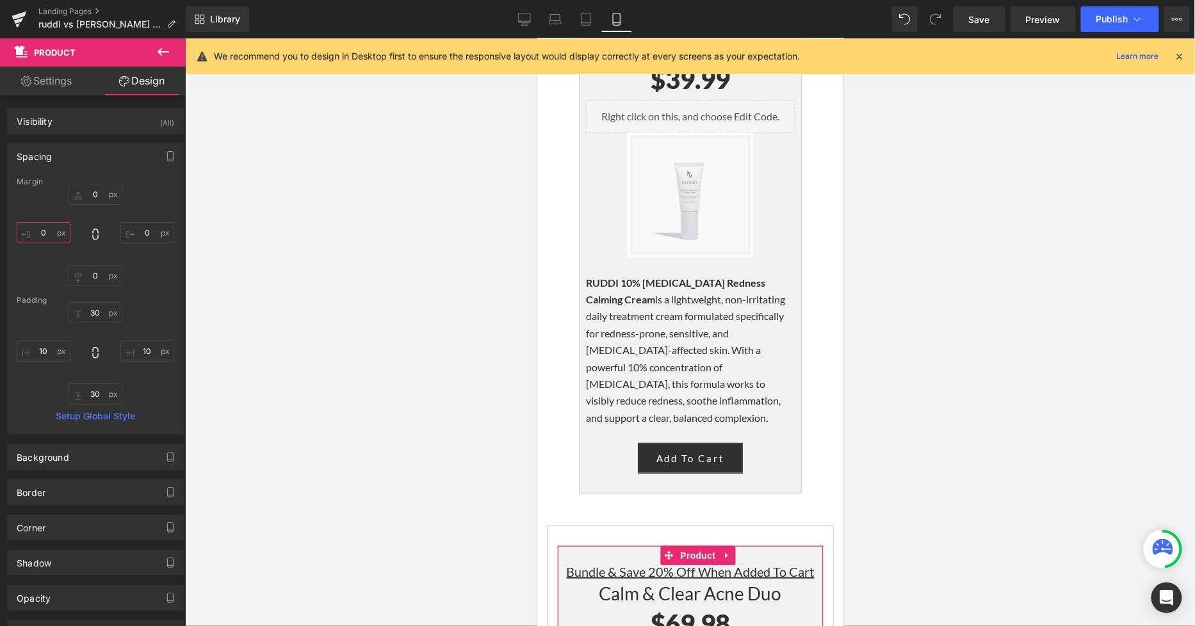
click at [47, 223] on input "0" at bounding box center [44, 232] width 54 height 21
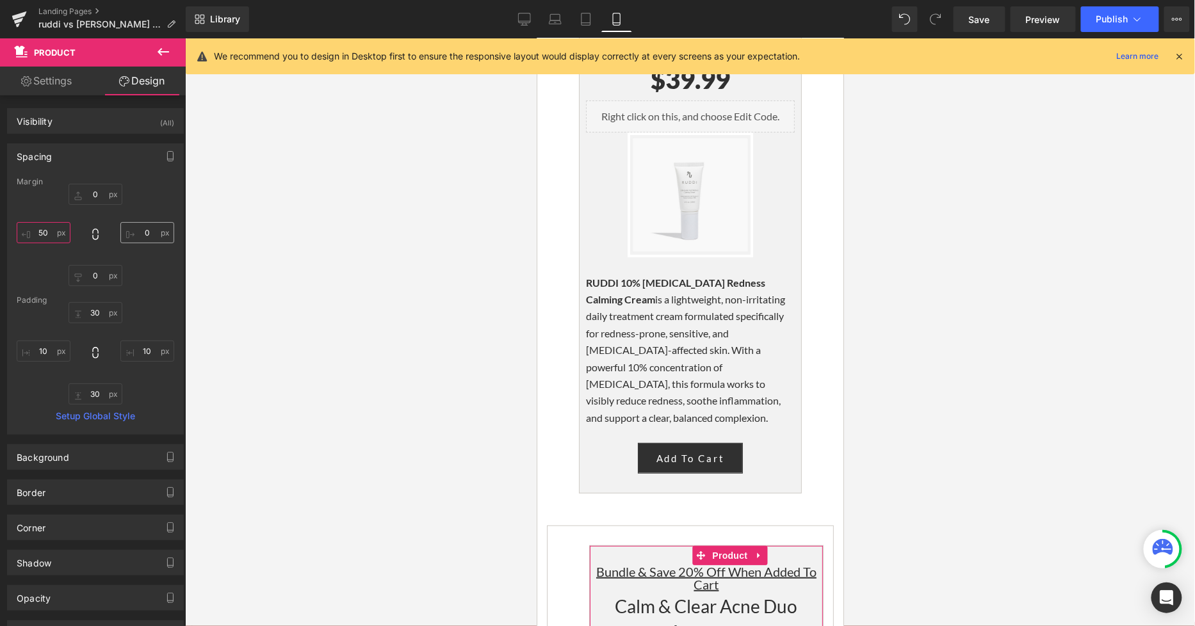
type input "50"
click at [152, 229] on input "0" at bounding box center [147, 232] width 54 height 21
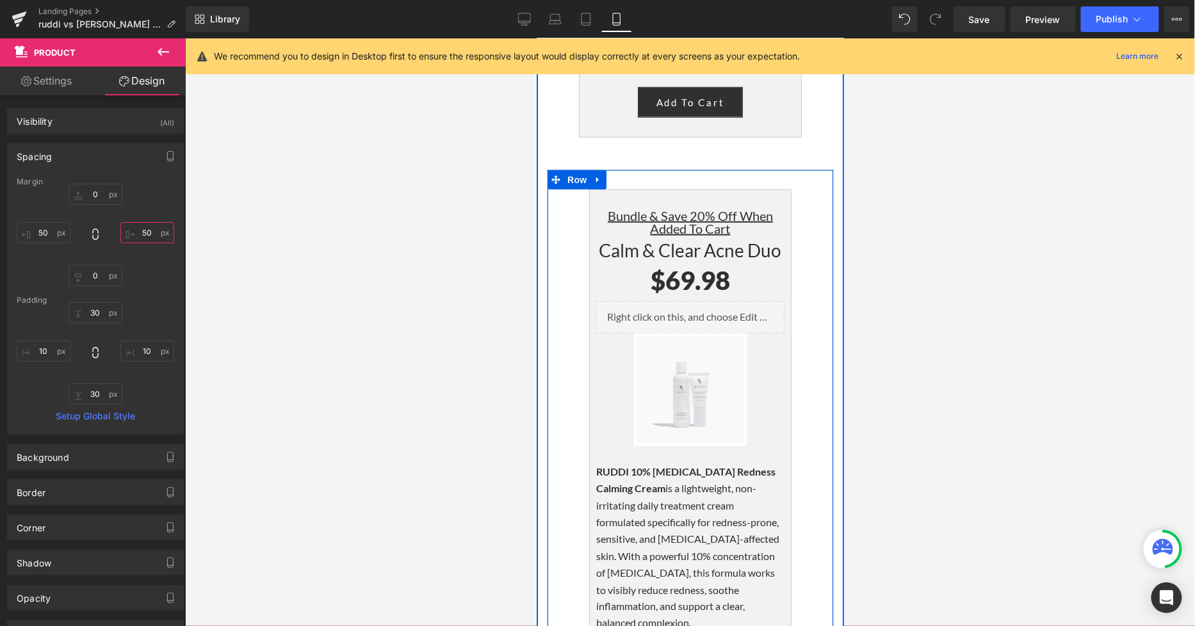
scroll to position [3627, 0]
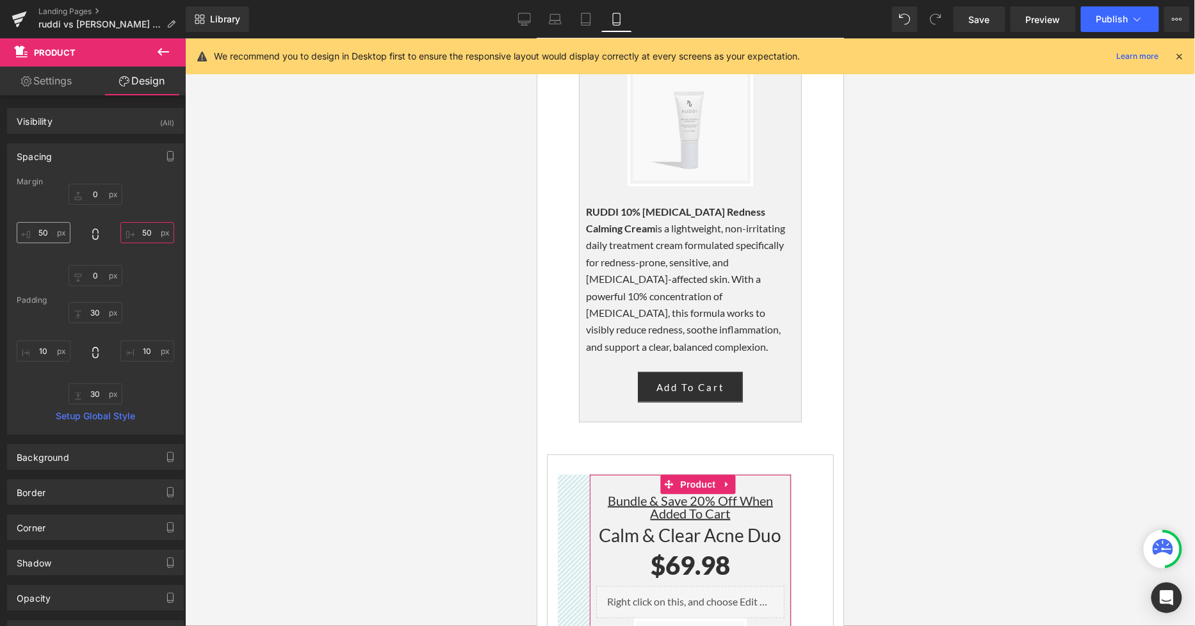
type input "50"
click at [45, 229] on input "50" at bounding box center [44, 232] width 54 height 21
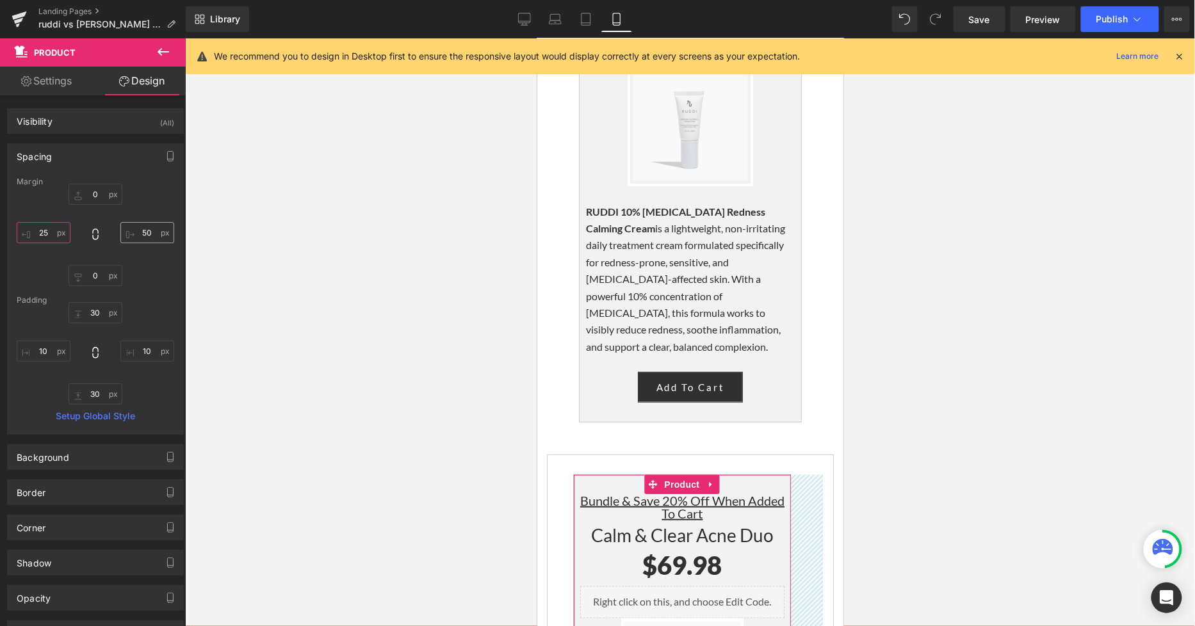
type input "25"
click at [148, 234] on input "50" at bounding box center [147, 232] width 54 height 21
type input "25"
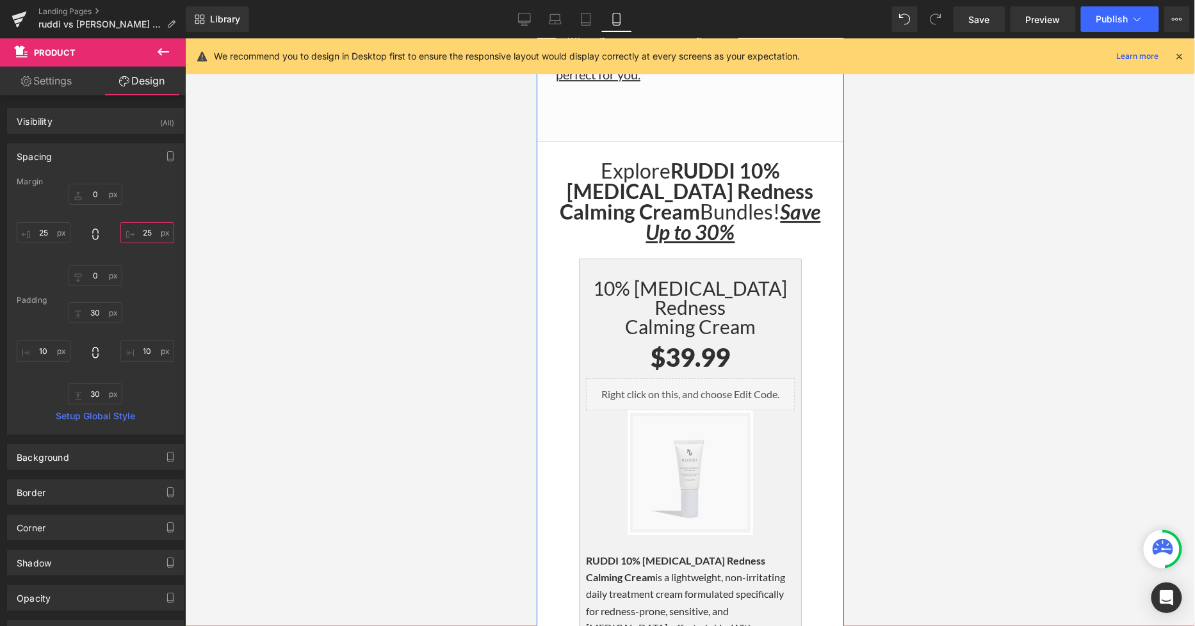
scroll to position [3201, 0]
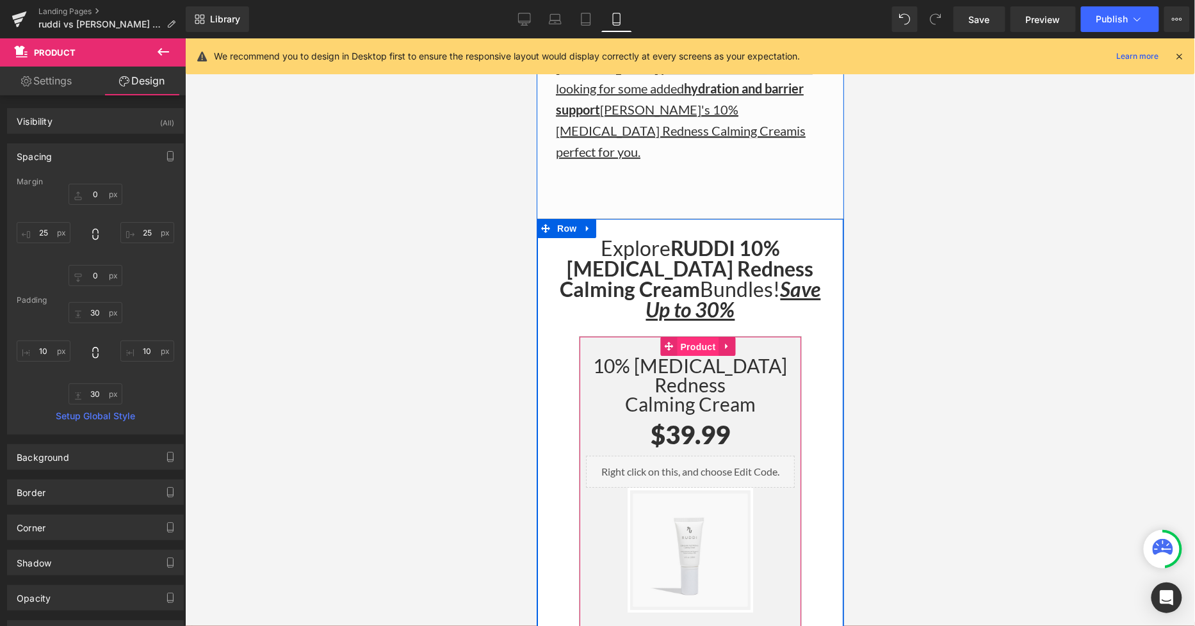
click at [678, 337] on span "Product" at bounding box center [698, 346] width 42 height 19
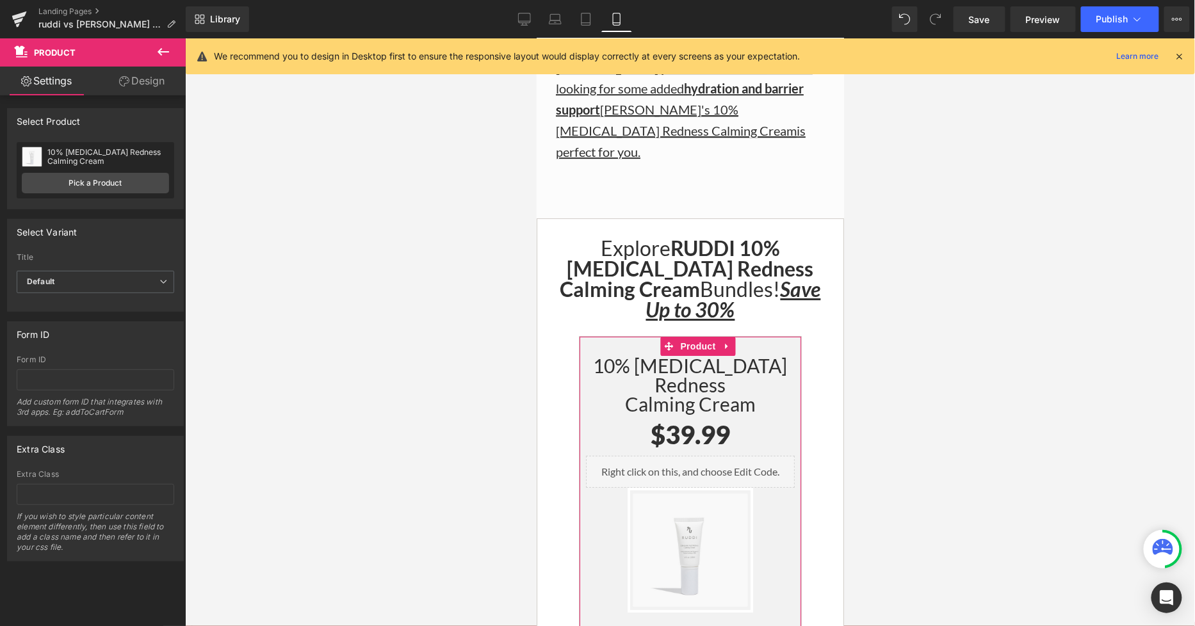
click at [147, 84] on link "Design" at bounding box center [141, 81] width 93 height 29
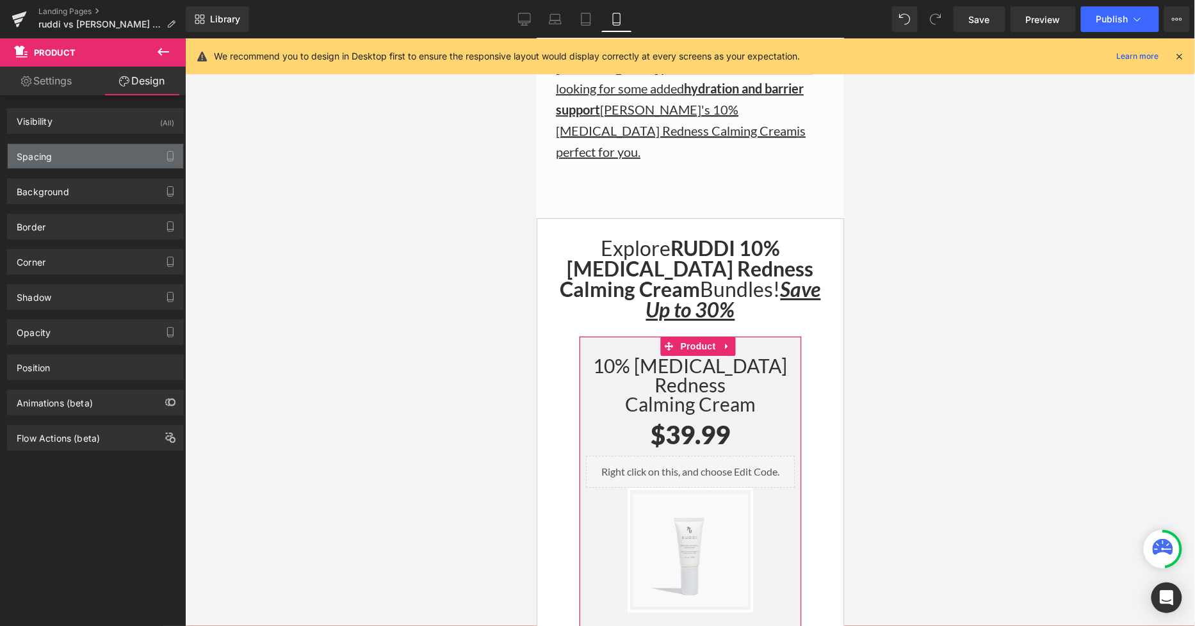
click at [81, 161] on div "Spacing" at bounding box center [95, 156] width 175 height 24
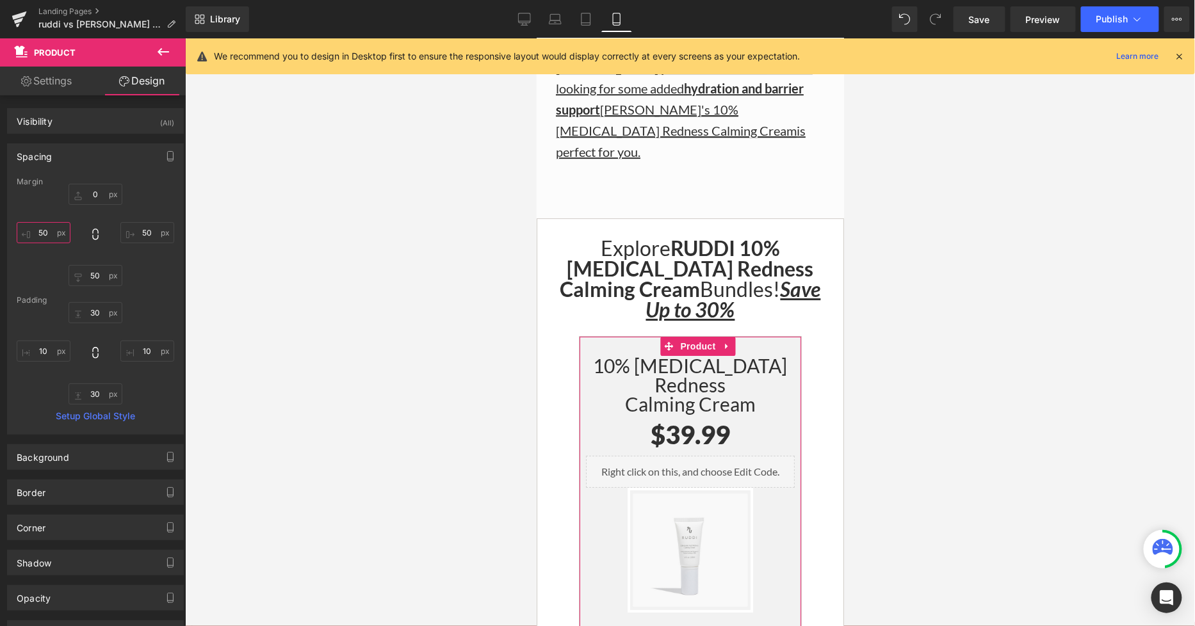
click at [46, 229] on input "50" at bounding box center [44, 232] width 54 height 21
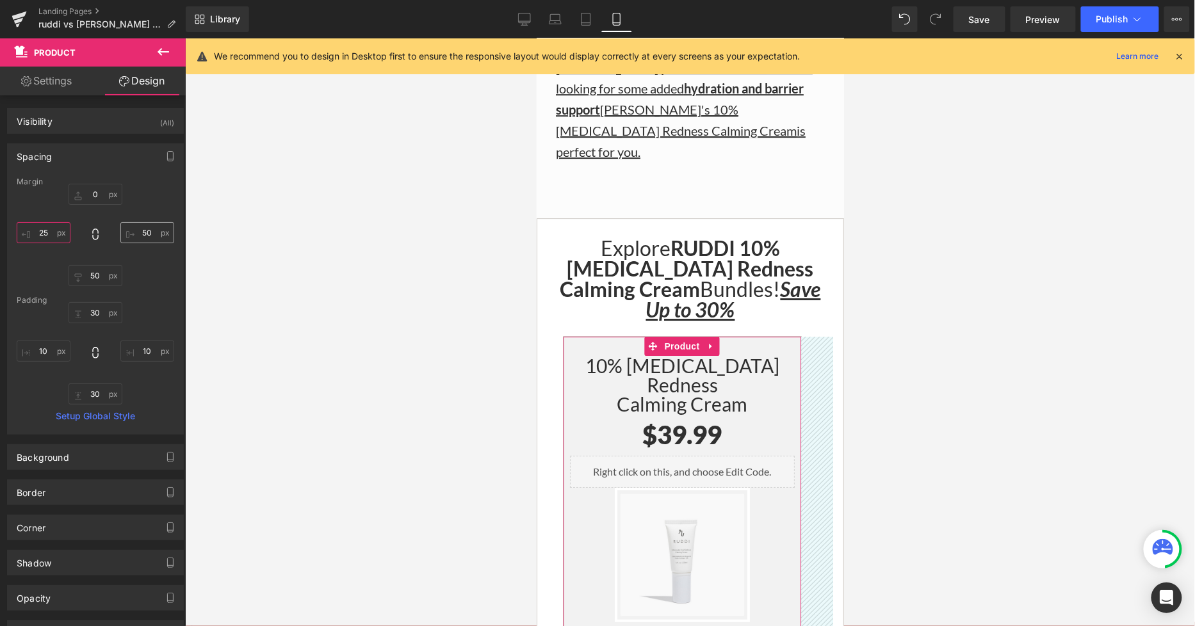
type input "25"
click at [147, 226] on input "50" at bounding box center [147, 232] width 54 height 21
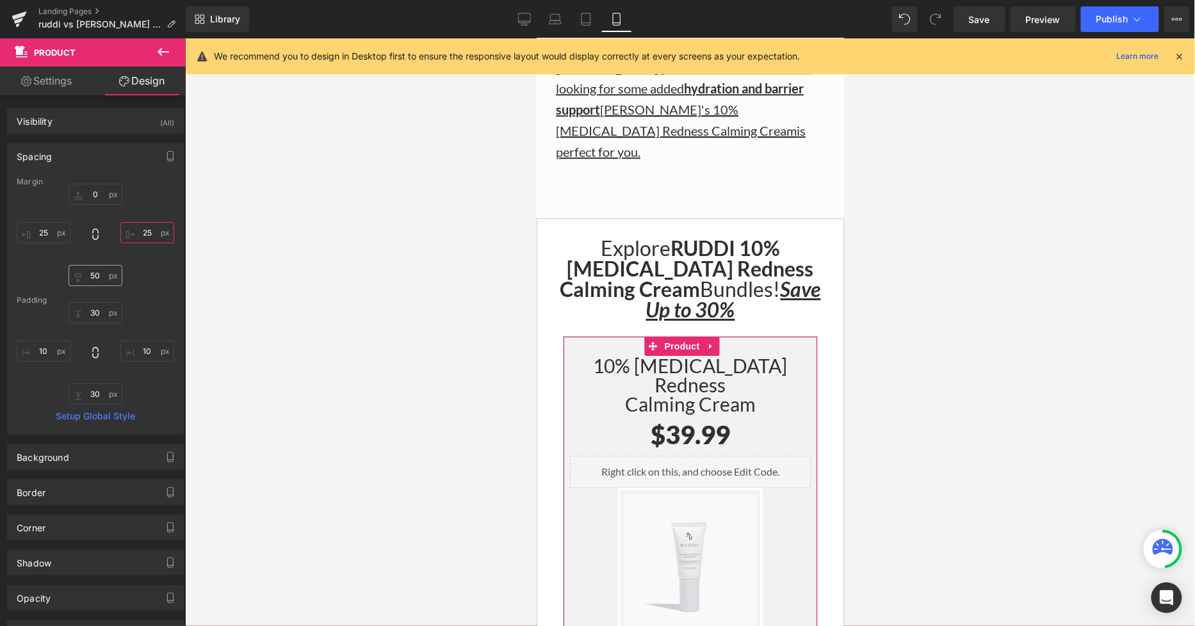
type input "25"
click at [99, 270] on input "50" at bounding box center [95, 275] width 54 height 21
type input "25"
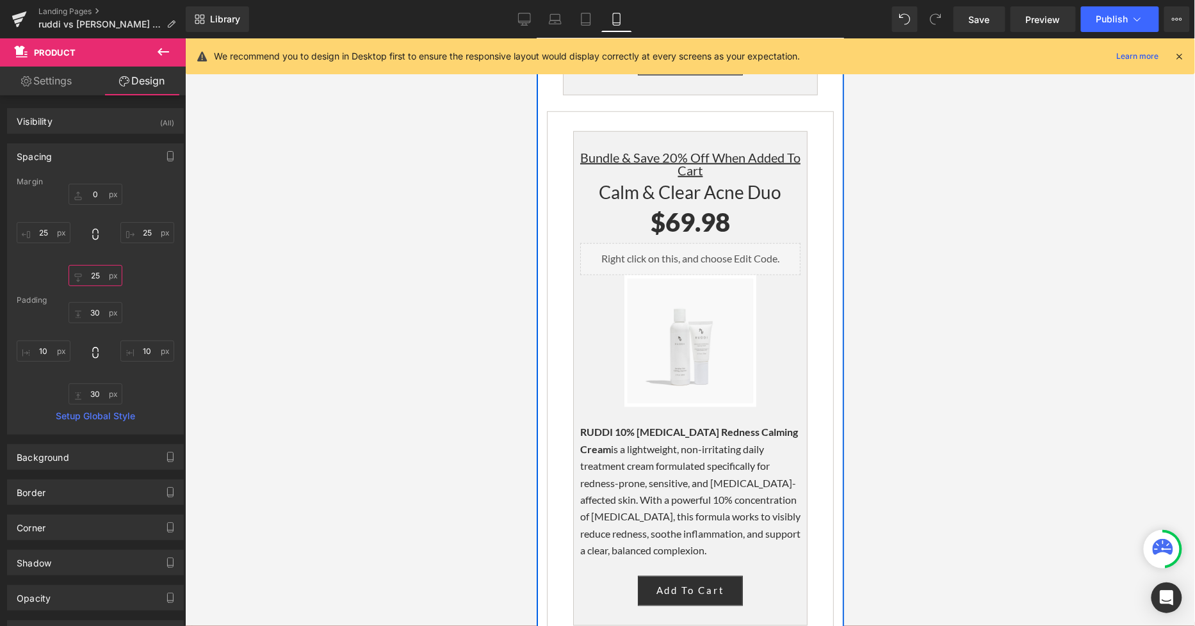
scroll to position [4125, 0]
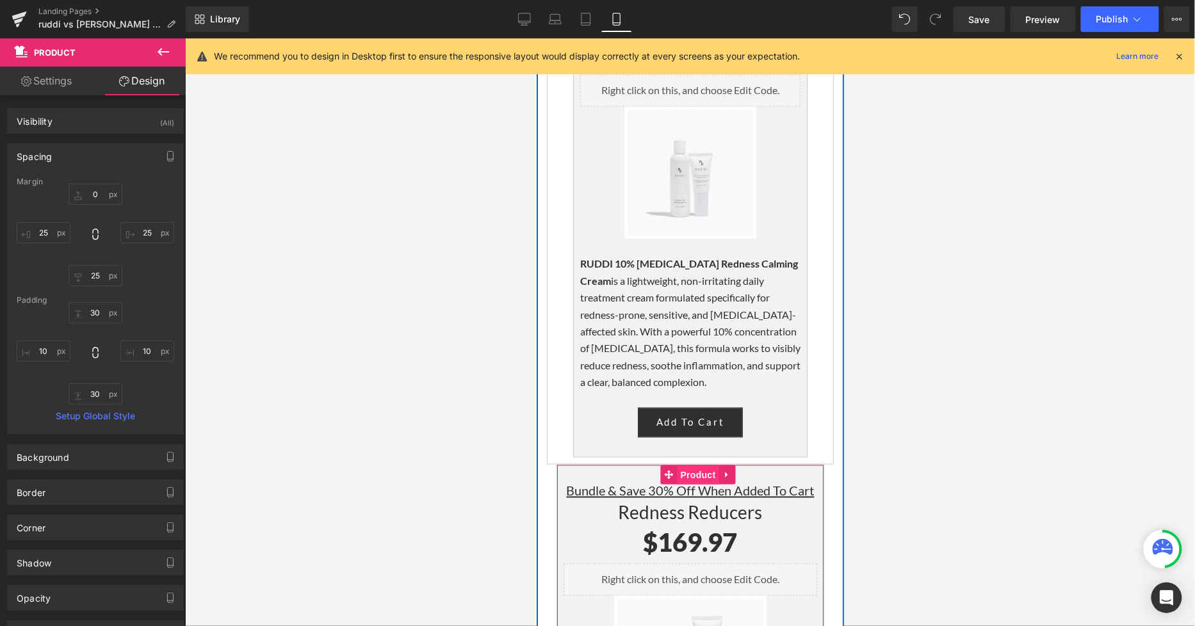
click at [684, 465] on span "Product" at bounding box center [698, 474] width 42 height 19
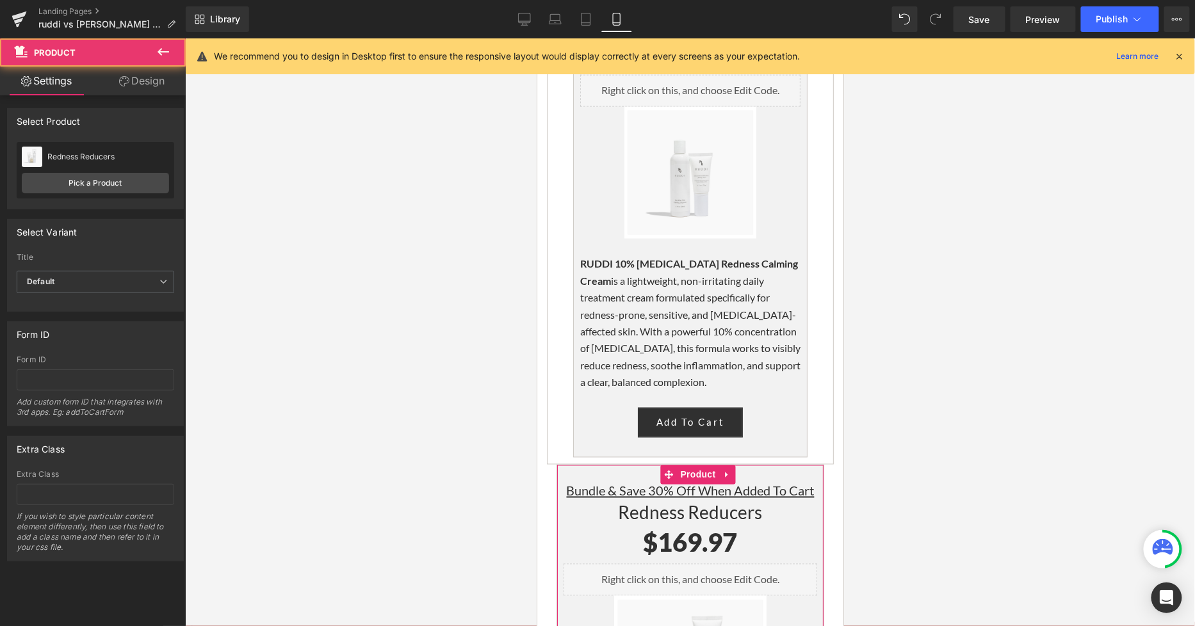
click at [136, 92] on link "Design" at bounding box center [141, 81] width 93 height 29
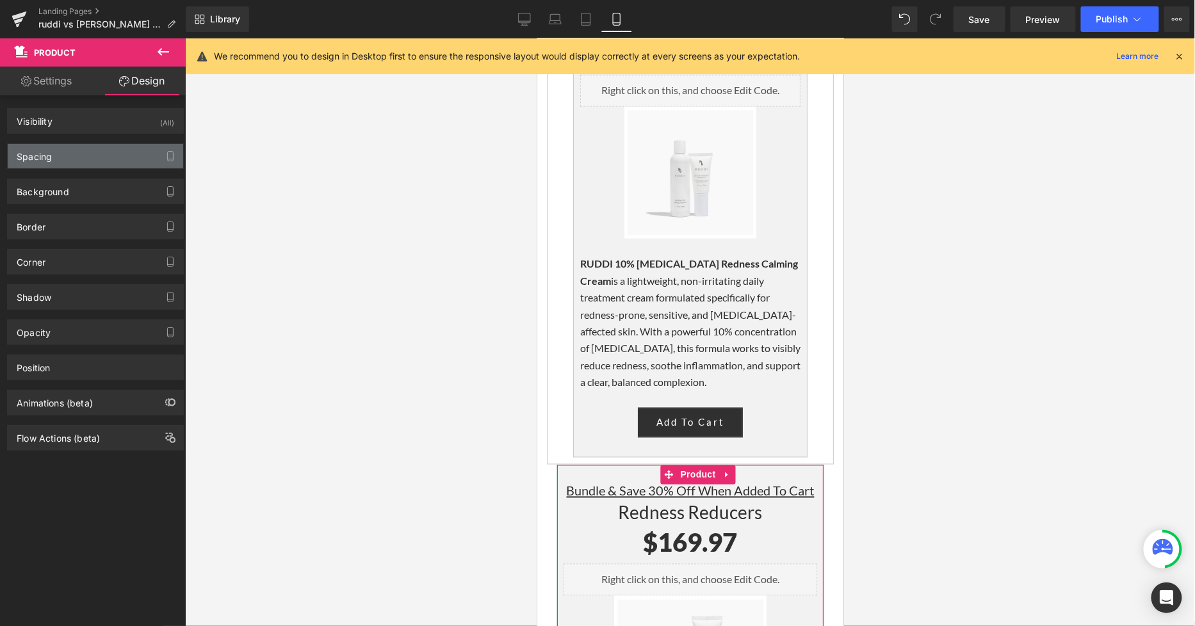
click at [81, 154] on div "Spacing" at bounding box center [95, 156] width 175 height 24
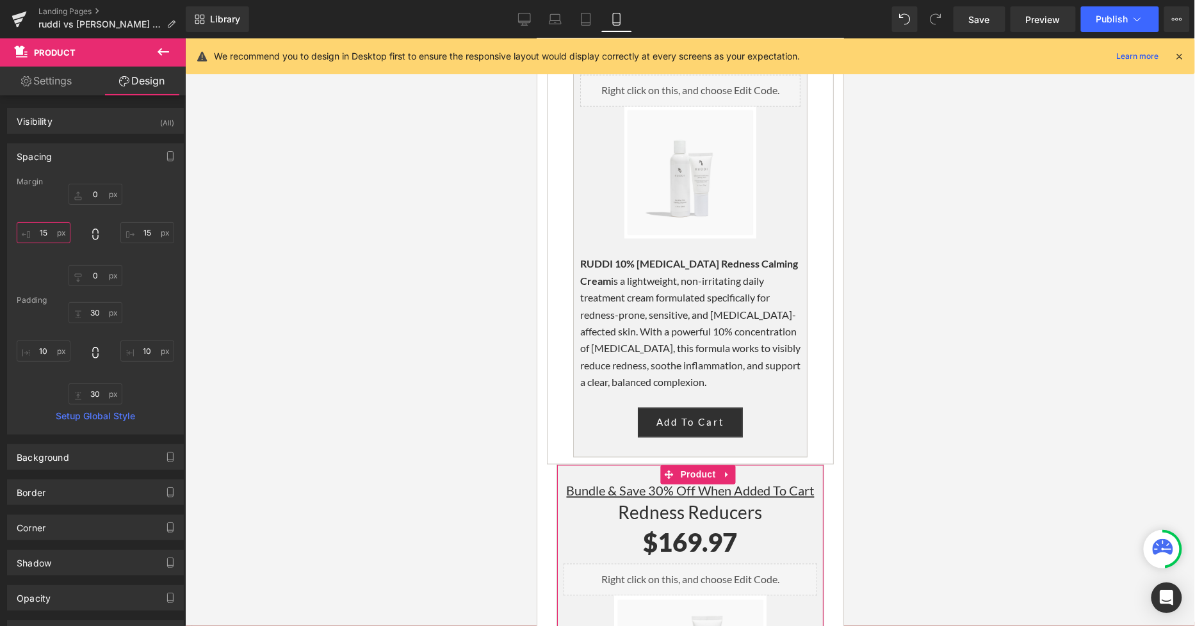
click at [49, 227] on input "15" at bounding box center [44, 232] width 54 height 21
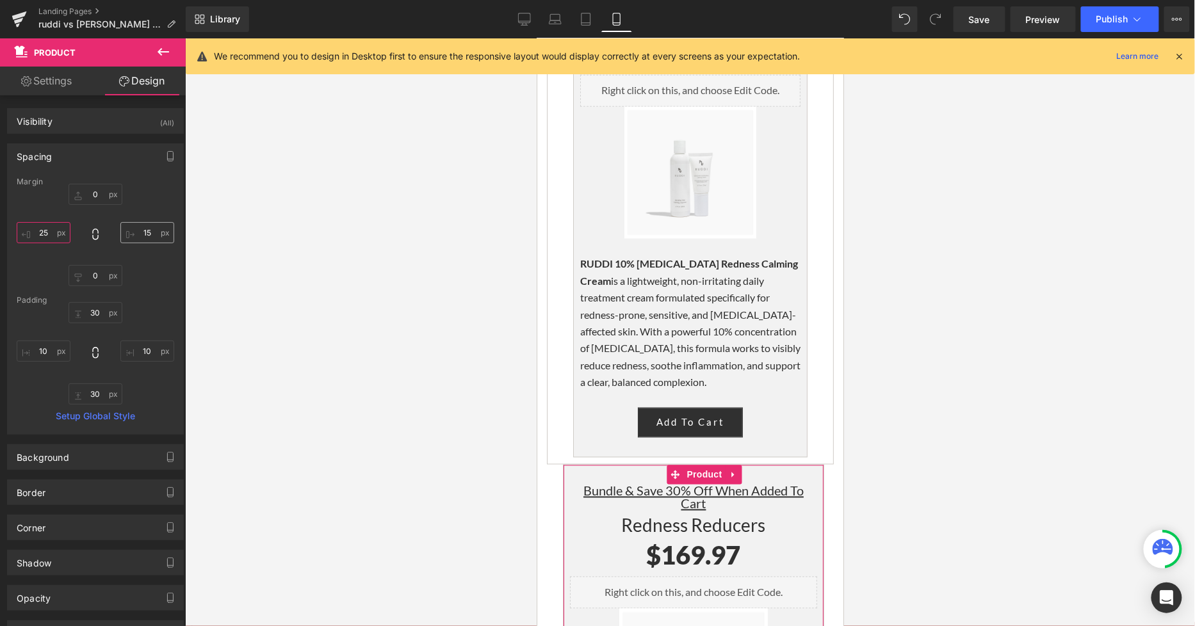
type input "25"
click at [138, 233] on input "15" at bounding box center [147, 232] width 54 height 21
type input "25"
click at [96, 280] on input "0" at bounding box center [95, 275] width 54 height 21
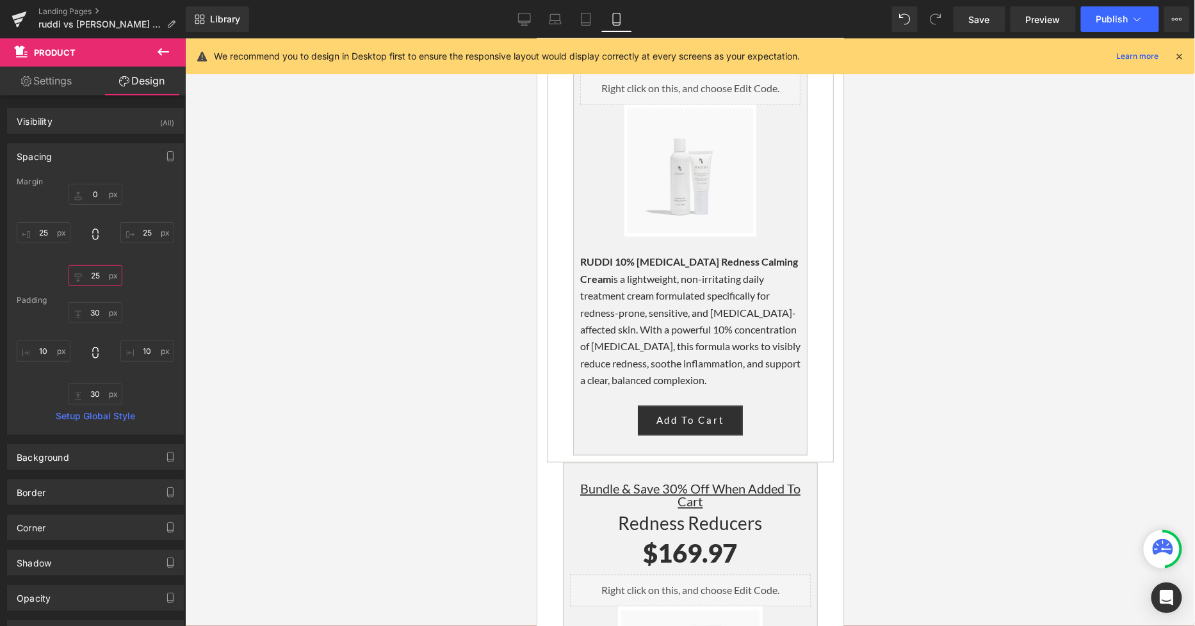
scroll to position [4196, 0]
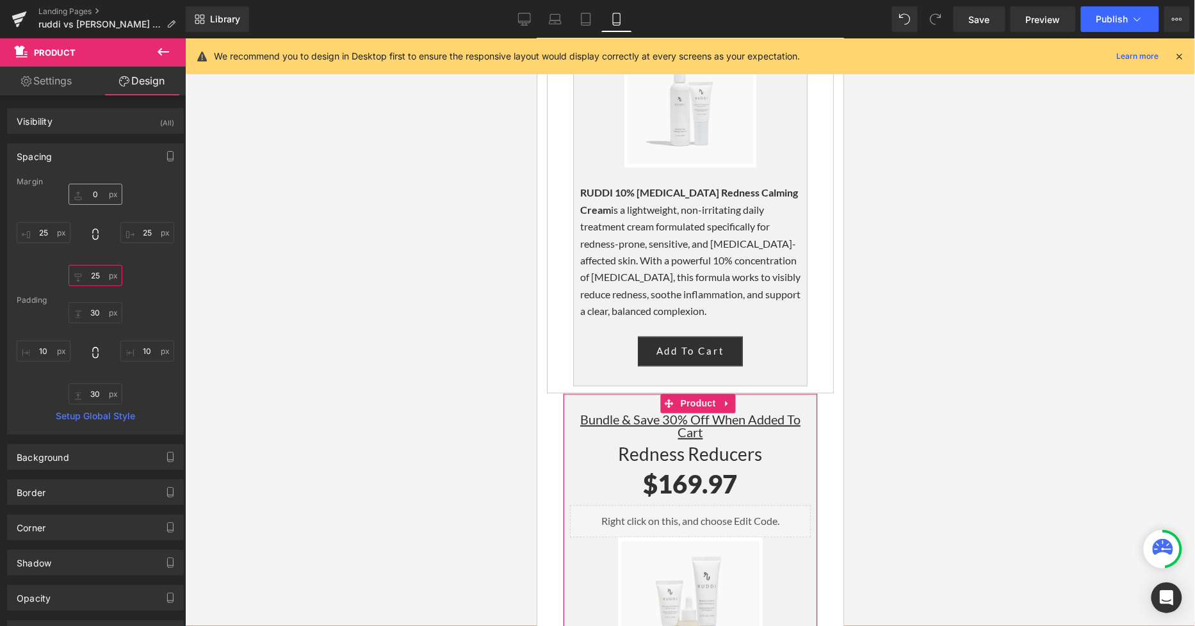
type input "25"
click at [93, 188] on input "0" at bounding box center [95, 194] width 54 height 21
type input "25"
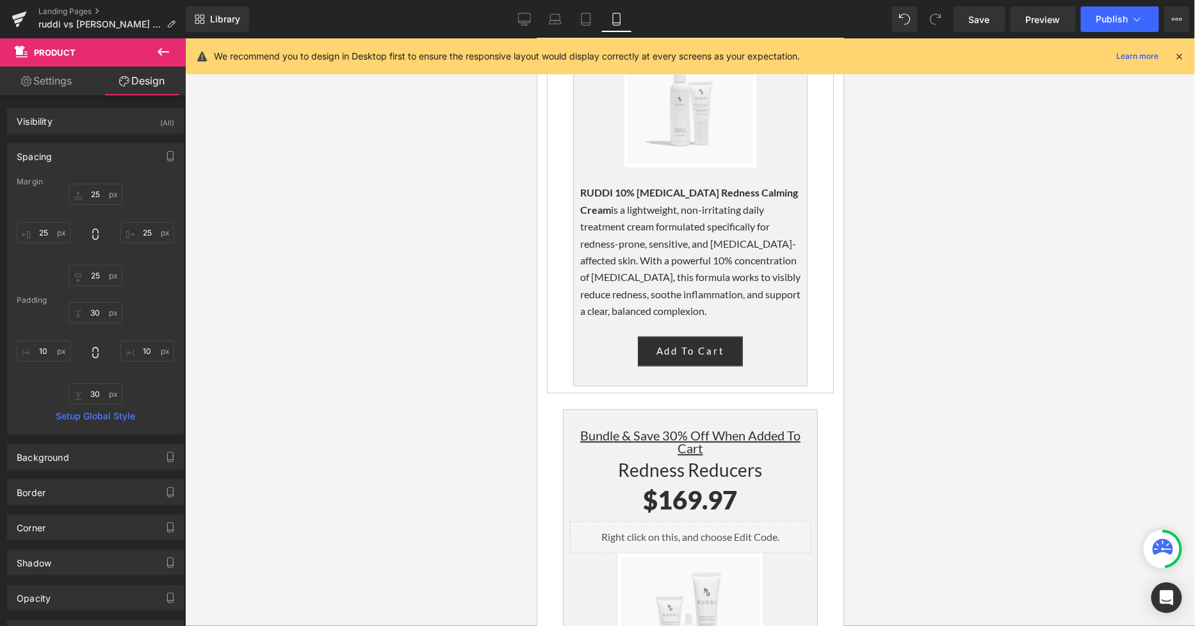
click at [914, 287] on div at bounding box center [690, 332] width 1010 height 588
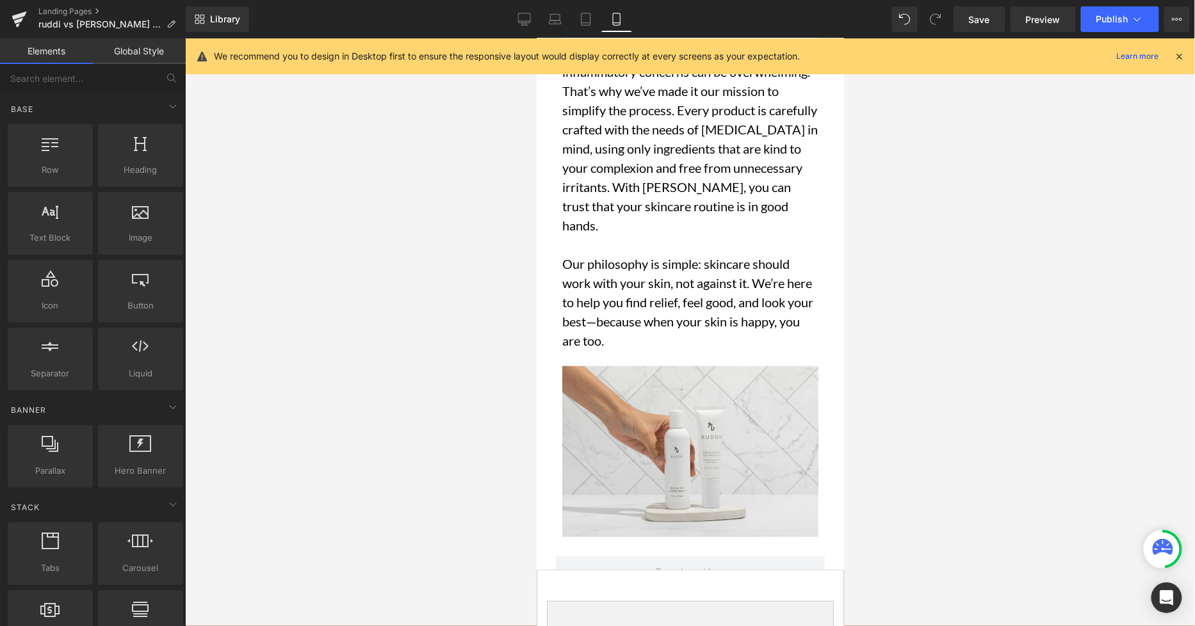
scroll to position [5477, 0]
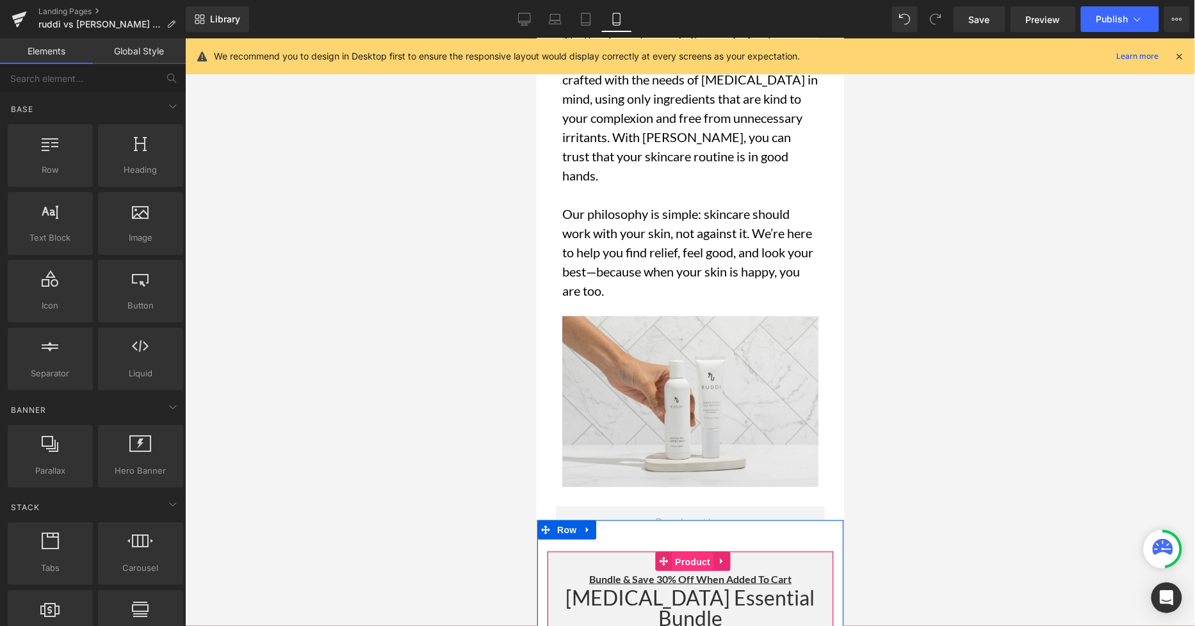
click at [680, 552] on span "Product" at bounding box center [692, 561] width 42 height 19
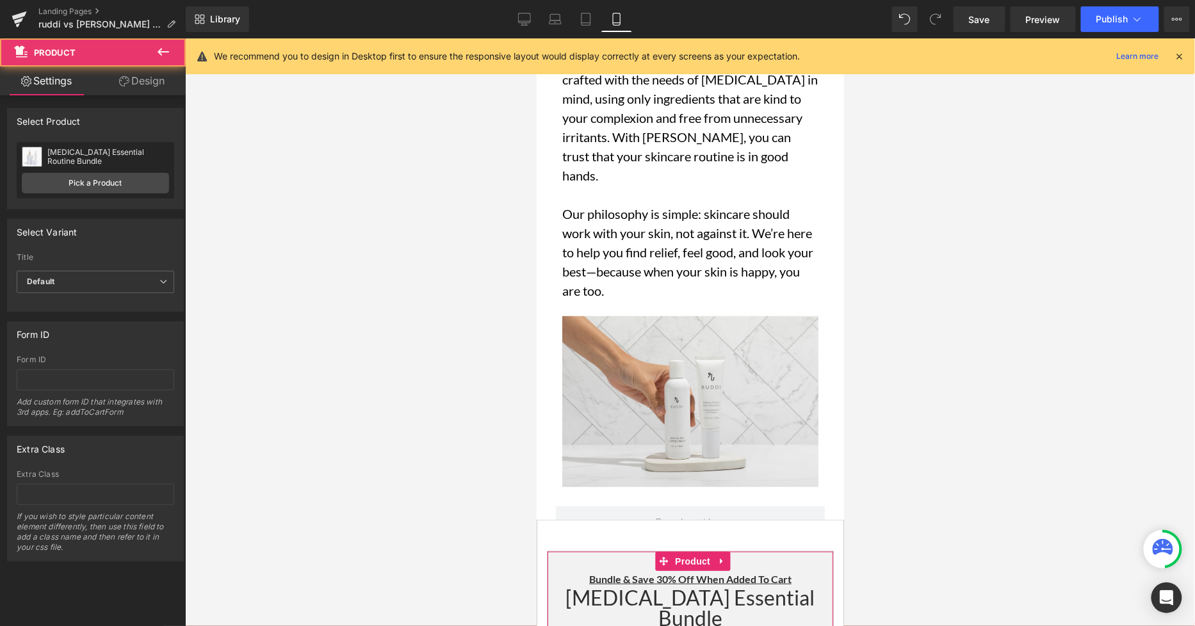
click at [139, 91] on link "Design" at bounding box center [141, 81] width 93 height 29
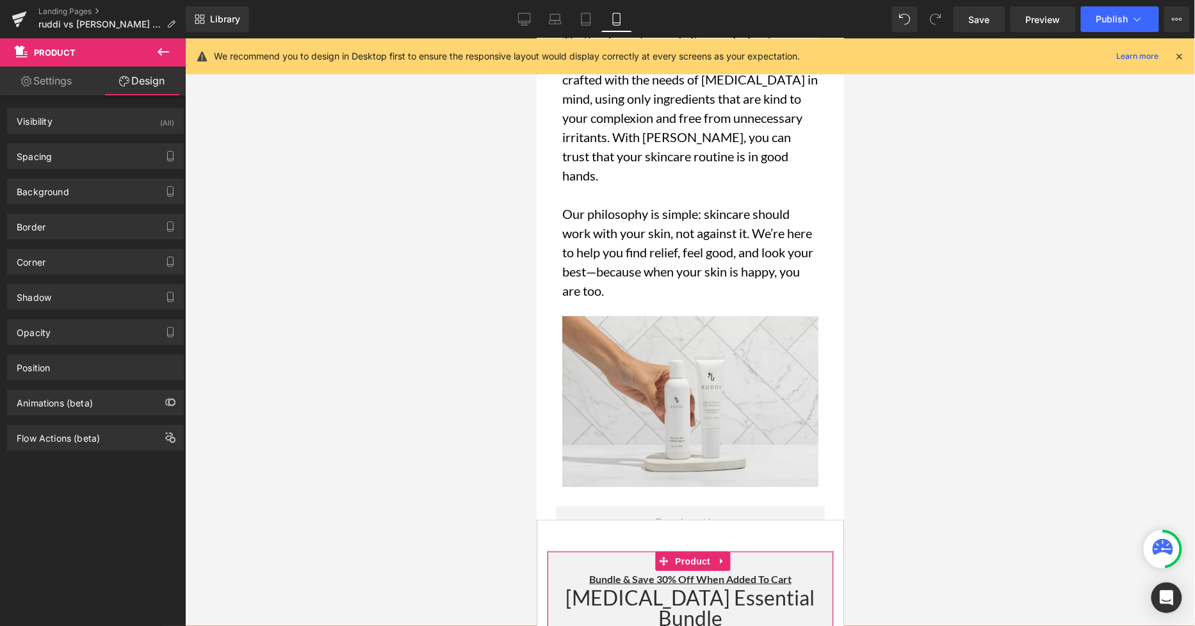
drag, startPoint x: 91, startPoint y: 161, endPoint x: 83, endPoint y: 173, distance: 14.9
click at [91, 160] on div "Spacing" at bounding box center [95, 156] width 175 height 24
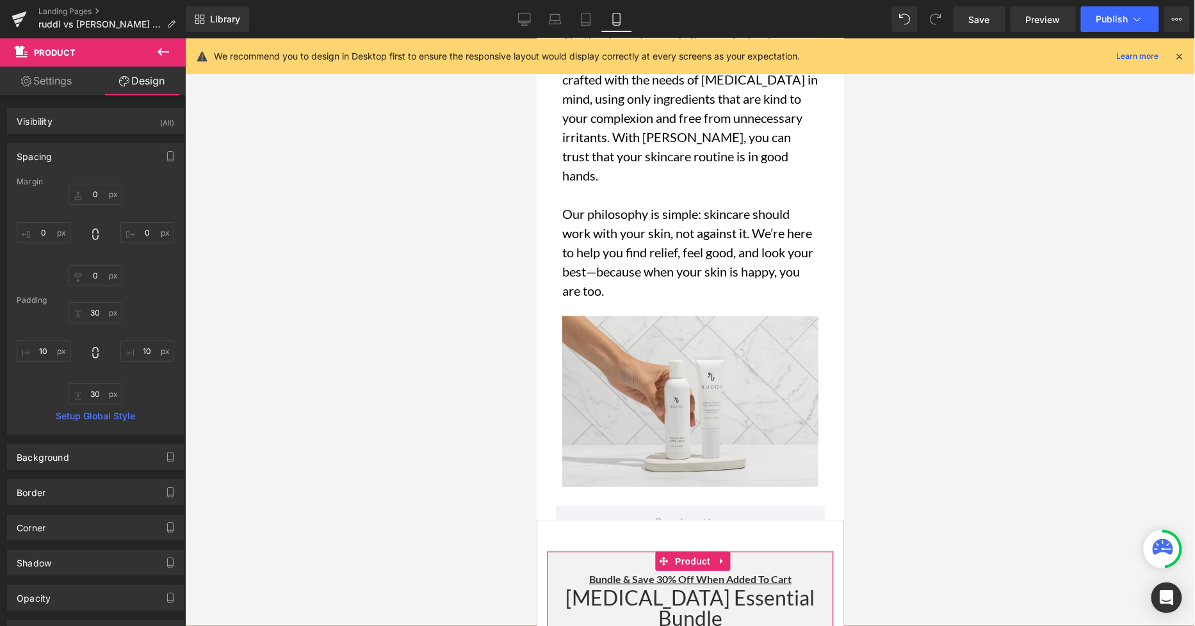
click at [49, 243] on div "0 0 0 0" at bounding box center [95, 235] width 157 height 102
click at [47, 233] on input "0" at bounding box center [44, 232] width 54 height 21
type input "25"
click at [142, 239] on input "0" at bounding box center [147, 232] width 54 height 21
type input "25"
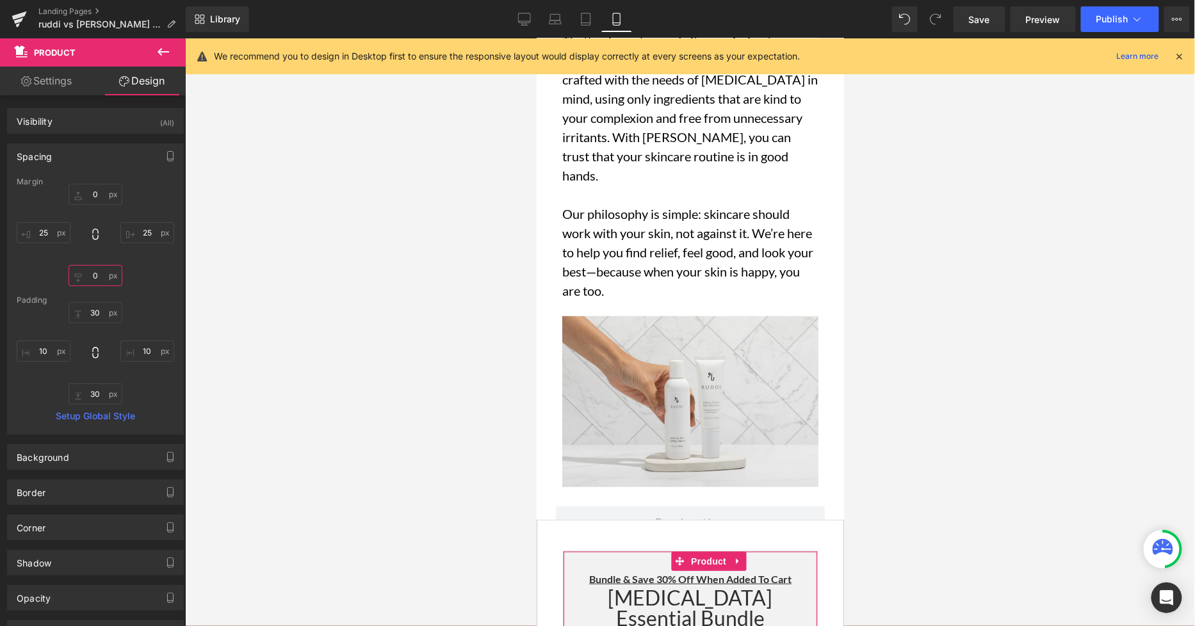
click at [98, 273] on input "0" at bounding box center [95, 275] width 54 height 21
type input "25"
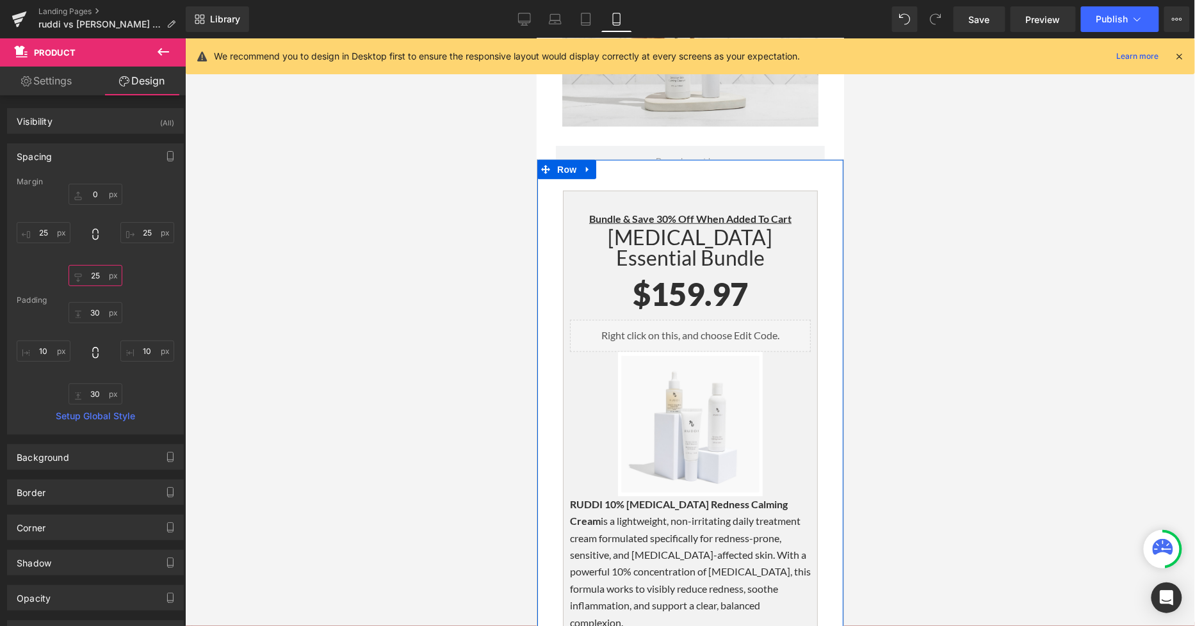
scroll to position [5904, 0]
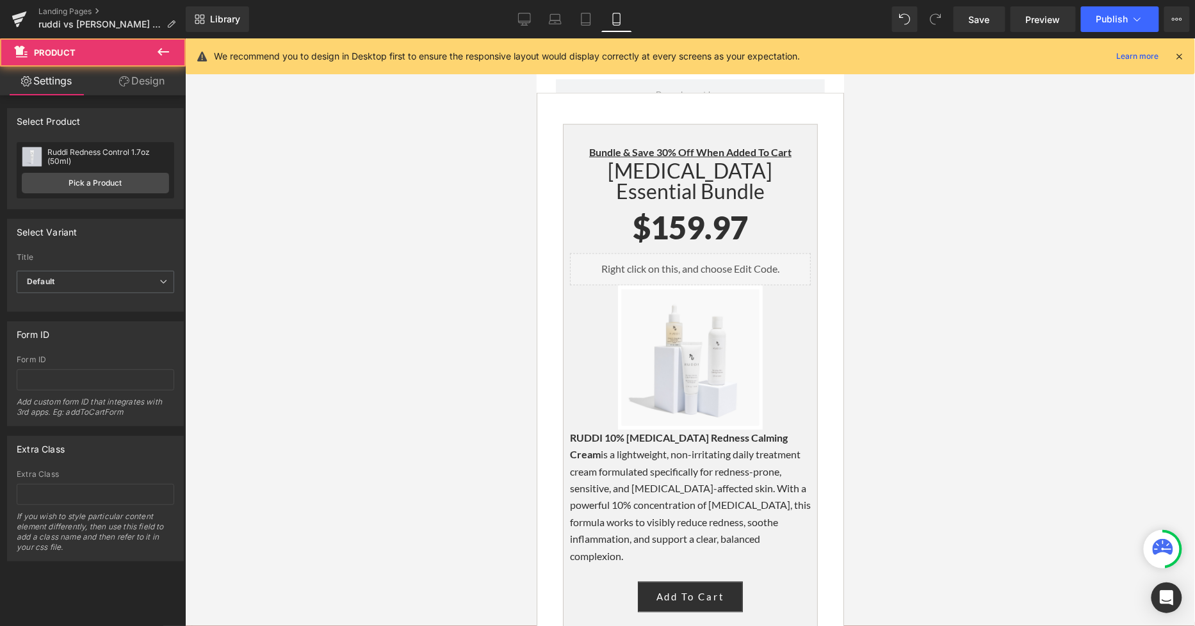
click at [145, 91] on link "Design" at bounding box center [141, 81] width 93 height 29
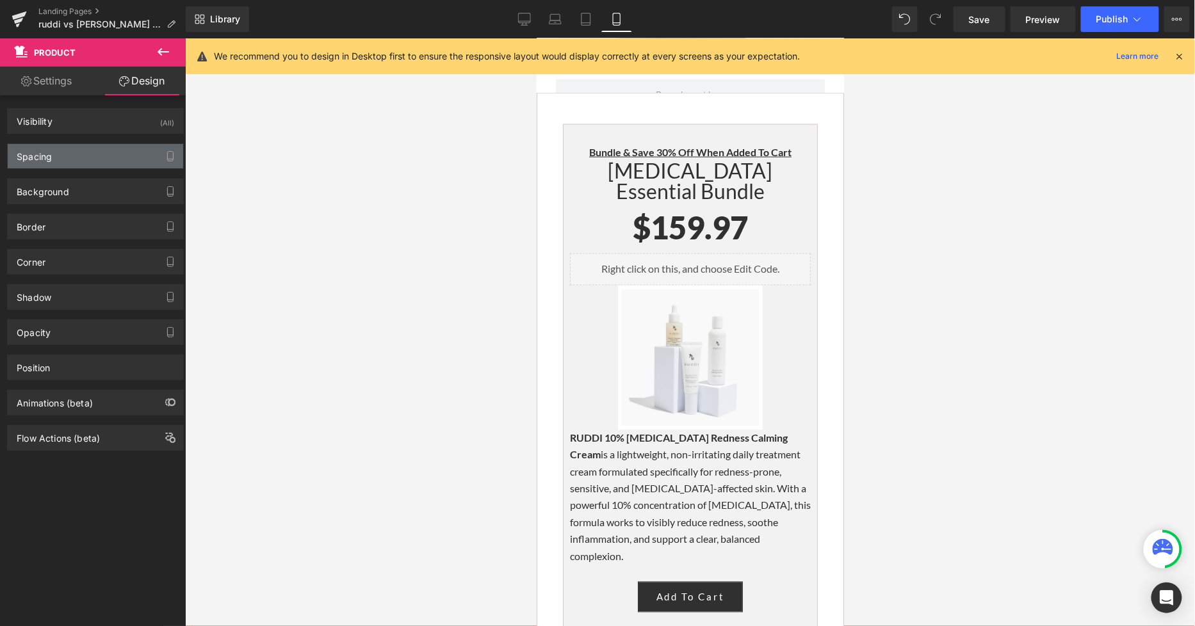
click at [87, 157] on div "Spacing" at bounding box center [95, 156] width 175 height 24
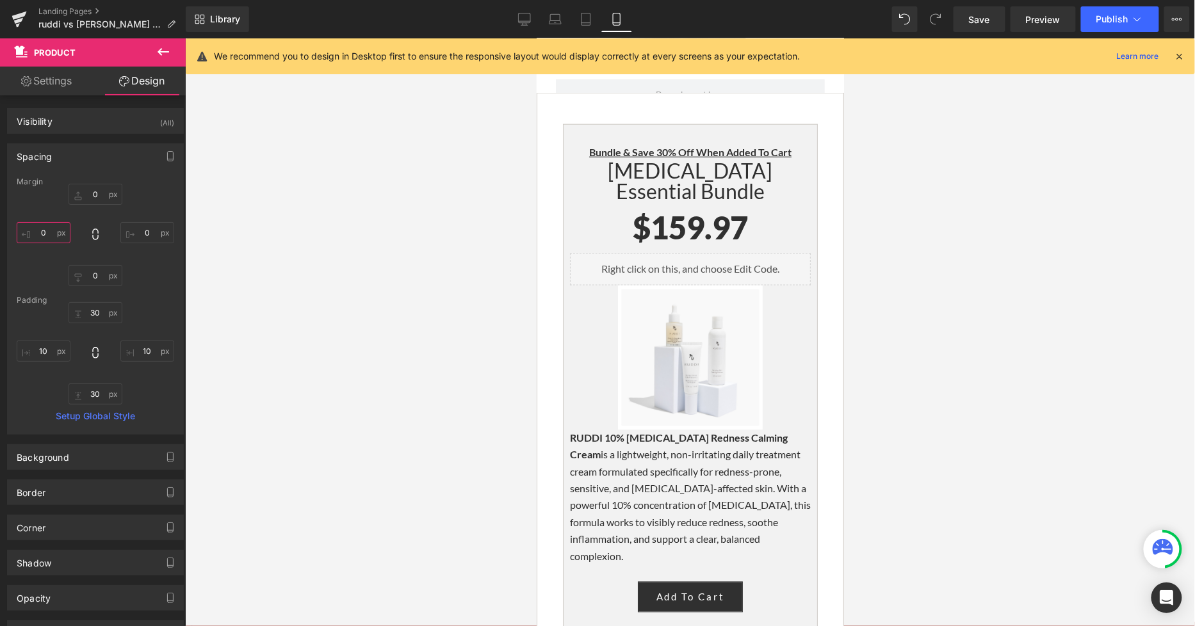
click at [48, 232] on input "0" at bounding box center [44, 232] width 54 height 21
type input "25"
click at [143, 229] on input "0" at bounding box center [147, 232] width 54 height 21
type input "25"
click at [100, 274] on input "0" at bounding box center [95, 275] width 54 height 21
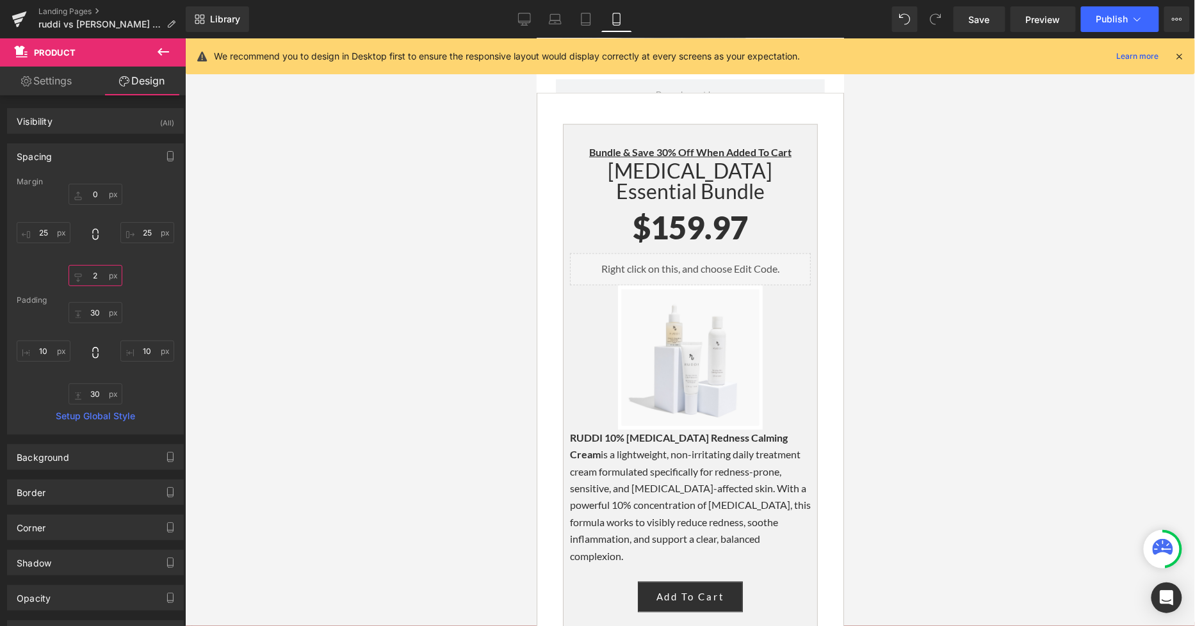
type input "25"
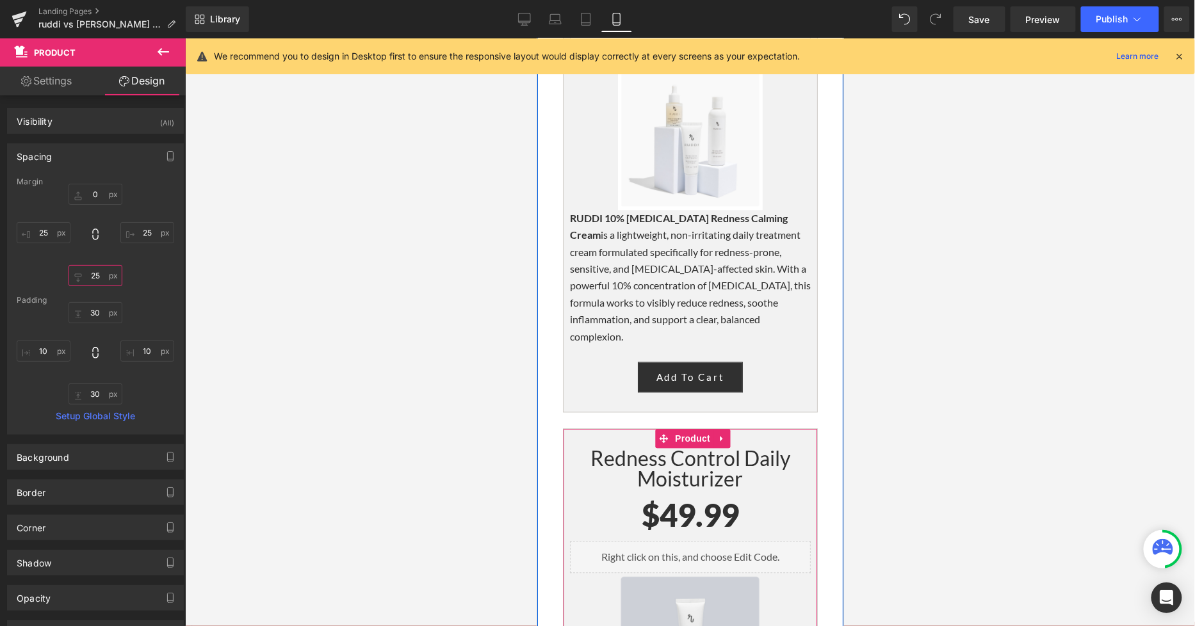
scroll to position [6330, 0]
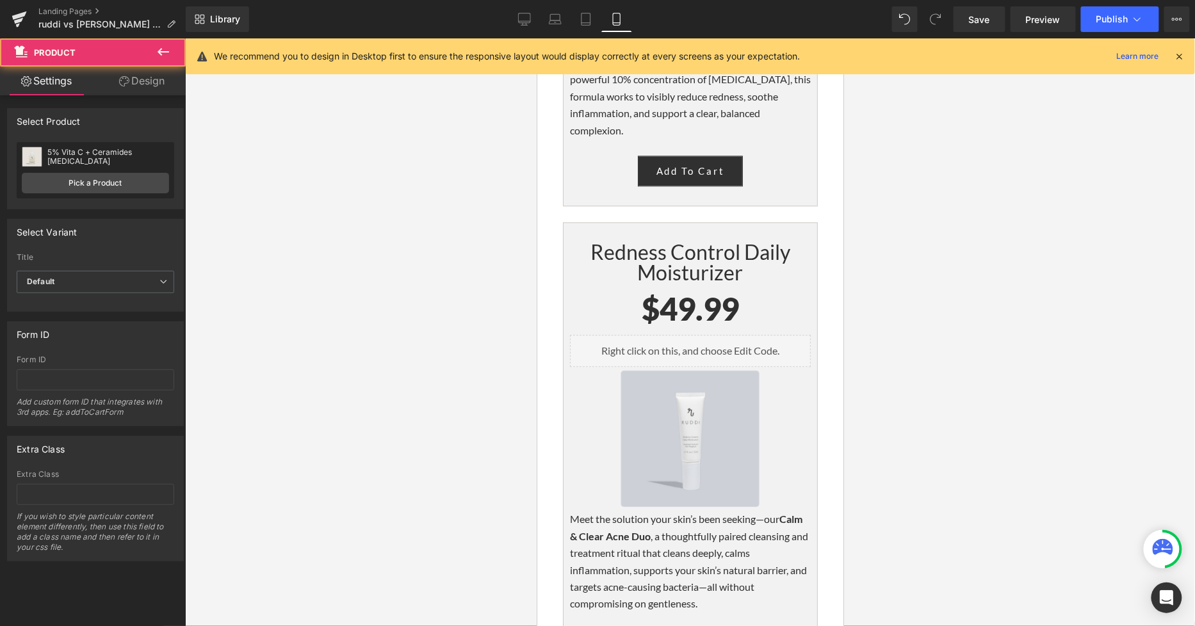
click at [147, 83] on link "Design" at bounding box center [141, 81] width 93 height 29
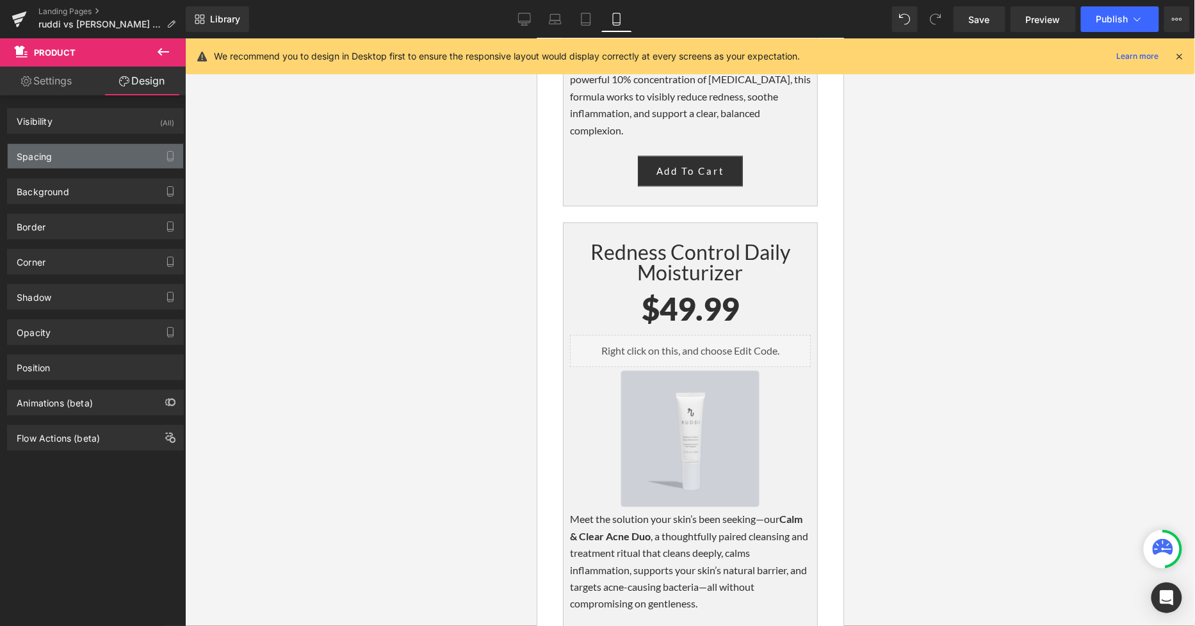
click at [60, 162] on div "Spacing" at bounding box center [95, 156] width 175 height 24
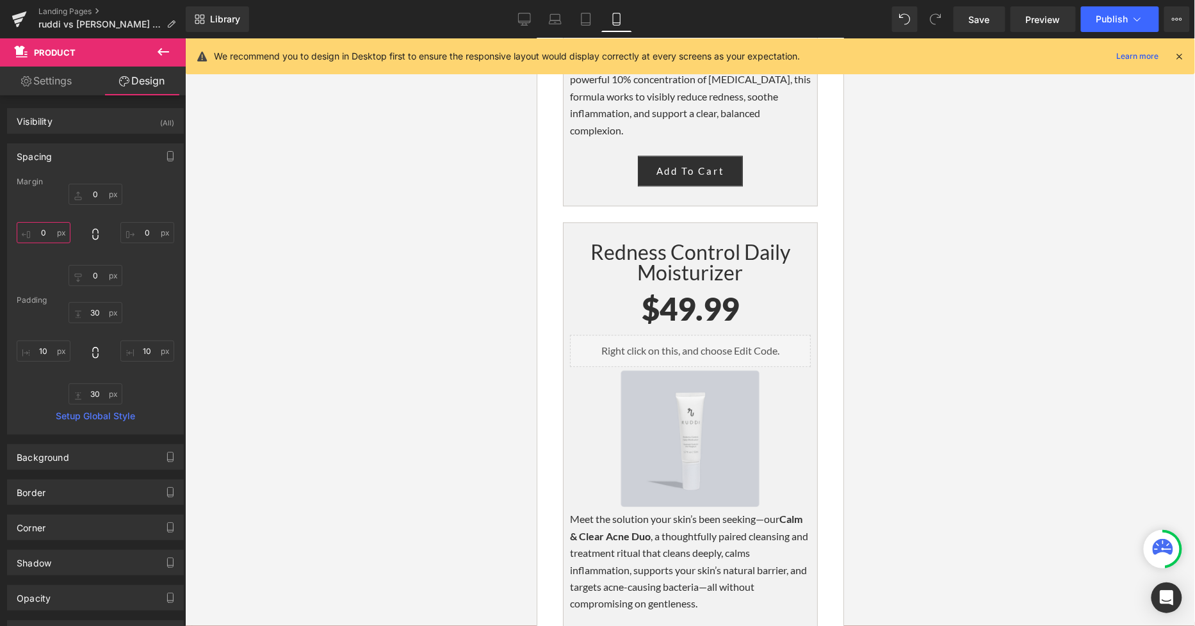
click at [54, 227] on input "0" at bounding box center [44, 232] width 54 height 21
type input "25"
click at [145, 237] on input "0" at bounding box center [147, 232] width 54 height 21
type input "25"
click at [98, 278] on input "0" at bounding box center [95, 275] width 54 height 21
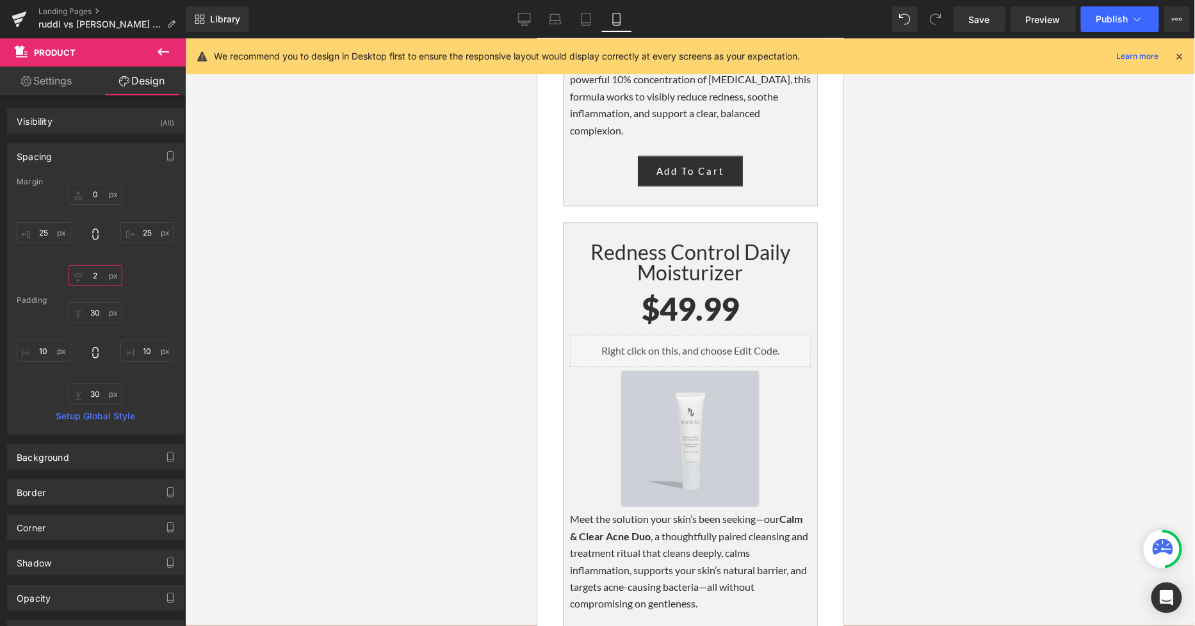
type input "25"
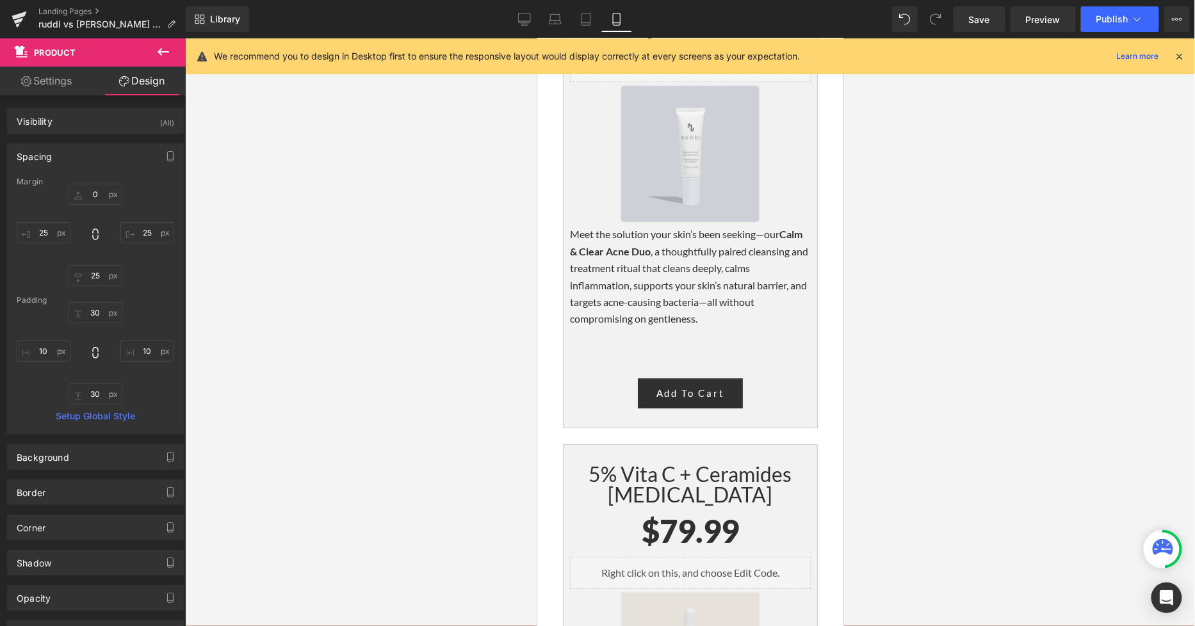
click at [962, 365] on div at bounding box center [690, 332] width 1010 height 588
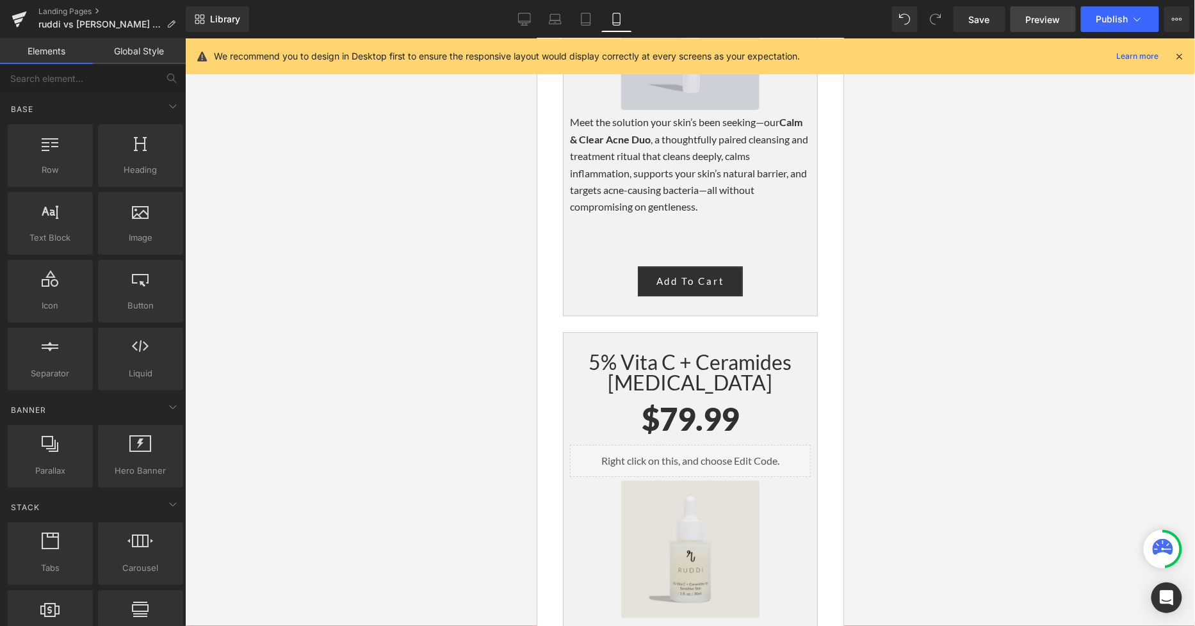
scroll to position [6828, 0]
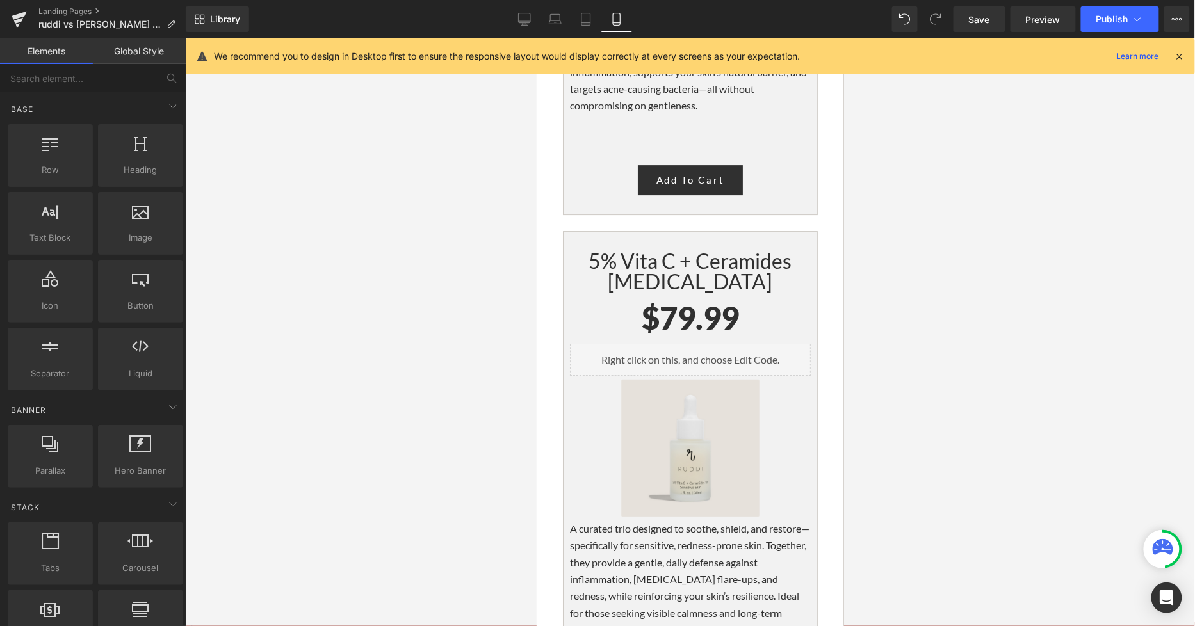
click at [510, 17] on div "Library Mobile Desktop Laptop Tablet Mobile Save Preview Publish Scheduled View…" at bounding box center [690, 19] width 1009 height 26
click at [516, 19] on link "Desktop" at bounding box center [524, 19] width 31 height 26
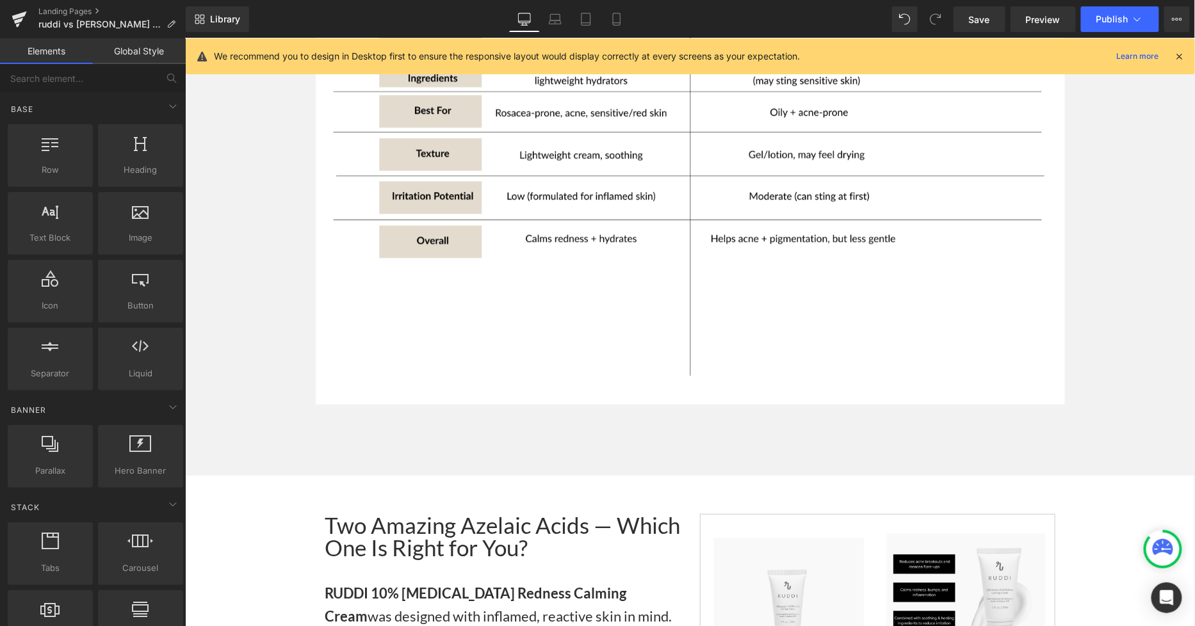
scroll to position [1817, 0]
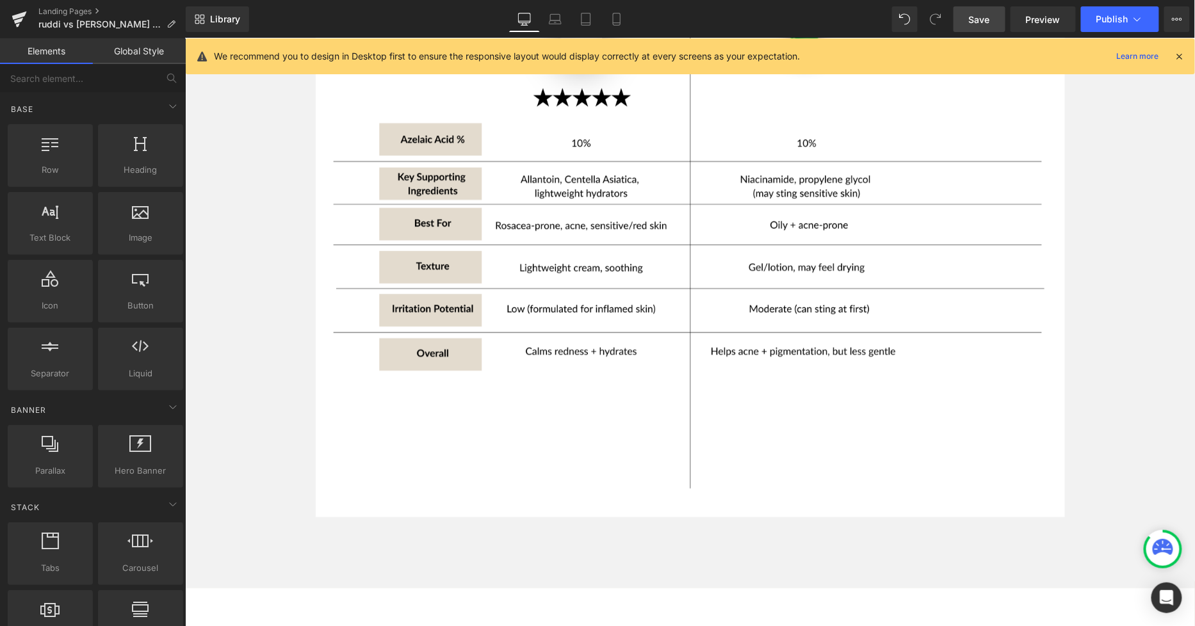
click at [995, 14] on link "Save" at bounding box center [979, 19] width 52 height 26
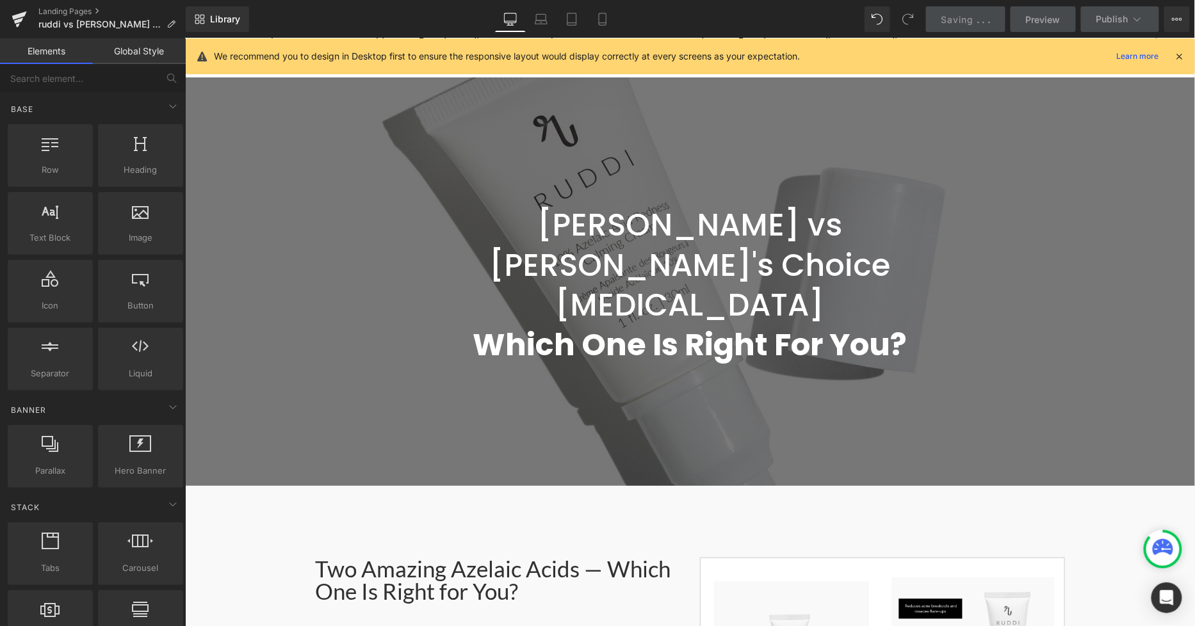
scroll to position [0, 0]
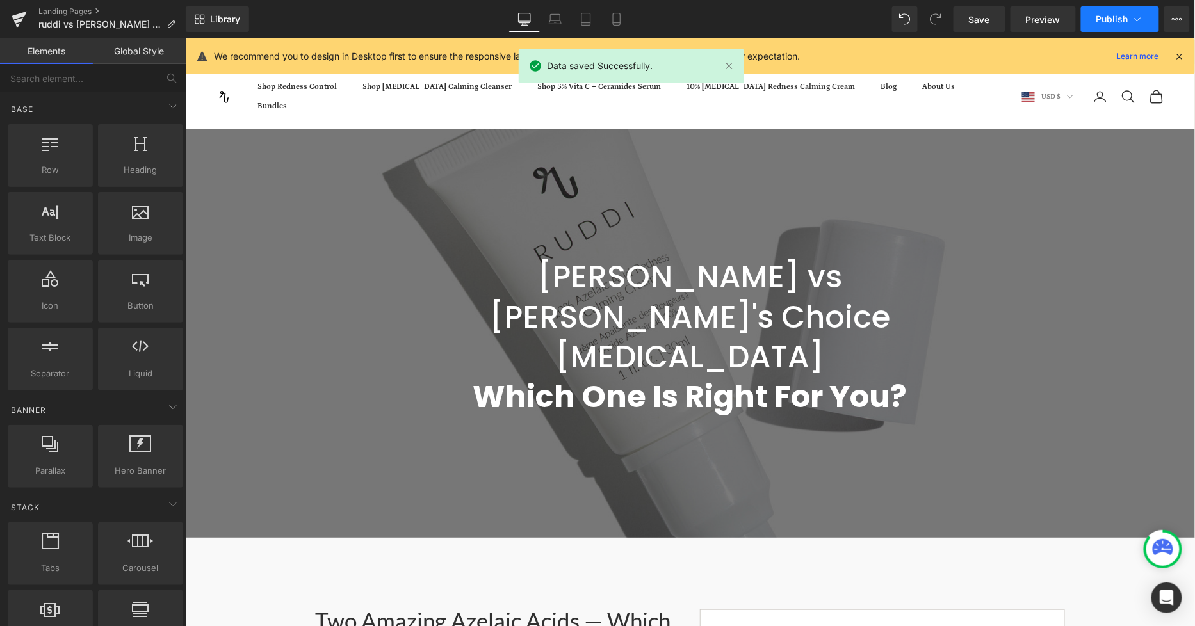
click at [1087, 15] on button "Publish" at bounding box center [1120, 19] width 78 height 26
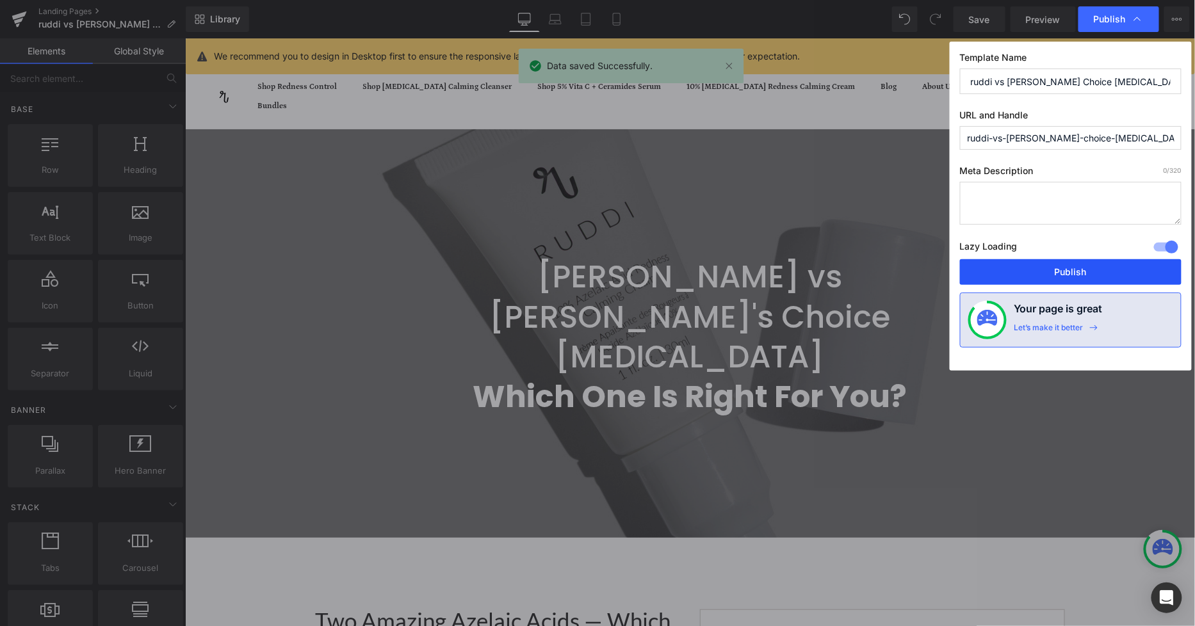
click at [1034, 267] on button "Publish" at bounding box center [1070, 272] width 221 height 26
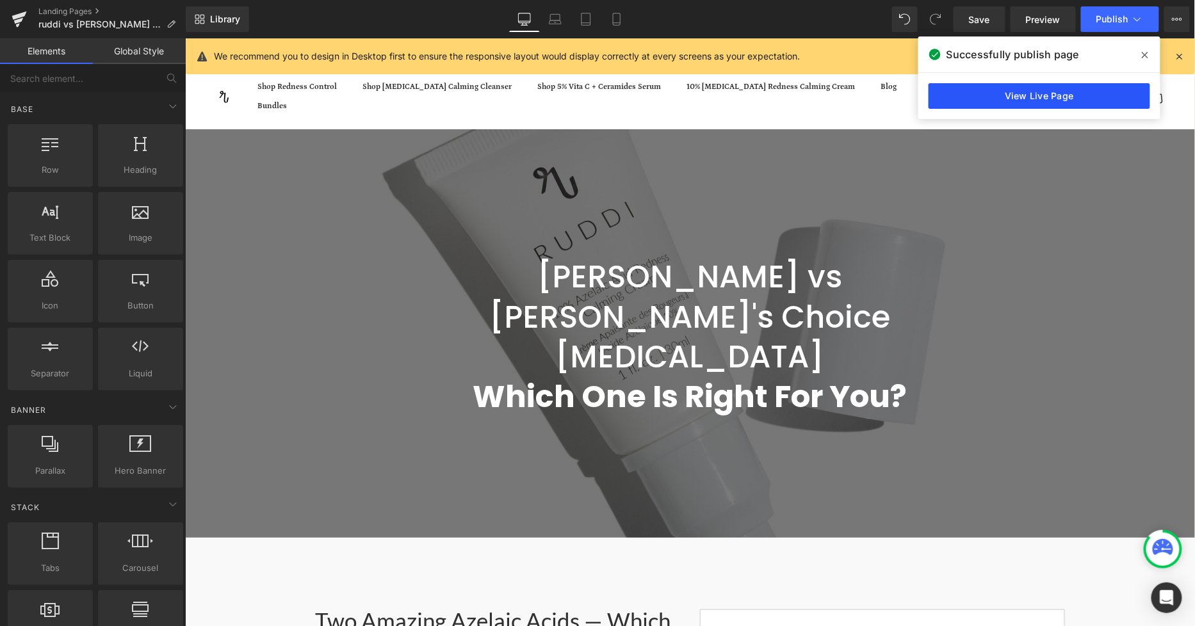
click at [1109, 90] on link "View Live Page" at bounding box center [1038, 96] width 221 height 26
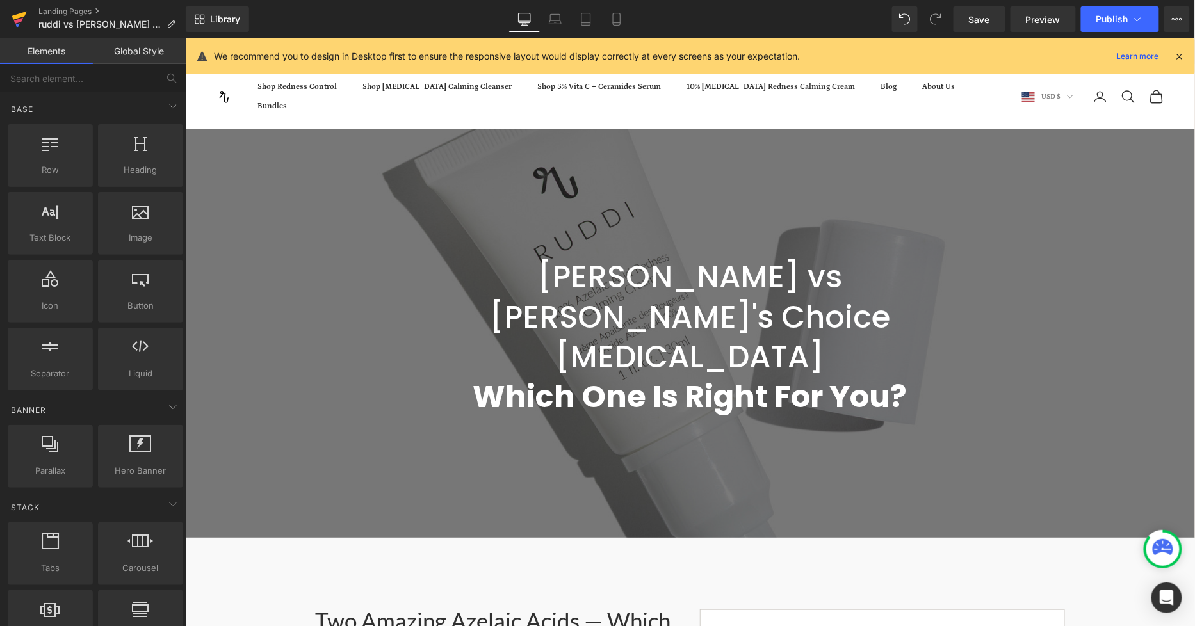
click at [4, 21] on link at bounding box center [19, 19] width 38 height 38
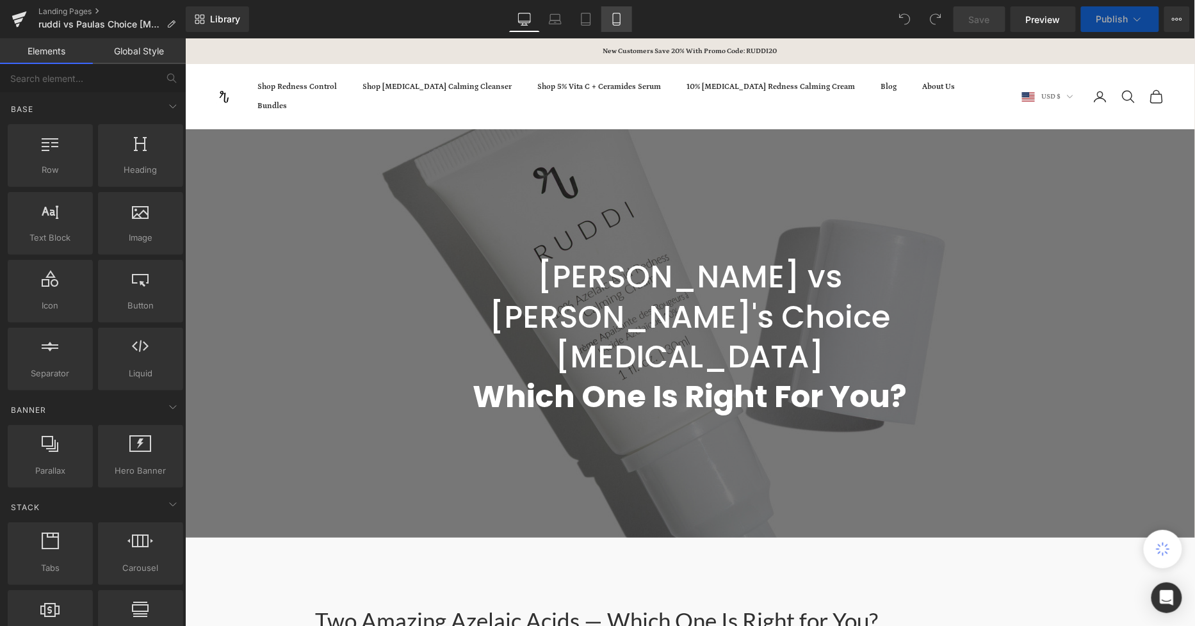
click at [618, 23] on icon at bounding box center [616, 23] width 7 height 0
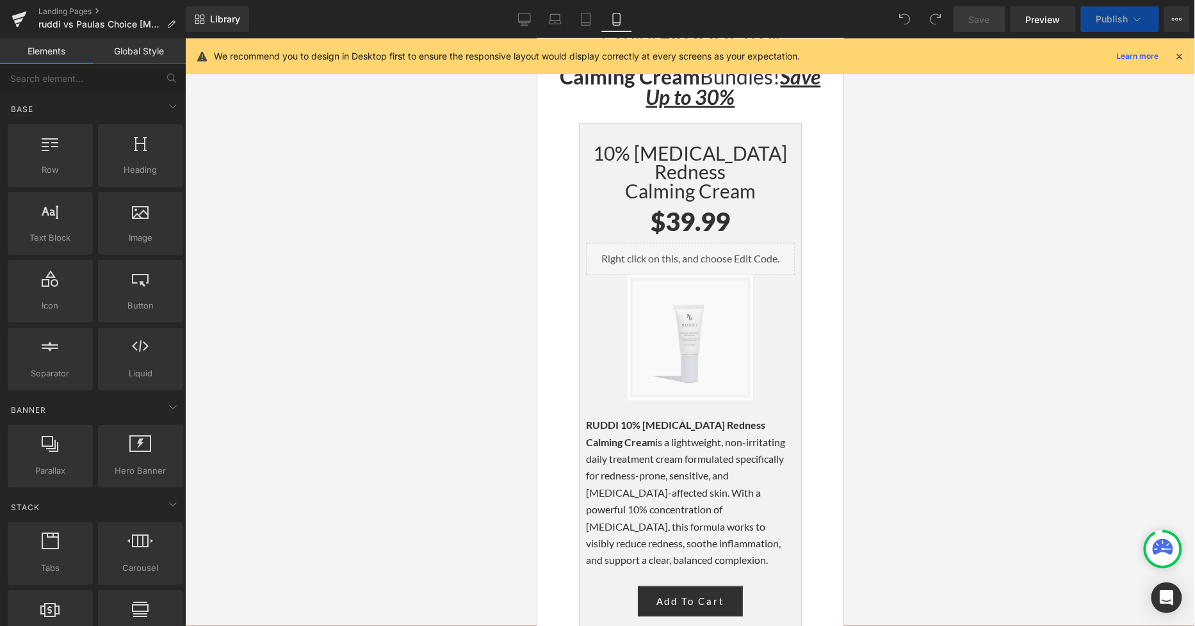
scroll to position [2276, 0]
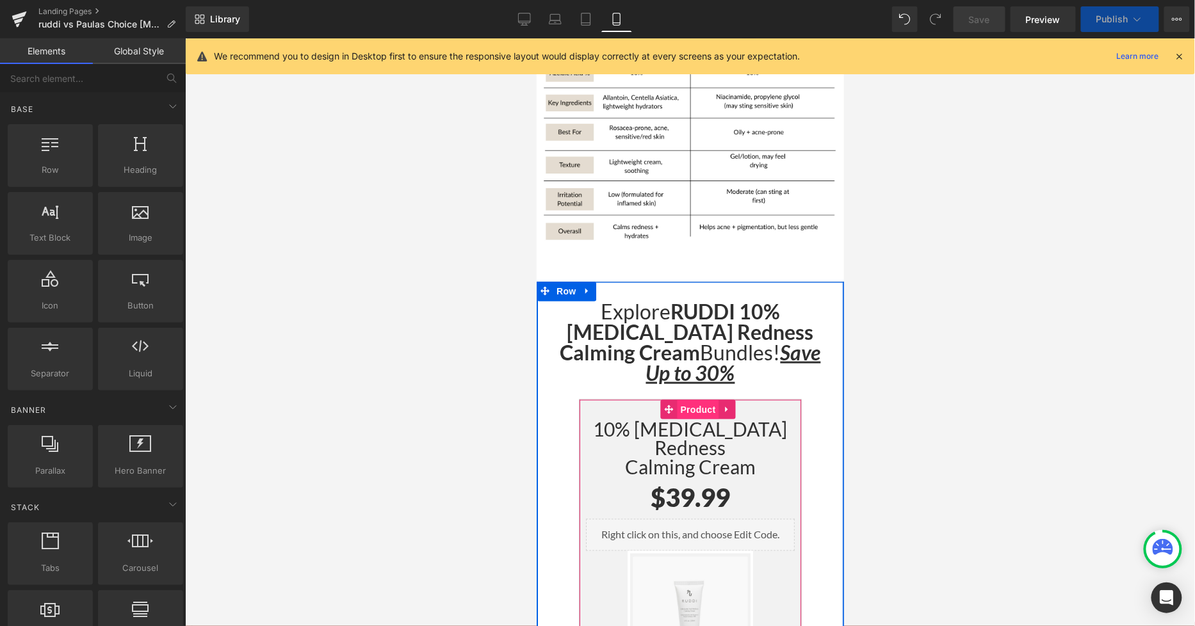
click at [684, 399] on span "Product" at bounding box center [698, 408] width 42 height 19
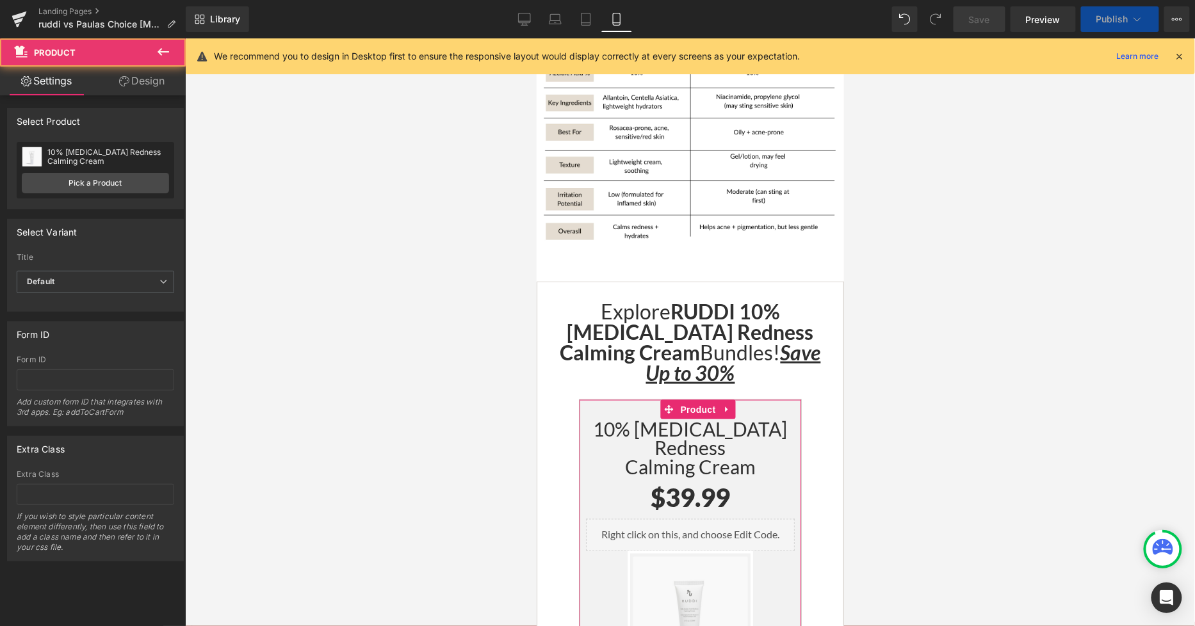
click at [122, 82] on icon at bounding box center [124, 81] width 10 height 10
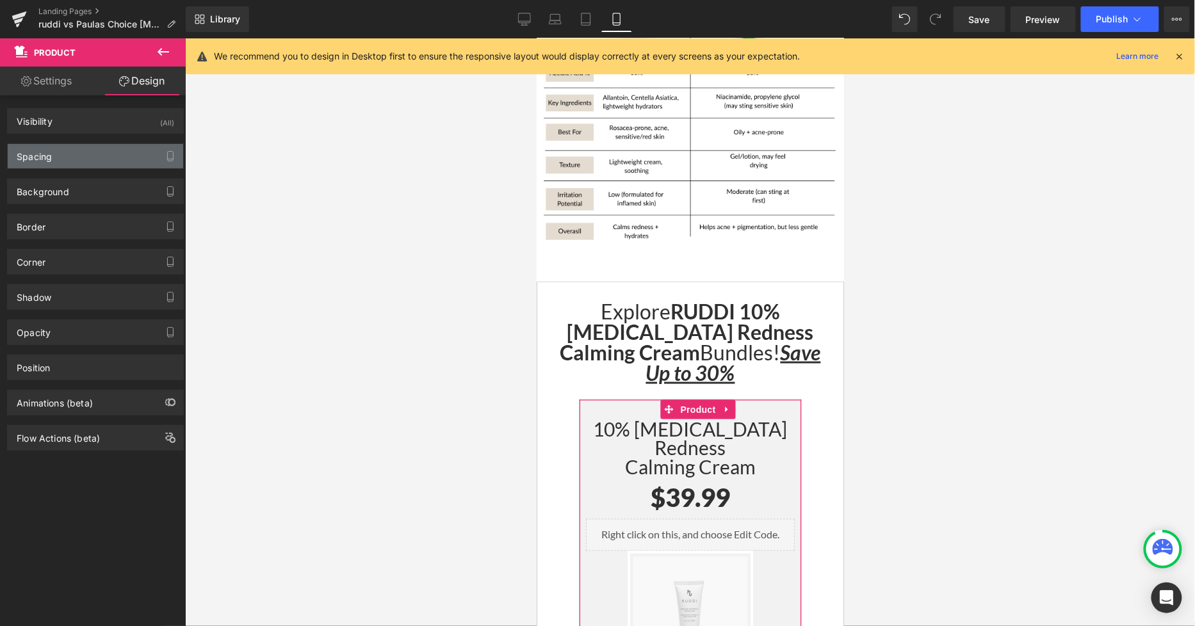
click at [81, 165] on div "Spacing" at bounding box center [95, 156] width 175 height 24
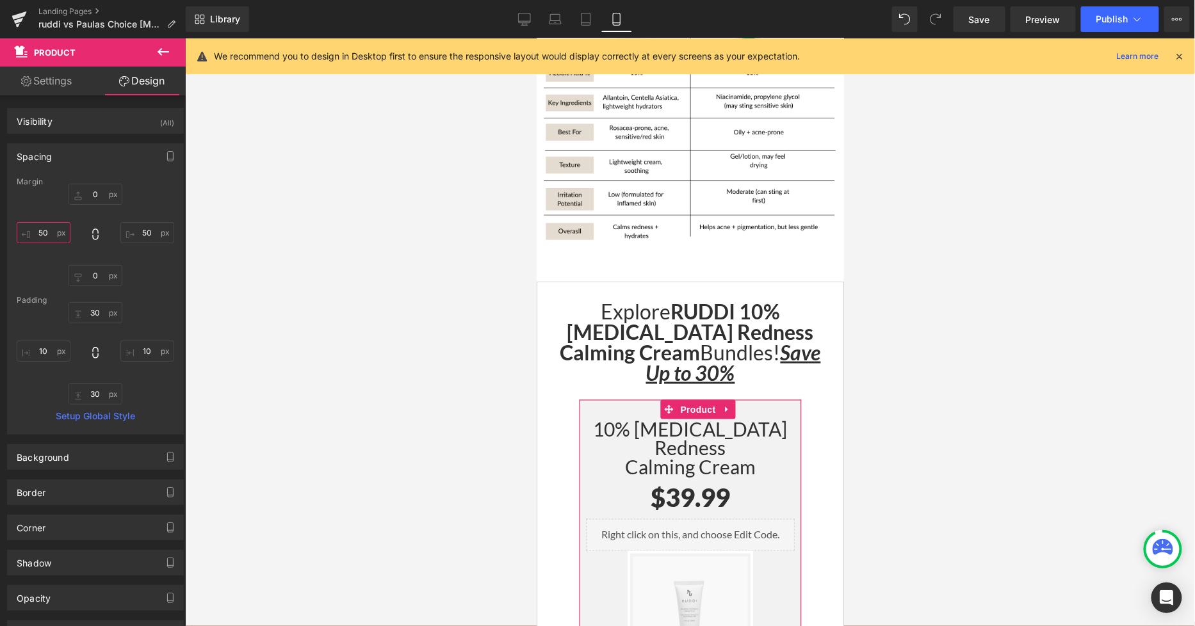
click at [55, 233] on input "50" at bounding box center [44, 232] width 54 height 21
type input "25"
click at [149, 232] on input "50" at bounding box center [147, 232] width 54 height 21
type input "25"
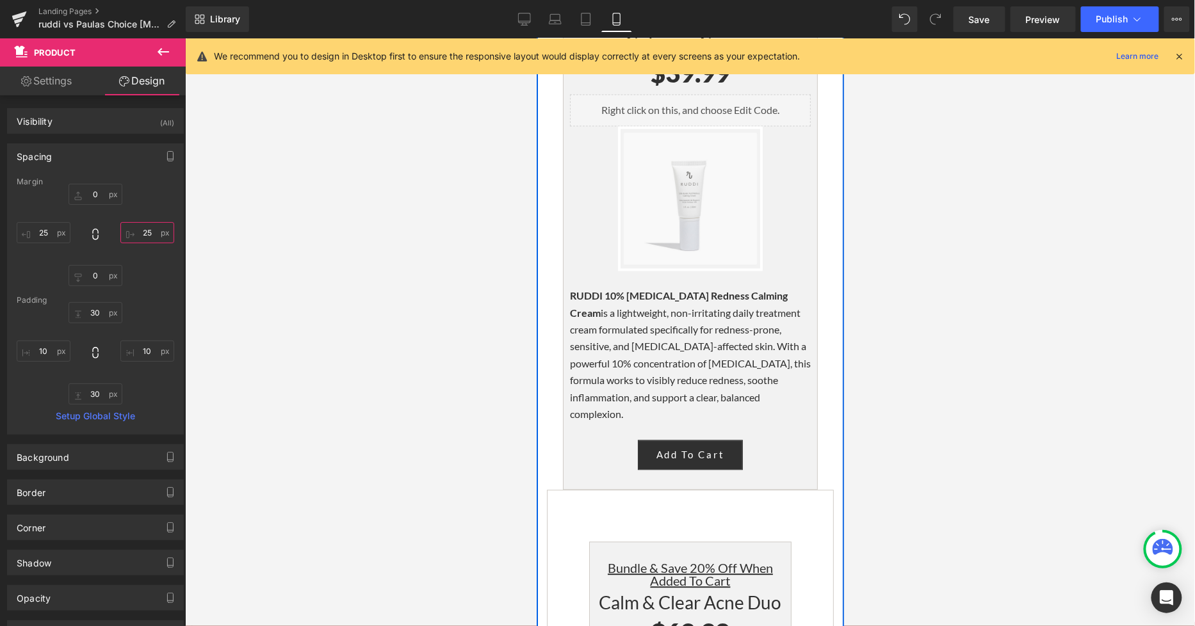
scroll to position [2774, 0]
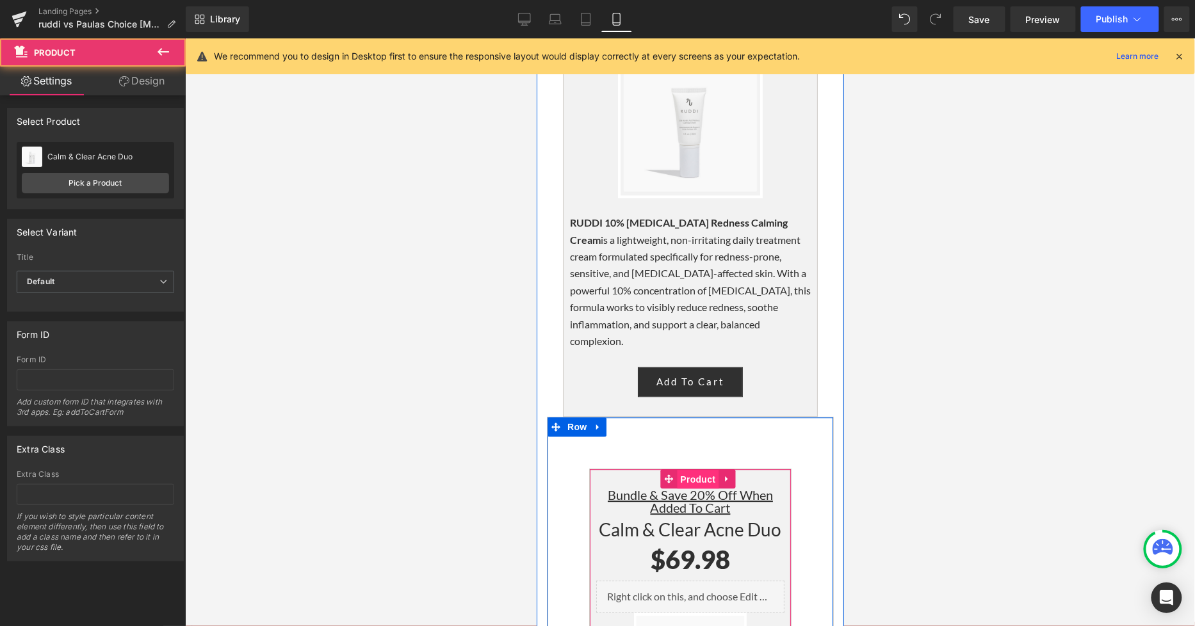
drag, startPoint x: 680, startPoint y: 245, endPoint x: 950, endPoint y: 229, distance: 270.0
click at [680, 469] on span "Product" at bounding box center [697, 478] width 42 height 19
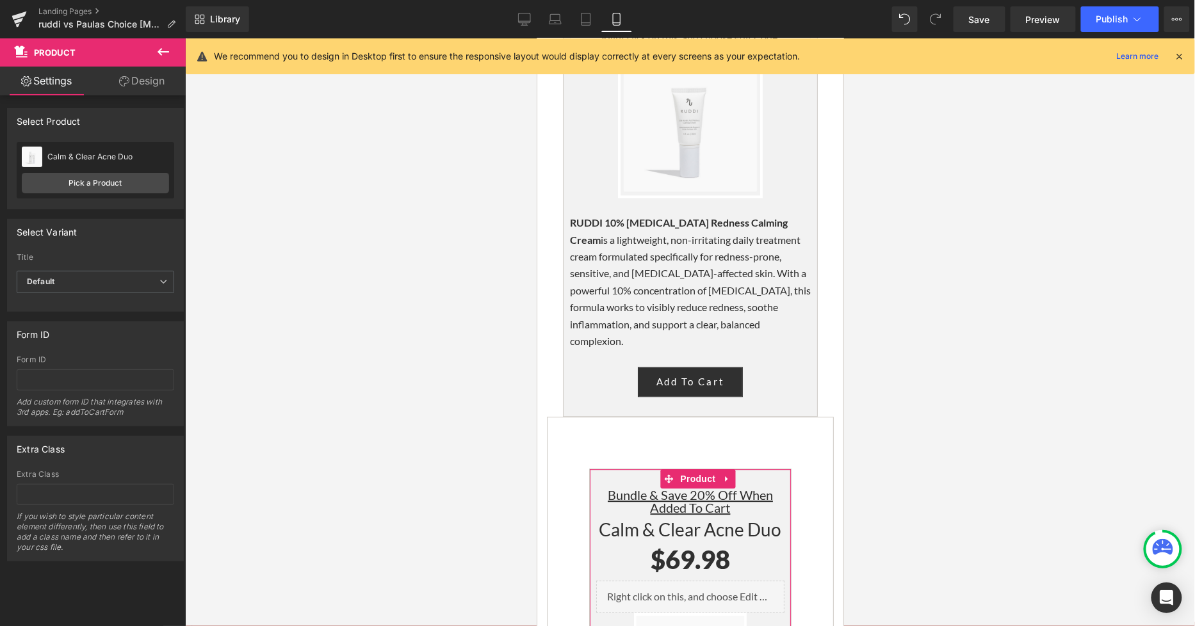
click at [133, 75] on link "Design" at bounding box center [141, 81] width 93 height 29
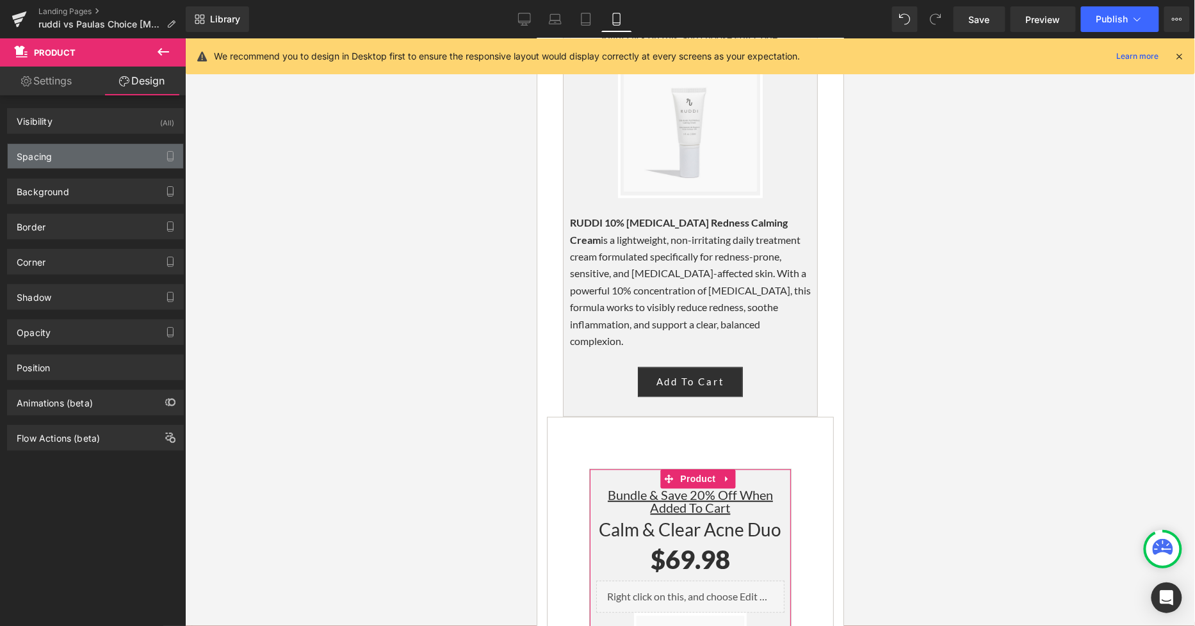
click at [95, 163] on div "Spacing" at bounding box center [95, 156] width 175 height 24
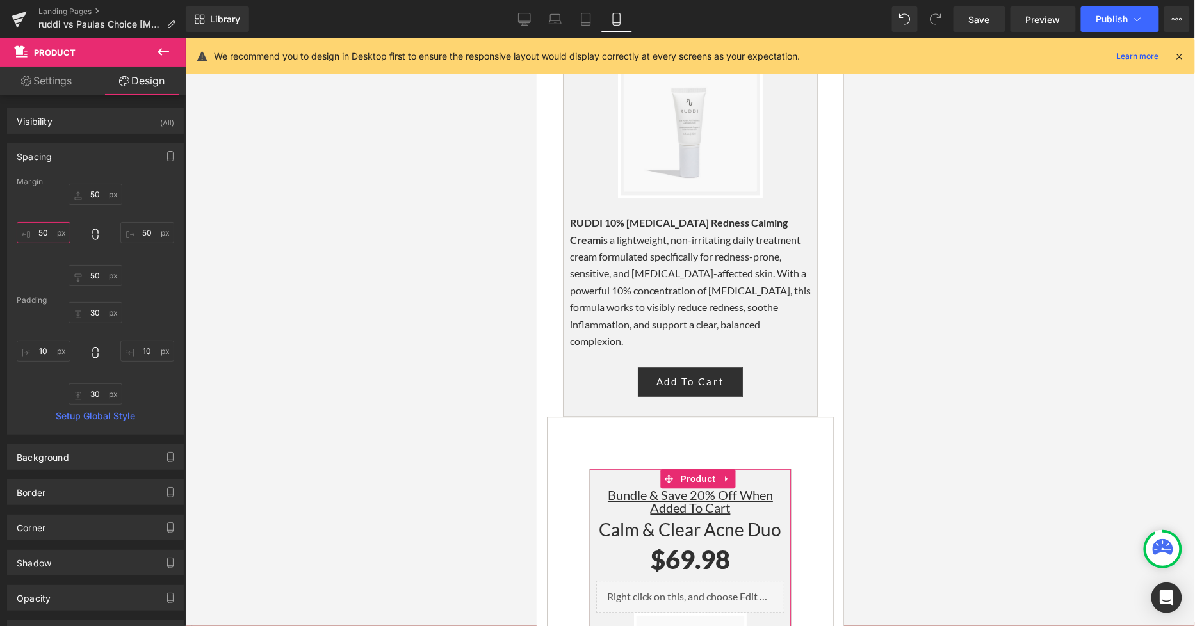
click at [54, 225] on input "50" at bounding box center [44, 232] width 54 height 21
type input "25"
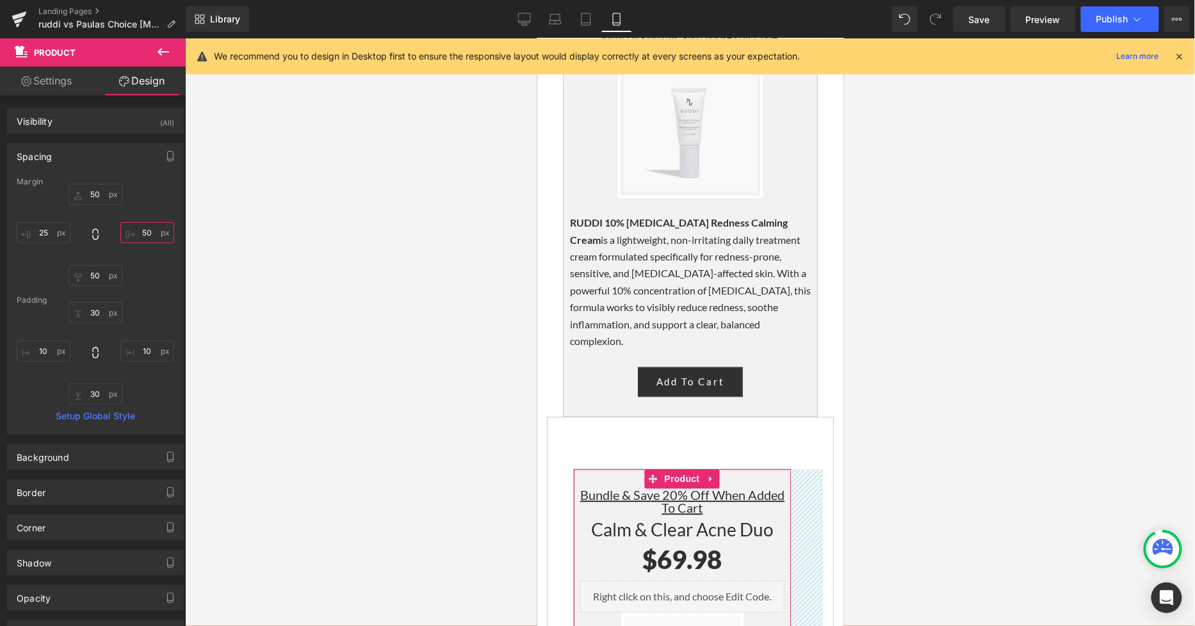
click at [136, 229] on input "50" at bounding box center [147, 232] width 54 height 21
type input "25"
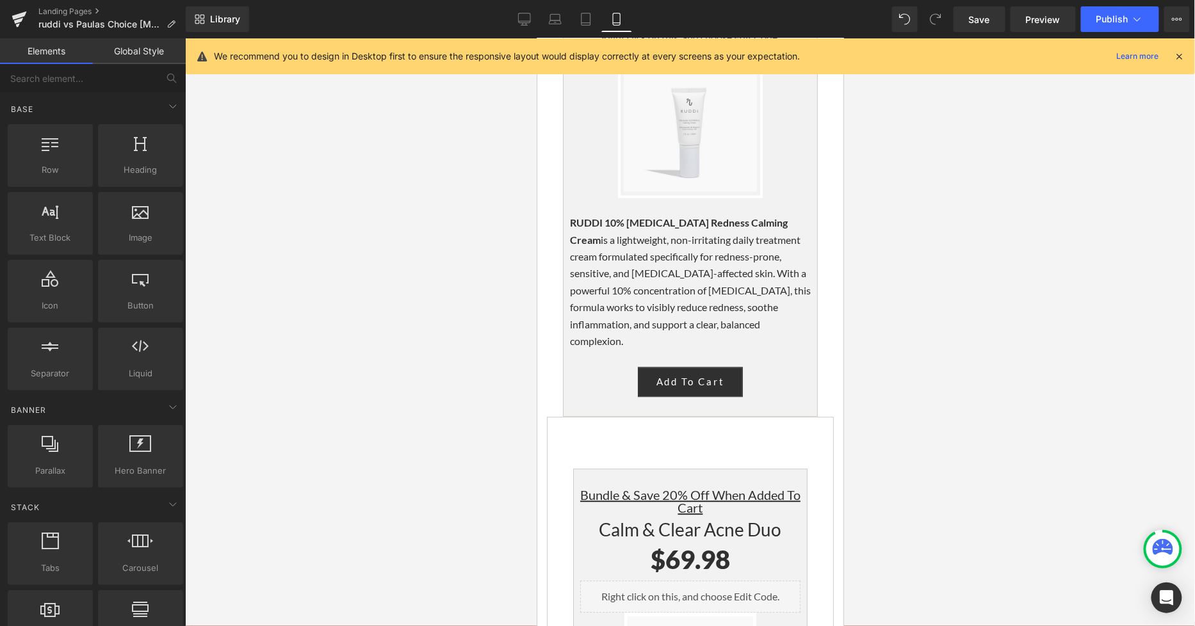
drag, startPoint x: 296, startPoint y: 282, endPoint x: 859, endPoint y: 324, distance: 564.9
click at [859, 324] on div at bounding box center [690, 332] width 1010 height 588
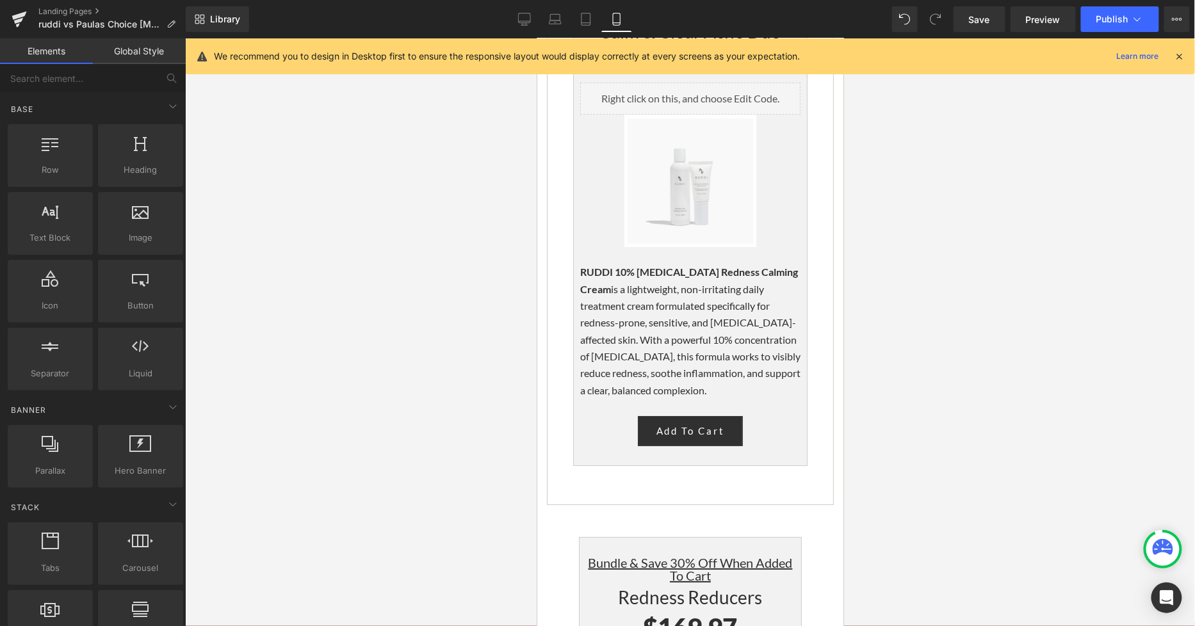
scroll to position [3414, 0]
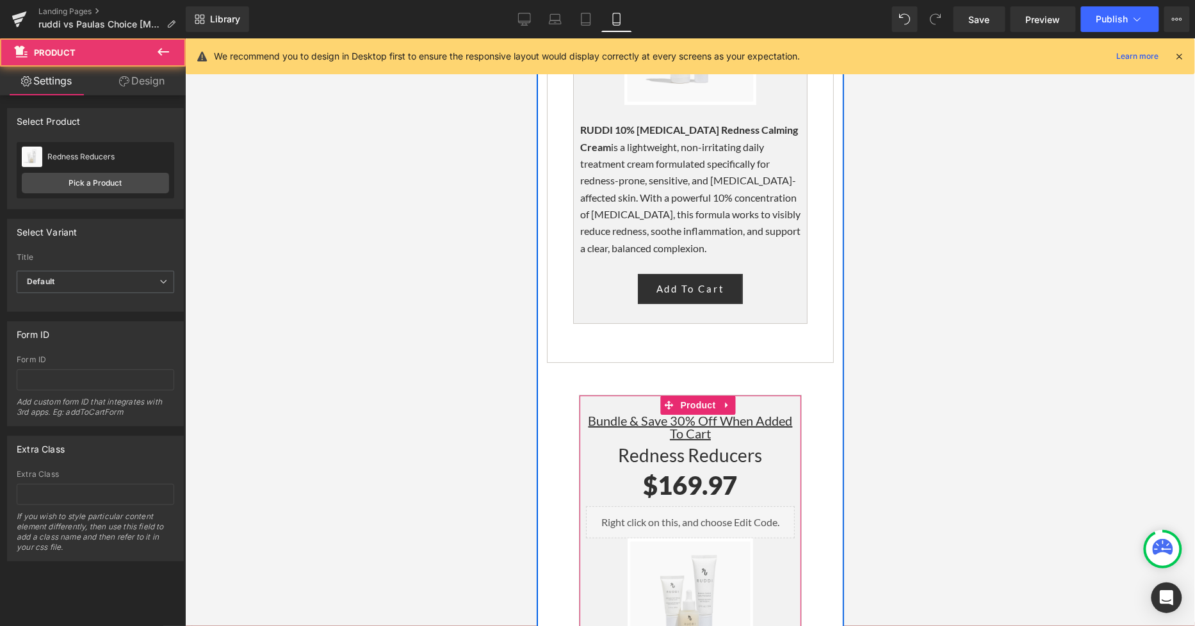
click at [682, 395] on span "Product" at bounding box center [698, 404] width 42 height 19
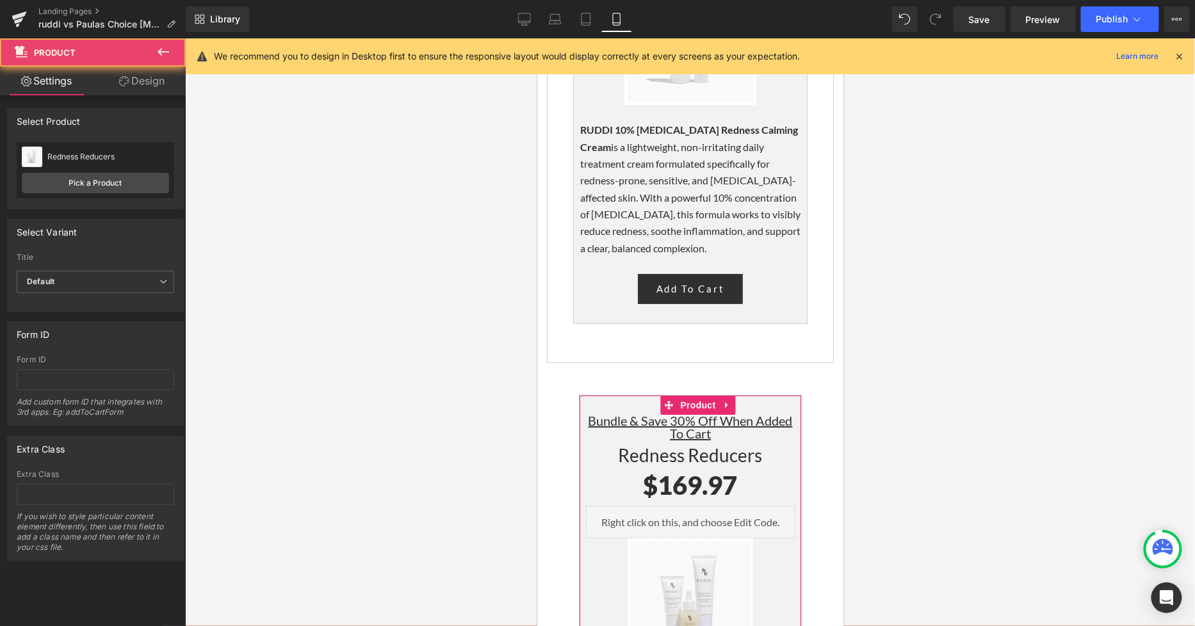
click at [159, 79] on link "Design" at bounding box center [141, 81] width 93 height 29
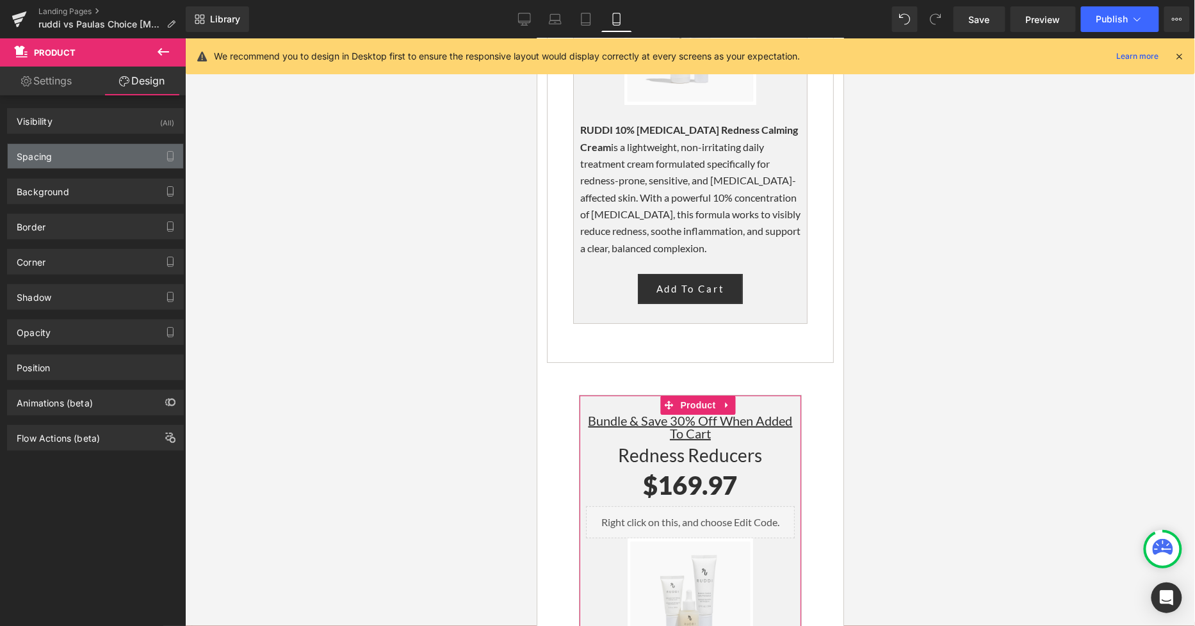
click at [81, 152] on div "Spacing" at bounding box center [95, 156] width 175 height 24
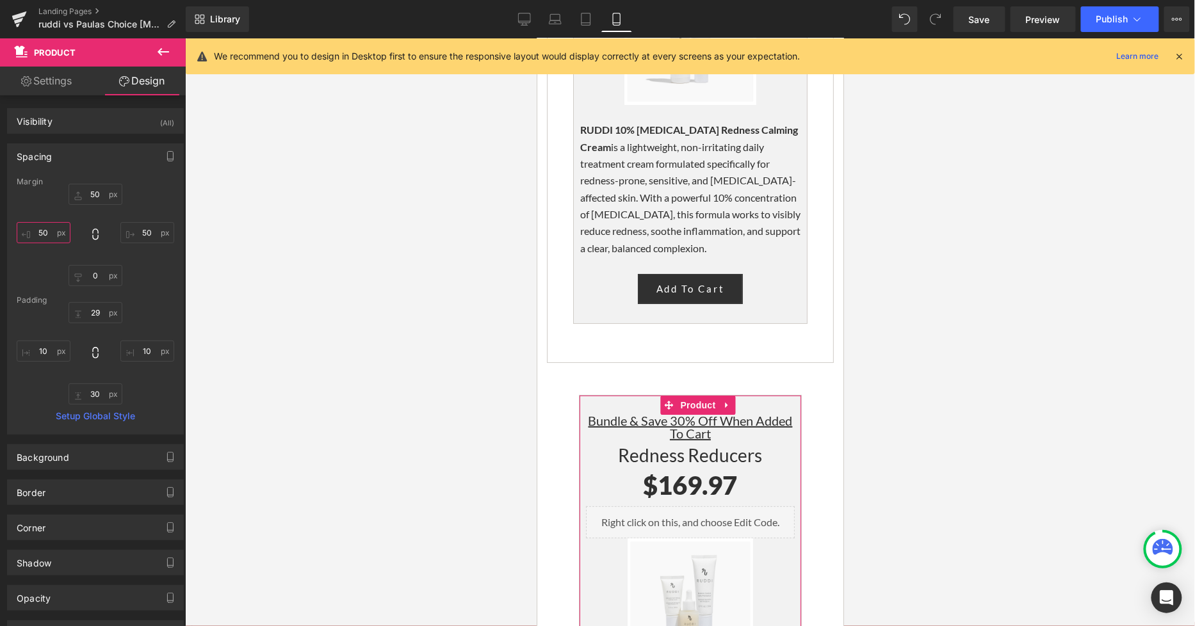
click at [49, 229] on input "text" at bounding box center [44, 232] width 54 height 21
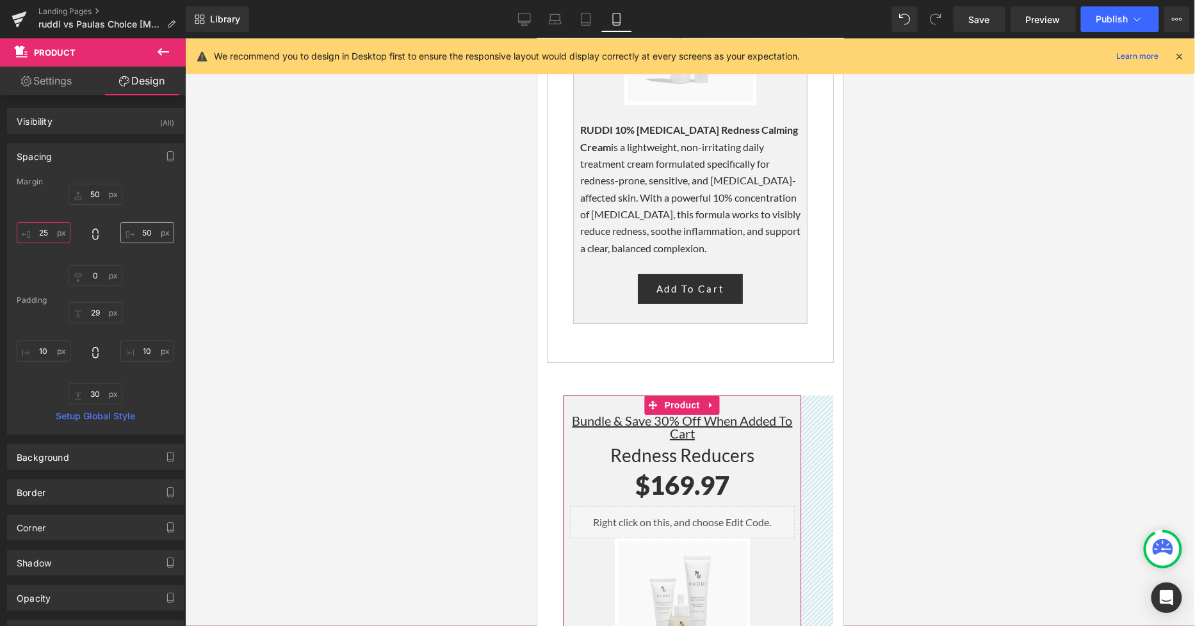
type input "25"
click at [138, 237] on input "text" at bounding box center [147, 232] width 54 height 21
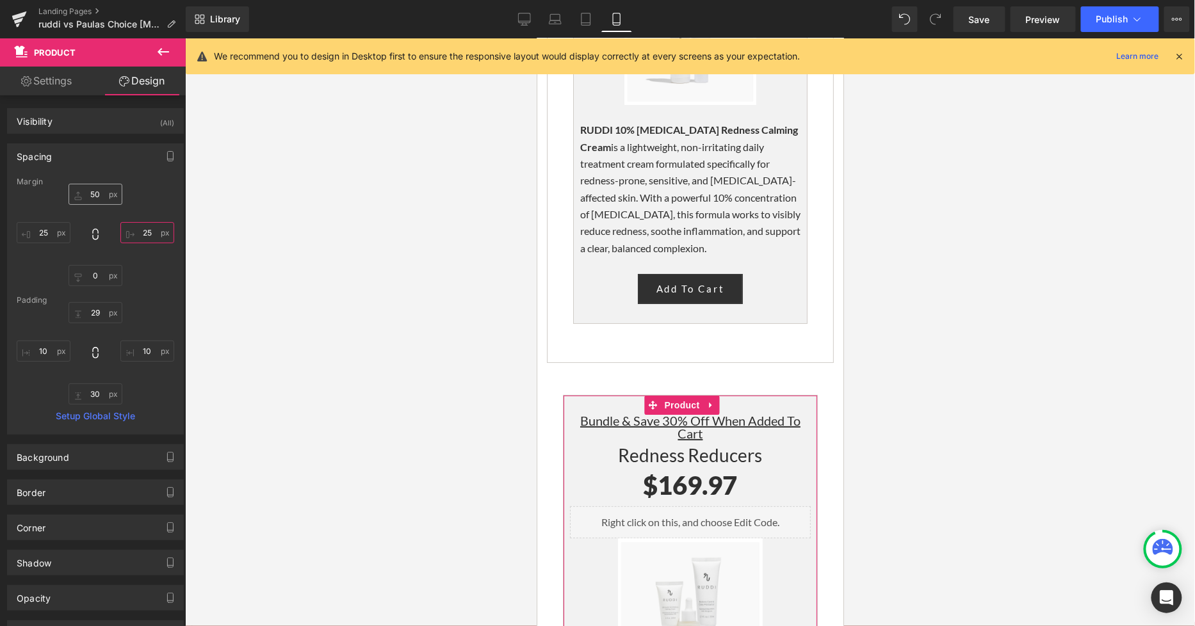
type input "25"
click at [93, 193] on input "text" at bounding box center [95, 194] width 54 height 21
type input "25"
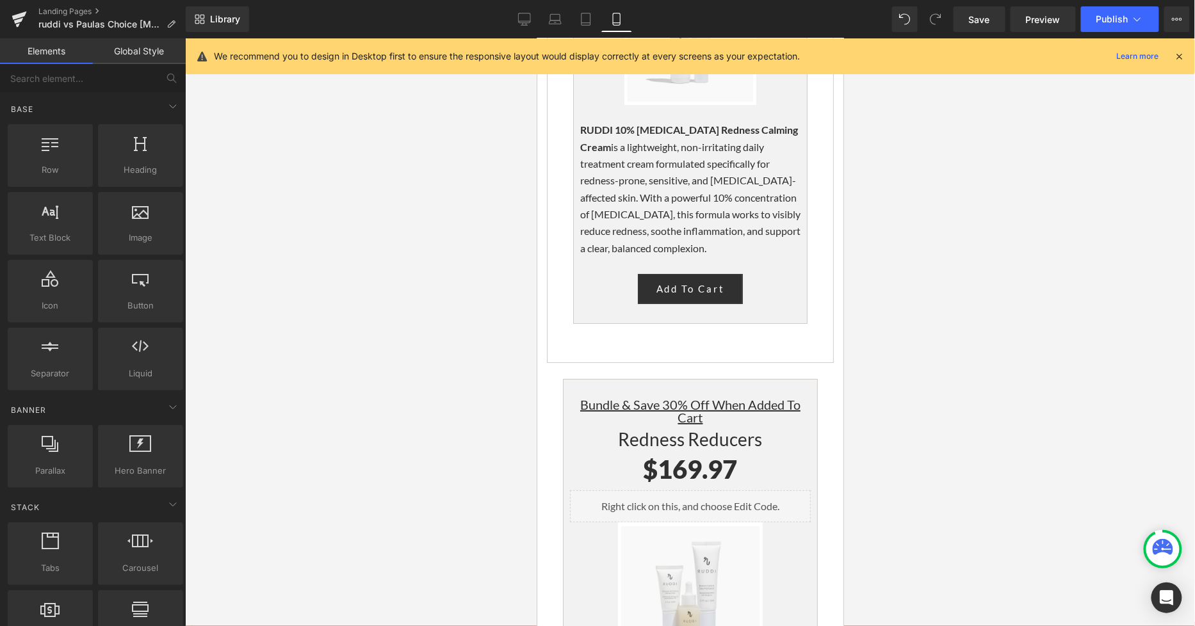
click at [937, 269] on div at bounding box center [690, 332] width 1010 height 588
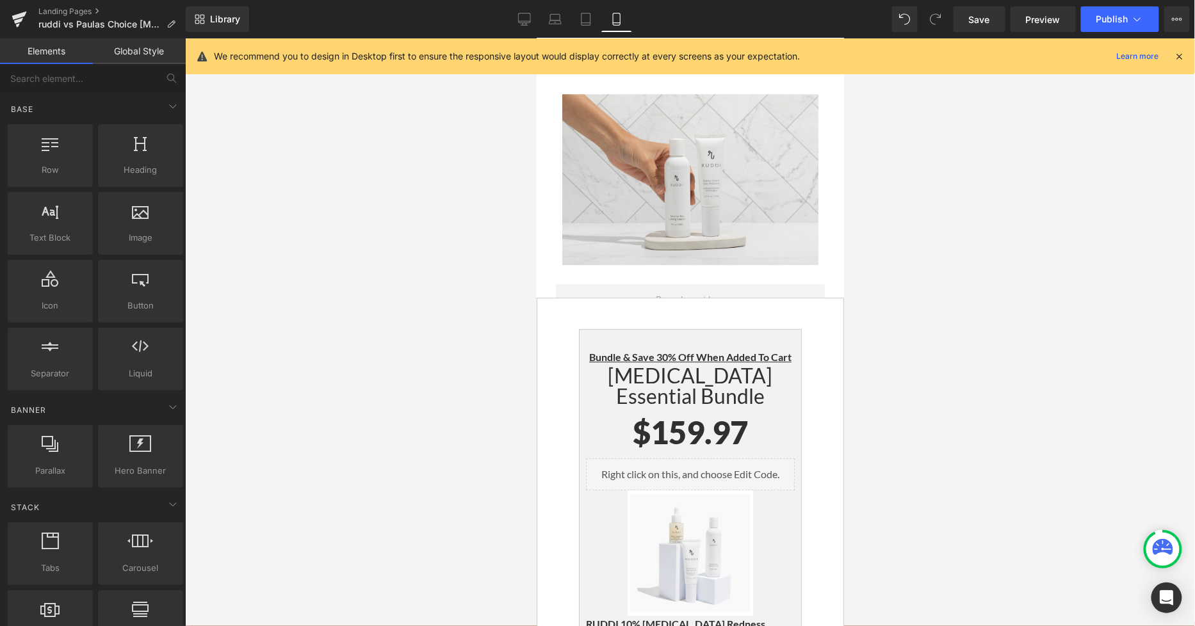
scroll to position [4765, 0]
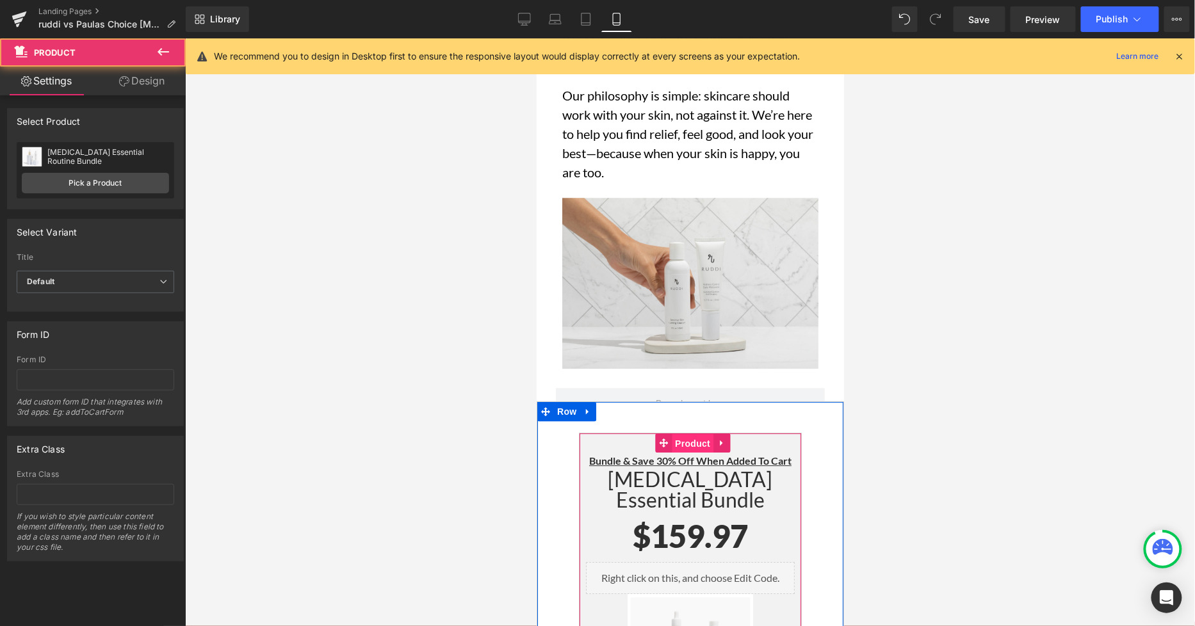
drag, startPoint x: 689, startPoint y: 195, endPoint x: 739, endPoint y: 209, distance: 52.3
click at [689, 433] on span "Product" at bounding box center [692, 442] width 42 height 19
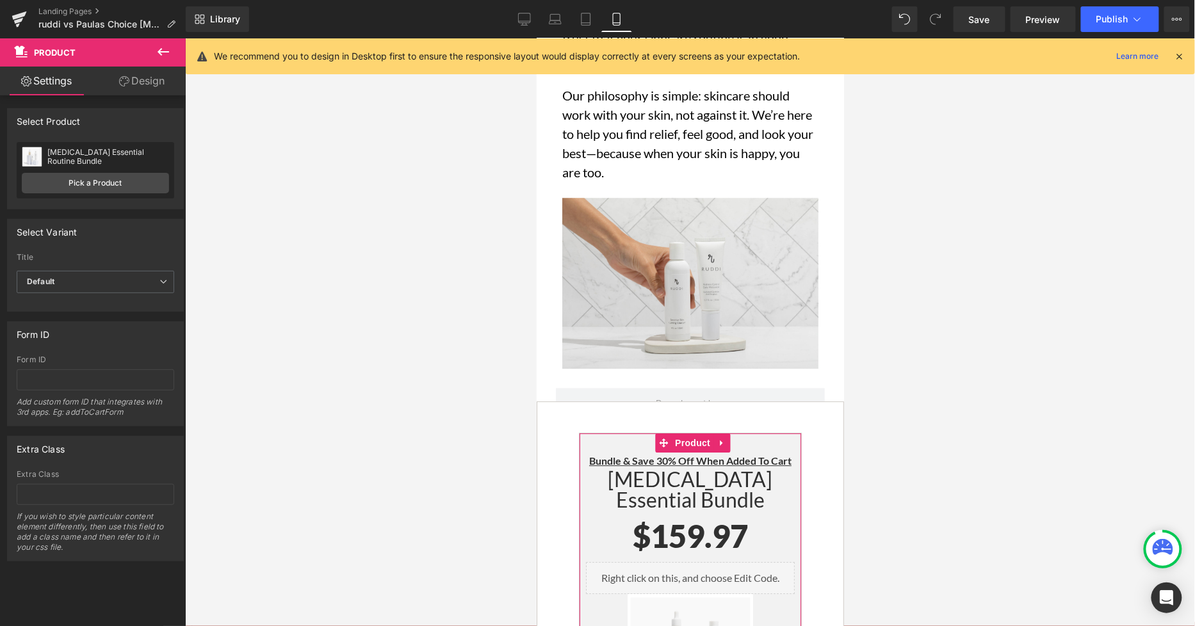
click at [148, 90] on link "Design" at bounding box center [141, 81] width 93 height 29
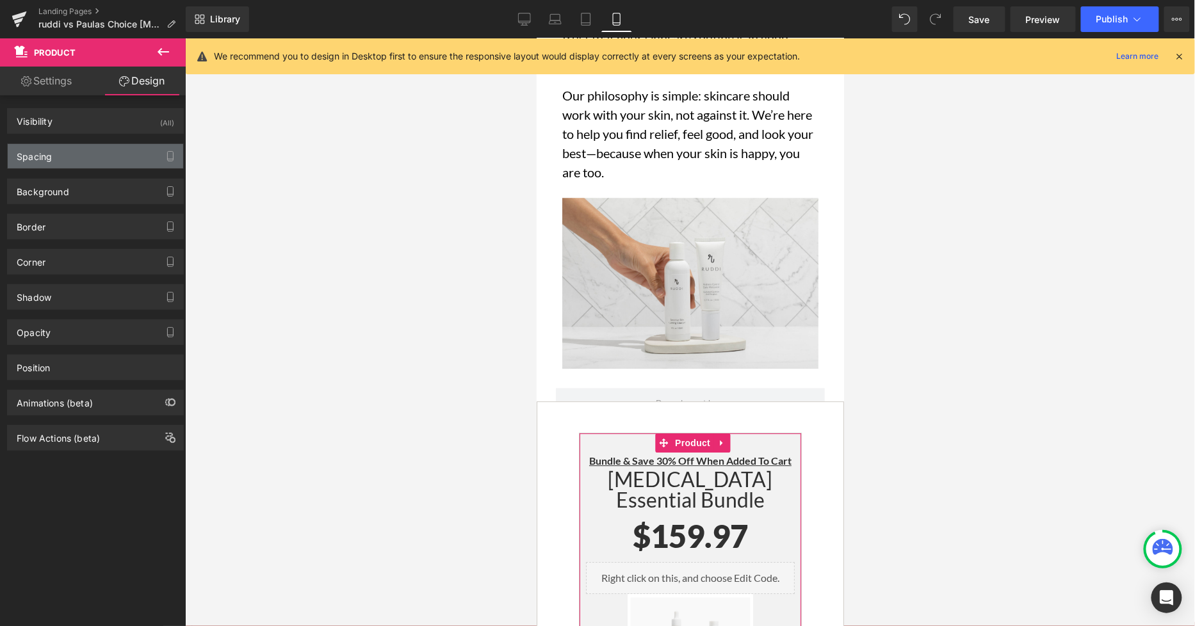
click at [71, 148] on div "Spacing" at bounding box center [95, 156] width 175 height 24
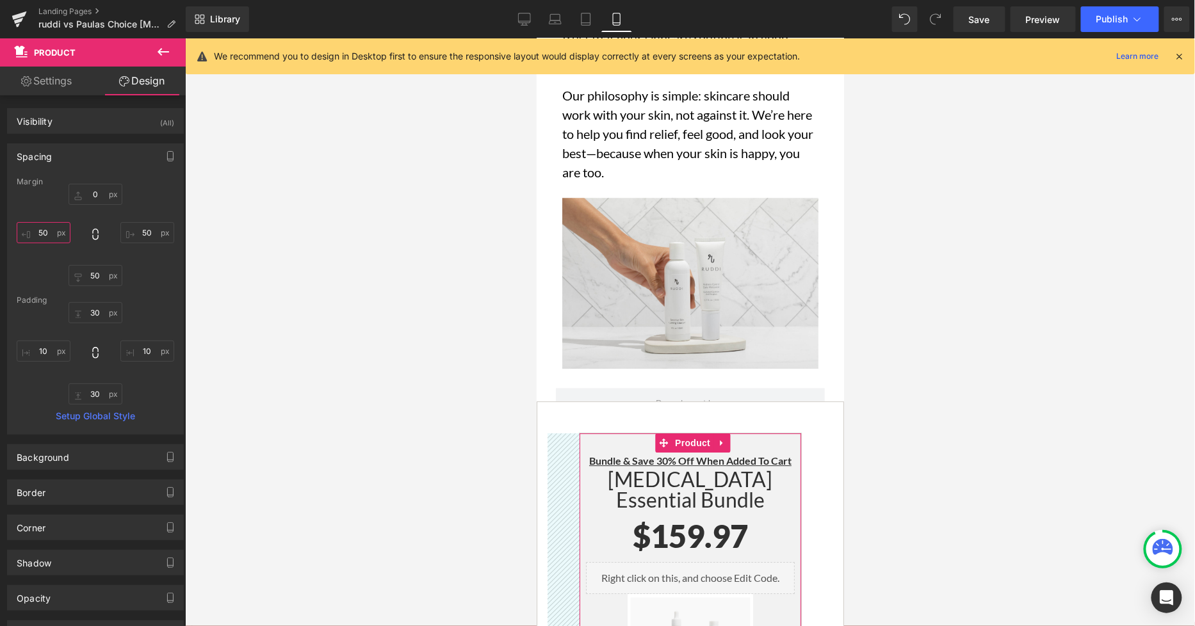
click at [51, 229] on input "50" at bounding box center [44, 232] width 54 height 21
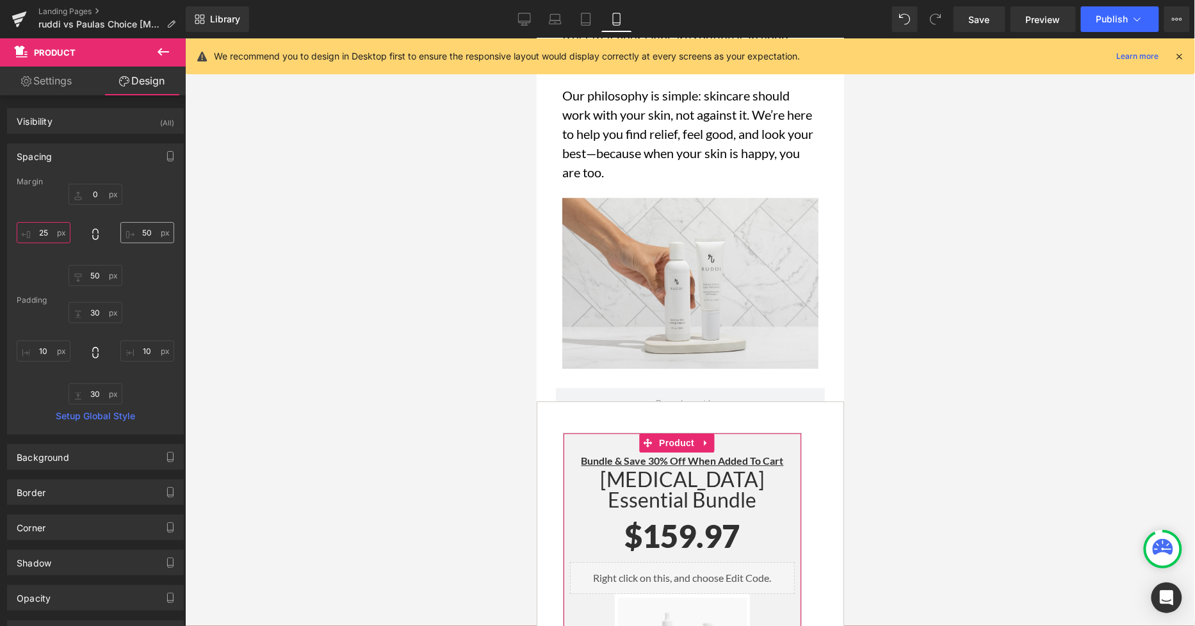
type input "25"
click at [149, 235] on input "50" at bounding box center [147, 232] width 54 height 21
type input "25"
click at [98, 271] on input "50" at bounding box center [95, 275] width 54 height 21
type input "25"
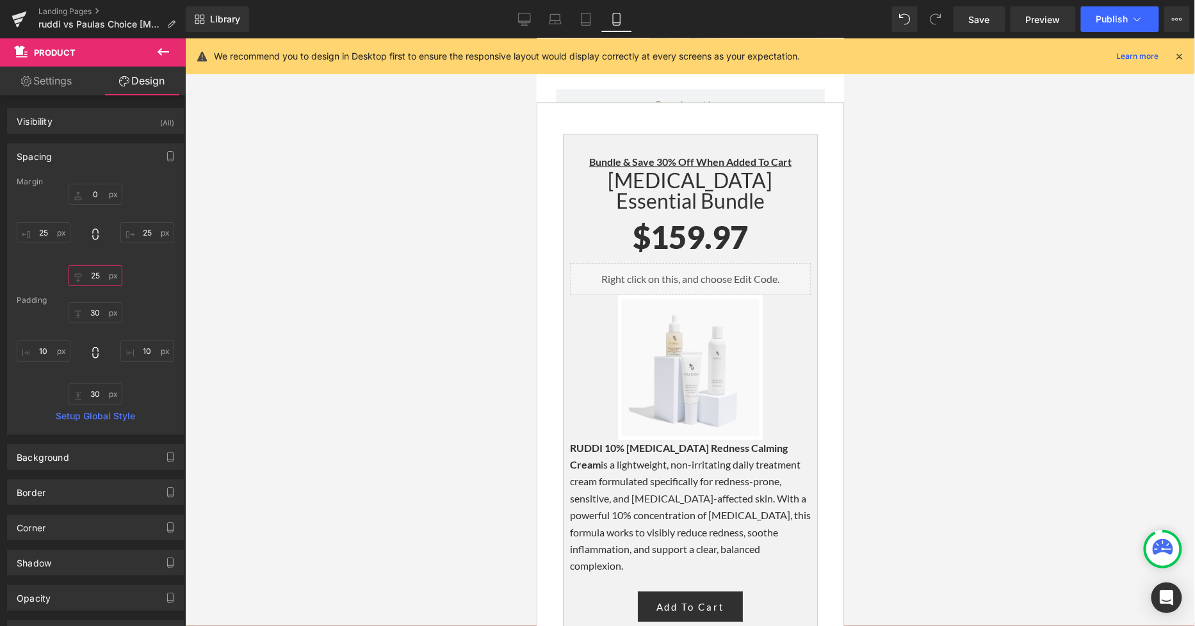
scroll to position [5192, 0]
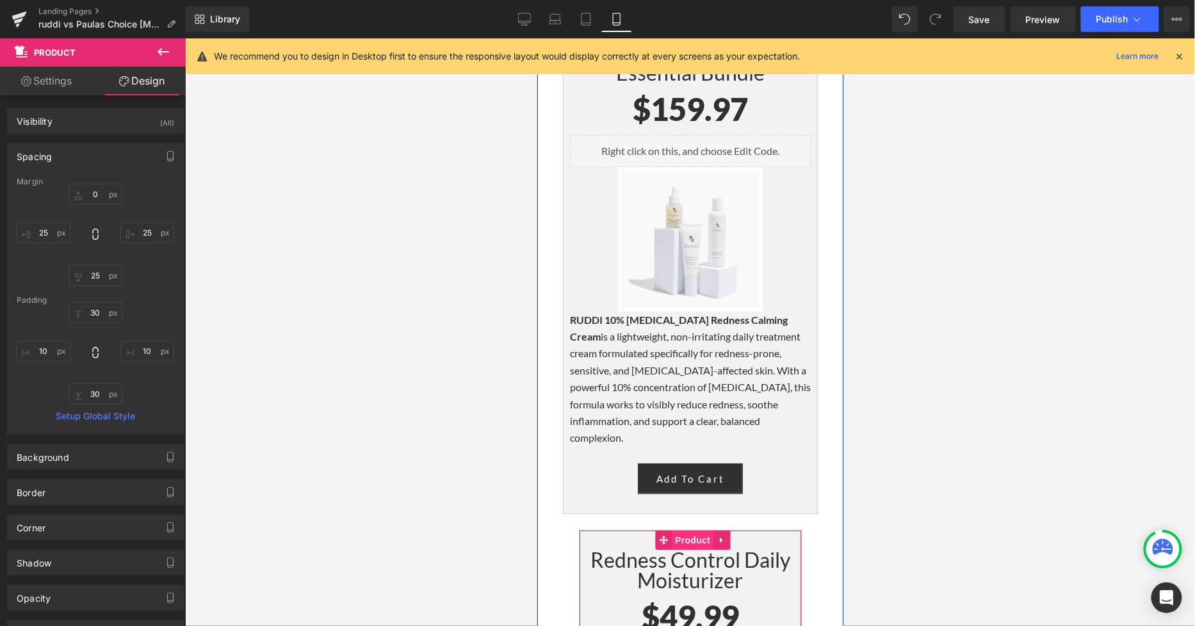
click at [684, 530] on span "Product" at bounding box center [692, 539] width 42 height 19
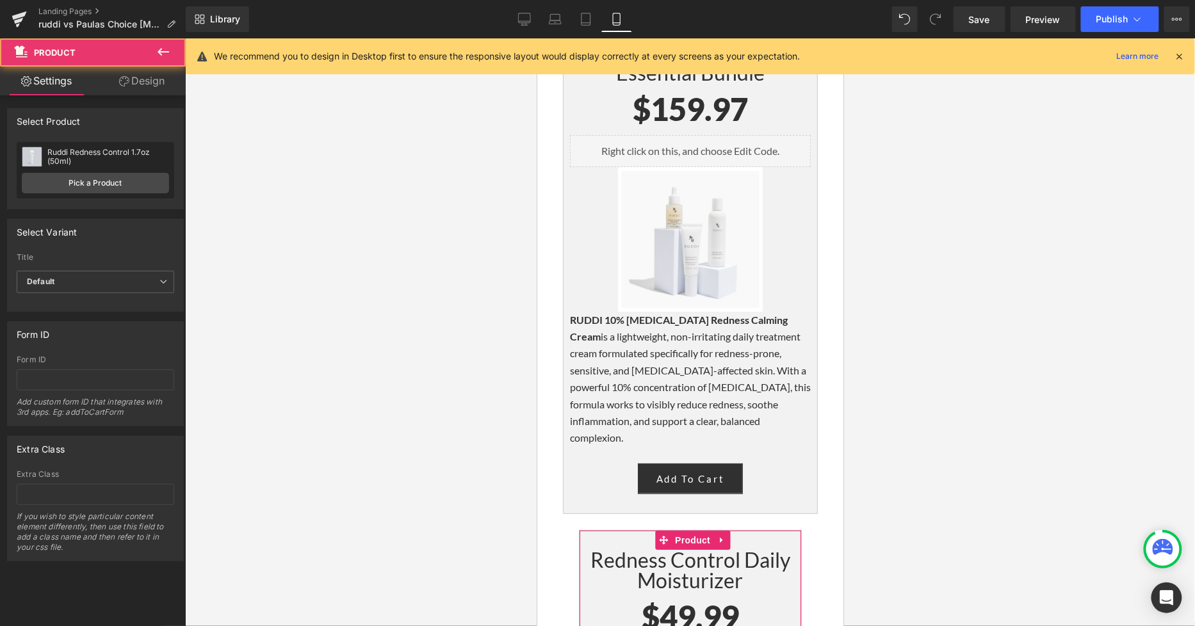
drag, startPoint x: 124, startPoint y: 78, endPoint x: 130, endPoint y: 82, distance: 6.9
click at [125, 78] on icon at bounding box center [124, 81] width 10 height 10
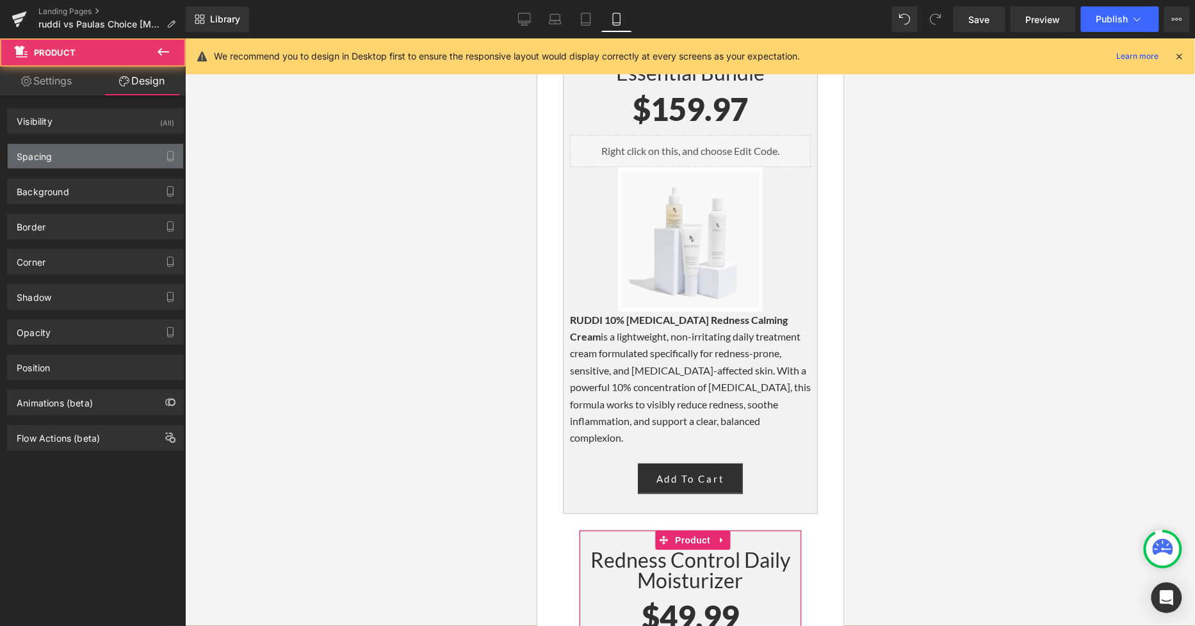
click at [80, 161] on div "Spacing" at bounding box center [95, 156] width 175 height 24
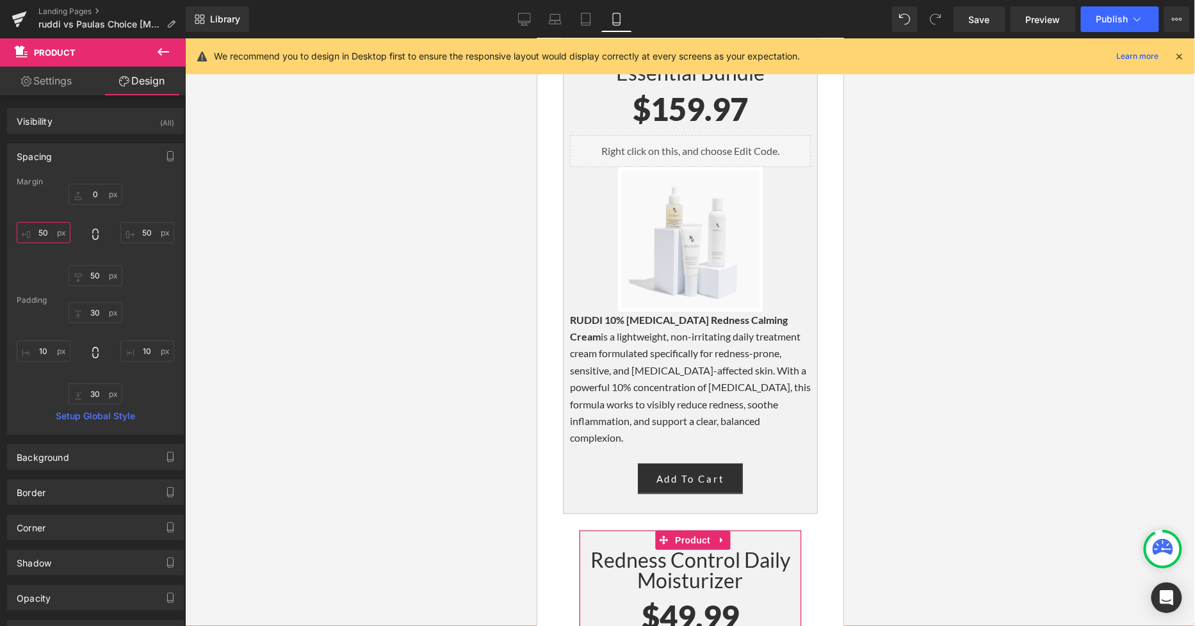
click at [42, 232] on input "50" at bounding box center [44, 232] width 54 height 21
type input "25"
click at [141, 228] on input "50" at bounding box center [147, 232] width 54 height 21
type input "25"
drag, startPoint x: 97, startPoint y: 275, endPoint x: 117, endPoint y: 291, distance: 25.1
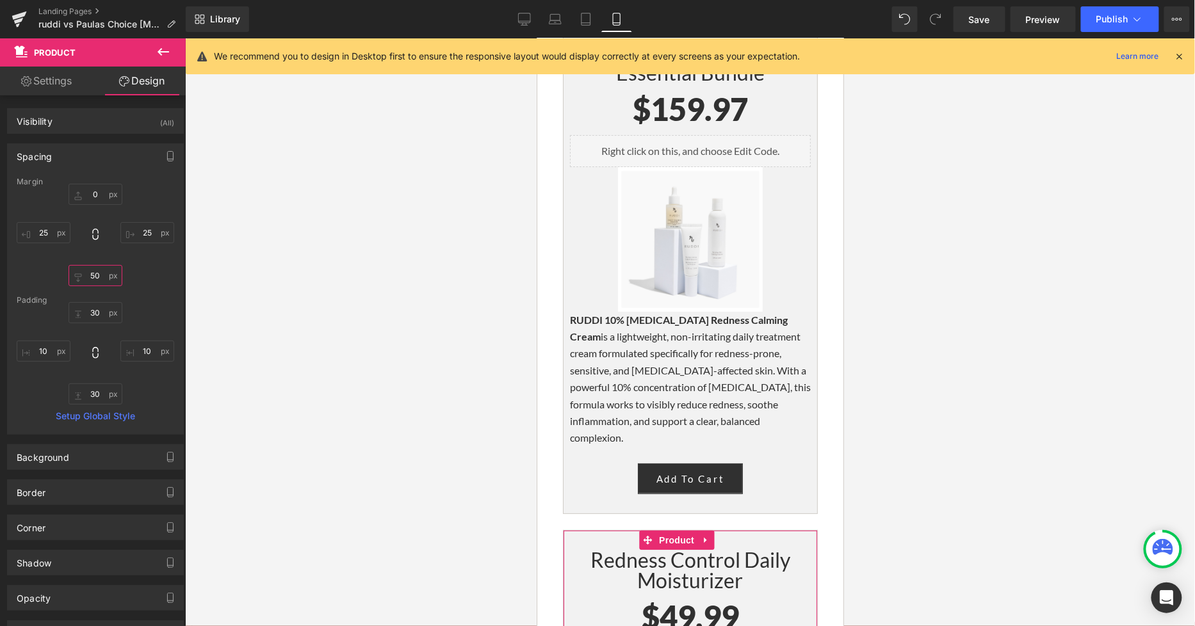
click at [97, 275] on input "50" at bounding box center [95, 275] width 54 height 21
type input "25"
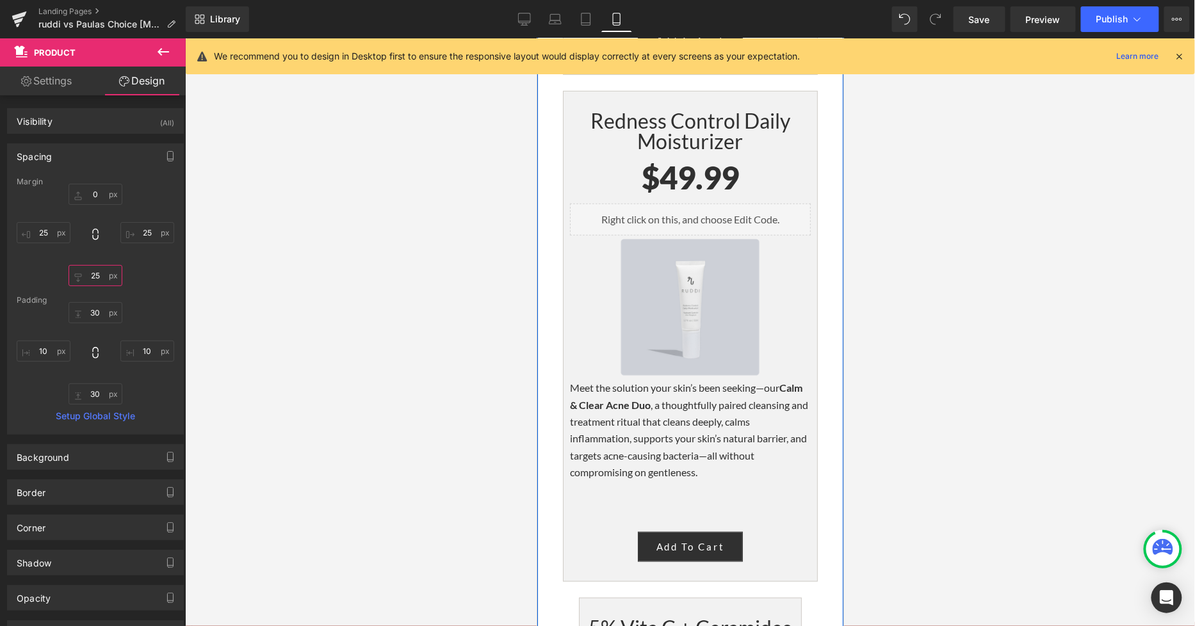
scroll to position [5690, 0]
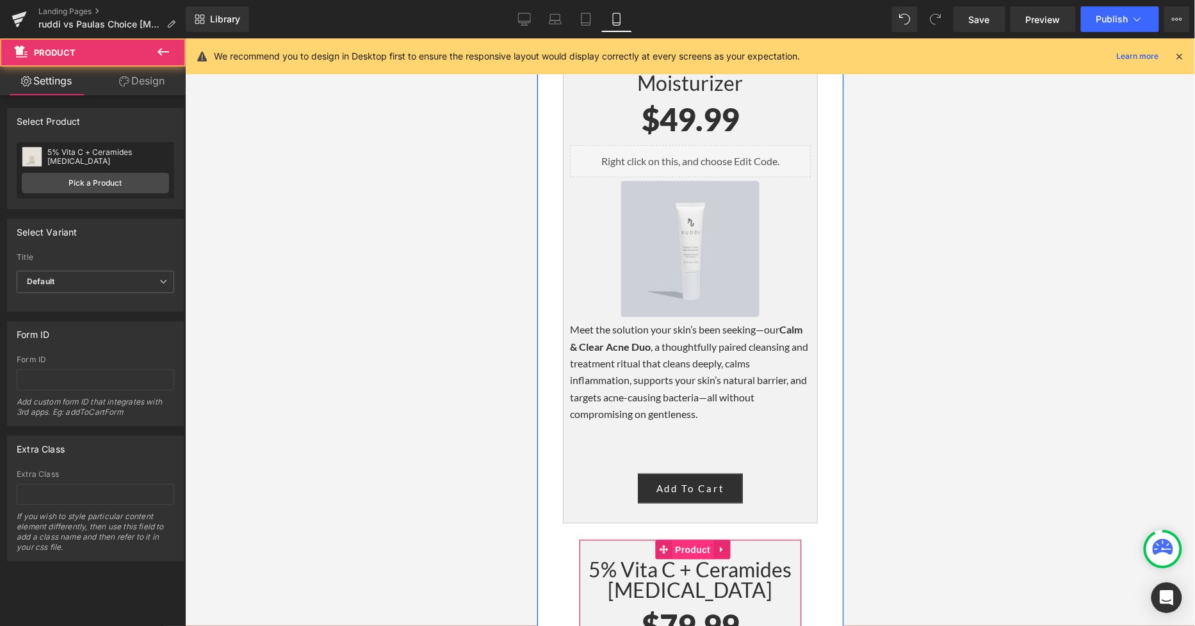
click at [683, 540] on span "Product" at bounding box center [692, 549] width 42 height 19
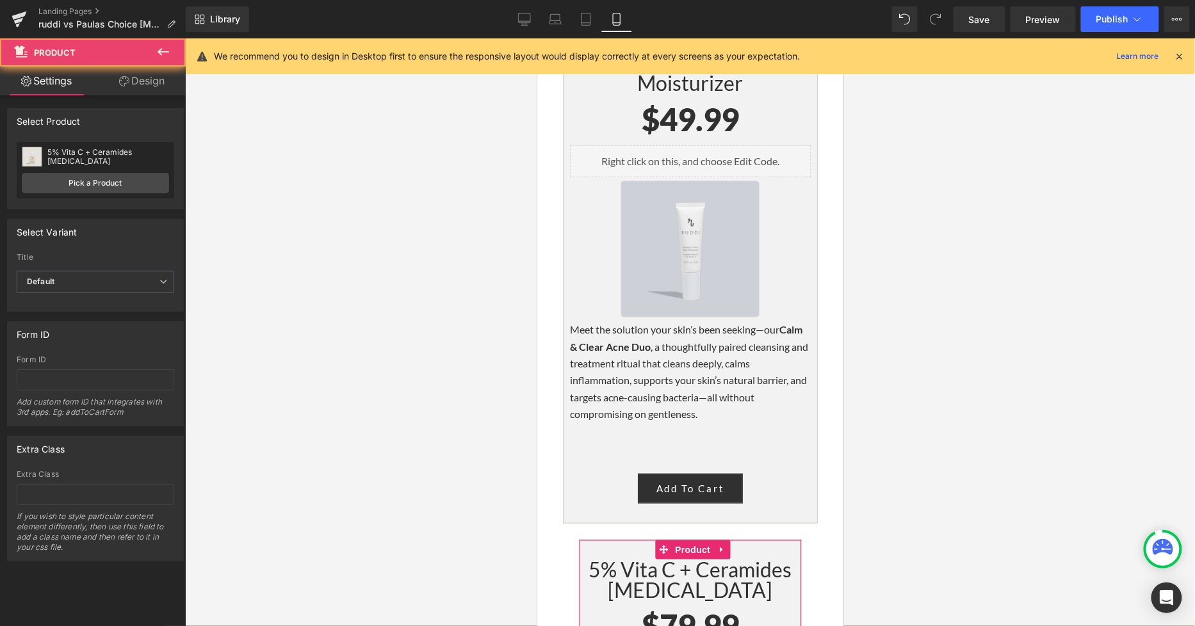
click at [149, 86] on link "Design" at bounding box center [141, 81] width 93 height 29
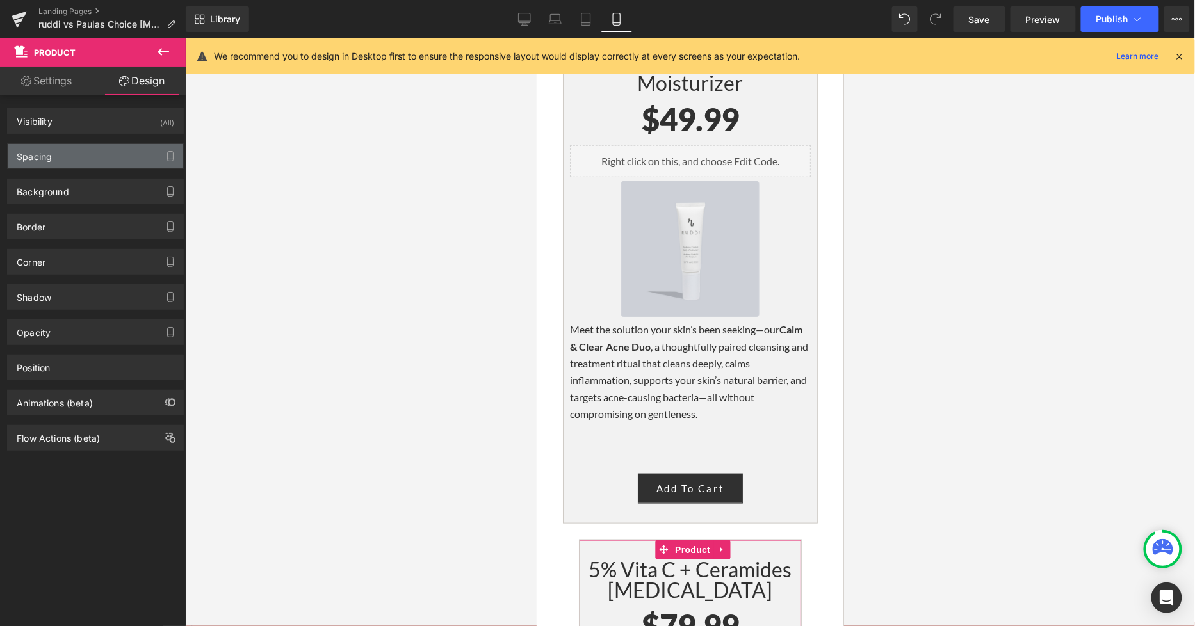
click at [53, 160] on div "Spacing" at bounding box center [95, 156] width 175 height 24
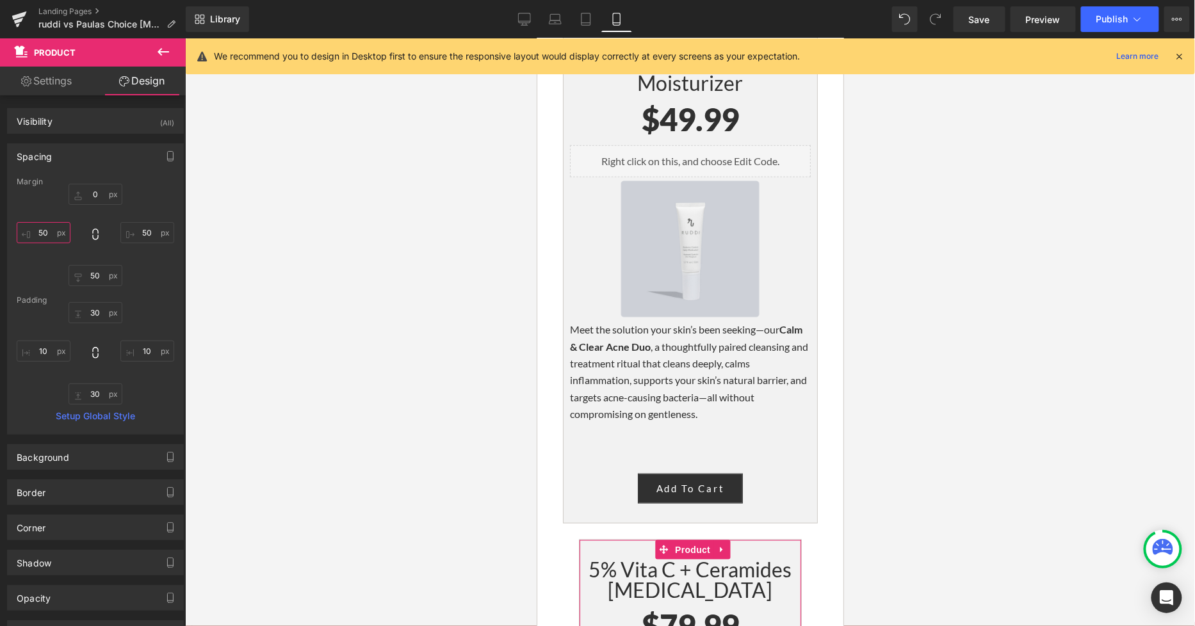
click at [55, 236] on input "50" at bounding box center [44, 232] width 54 height 21
type input "25"
click at [138, 236] on input "50" at bounding box center [147, 232] width 54 height 21
type input "25"
click at [86, 275] on input "50" at bounding box center [95, 275] width 54 height 21
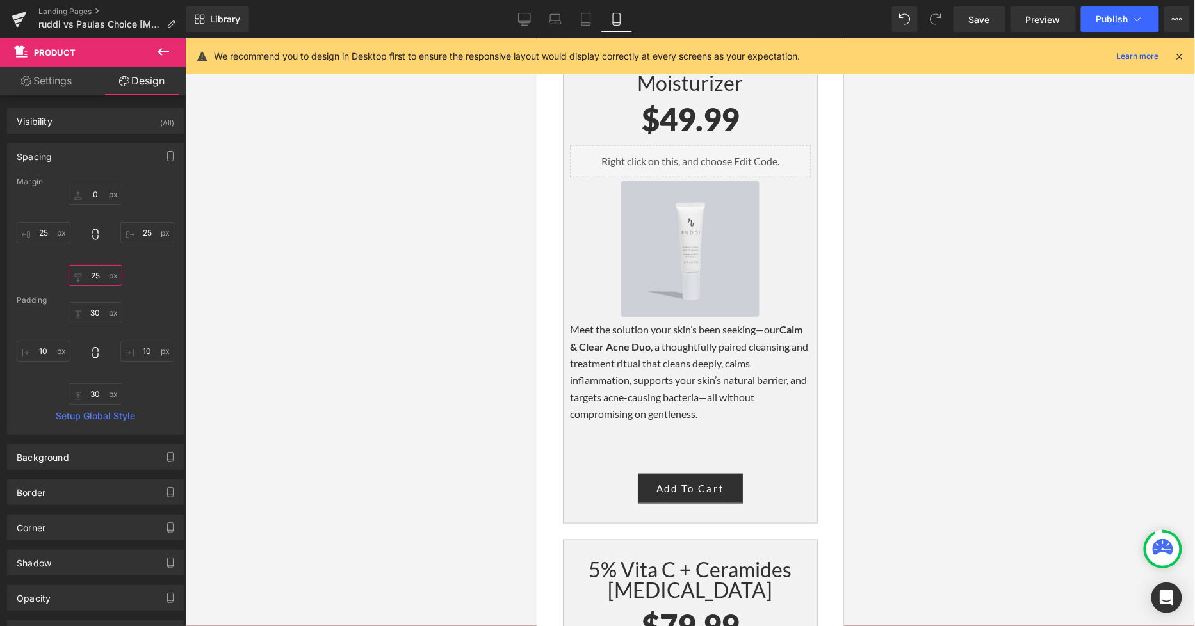
type input "25"
drag, startPoint x: 842, startPoint y: 387, endPoint x: 1381, endPoint y: 425, distance: 540.4
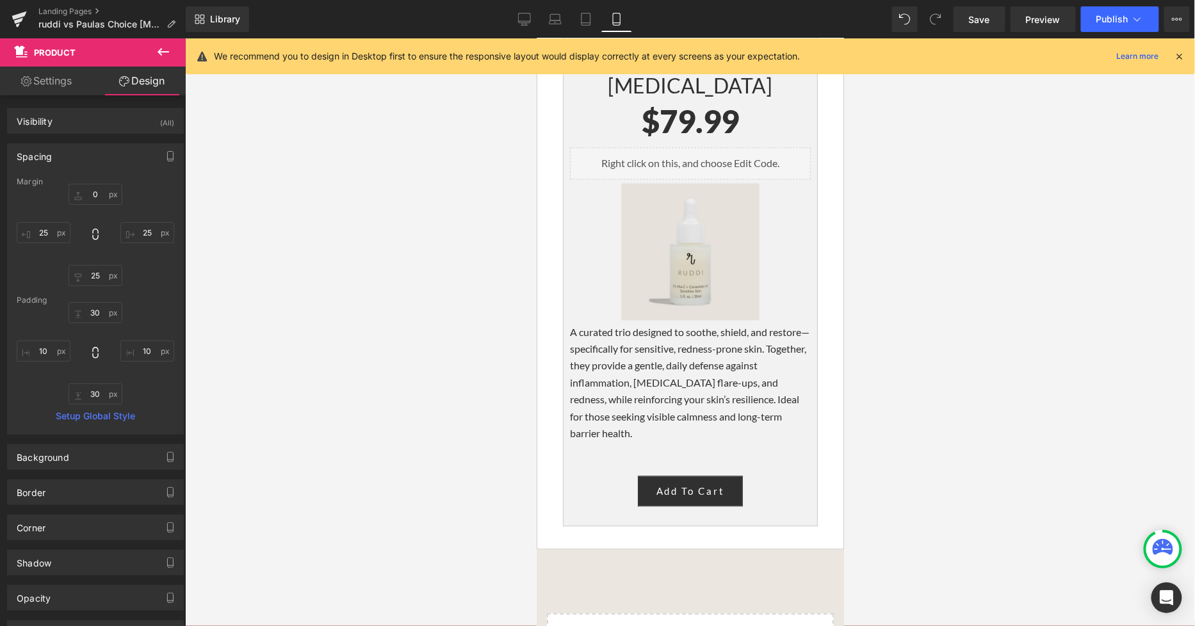
scroll to position [6259, 0]
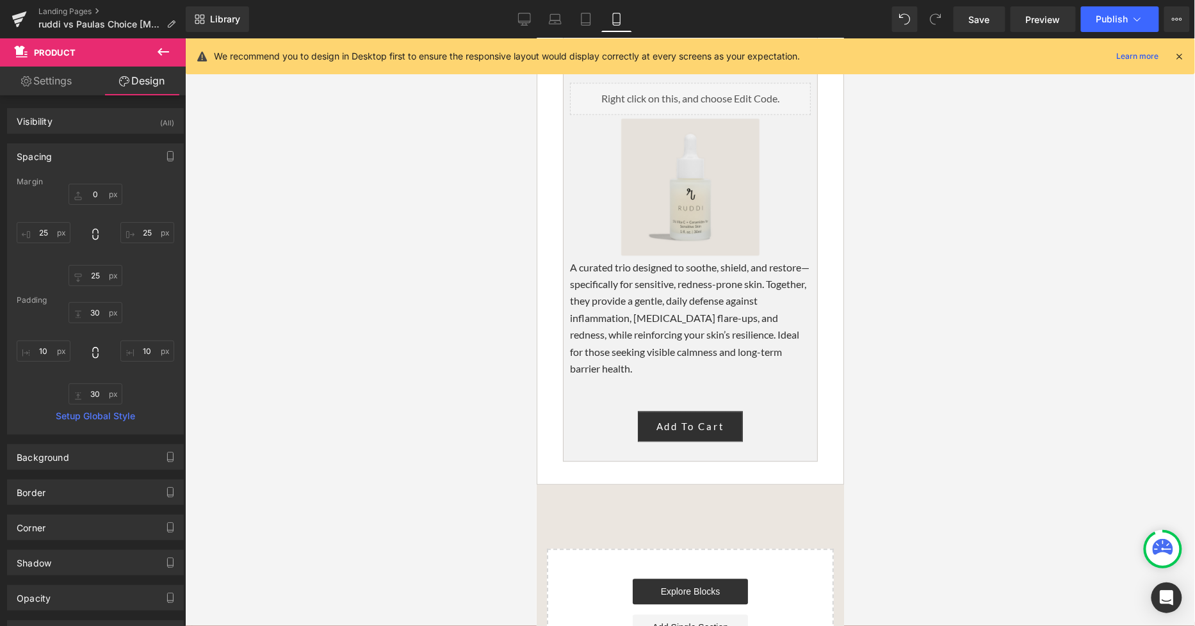
click at [980, 33] on div "Library Mobile Desktop Laptop Tablet Mobile Save Preview Publish Scheduled View…" at bounding box center [690, 19] width 1009 height 38
click at [986, 21] on span "Save" at bounding box center [979, 19] width 21 height 13
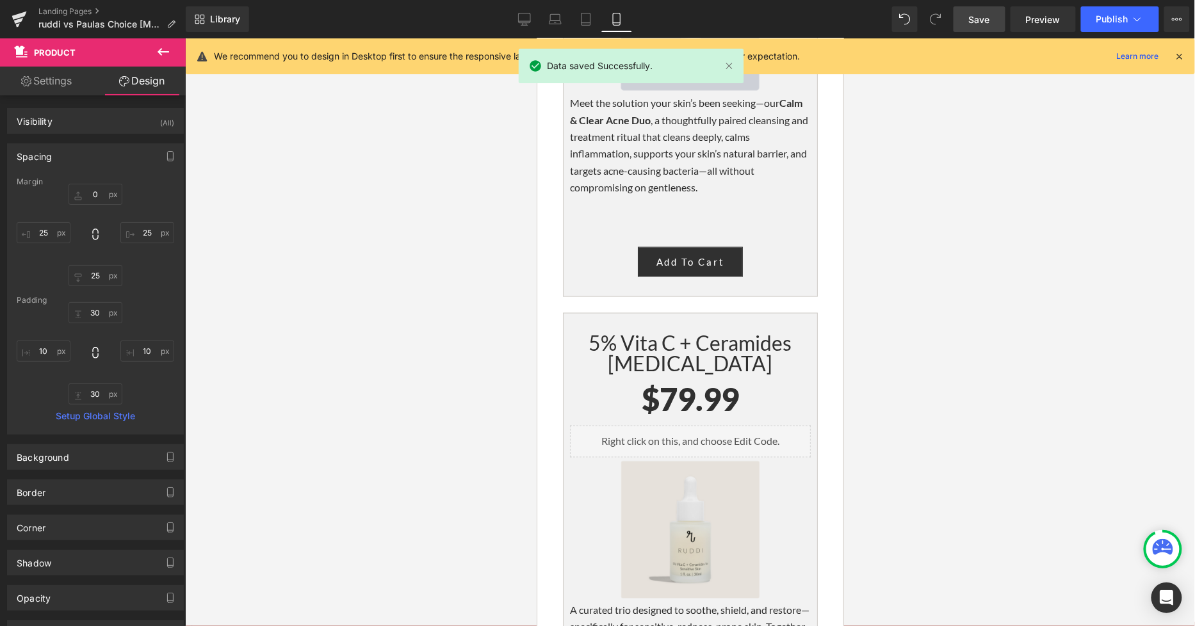
scroll to position [5761, 0]
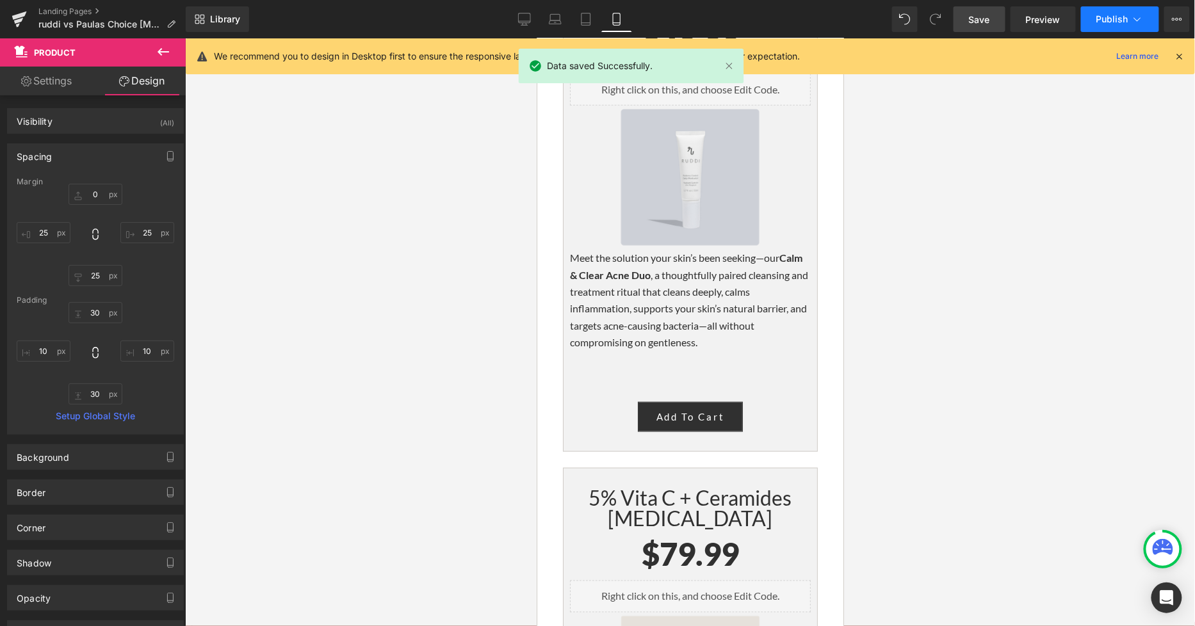
click at [1102, 18] on span "Publish" at bounding box center [1112, 19] width 32 height 10
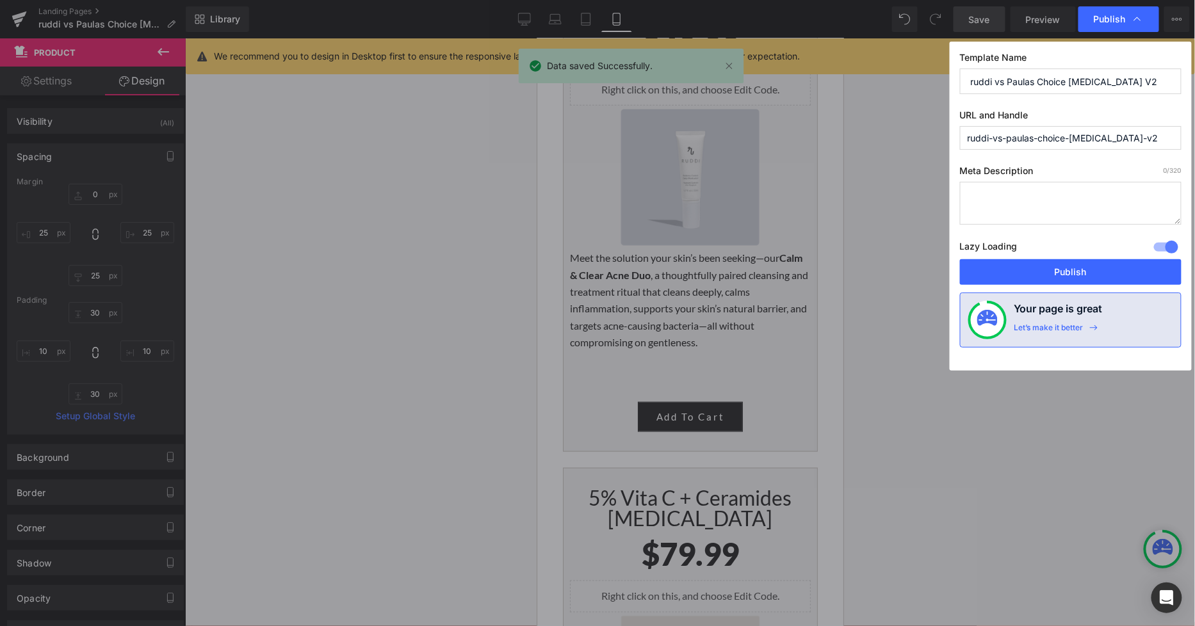
click at [1053, 258] on div "Lazy Loading Build Upgrade plan to unlock" at bounding box center [1070, 248] width 221 height 21
drag, startPoint x: 1051, startPoint y: 277, endPoint x: 282, endPoint y: 260, distance: 768.4
click at [1051, 277] on button "Publish" at bounding box center [1070, 272] width 221 height 26
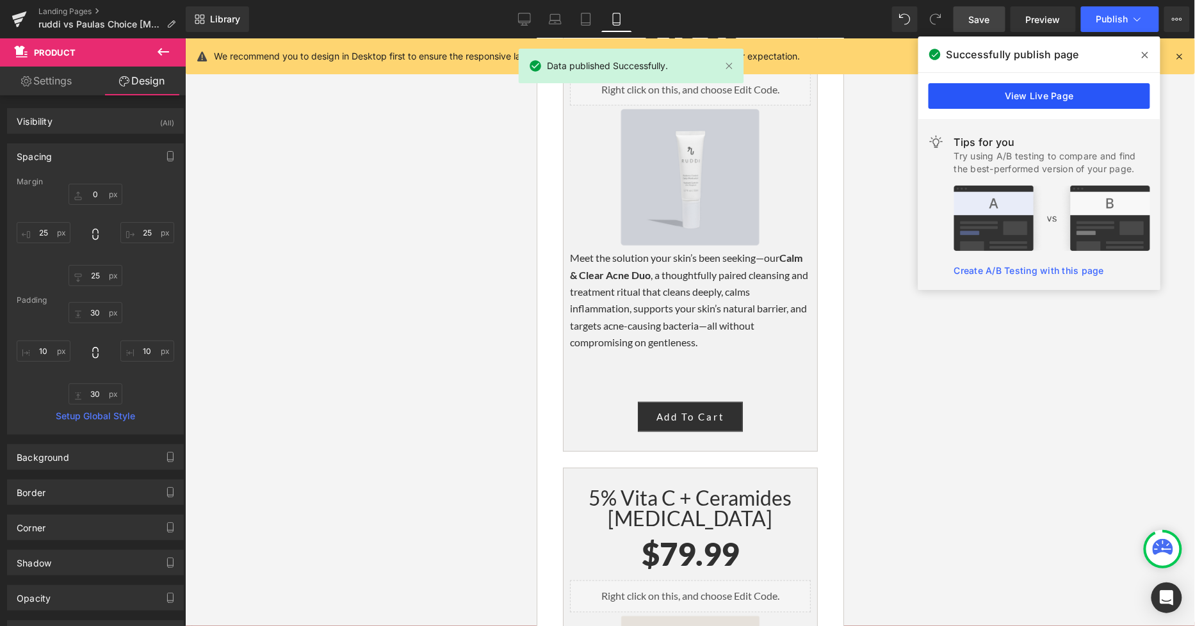
click at [1068, 99] on link "View Live Page" at bounding box center [1038, 96] width 221 height 26
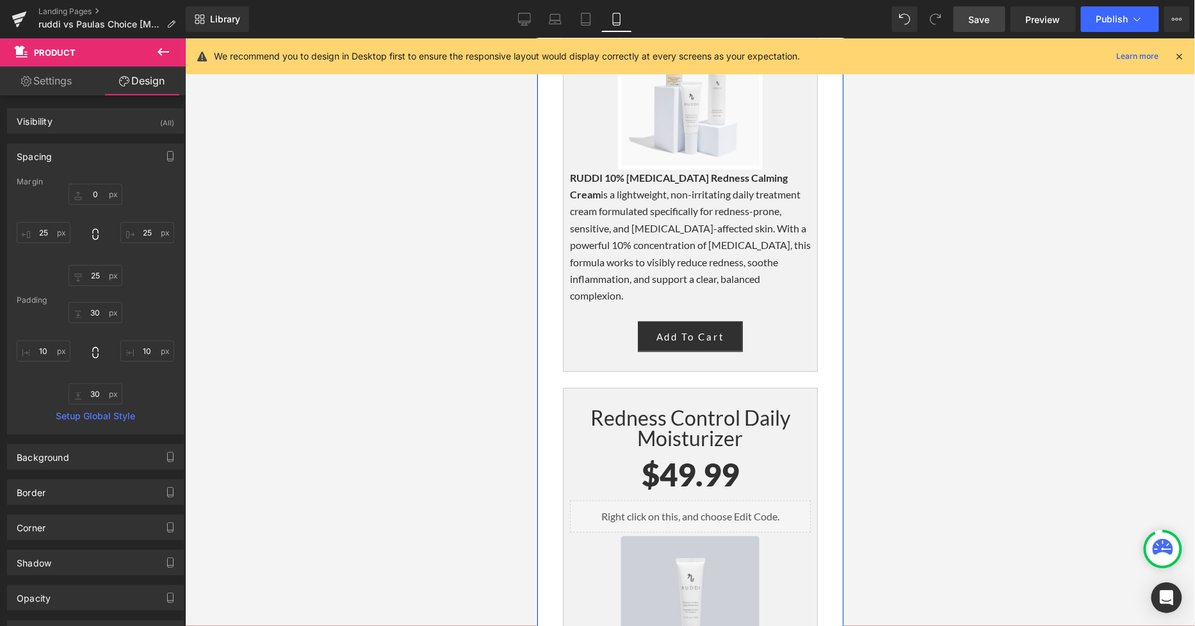
scroll to position [4836, 0]
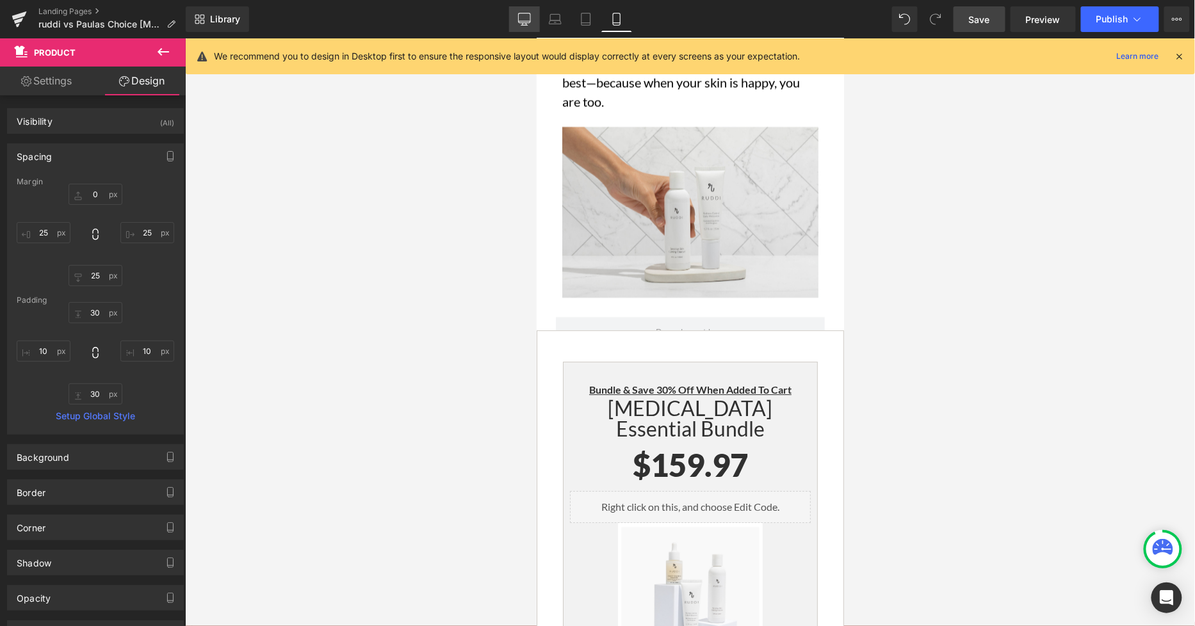
click at [529, 20] on icon at bounding box center [524, 19] width 13 height 13
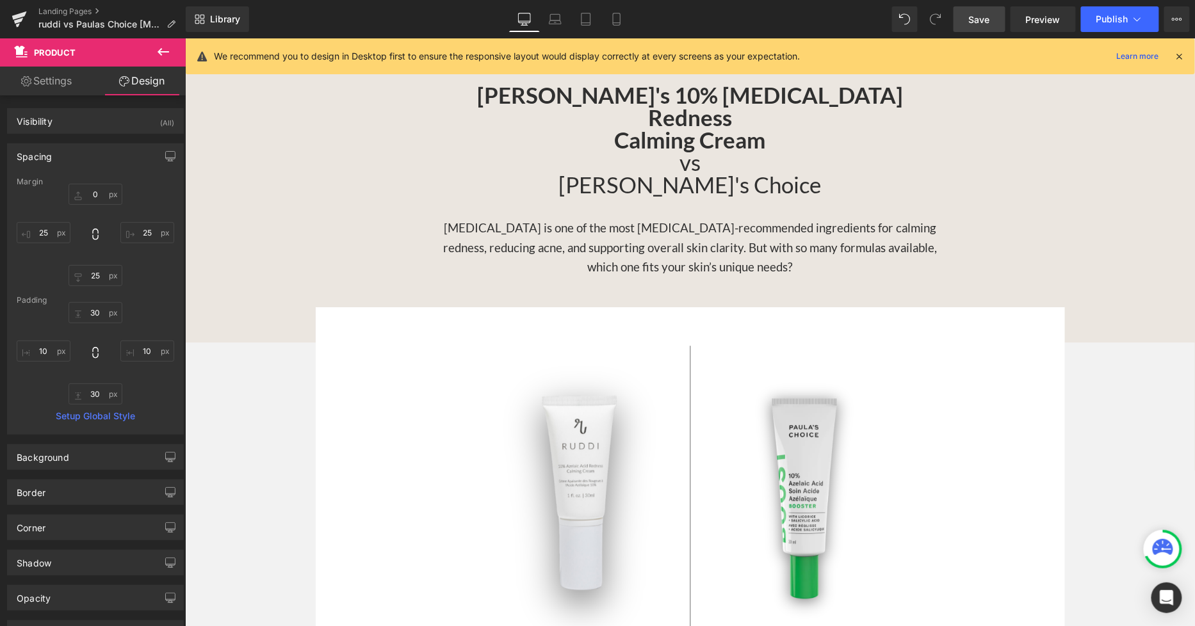
scroll to position [1255, 0]
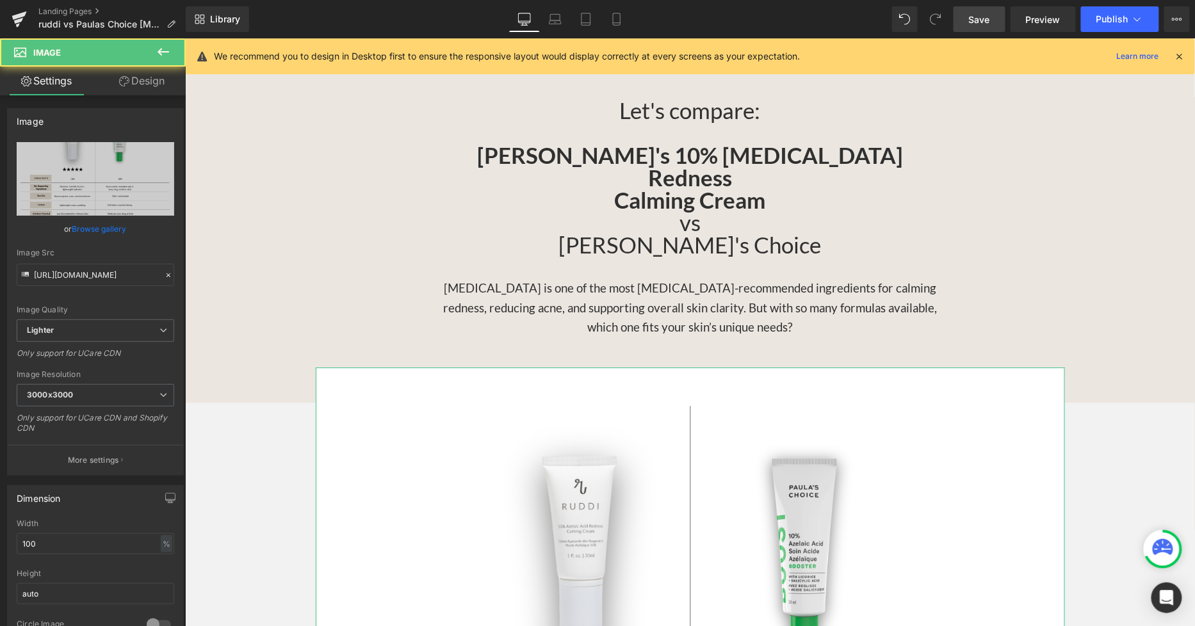
click at [138, 85] on link "Design" at bounding box center [141, 81] width 93 height 29
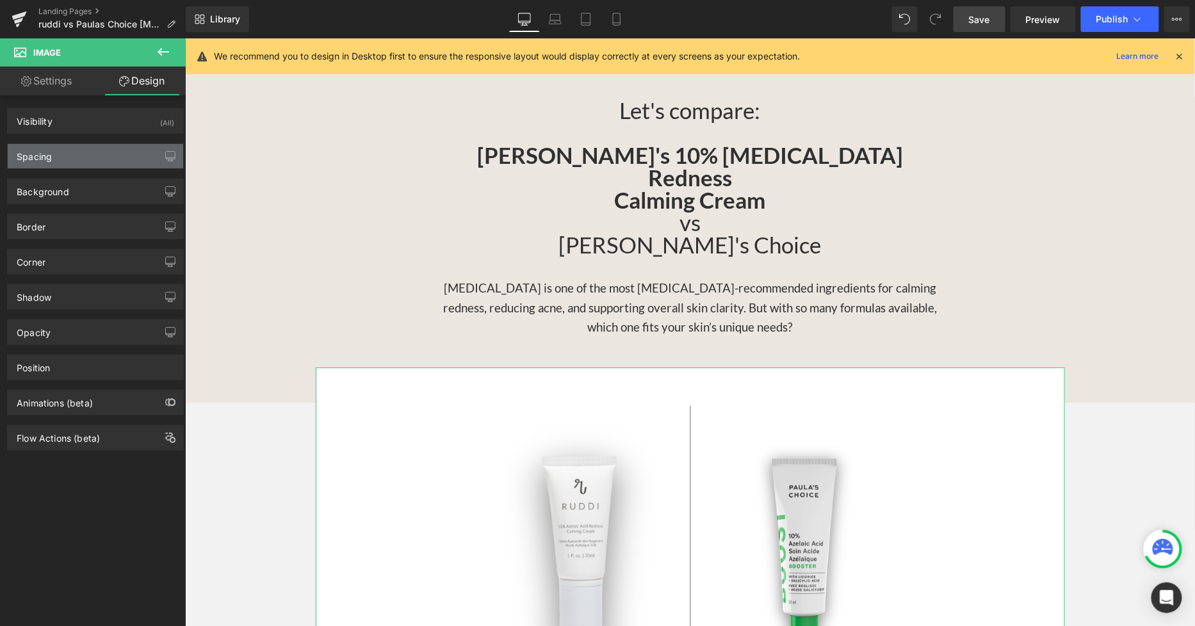
click at [117, 158] on div "Spacing" at bounding box center [95, 156] width 175 height 24
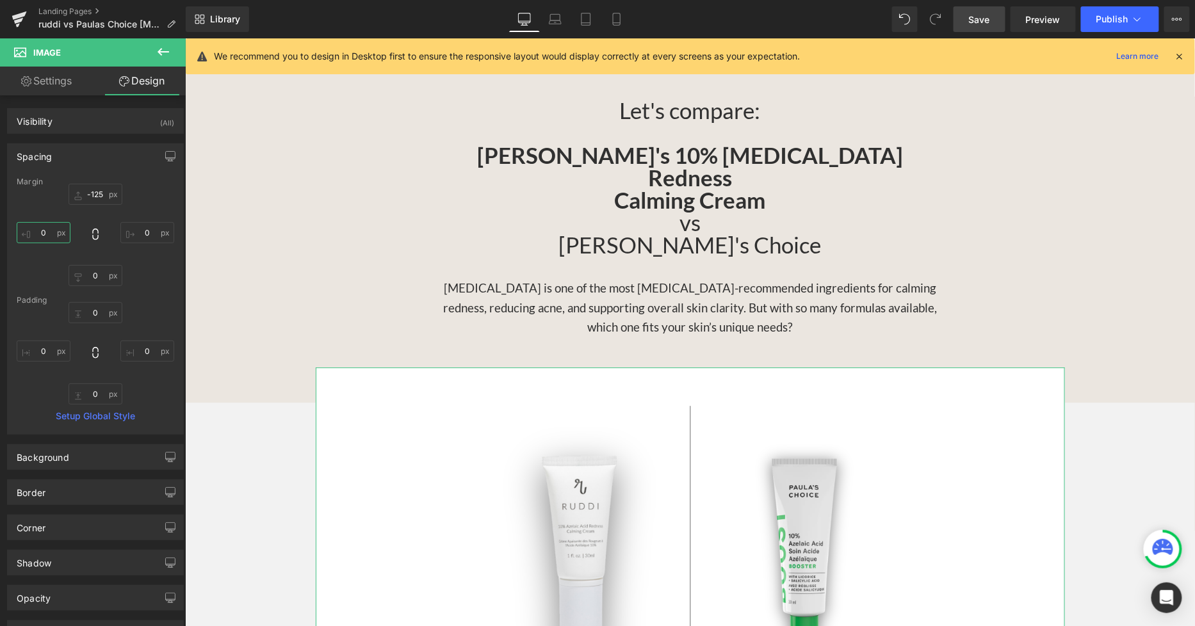
click at [50, 230] on input "text" at bounding box center [44, 232] width 54 height 21
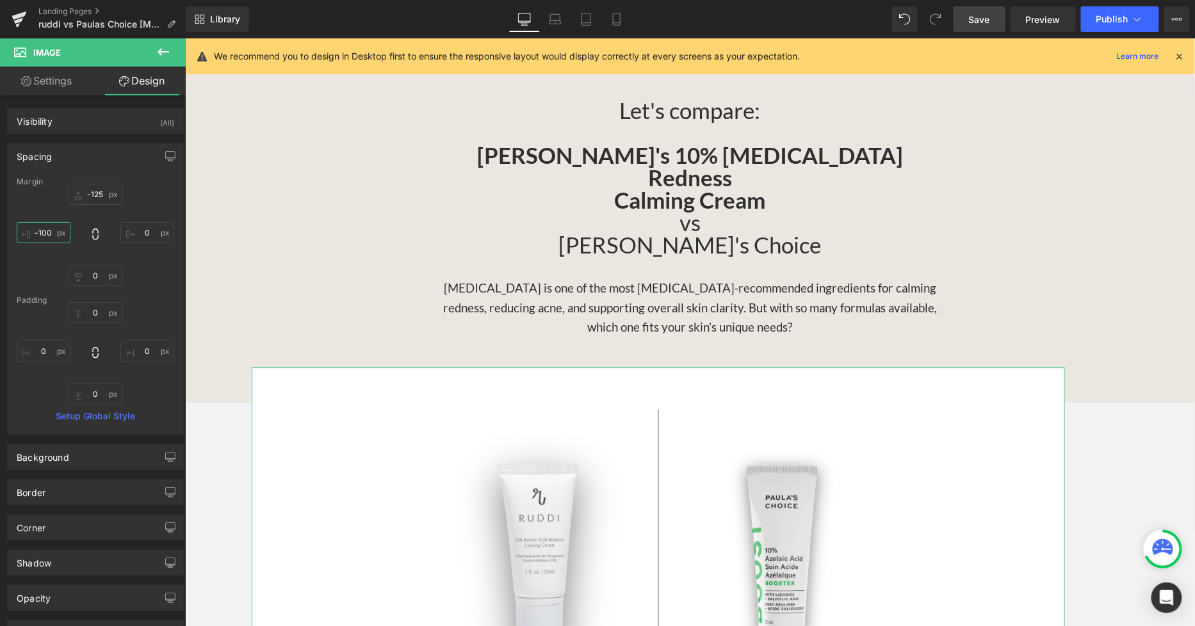
type input "-100"
click at [143, 243] on div "-100" at bounding box center [95, 235] width 157 height 102
click at [146, 236] on input "text" at bounding box center [147, 232] width 54 height 21
type input "-100"
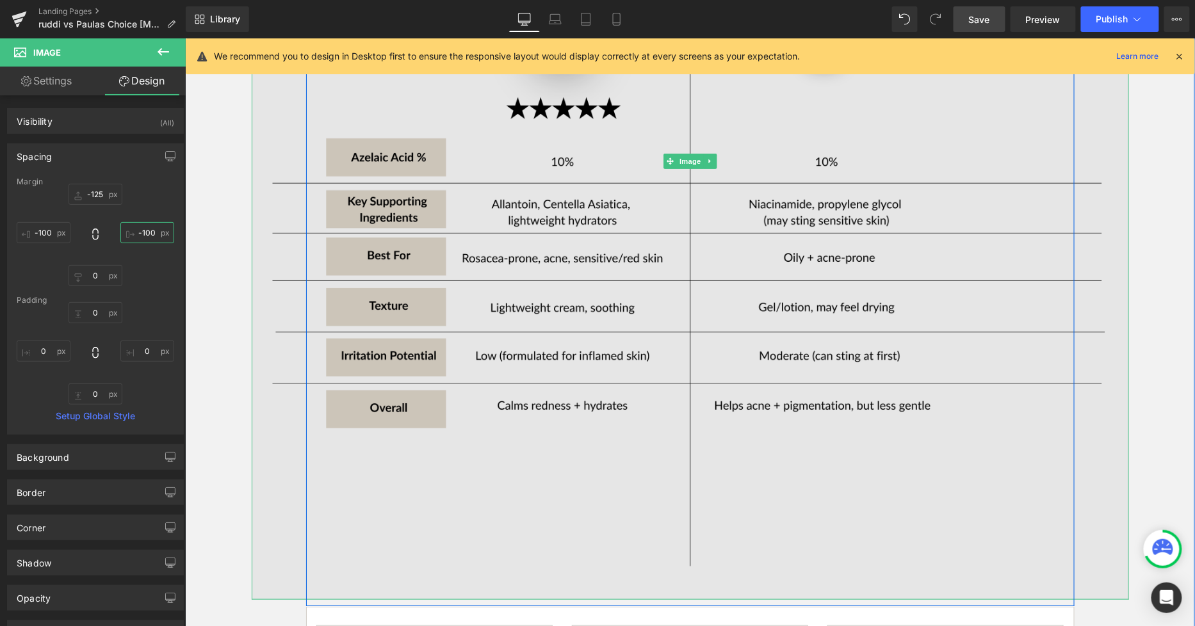
scroll to position [2037, 0]
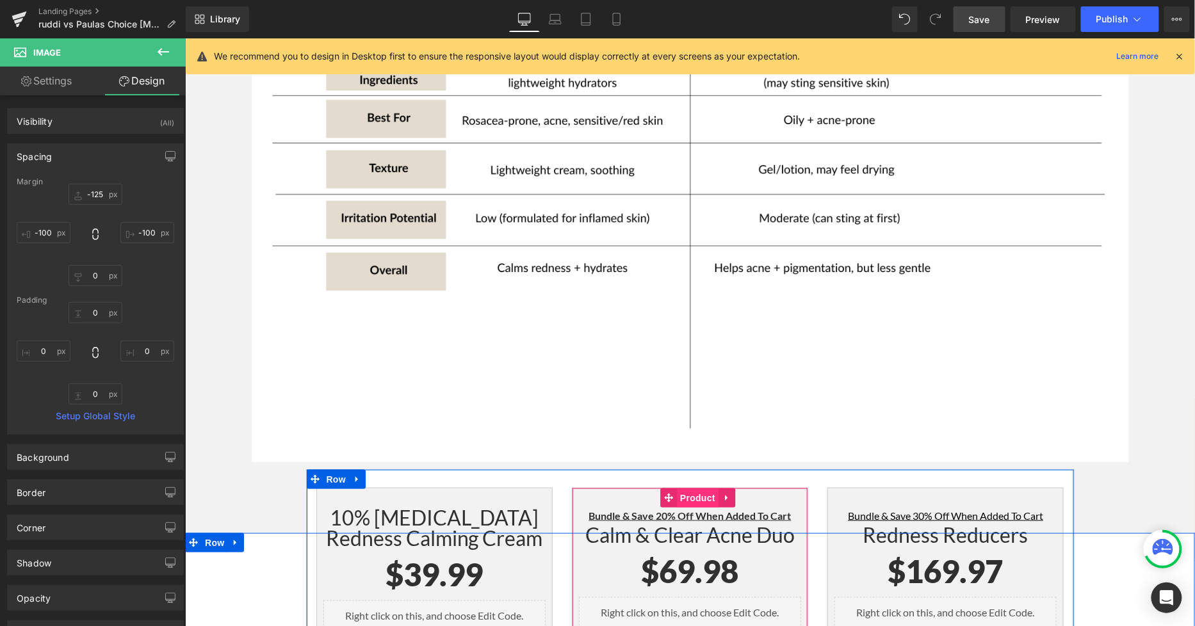
click at [698, 488] on span "Product" at bounding box center [697, 497] width 42 height 19
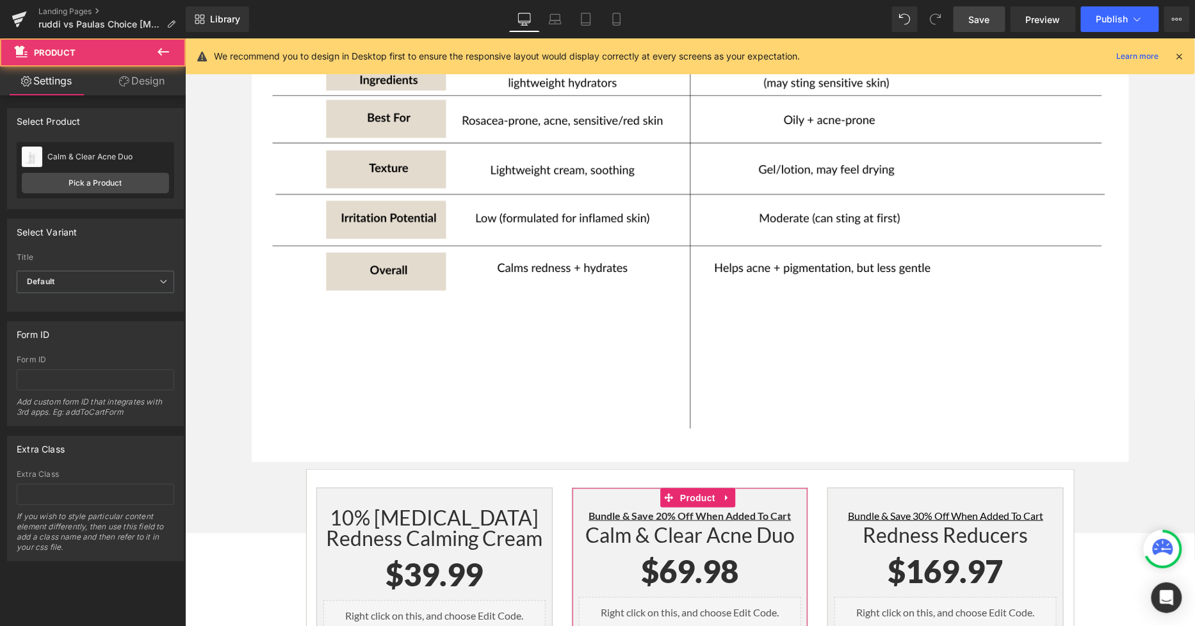
drag, startPoint x: 136, startPoint y: 77, endPoint x: 85, endPoint y: 180, distance: 114.8
click at [136, 77] on link "Design" at bounding box center [141, 81] width 93 height 29
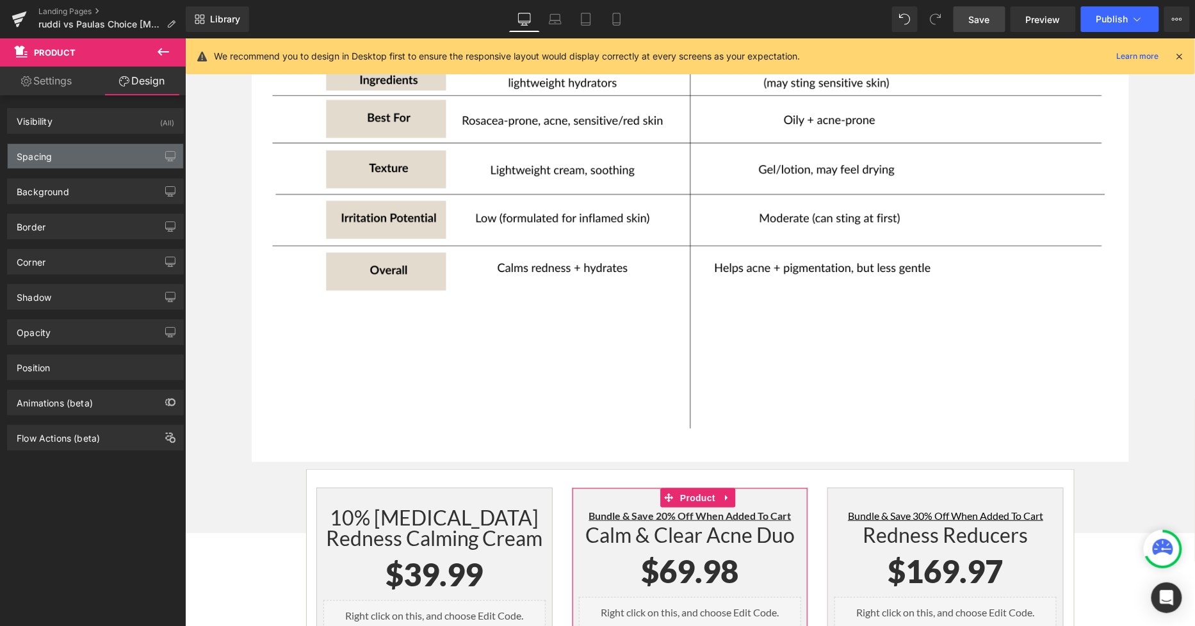
click at [79, 160] on div "Spacing" at bounding box center [95, 156] width 175 height 24
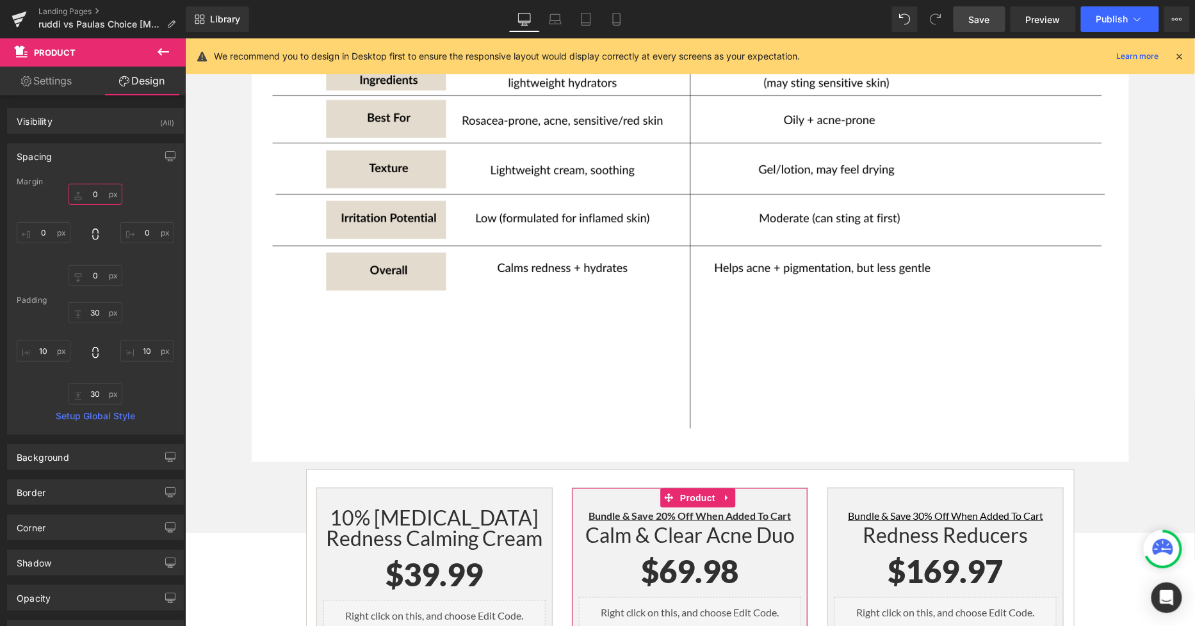
click at [97, 201] on input "0" at bounding box center [95, 194] width 54 height 21
click at [93, 193] on input "0" at bounding box center [95, 194] width 54 height 21
click at [96, 195] on input "0" at bounding box center [95, 194] width 54 height 21
type input "0-"
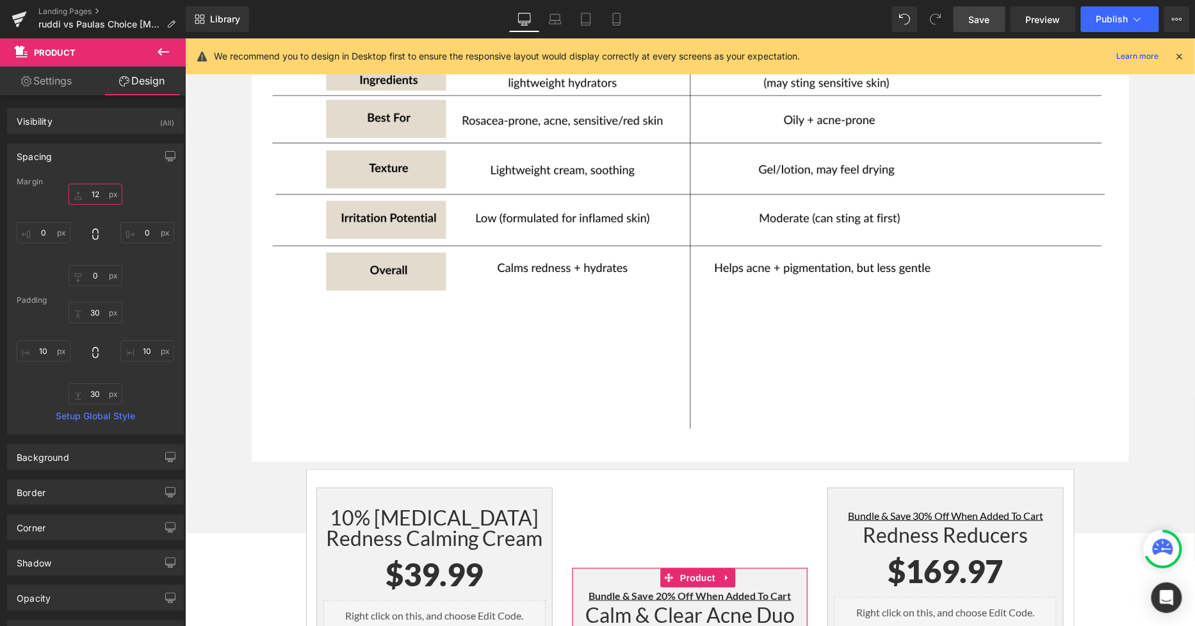
type input "1"
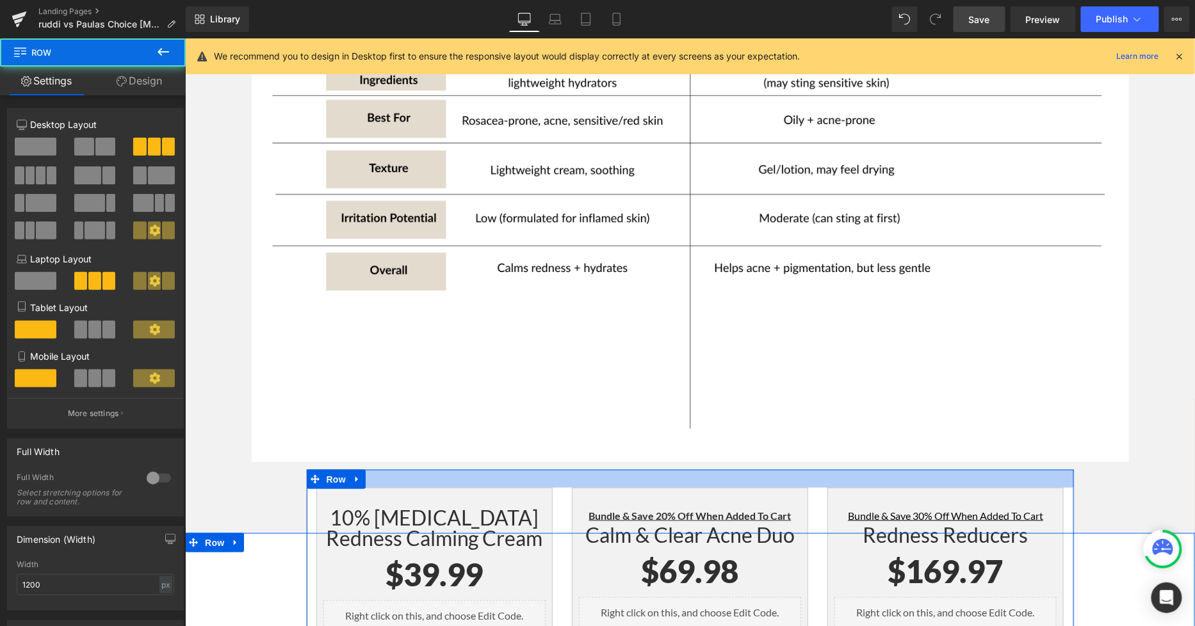
click at [549, 469] on div at bounding box center [689, 478] width 767 height 18
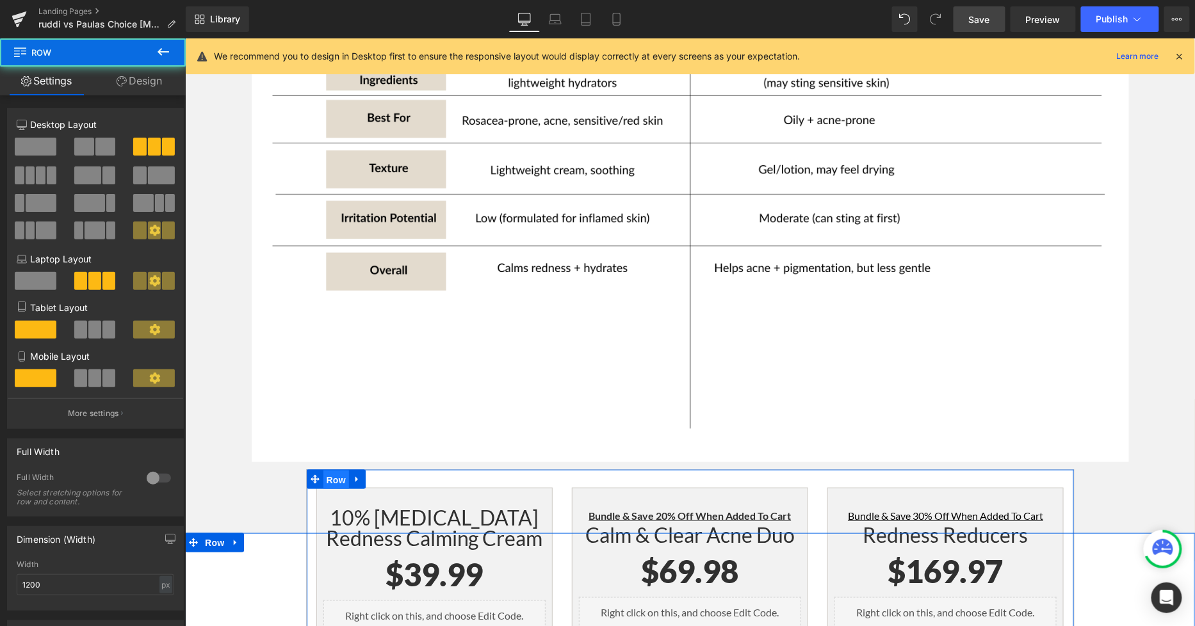
click at [332, 470] on span "Row" at bounding box center [336, 479] width 26 height 19
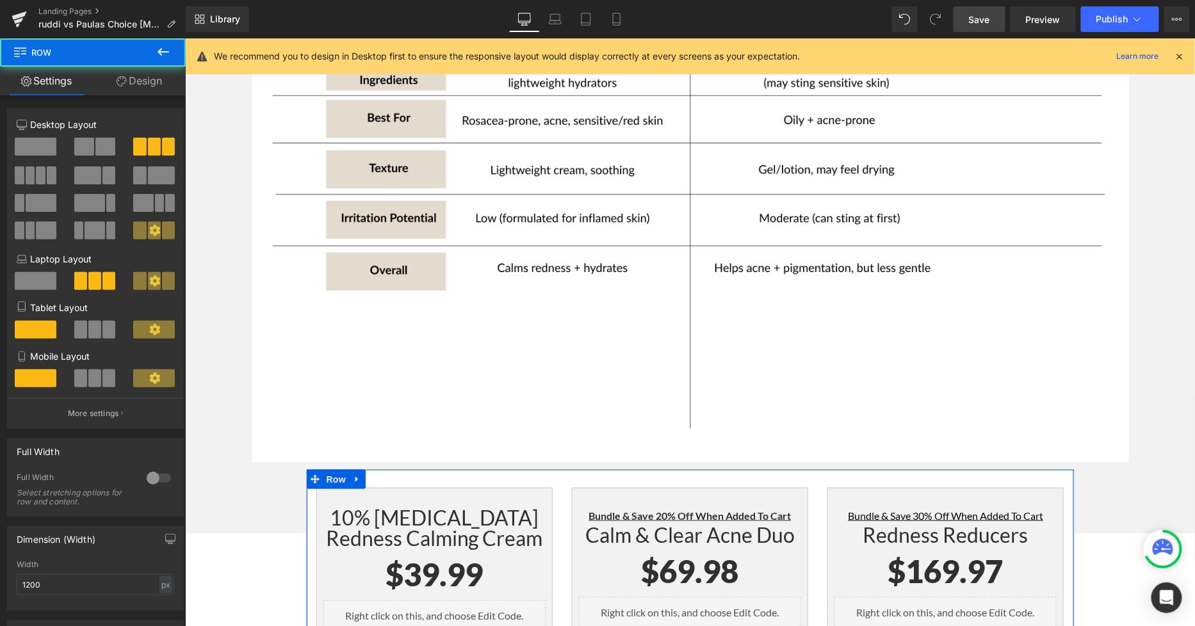
click at [152, 83] on link "Design" at bounding box center [139, 81] width 93 height 29
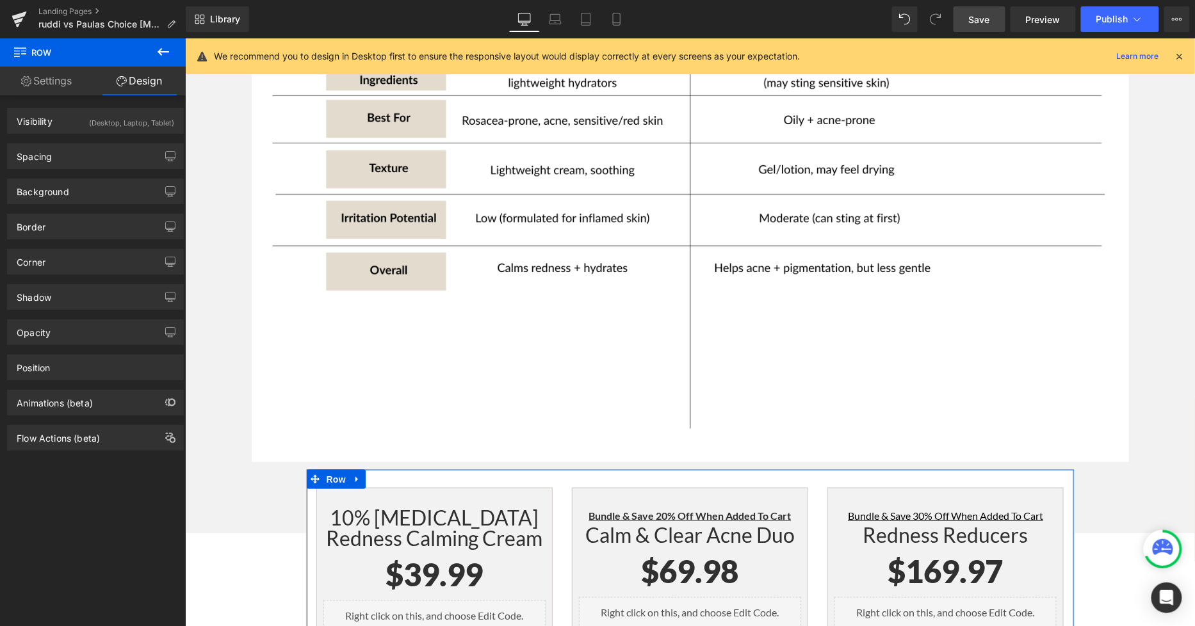
click at [77, 141] on div "Spacing Margin -100 auto 0 auto Padding 28 0 10 0 Setup Global Style" at bounding box center [95, 151] width 191 height 35
click at [78, 147] on div "Spacing" at bounding box center [95, 156] width 175 height 24
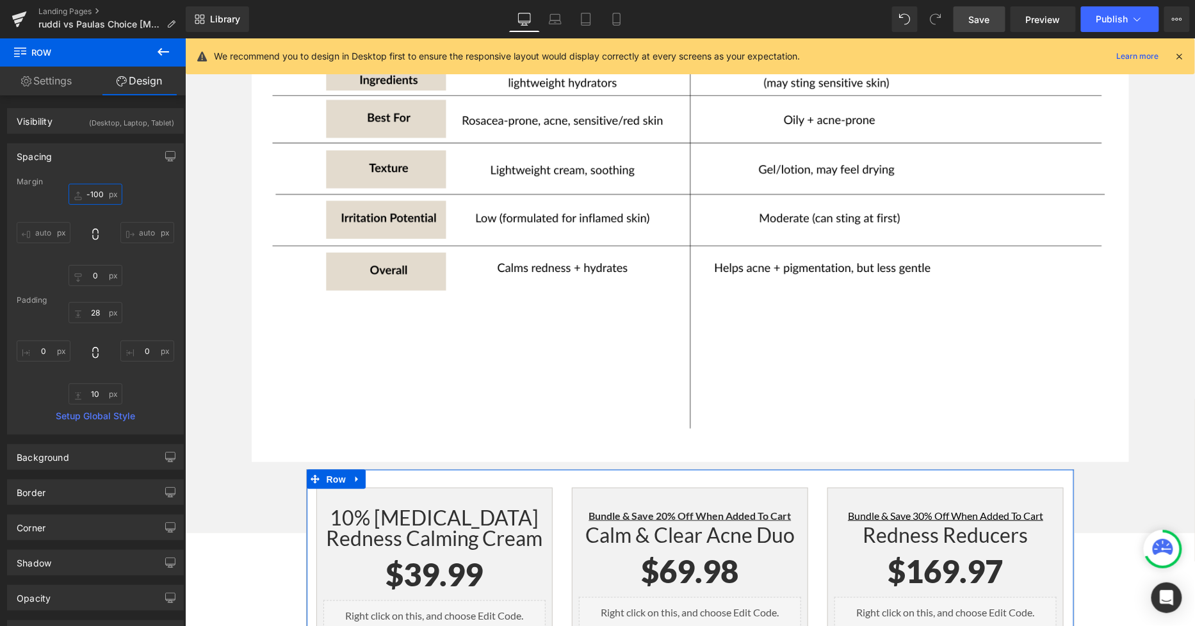
click at [106, 201] on input "-100" at bounding box center [95, 194] width 54 height 21
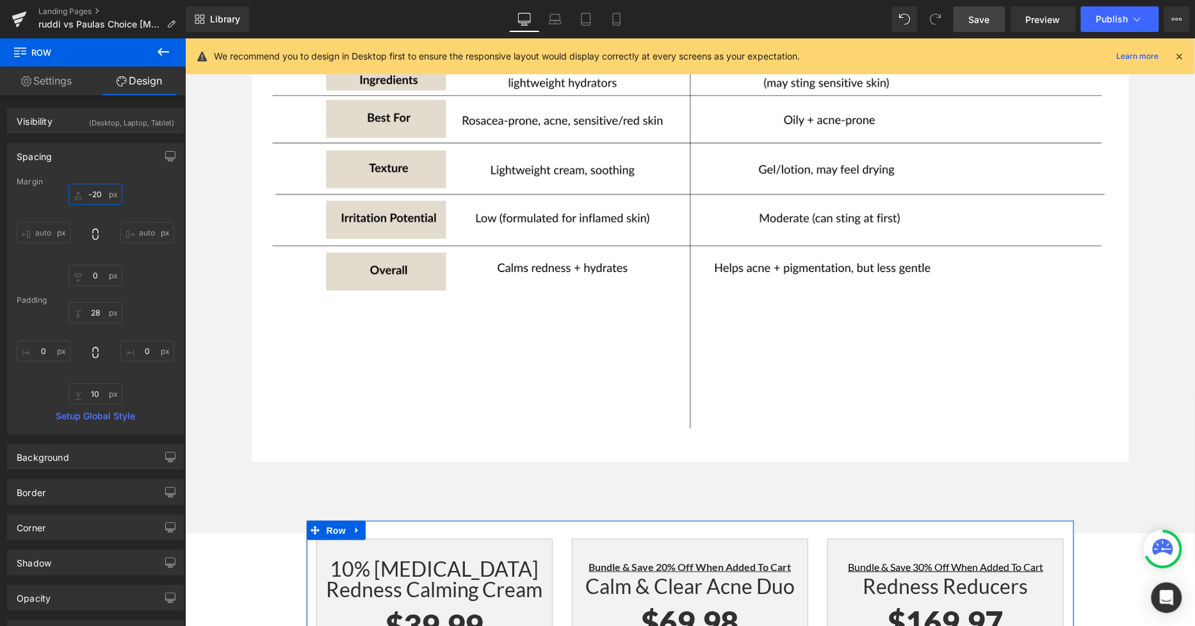
type input "-200"
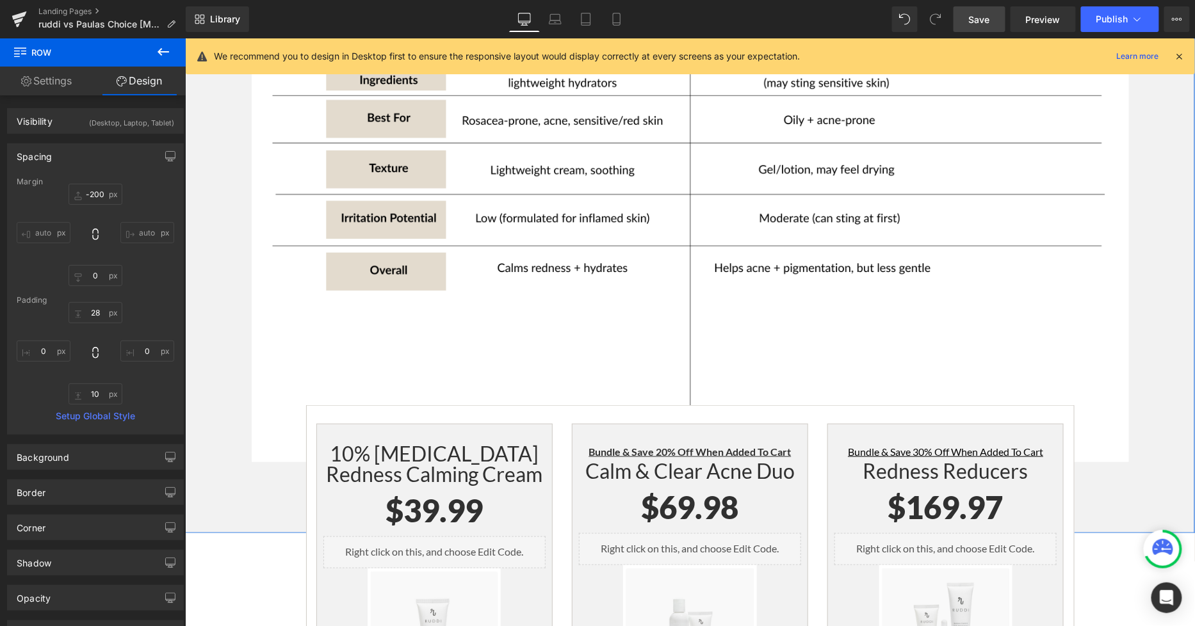
click at [1116, 399] on div "Let's compare [PERSON_NAME]'s 10% [MEDICAL_DATA] Redness Calming Cream to [PERS…" at bounding box center [689, 76] width 1010 height 913
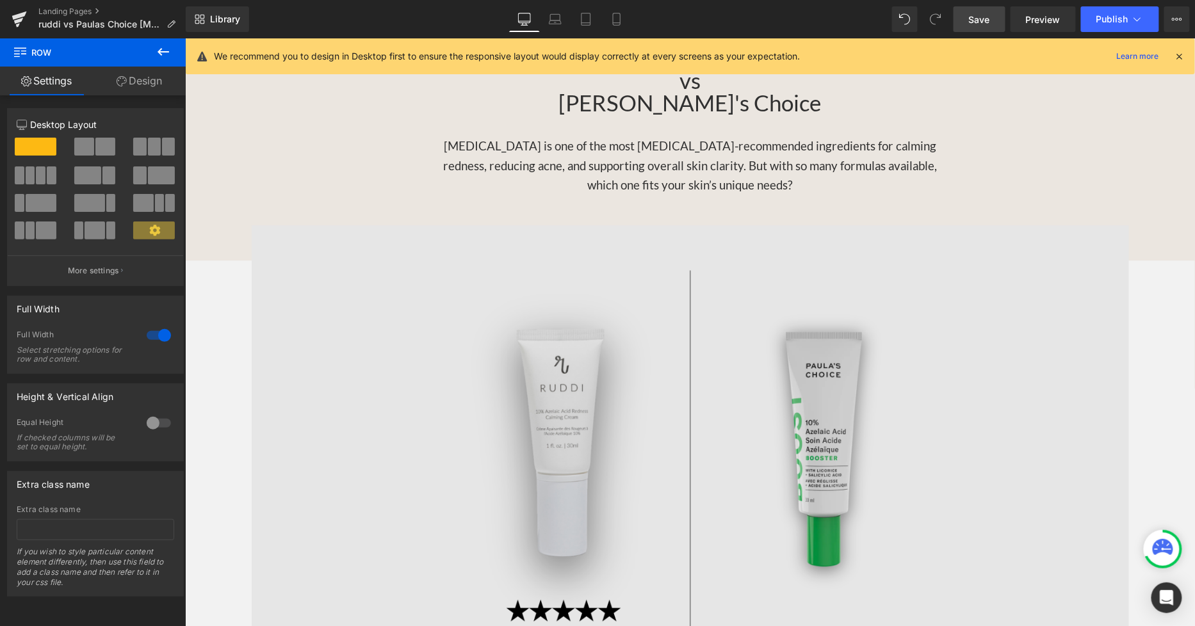
scroll to position [1326, 0]
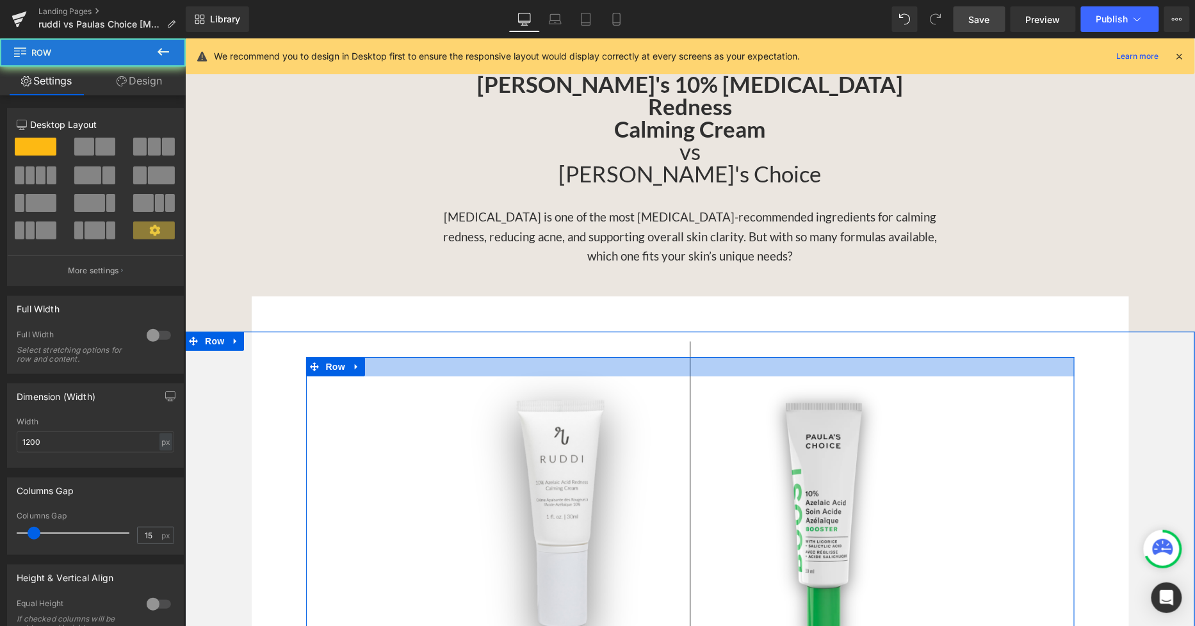
click at [489, 357] on div at bounding box center [689, 366] width 768 height 19
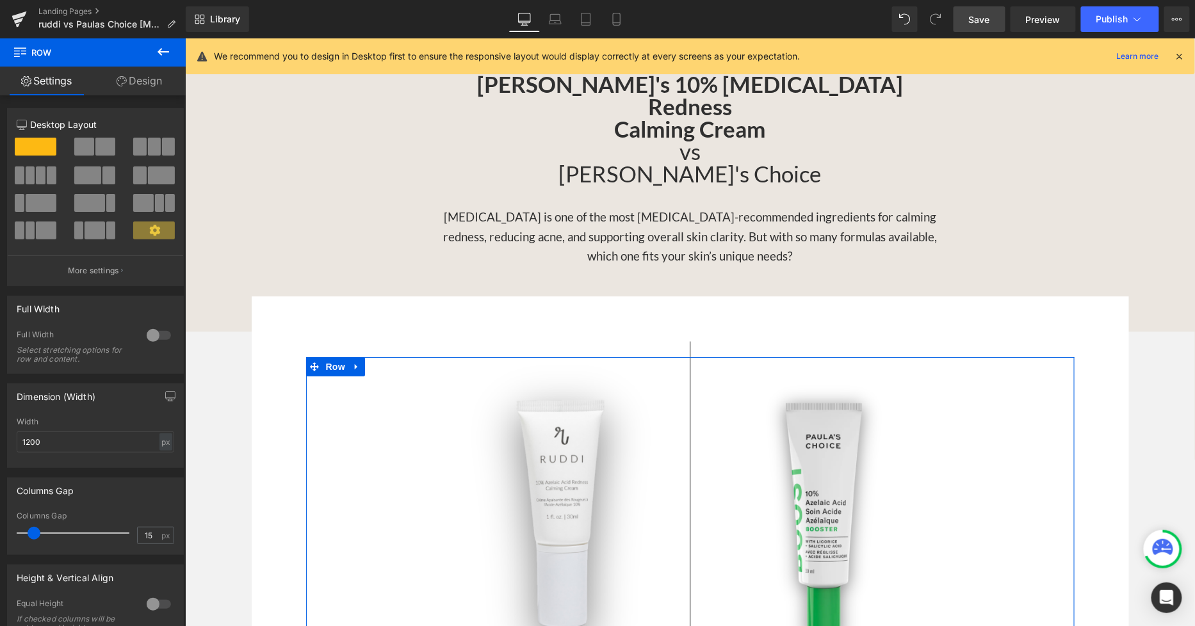
click at [135, 70] on link "Design" at bounding box center [139, 81] width 93 height 29
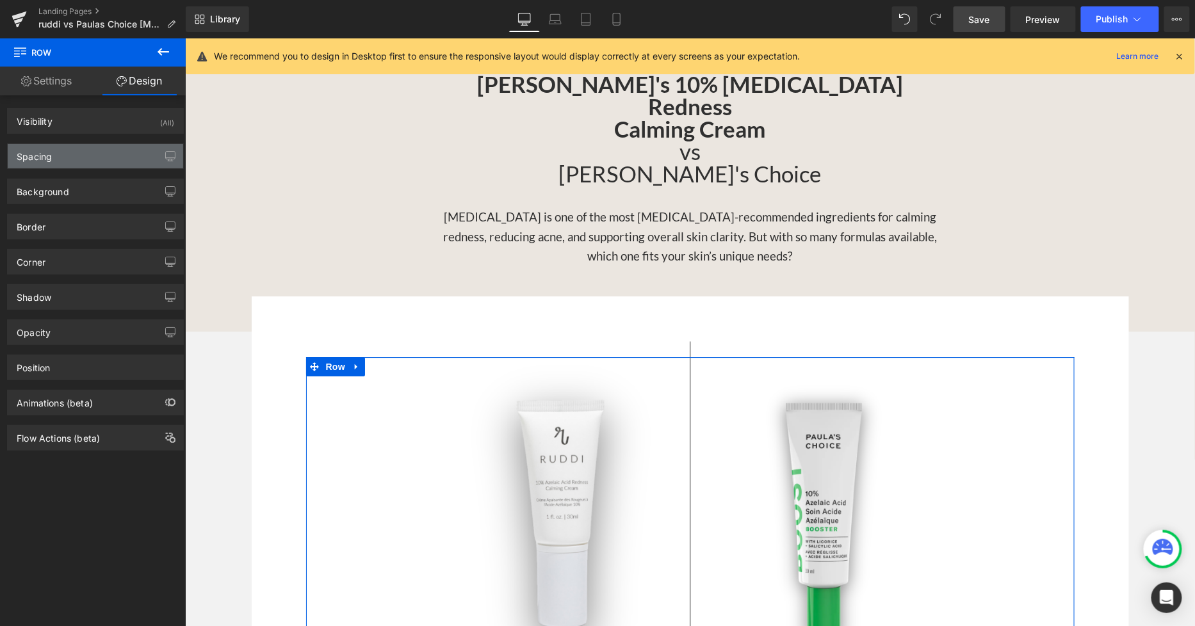
click at [84, 154] on div "Spacing" at bounding box center [95, 156] width 175 height 24
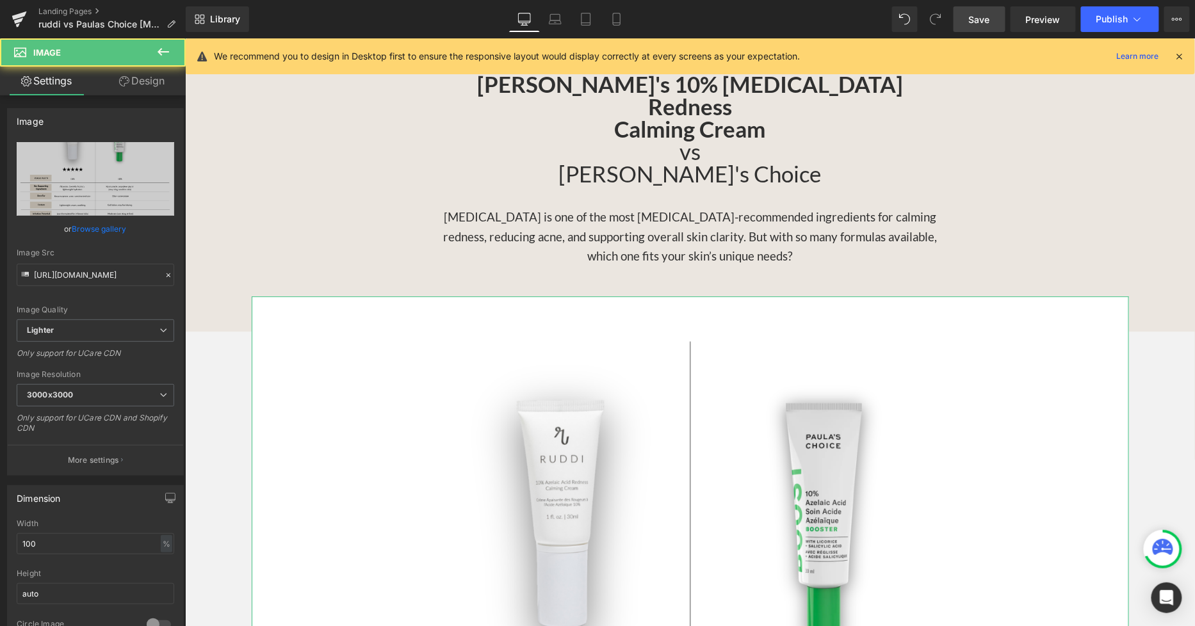
click at [137, 90] on link "Design" at bounding box center [141, 81] width 93 height 29
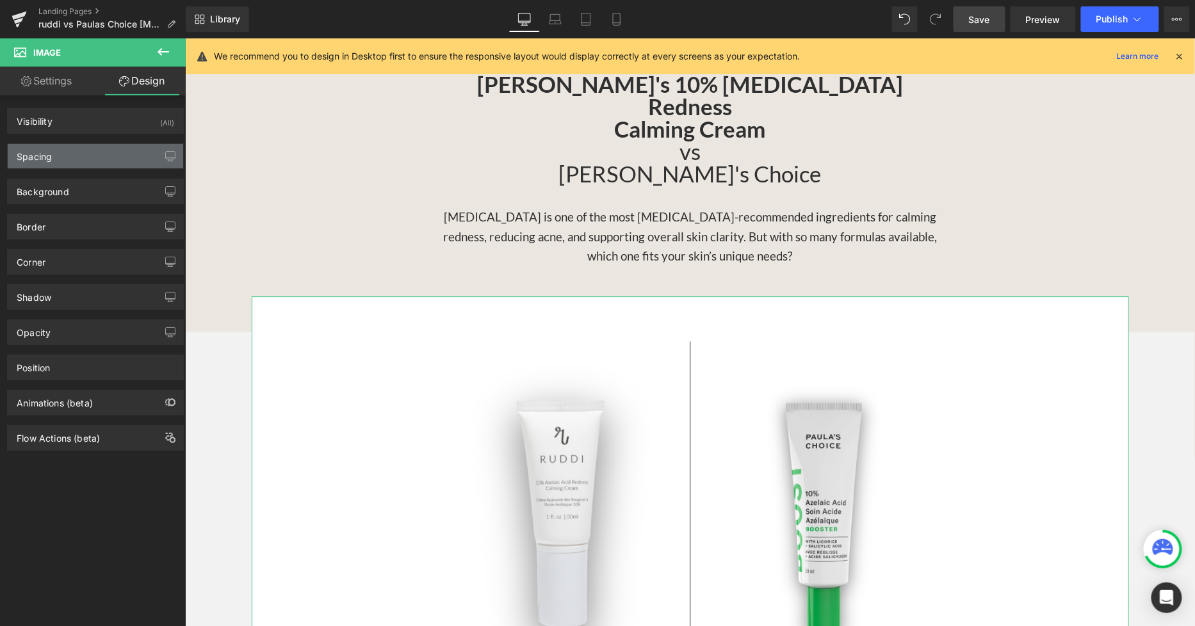
click at [90, 152] on div "Spacing" at bounding box center [95, 156] width 175 height 24
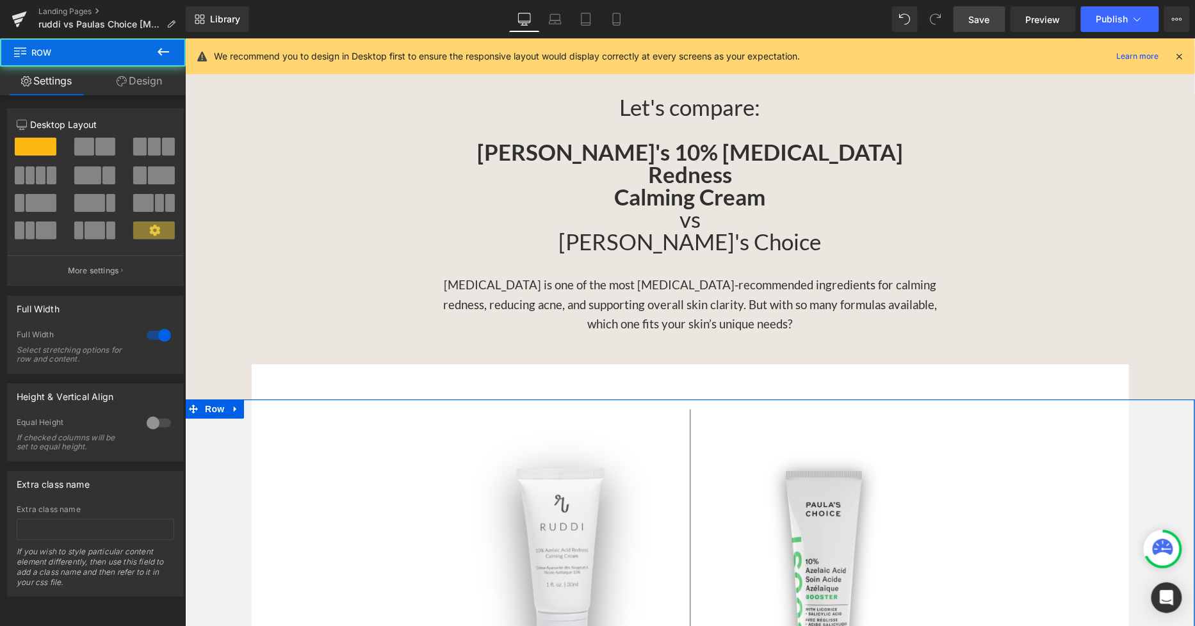
scroll to position [1183, 0]
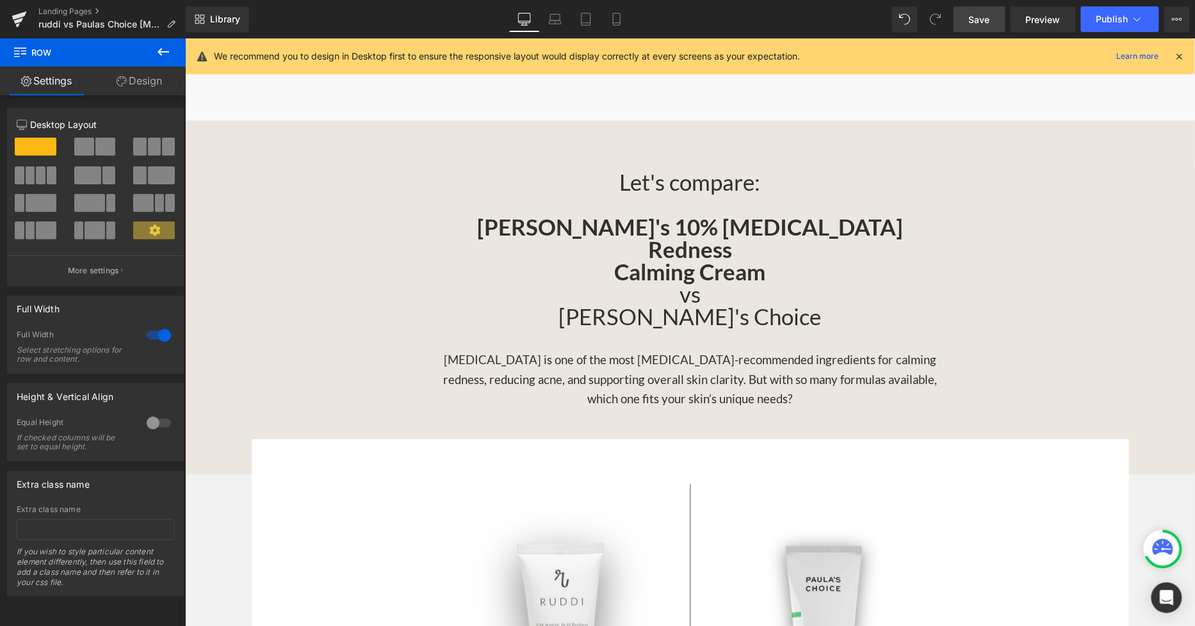
click at [993, 19] on link "Save" at bounding box center [979, 19] width 52 height 26
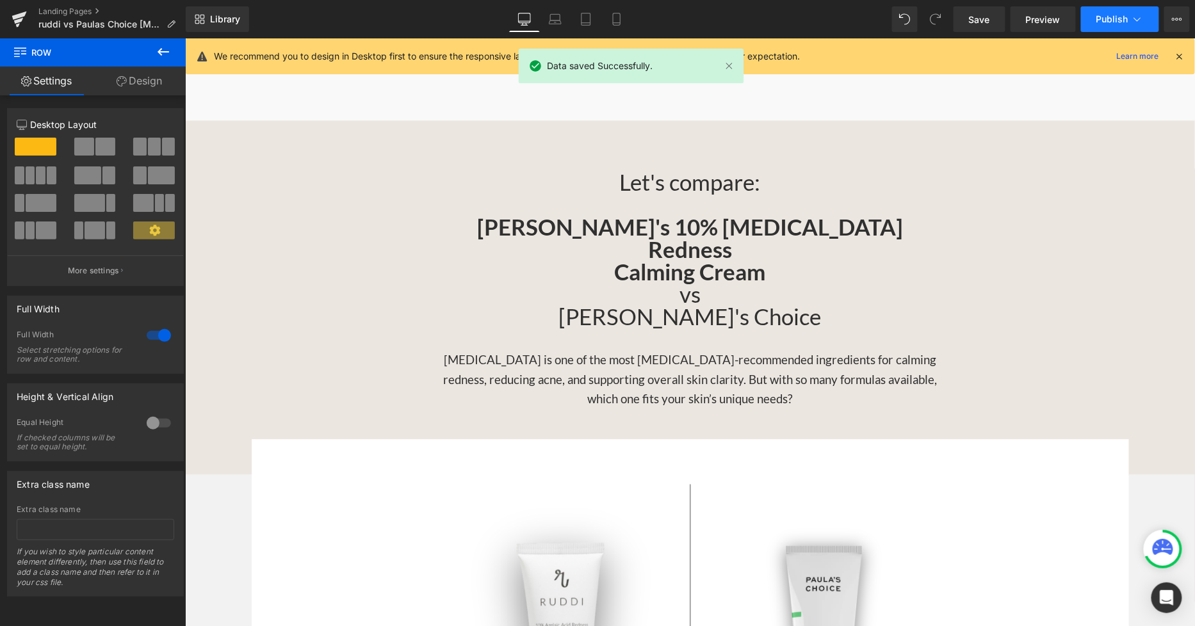
click at [1127, 20] on span "Publish" at bounding box center [1112, 19] width 32 height 10
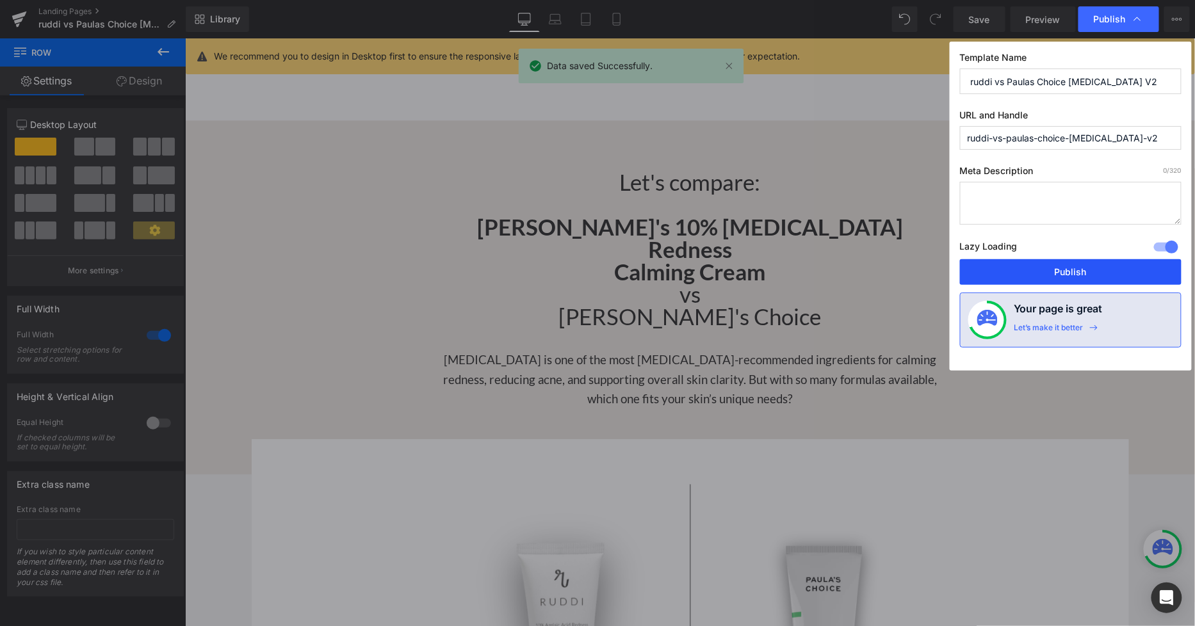
click at [1053, 272] on button "Publish" at bounding box center [1070, 272] width 221 height 26
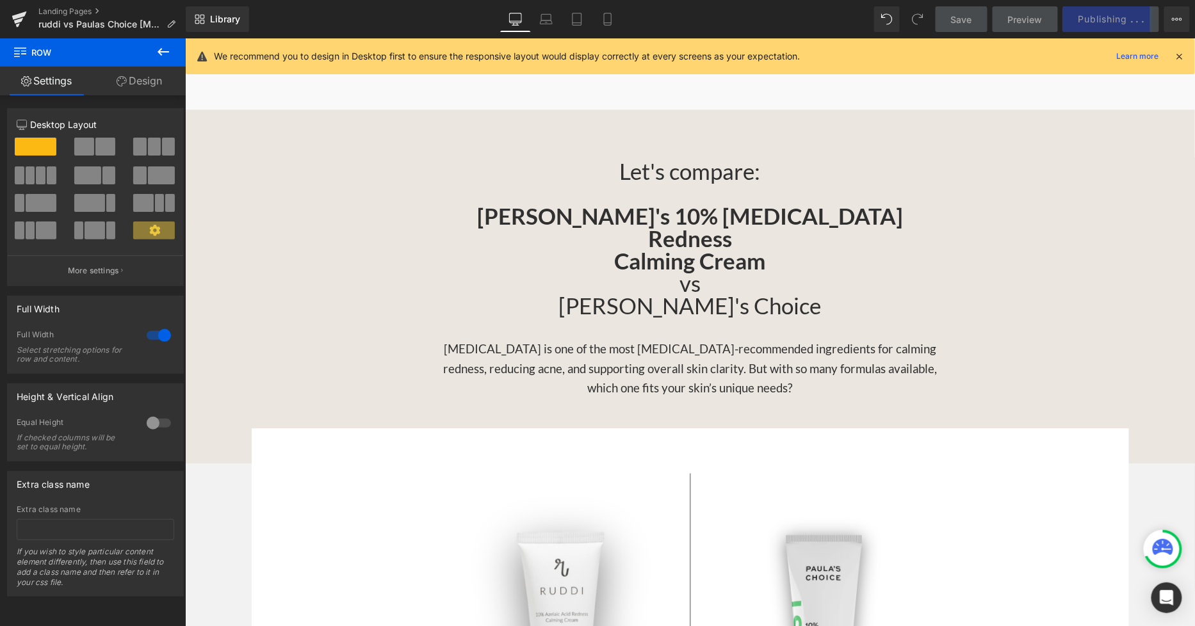
scroll to position [1112, 0]
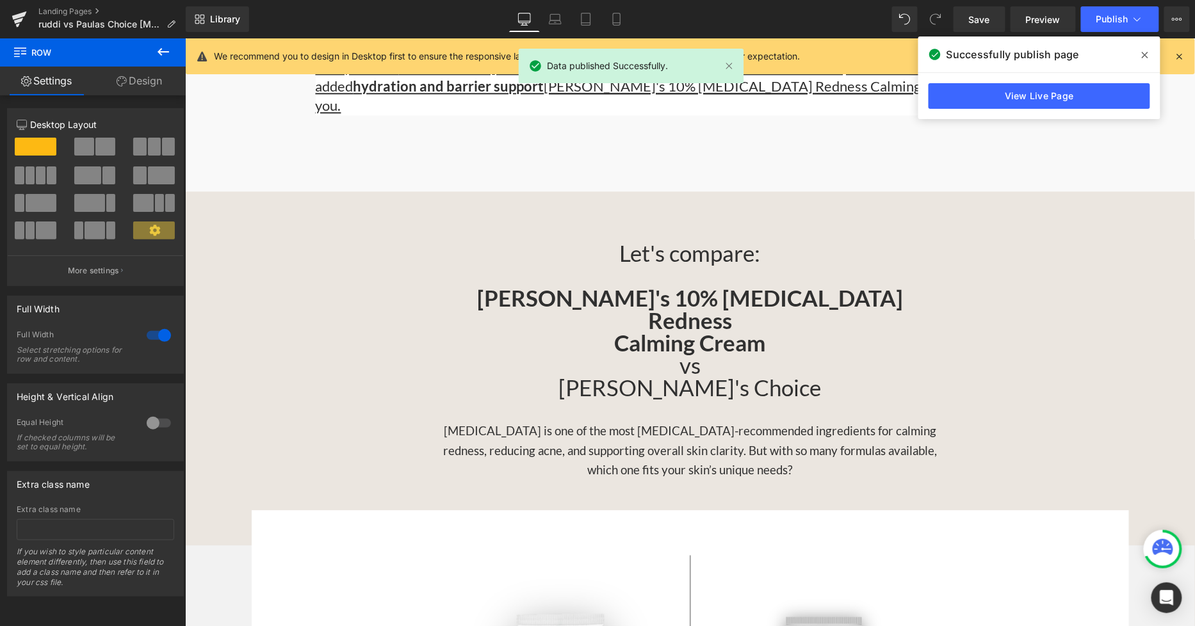
click at [1140, 61] on span at bounding box center [1144, 55] width 20 height 20
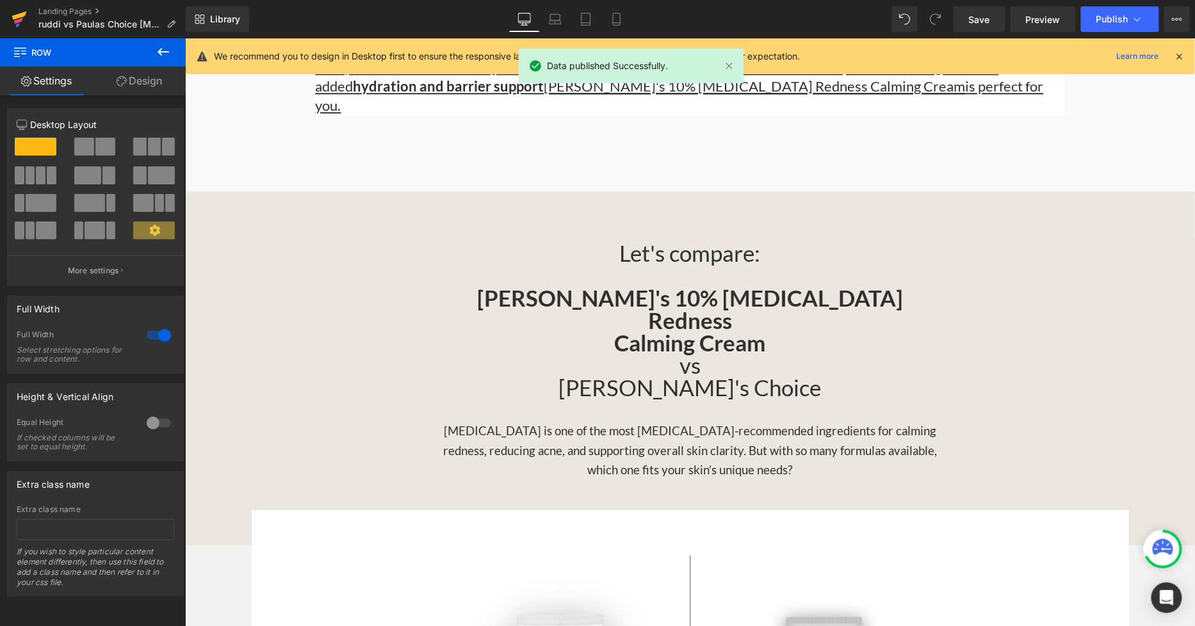
click at [24, 17] on icon at bounding box center [19, 19] width 15 height 32
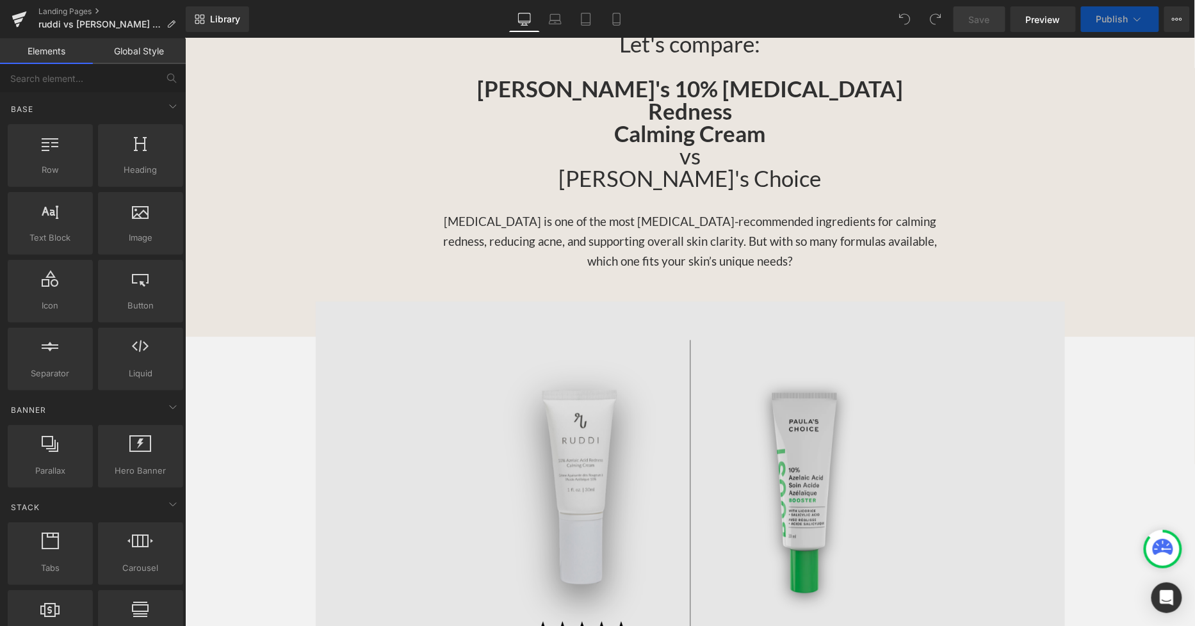
scroll to position [1280, 0]
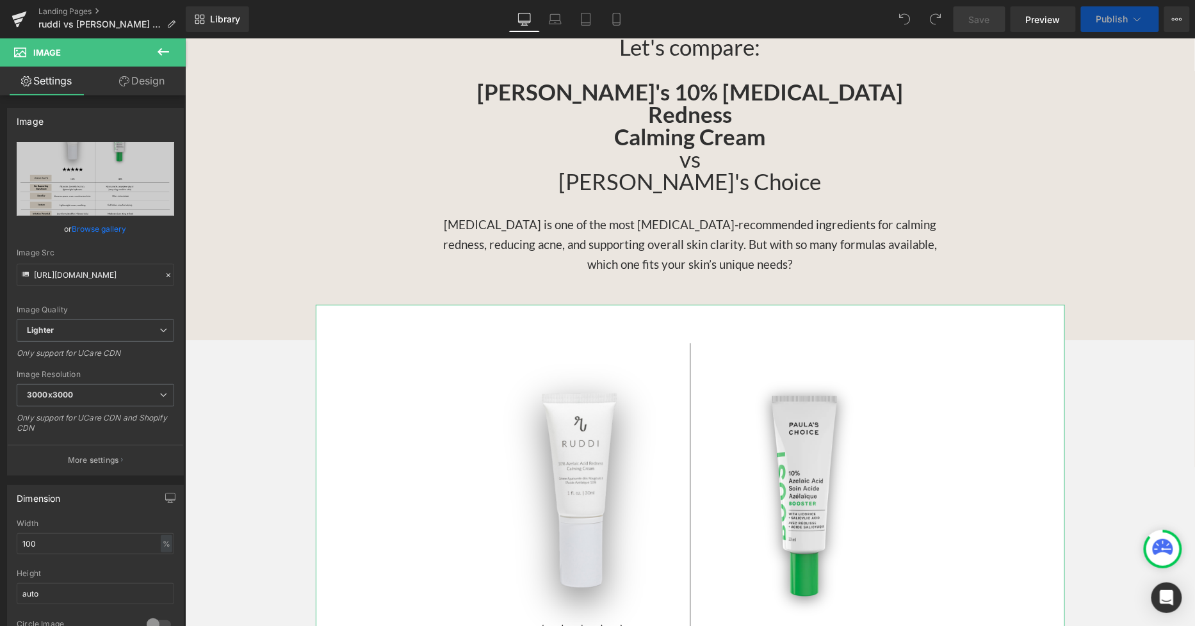
click at [137, 82] on link "Design" at bounding box center [141, 81] width 93 height 29
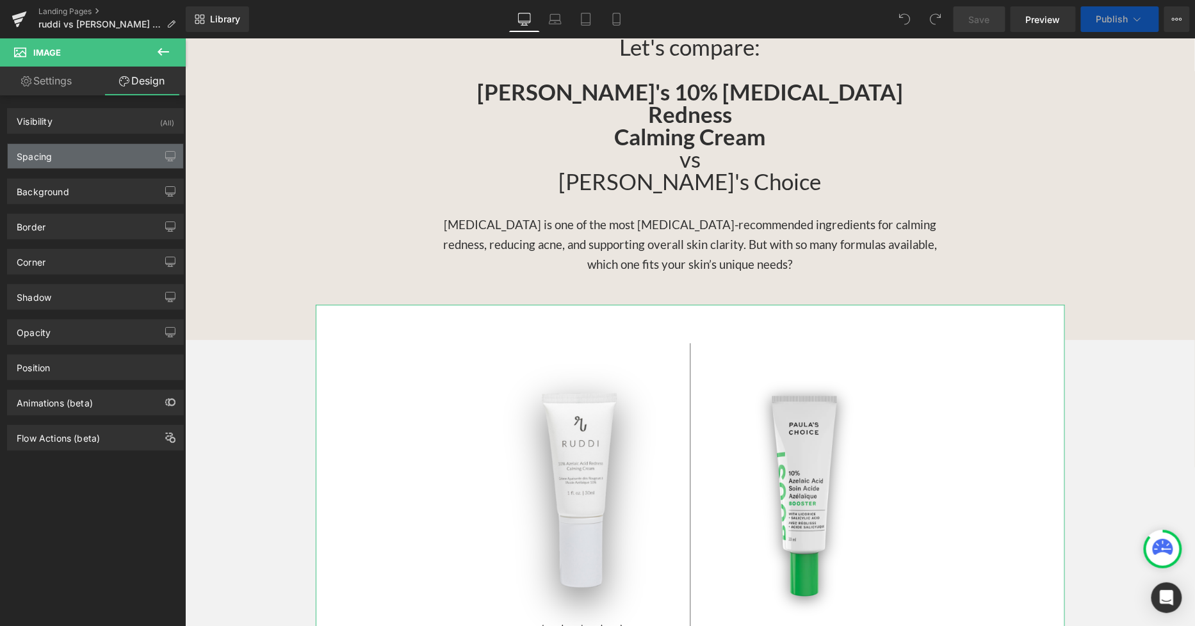
drag, startPoint x: 71, startPoint y: 161, endPoint x: 75, endPoint y: 173, distance: 12.8
click at [72, 161] on div "Spacing" at bounding box center [95, 156] width 175 height 24
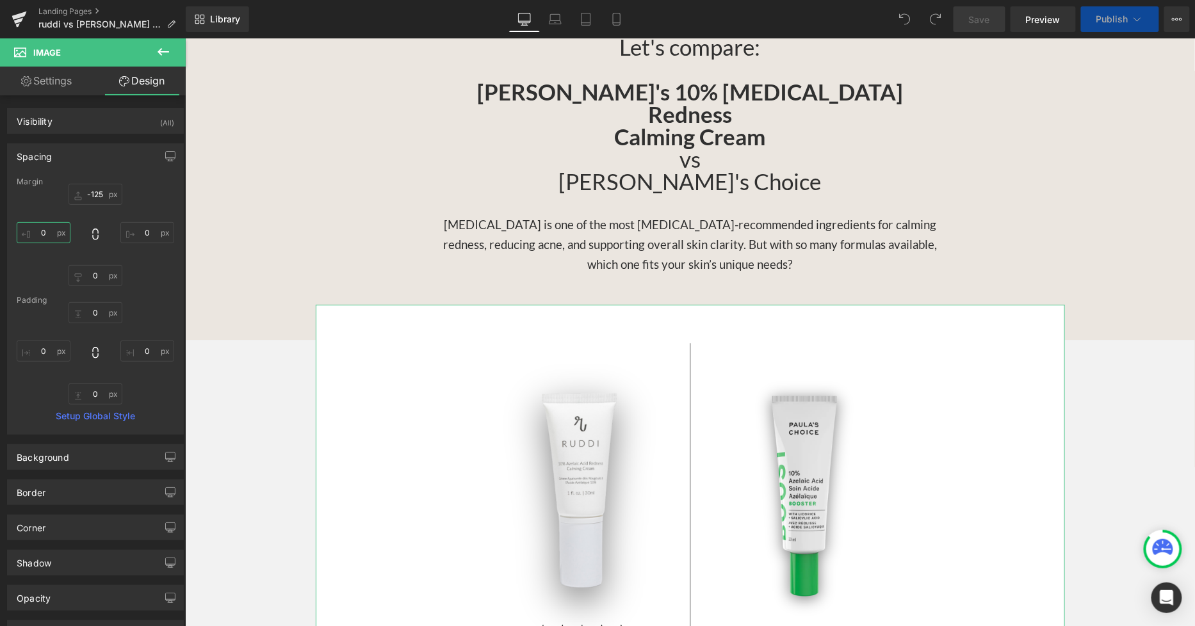
click at [59, 222] on input "0" at bounding box center [44, 232] width 54 height 21
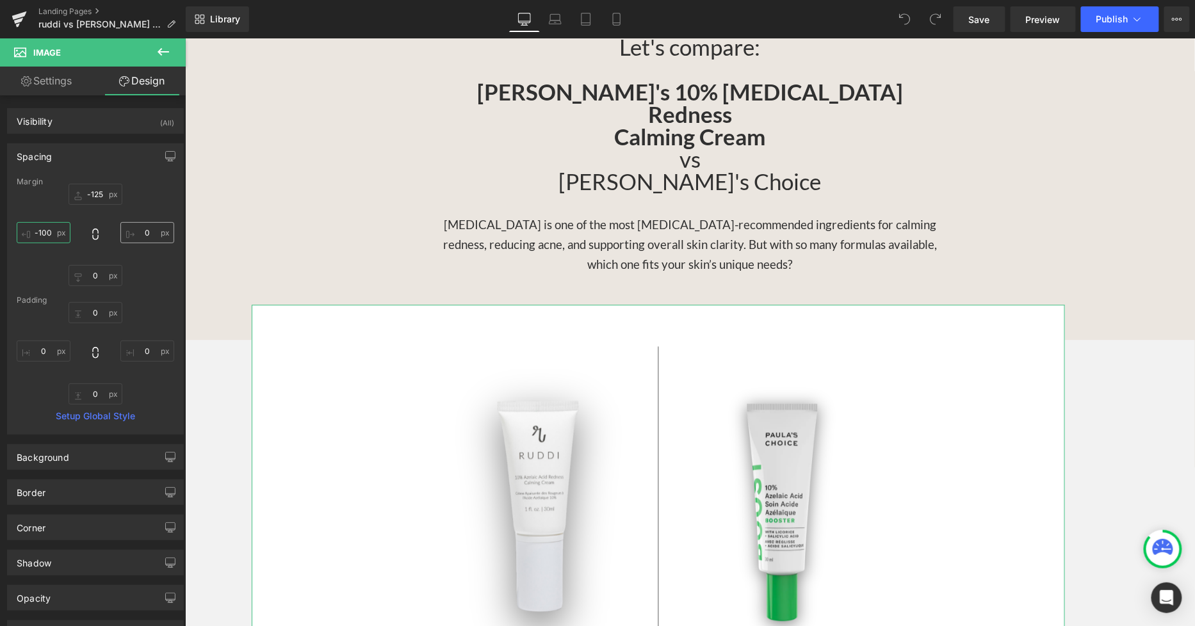
type input "-100"
click at [143, 228] on input "0" at bounding box center [147, 232] width 54 height 21
type input "-100"
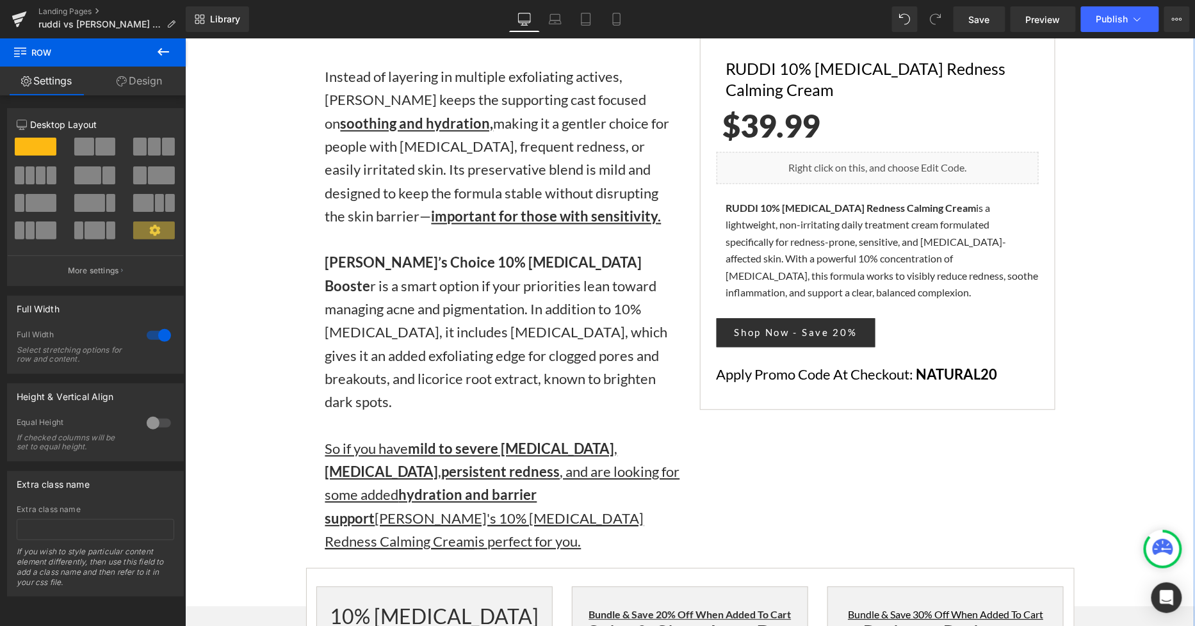
scroll to position [2632, 0]
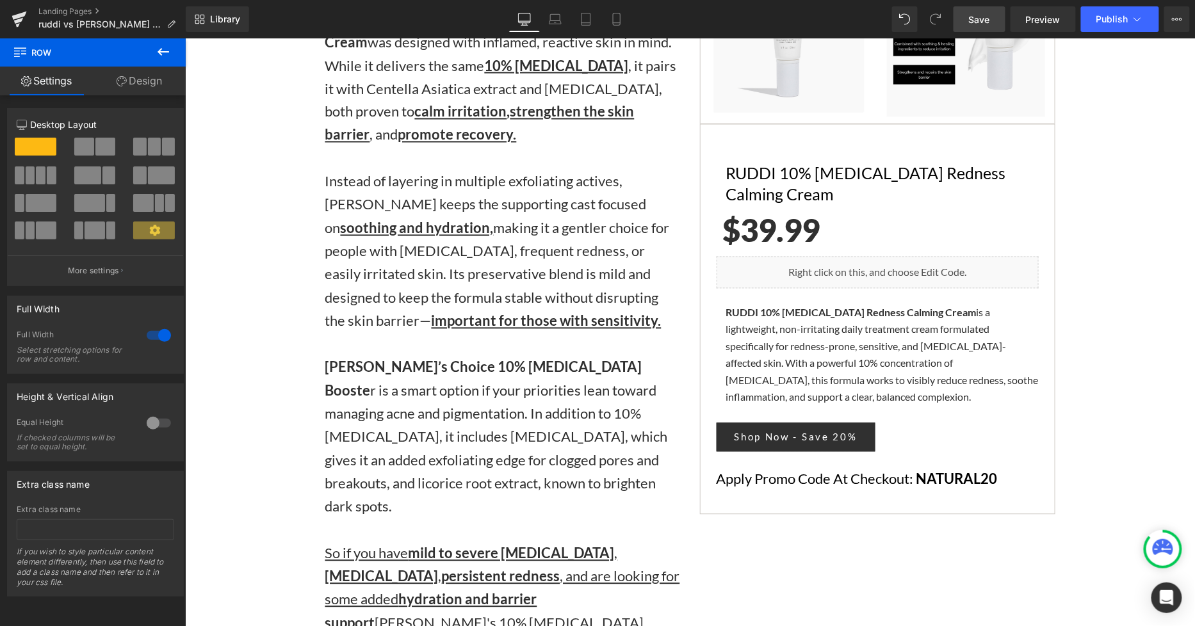
click at [990, 13] on span "Save" at bounding box center [979, 19] width 21 height 13
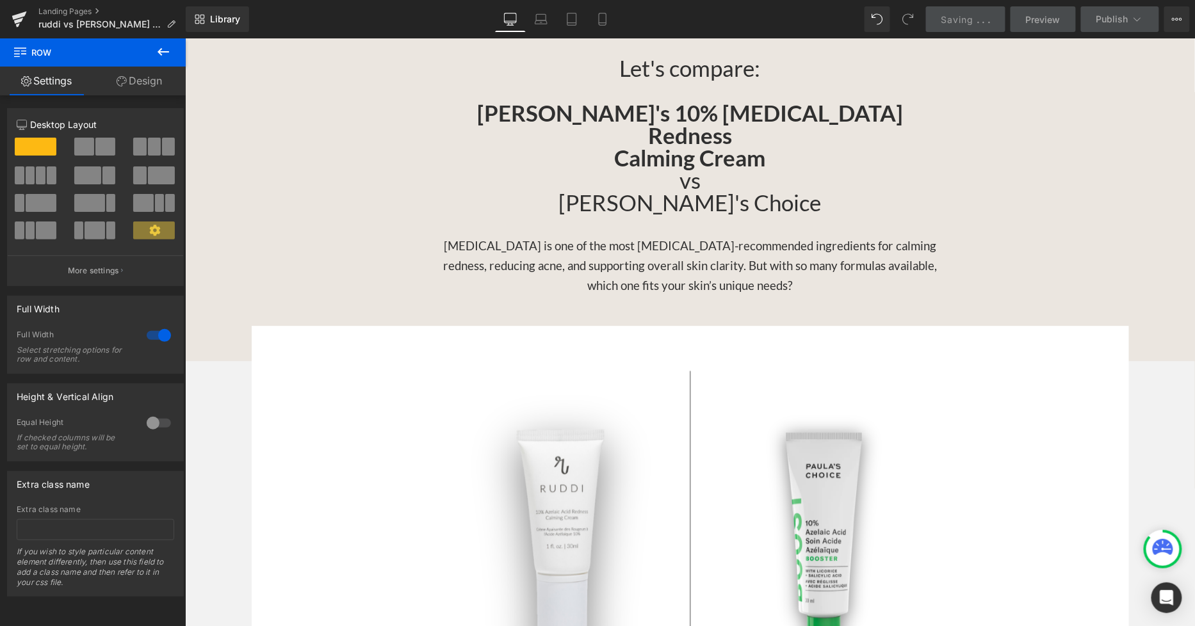
scroll to position [1067, 0]
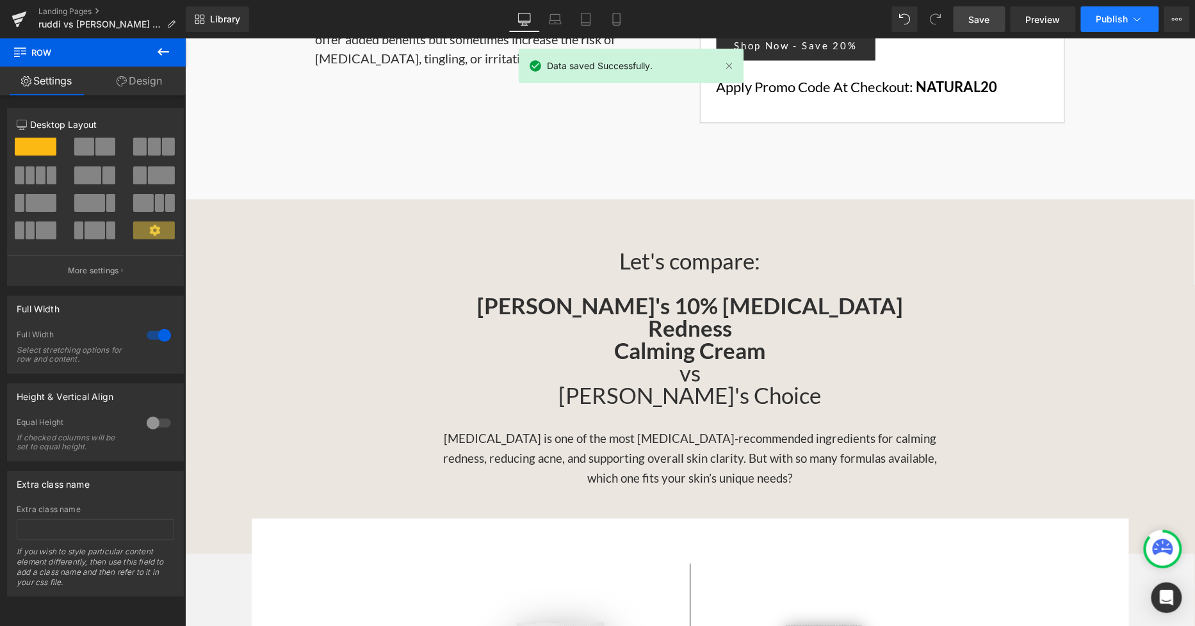
click at [1115, 17] on span "Publish" at bounding box center [1112, 19] width 32 height 10
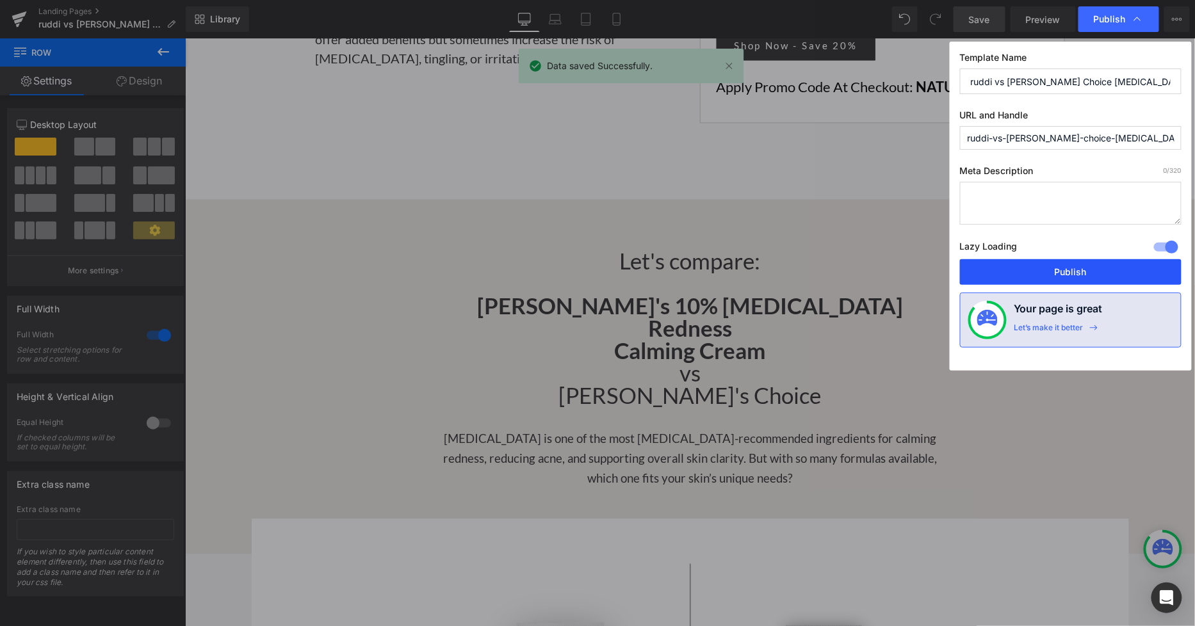
drag, startPoint x: 1071, startPoint y: 277, endPoint x: 307, endPoint y: 346, distance: 767.4
click at [1071, 277] on button "Publish" at bounding box center [1070, 272] width 221 height 26
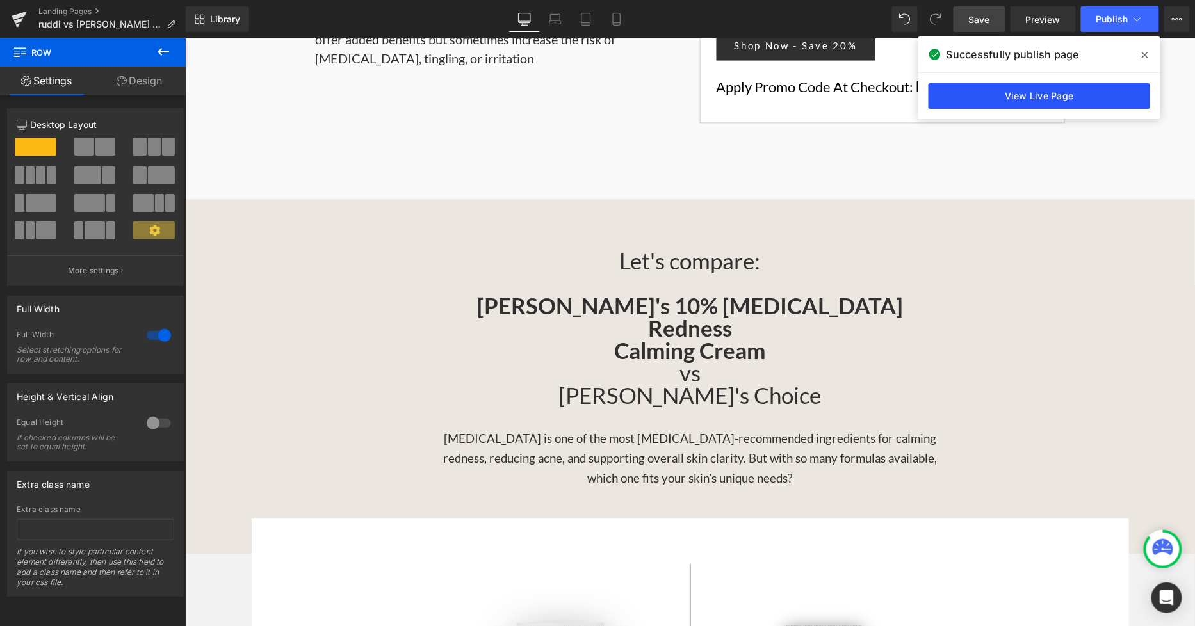
click at [1087, 95] on link "View Live Page" at bounding box center [1038, 96] width 221 height 26
